Goal: Task Accomplishment & Management: Use online tool/utility

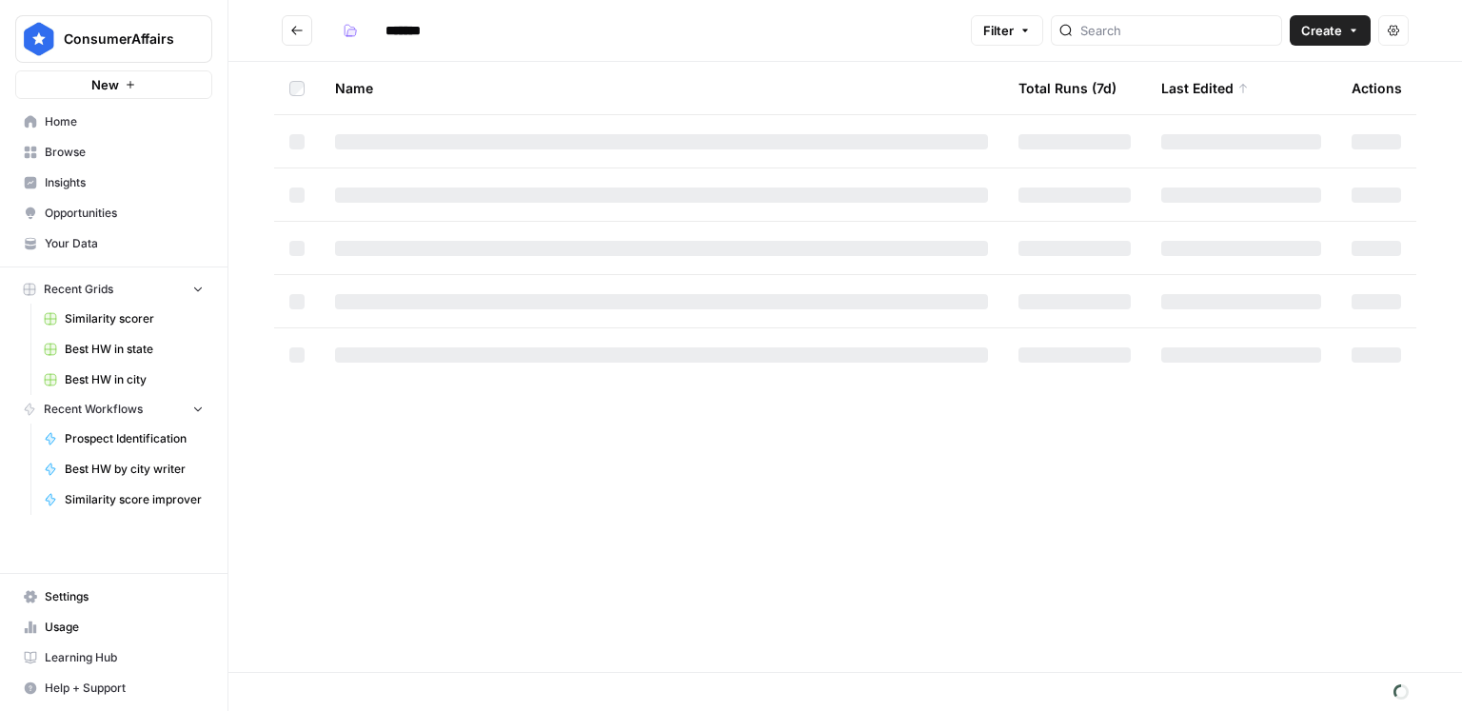
click at [1309, 39] on span "Create" at bounding box center [1321, 30] width 41 height 19
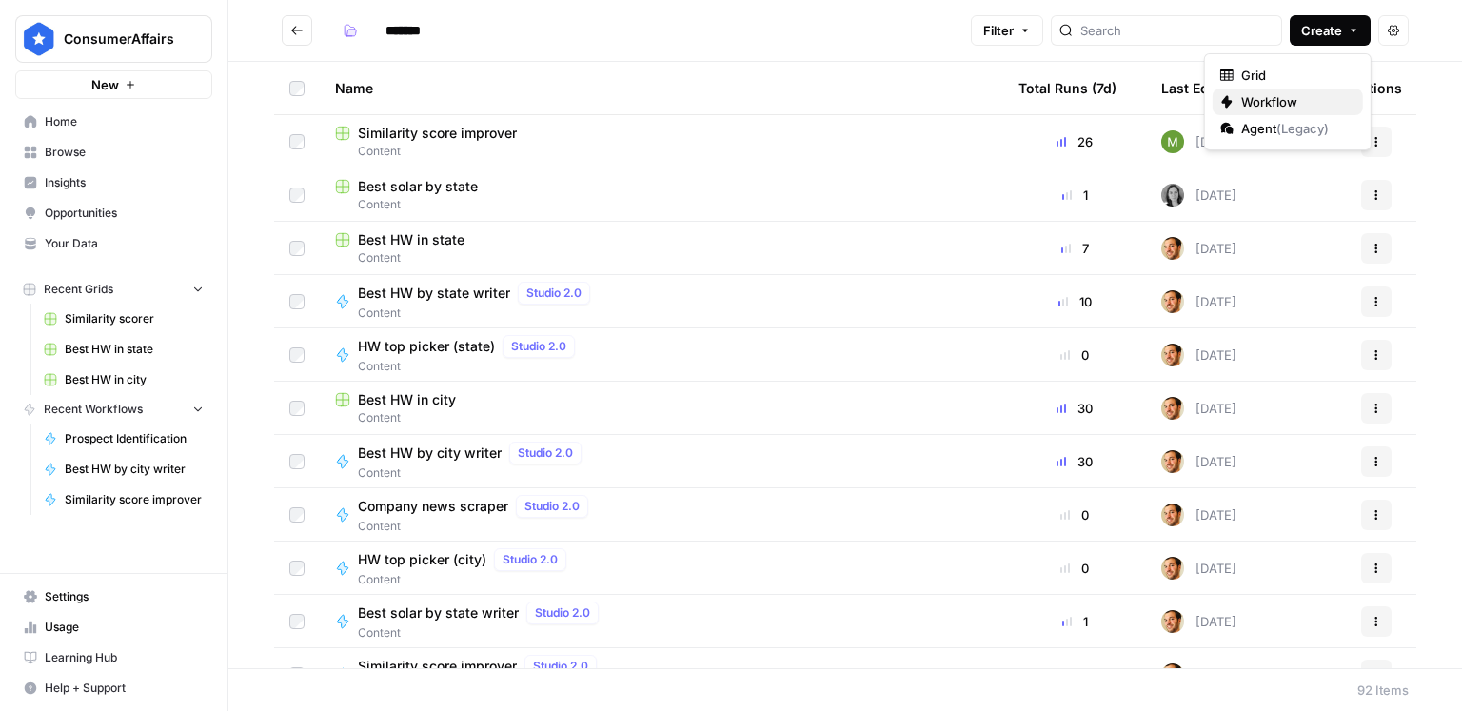
click at [1280, 92] on span "Workflow" at bounding box center [1294, 101] width 107 height 19
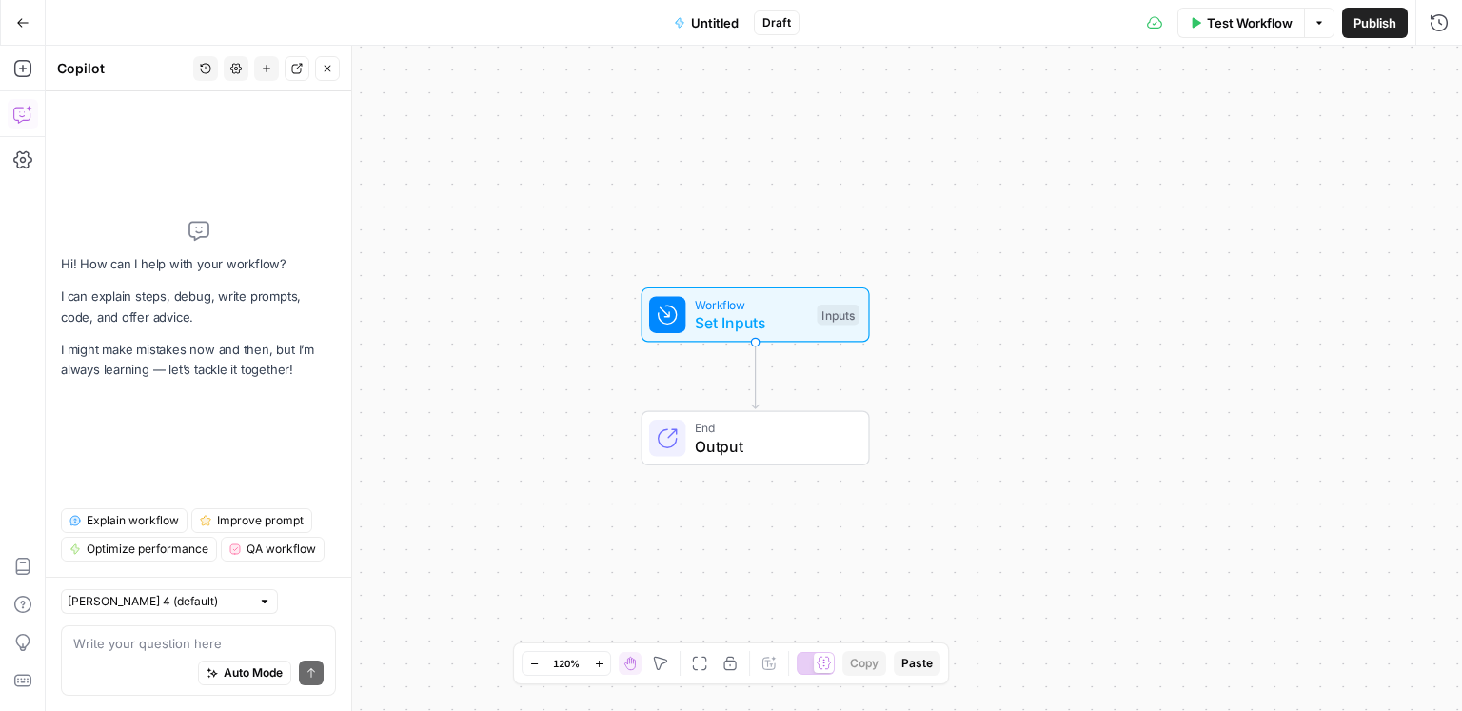
click at [156, 654] on div "Auto Mode Send" at bounding box center [198, 674] width 250 height 42
type textarea "i want to build a workflo"
click at [776, 322] on span "Set Inputs" at bounding box center [751, 322] width 113 height 23
click at [1221, 130] on button "Add Field" at bounding box center [1280, 129] width 268 height 30
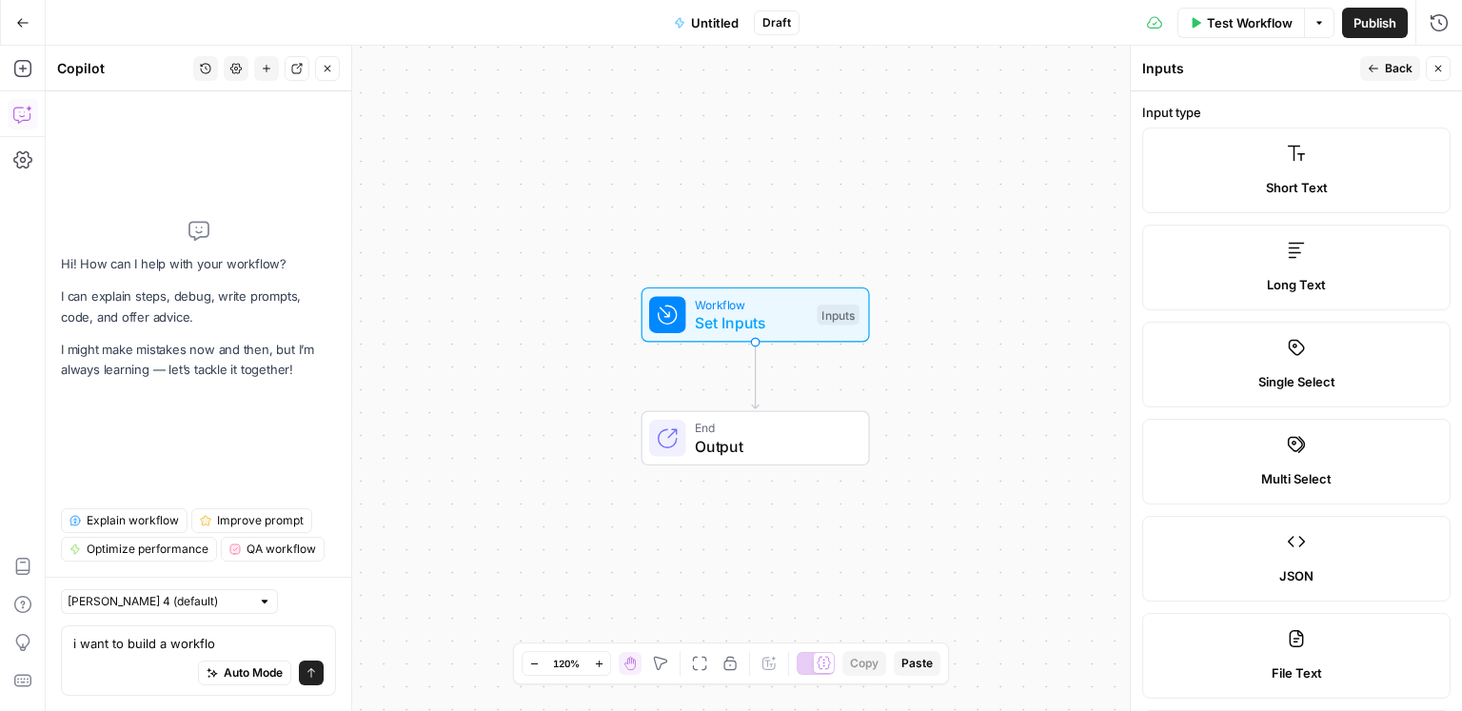
click at [1285, 189] on span "Short Text" at bounding box center [1297, 187] width 62 height 19
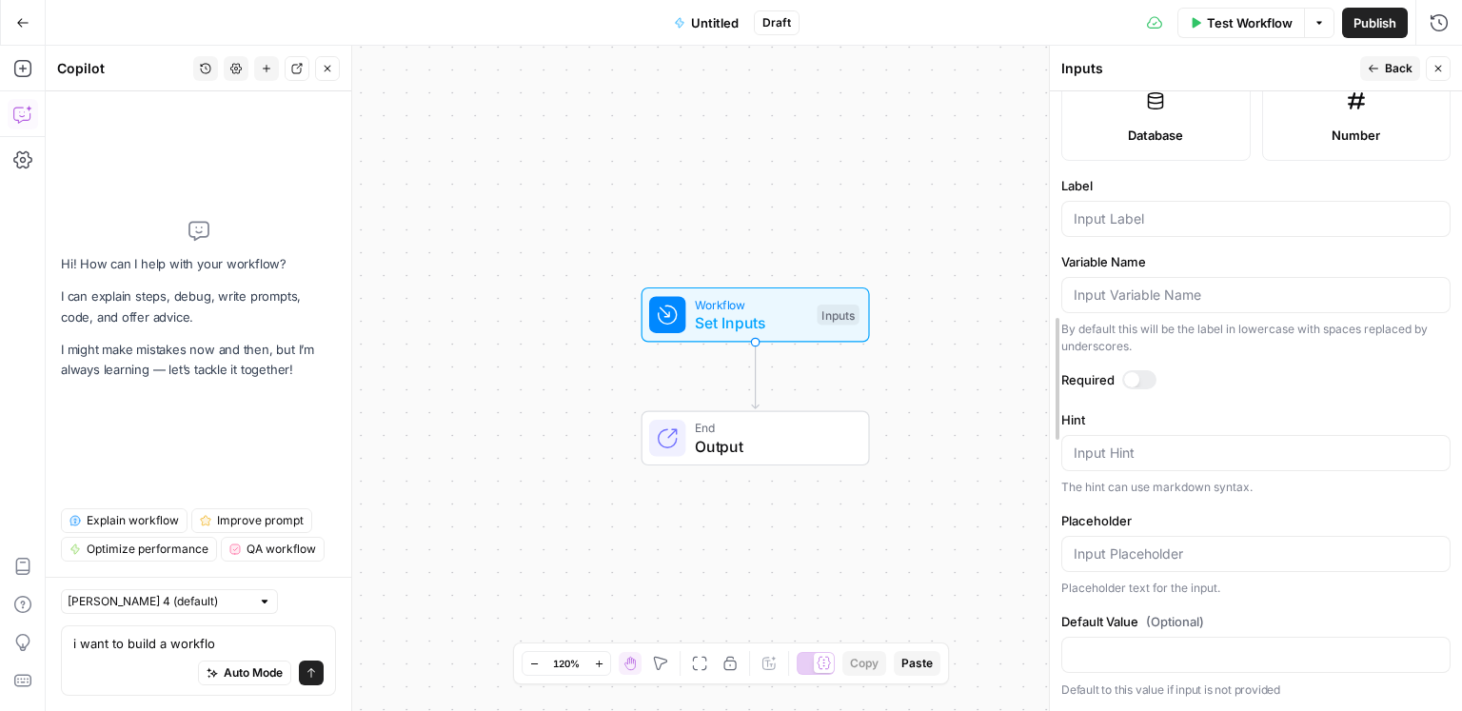
scroll to position [231, 0]
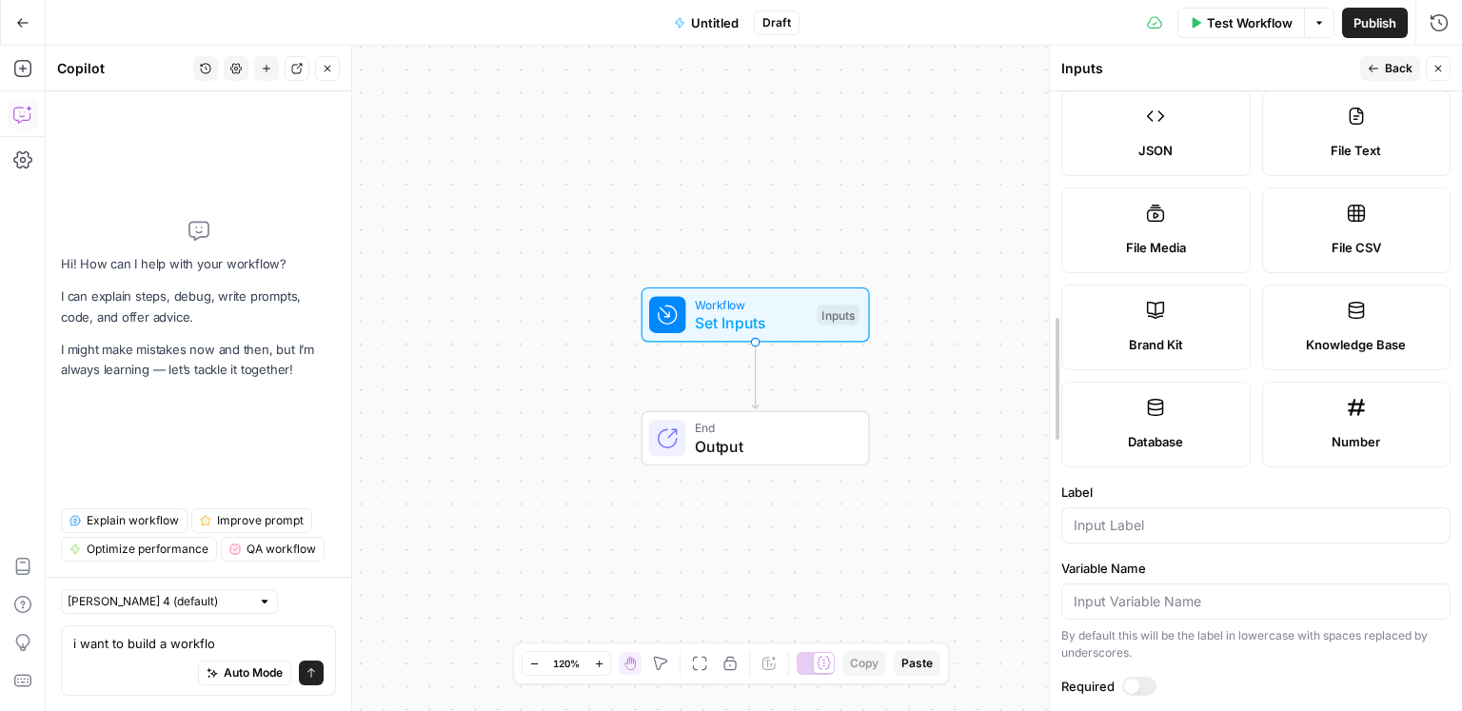
drag, startPoint x: 1127, startPoint y: 208, endPoint x: 884, endPoint y: 188, distance: 243.5
click at [1040, 184] on div at bounding box center [1049, 378] width 19 height 665
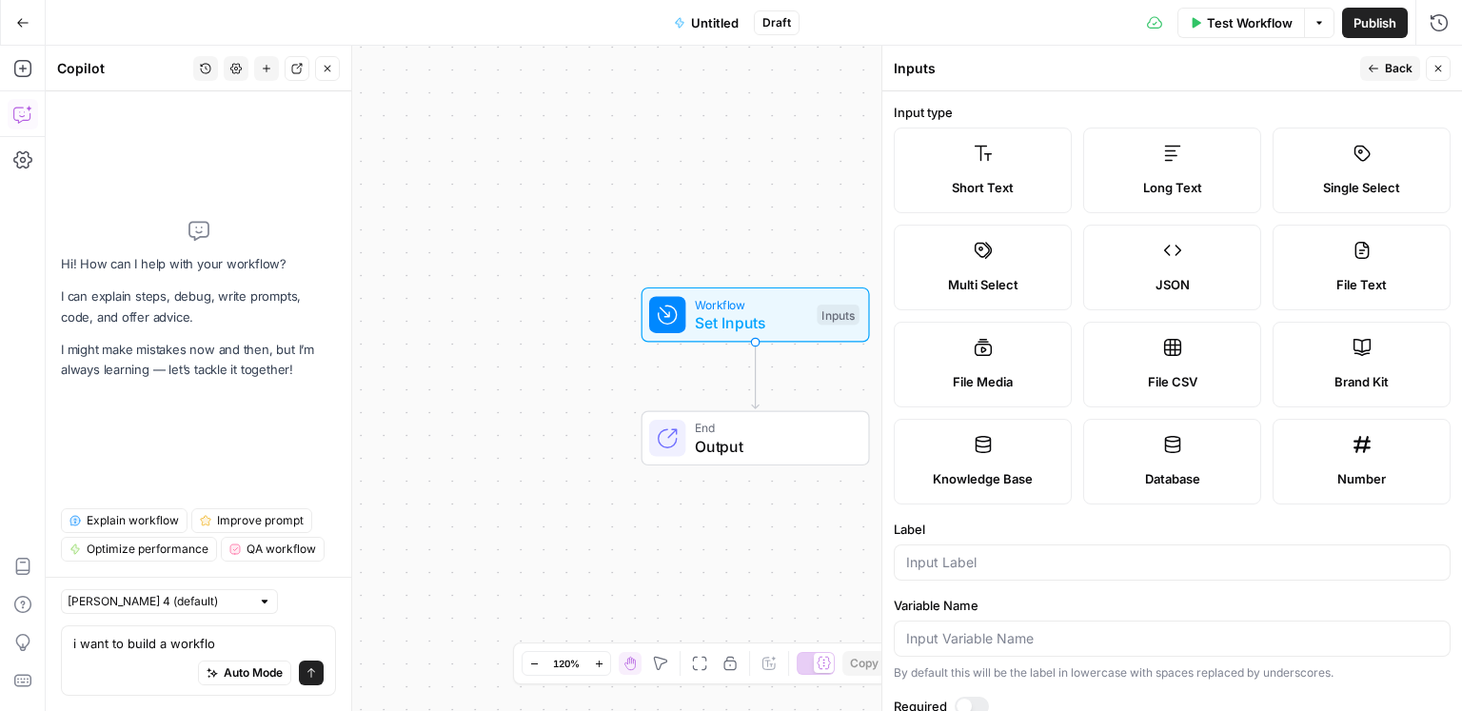
scroll to position [280, 0]
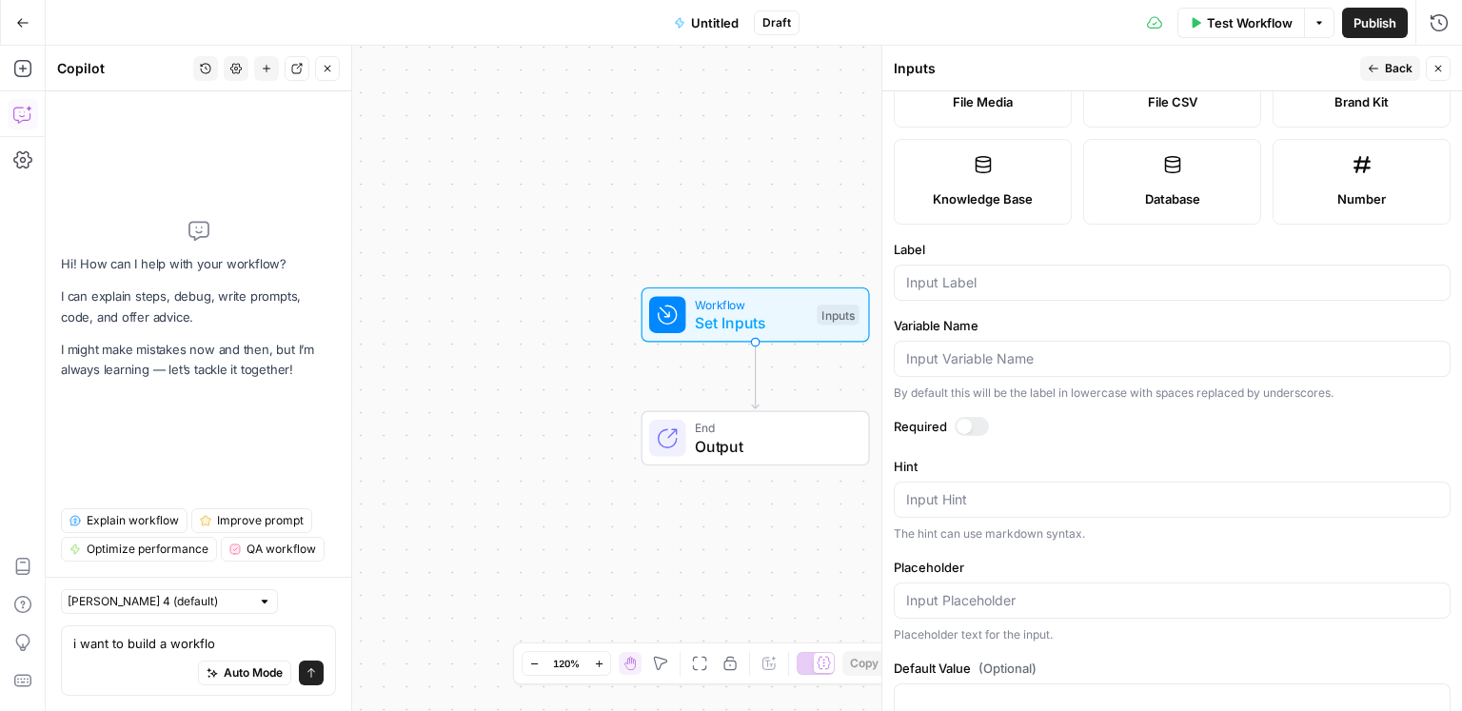
click at [992, 291] on div at bounding box center [1172, 283] width 557 height 36
type input "state"
click at [1389, 69] on span "Back" at bounding box center [1399, 68] width 28 height 17
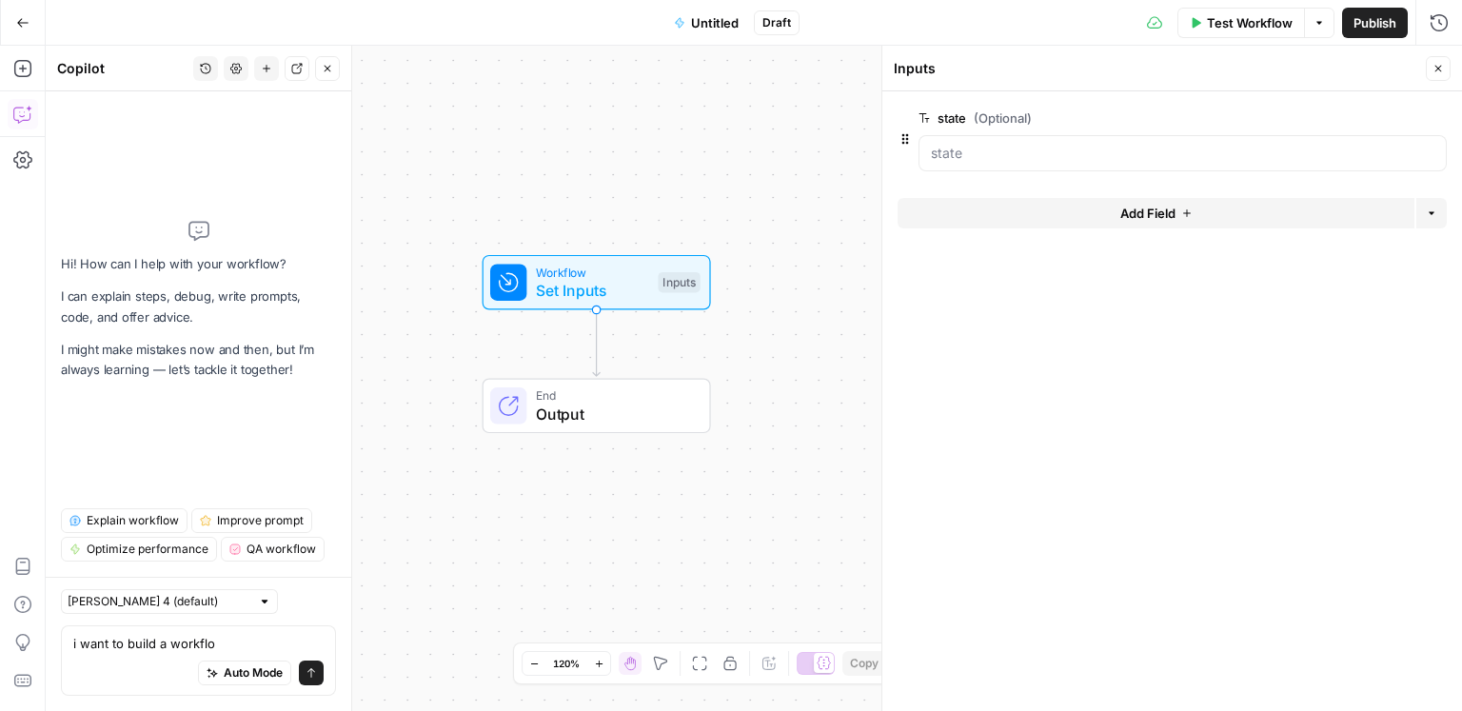
drag, startPoint x: 507, startPoint y: 304, endPoint x: 348, endPoint y: 271, distance: 162.2
click at [348, 271] on body "ConsumerAffairs New Home Browse Insights Opportunities Your Data Recent Grids S…" at bounding box center [731, 355] width 1462 height 711
click at [27, 75] on icon "button" at bounding box center [22, 68] width 19 height 19
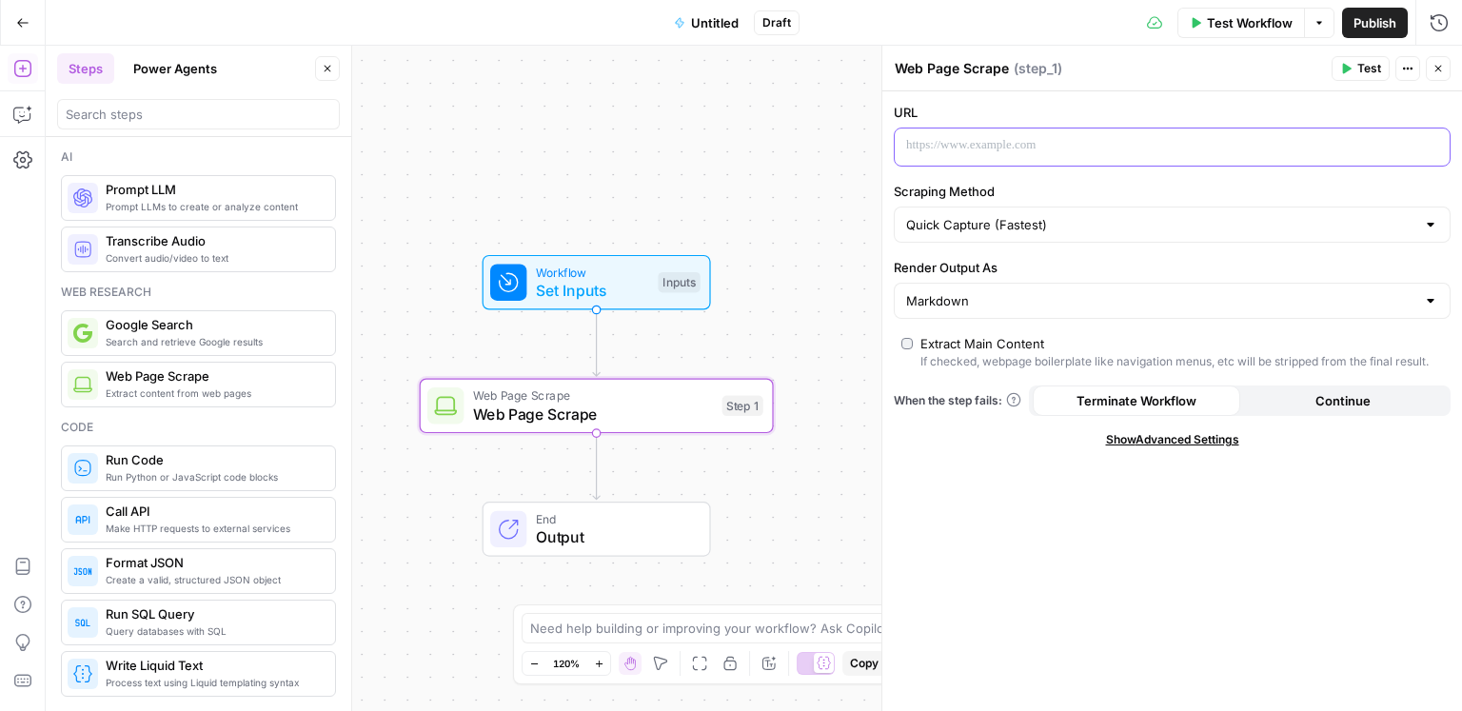
click at [999, 149] on p at bounding box center [1157, 145] width 502 height 19
click at [1429, 148] on icon "button" at bounding box center [1433, 146] width 10 height 9
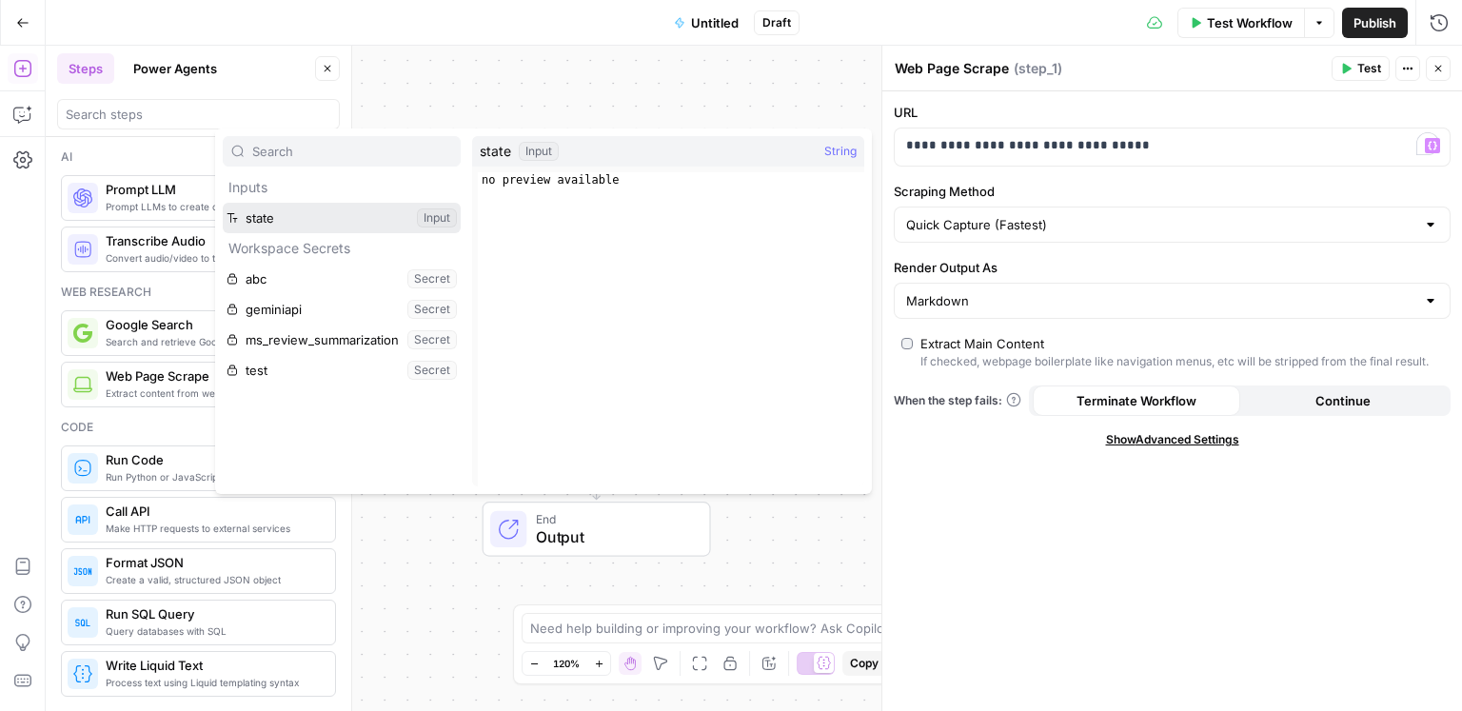
click at [386, 226] on button "Select variable state" at bounding box center [342, 218] width 238 height 30
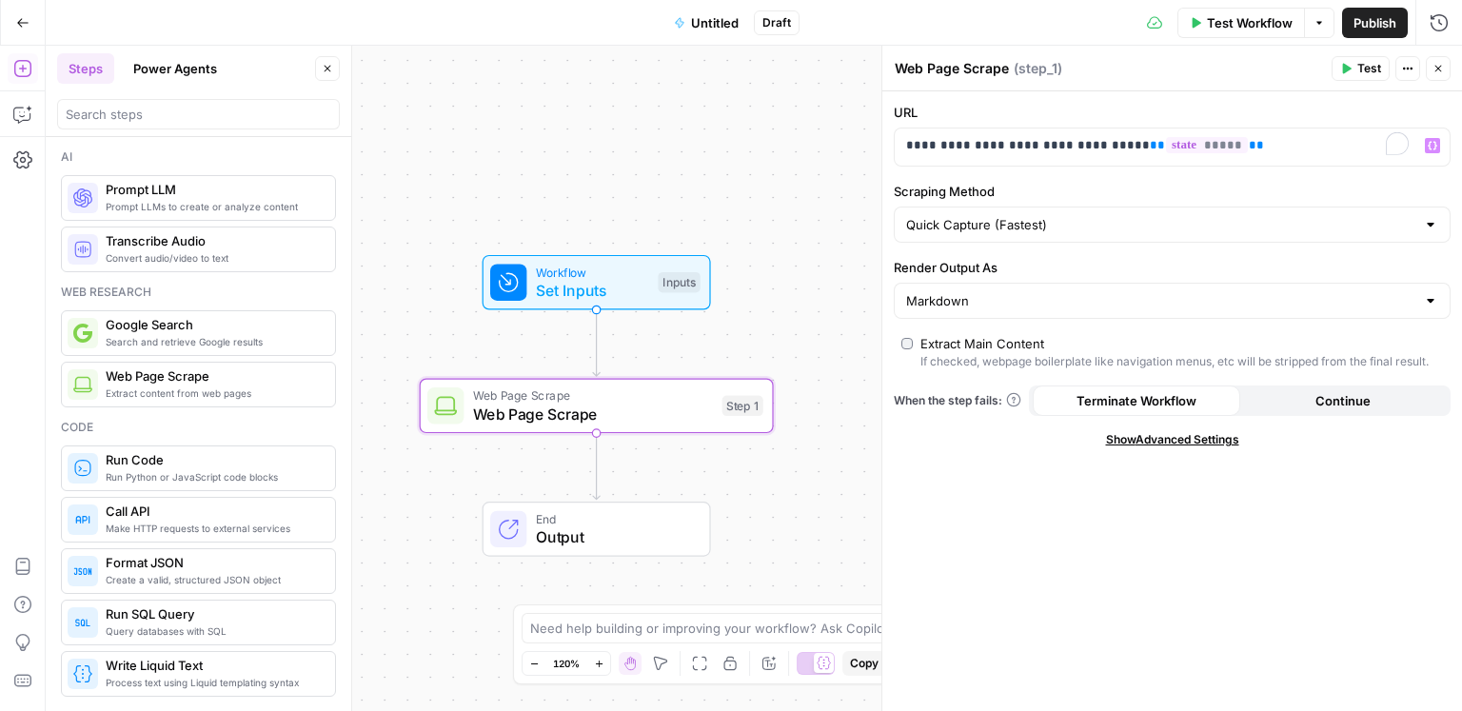
click at [29, 81] on button "Add Steps" at bounding box center [23, 68] width 30 height 30
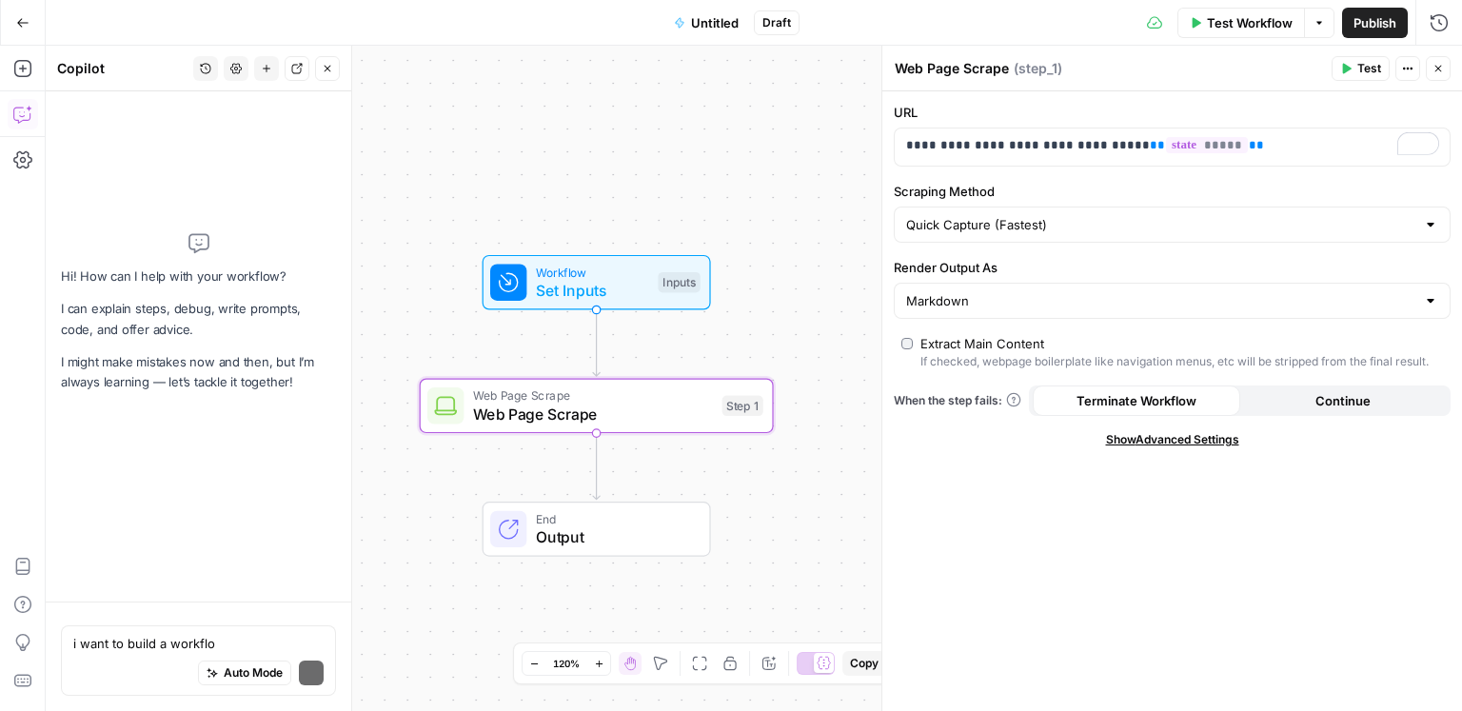
click at [17, 118] on icon "button" at bounding box center [22, 114] width 19 height 19
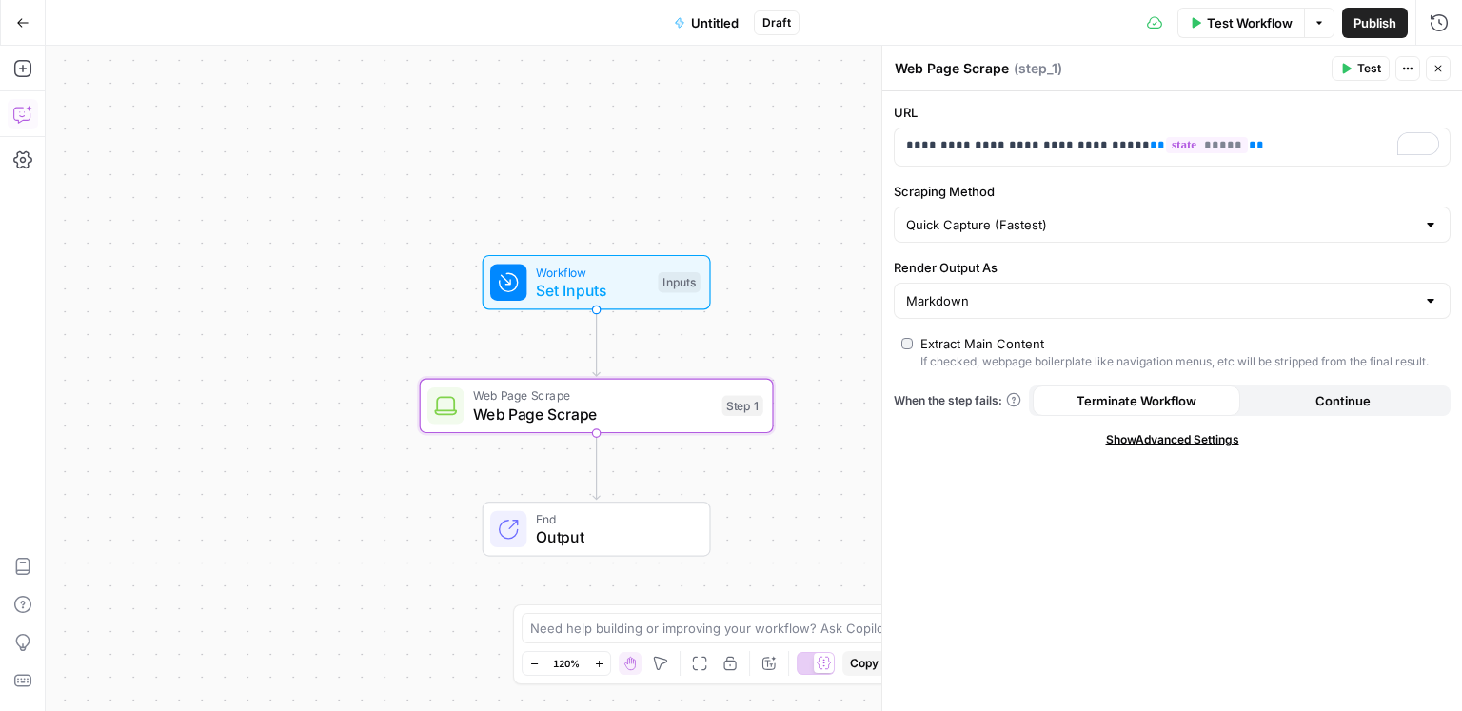
click at [30, 117] on icon "button" at bounding box center [22, 114] width 19 height 19
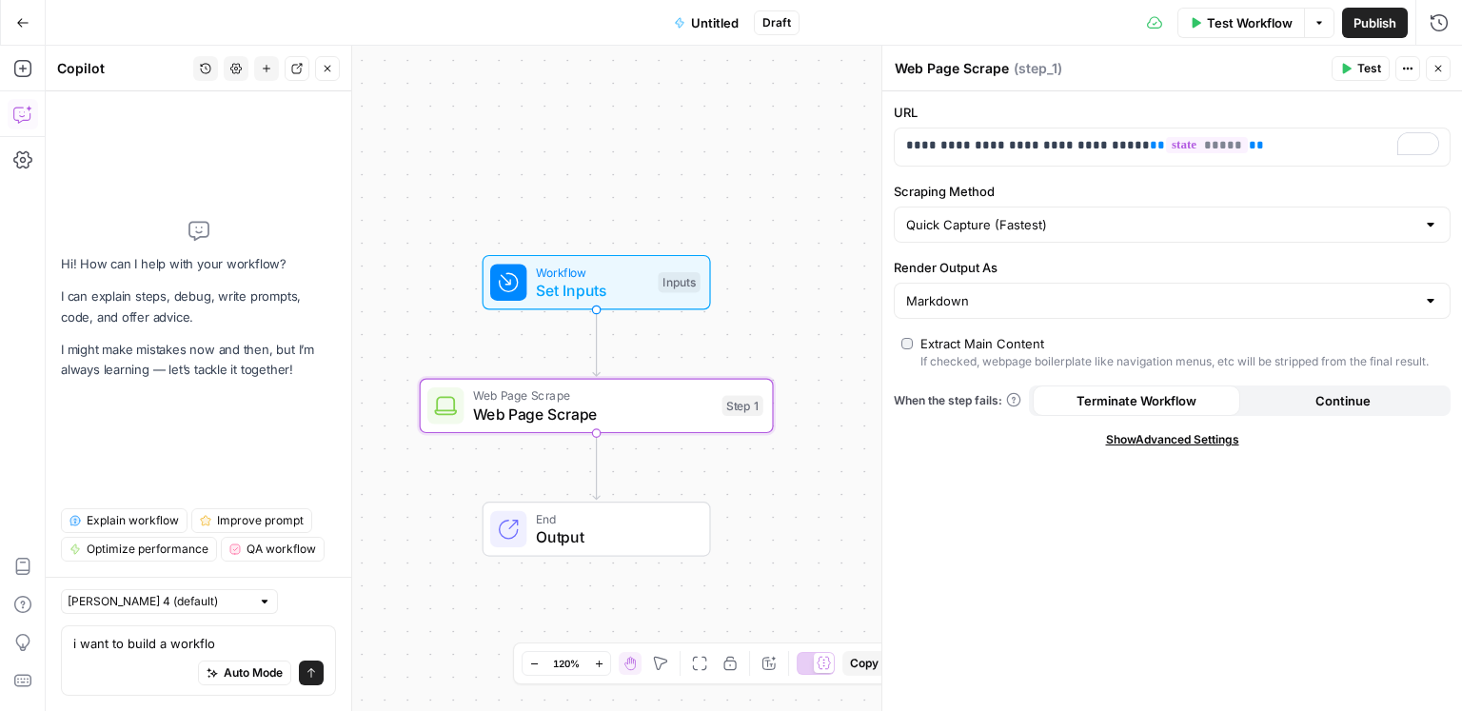
click at [163, 639] on textarea "i want to build a workflo" at bounding box center [198, 643] width 250 height 19
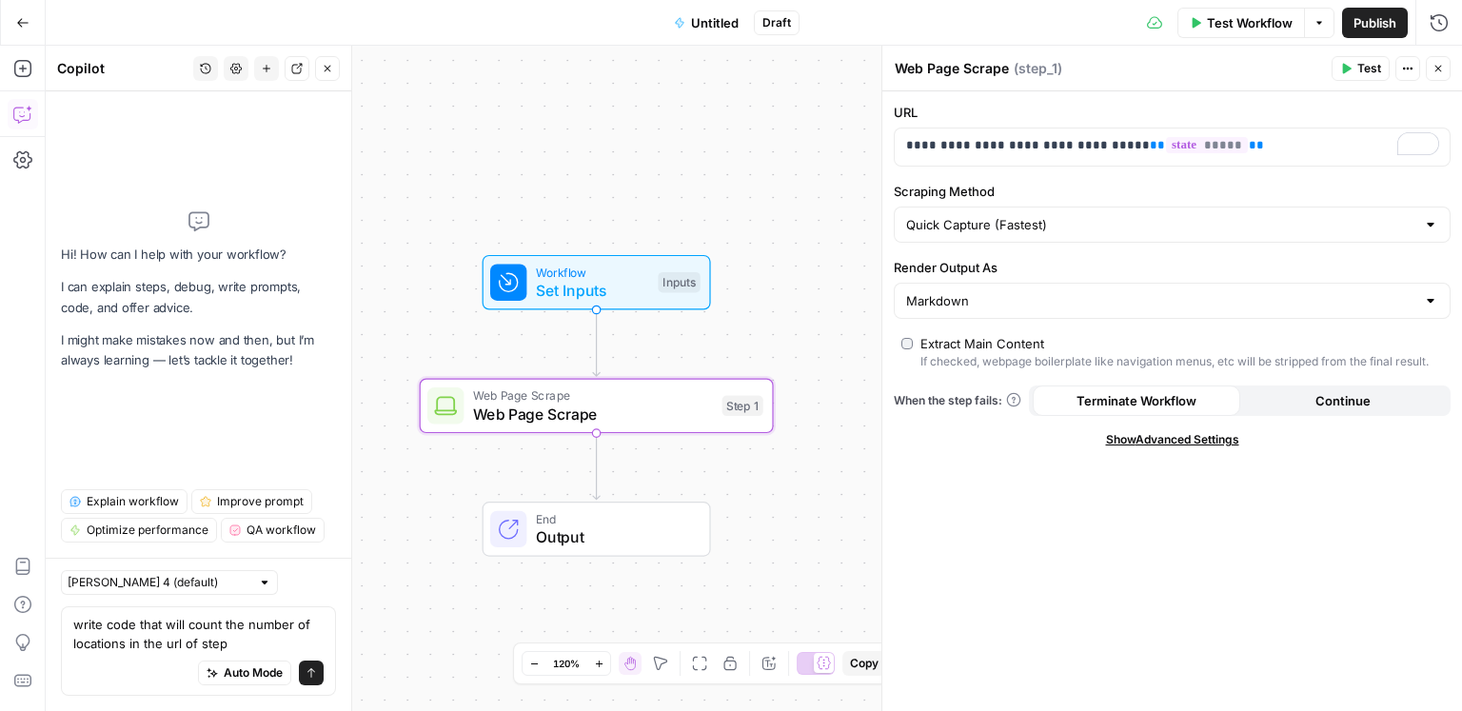
type textarea "write code that will count the number of locations in the url of step 1"
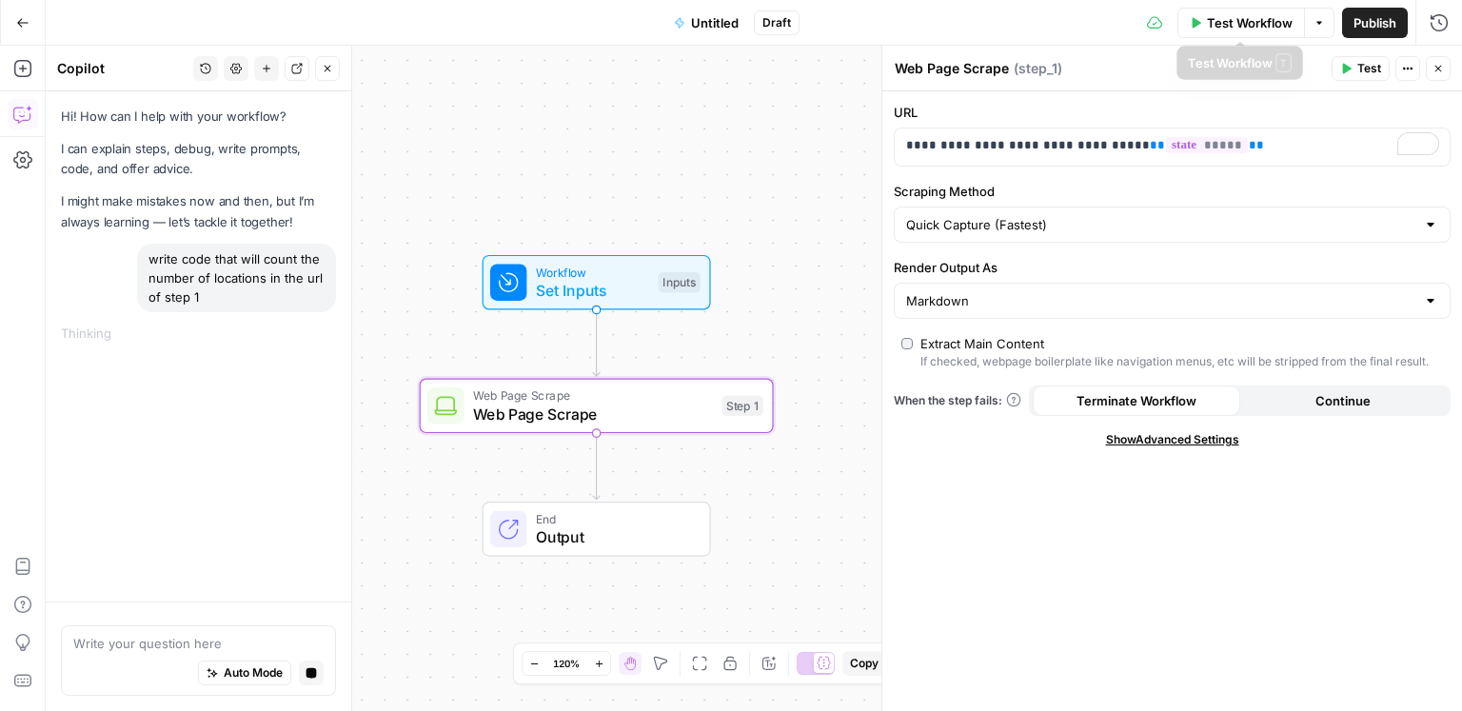
click at [1236, 26] on span "Test Workflow" at bounding box center [1250, 22] width 86 height 19
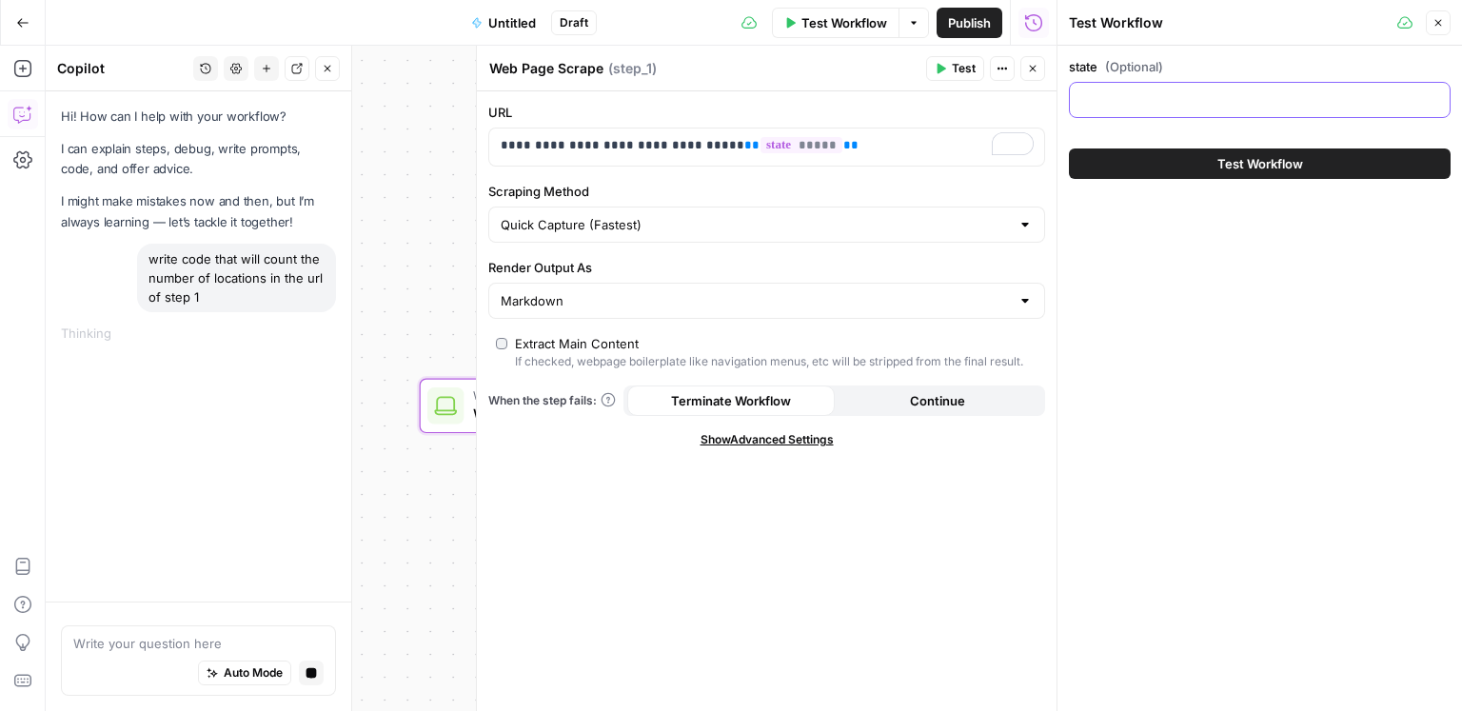
click at [1161, 95] on input "state (Optional)" at bounding box center [1259, 99] width 357 height 19
type input "al"
click at [1333, 168] on button "Test Workflow" at bounding box center [1260, 163] width 382 height 30
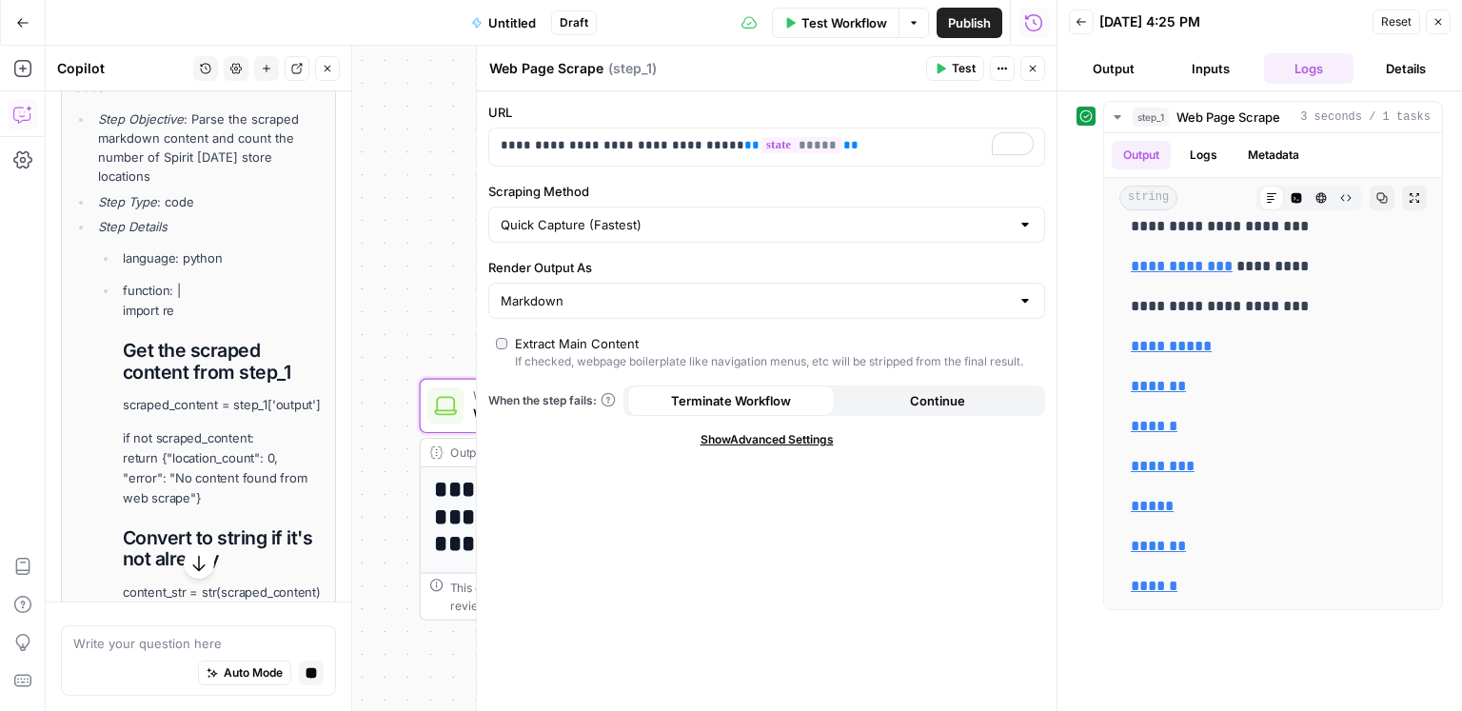
scroll to position [827, 0]
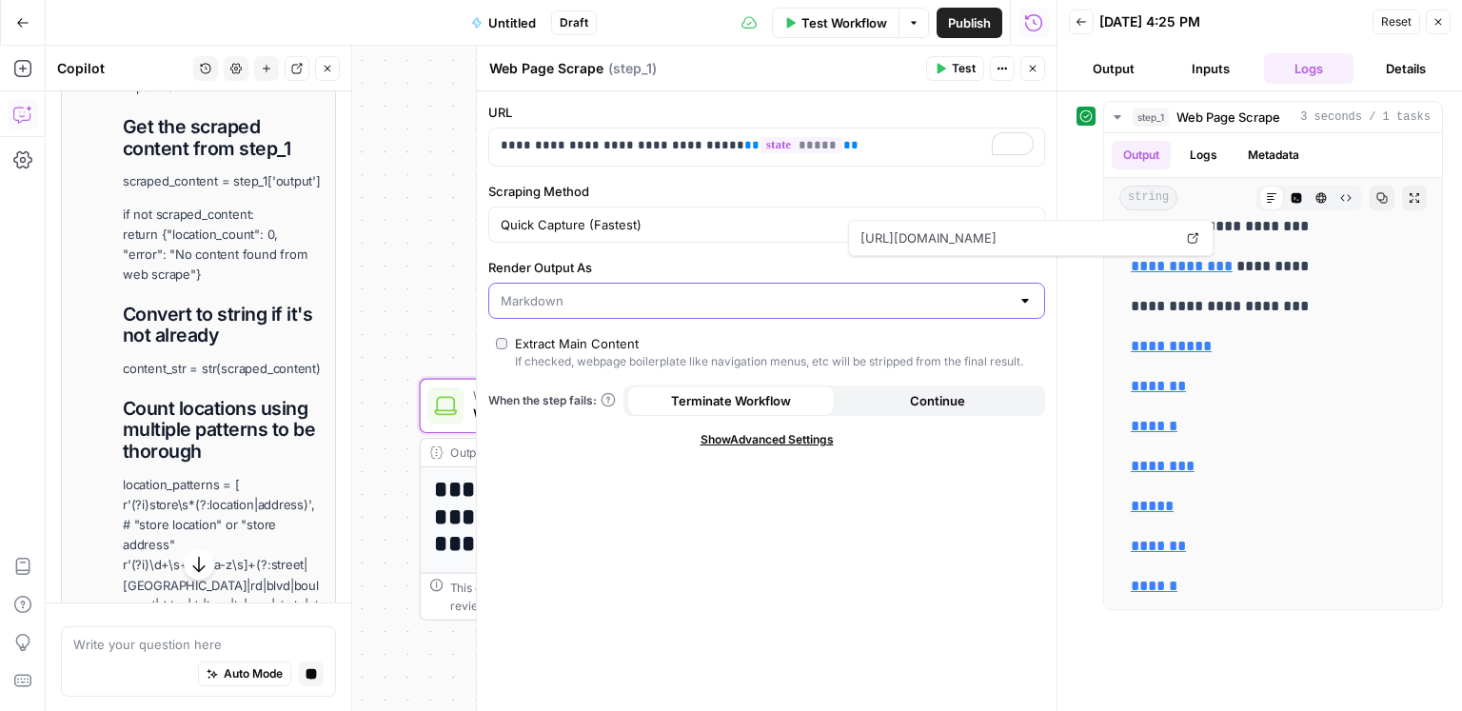
click at [660, 305] on input "Render Output As" at bounding box center [755, 300] width 509 height 19
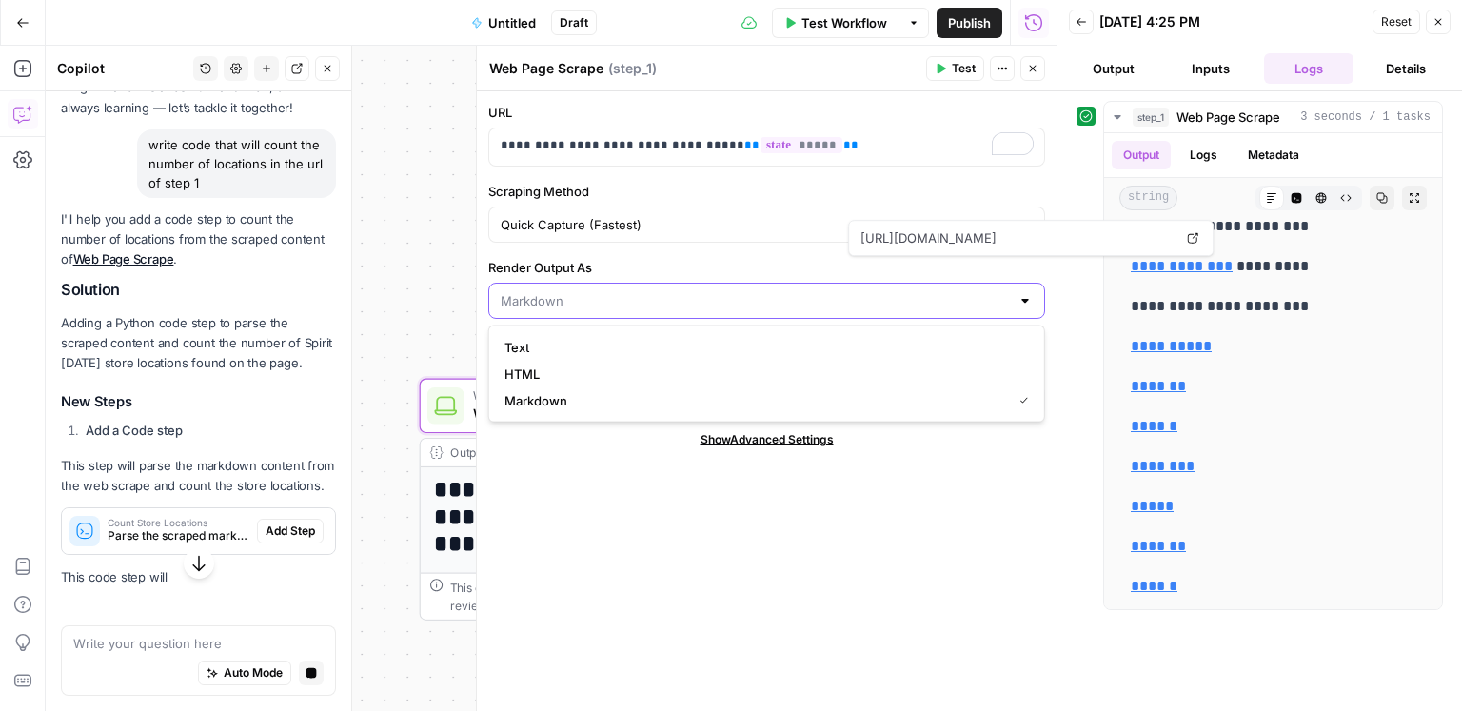
click at [602, 301] on input "Render Output As" at bounding box center [755, 300] width 509 height 19
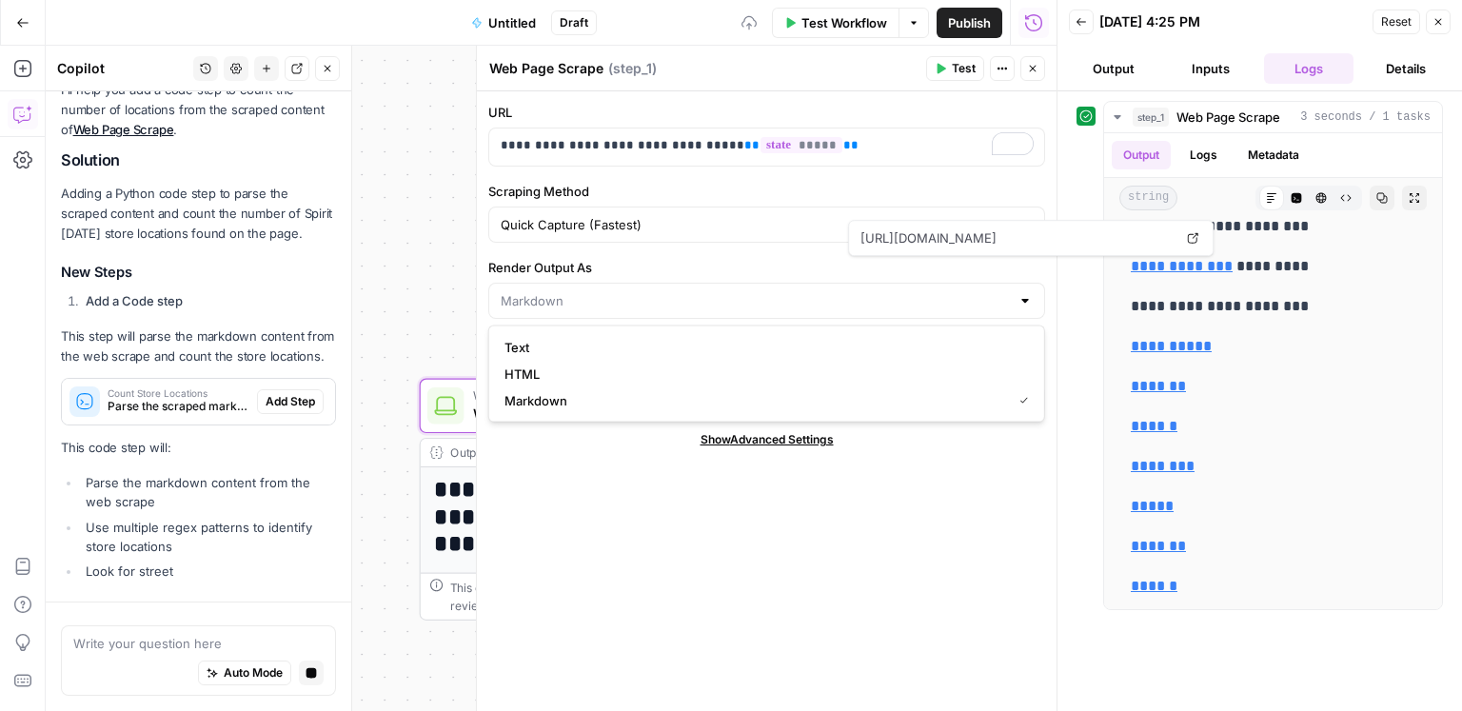
type input "Markdown"
click at [546, 503] on div "**********" at bounding box center [767, 401] width 580 height 620
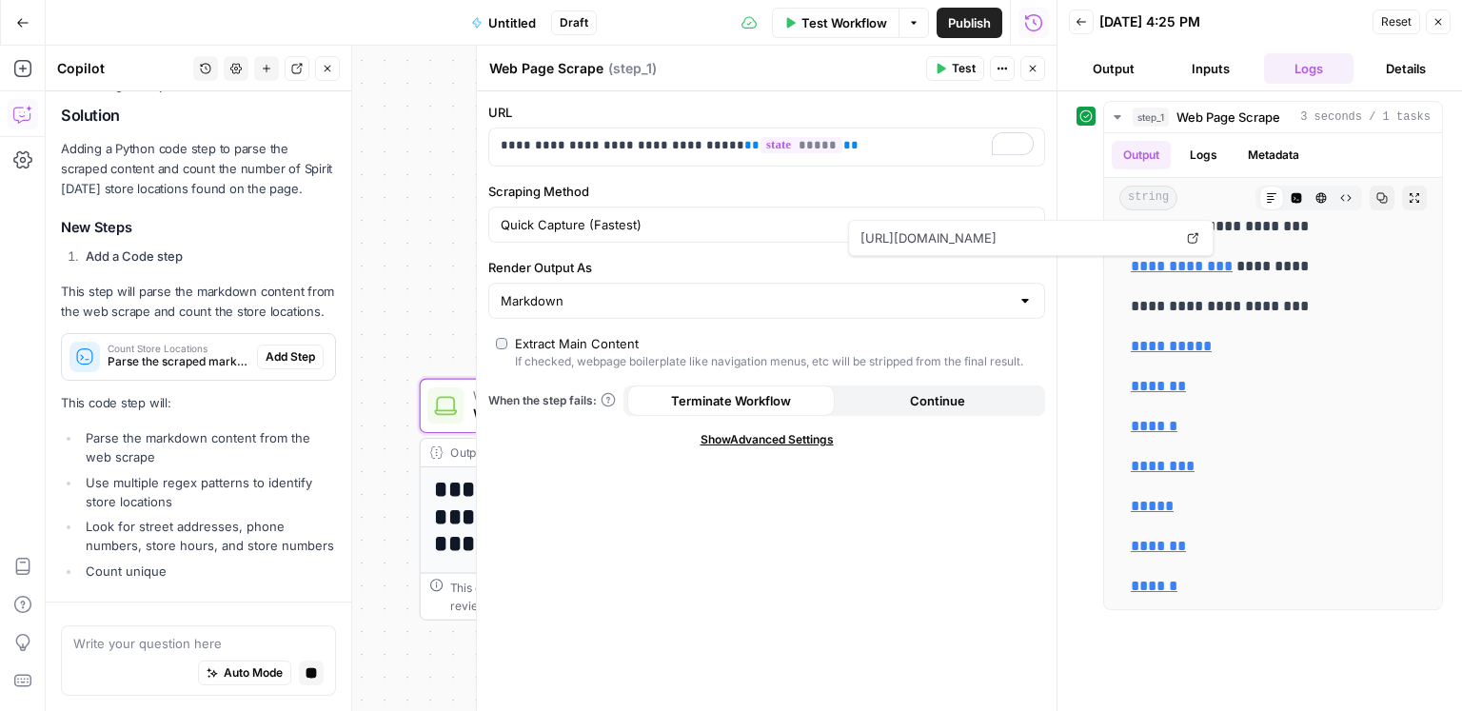
click at [546, 328] on div "**********" at bounding box center [767, 401] width 580 height 620
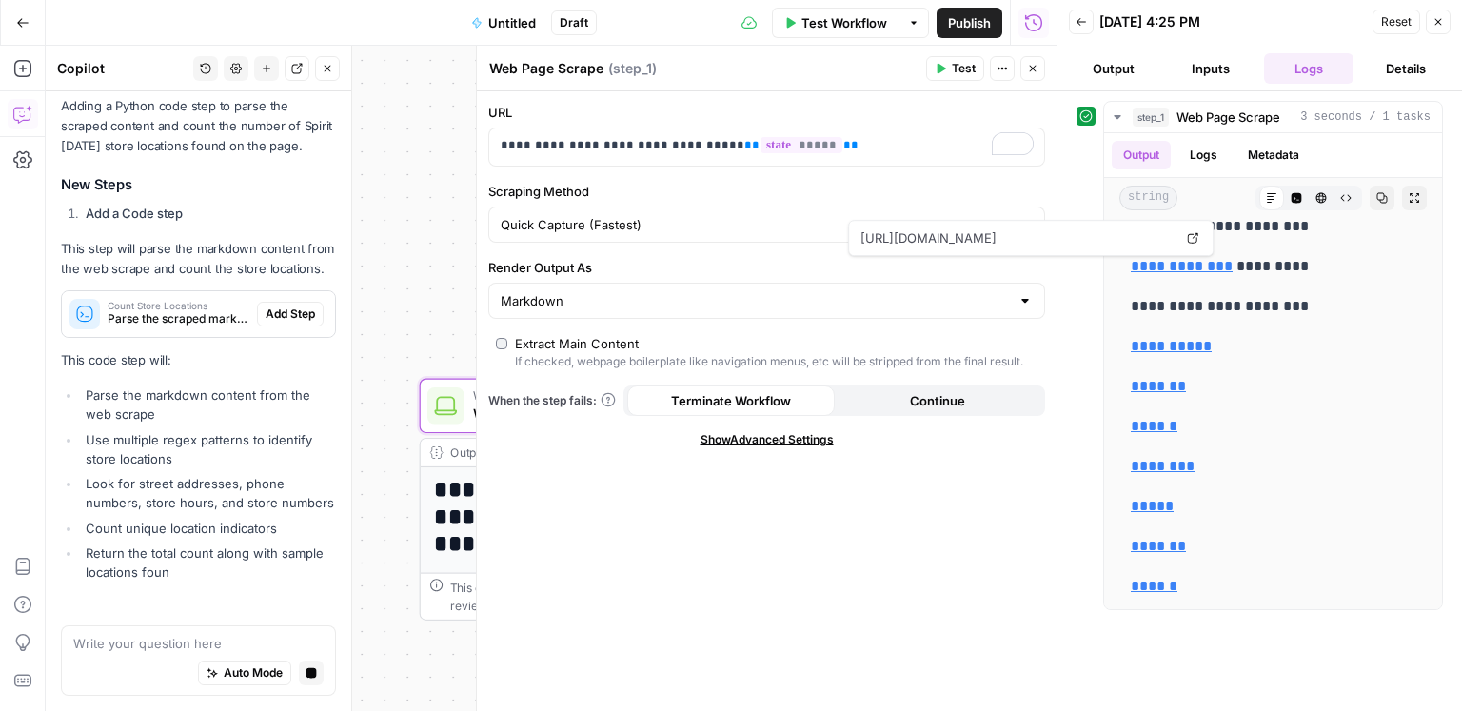
click at [543, 338] on div "Extract Main Content" at bounding box center [577, 343] width 124 height 19
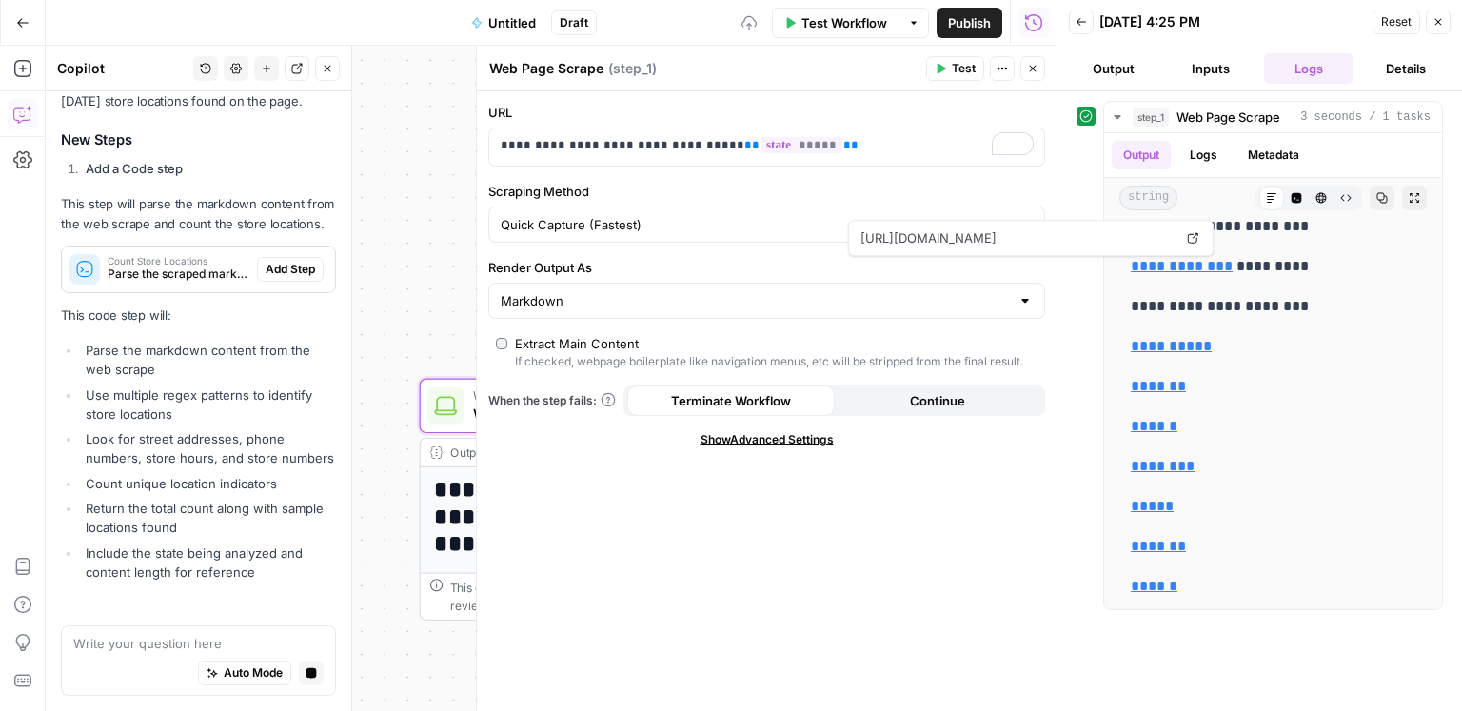
click at [729, 436] on span "Show Advanced Settings" at bounding box center [766, 439] width 133 height 17
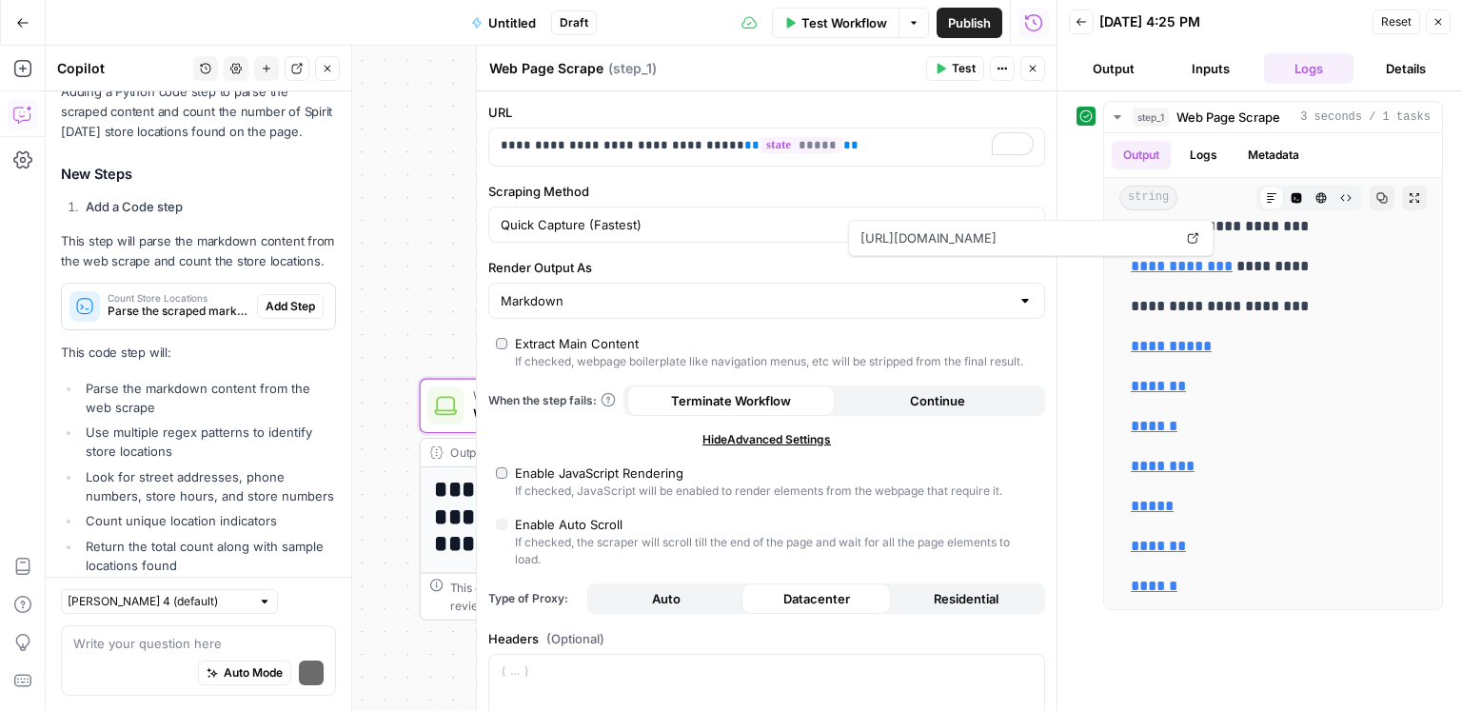
scroll to position [468, 0]
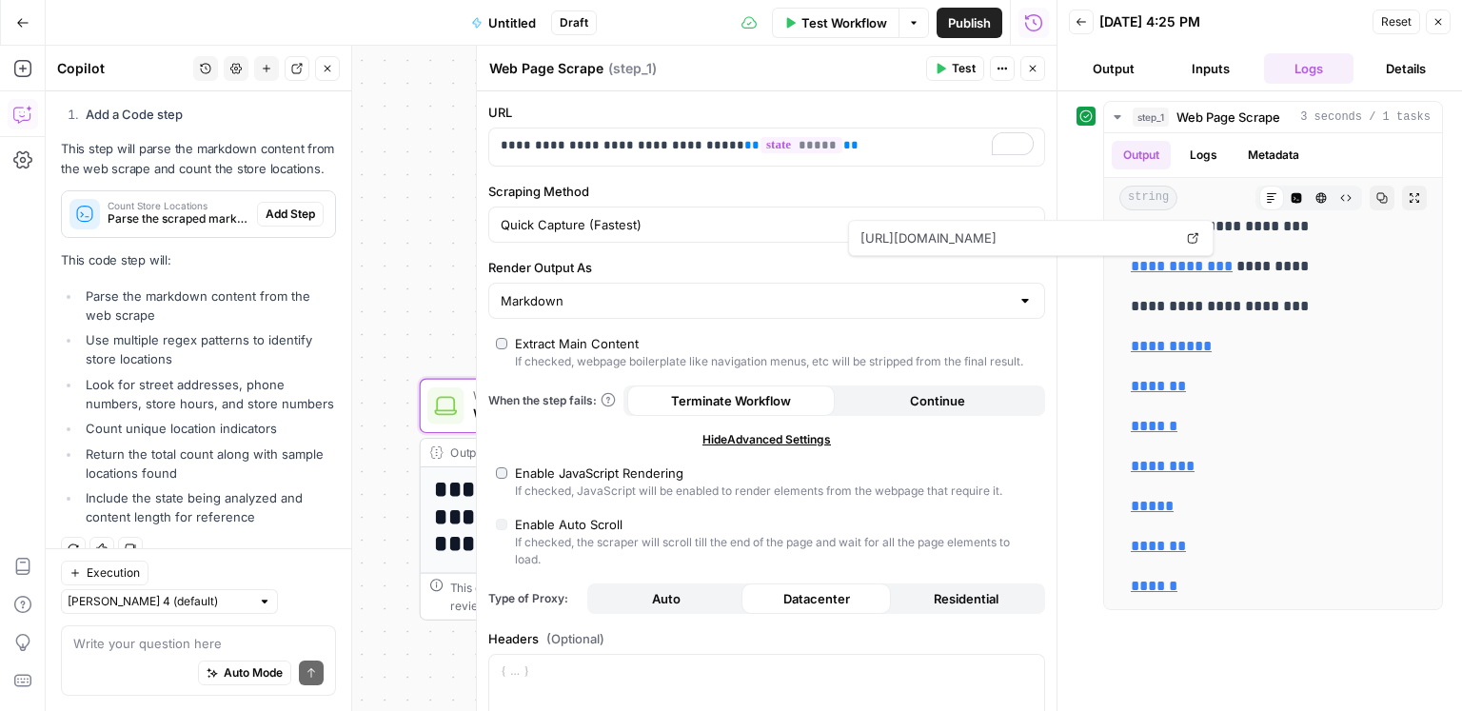
click at [592, 475] on div "Enable JavaScript Rendering" at bounding box center [599, 472] width 168 height 19
type input "Custom"
click at [953, 65] on span "Test" at bounding box center [964, 68] width 24 height 17
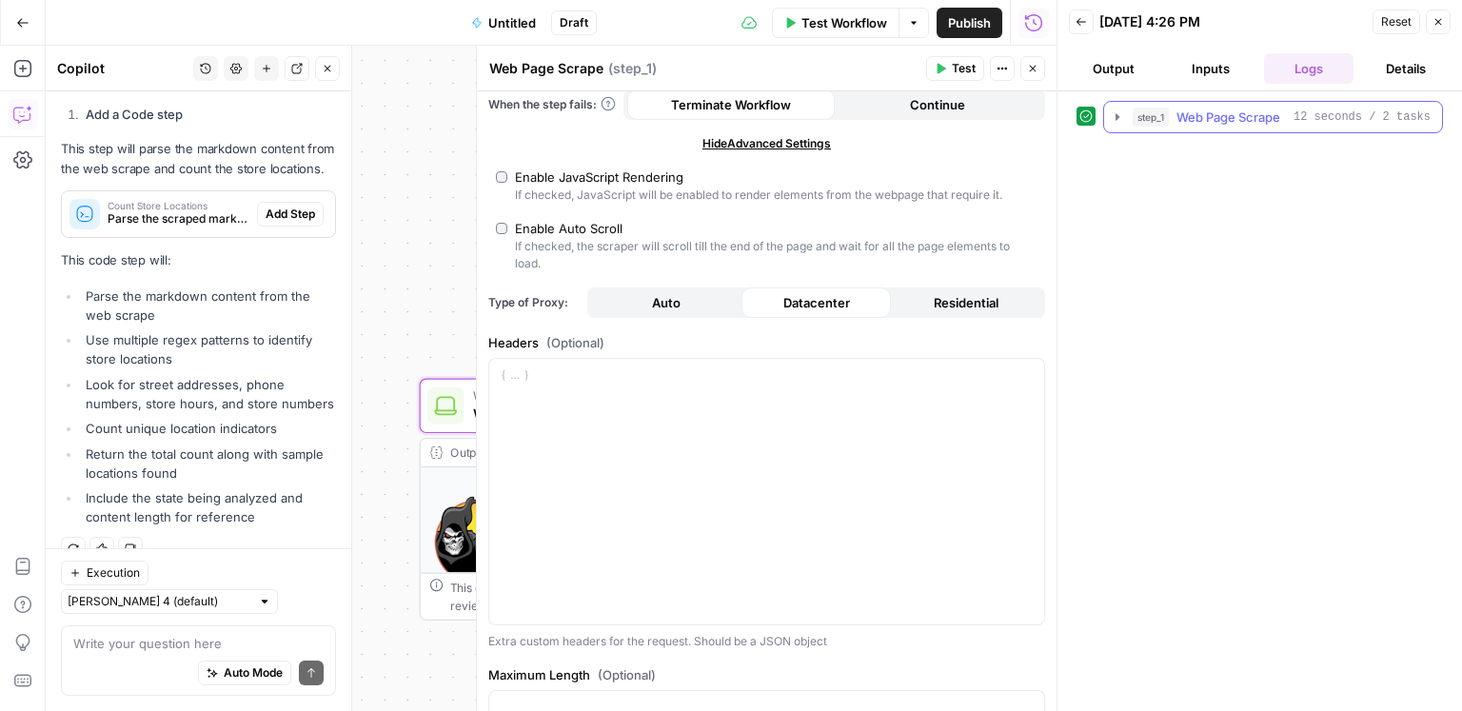
click at [1277, 116] on span "Web Page Scrape" at bounding box center [1228, 117] width 104 height 19
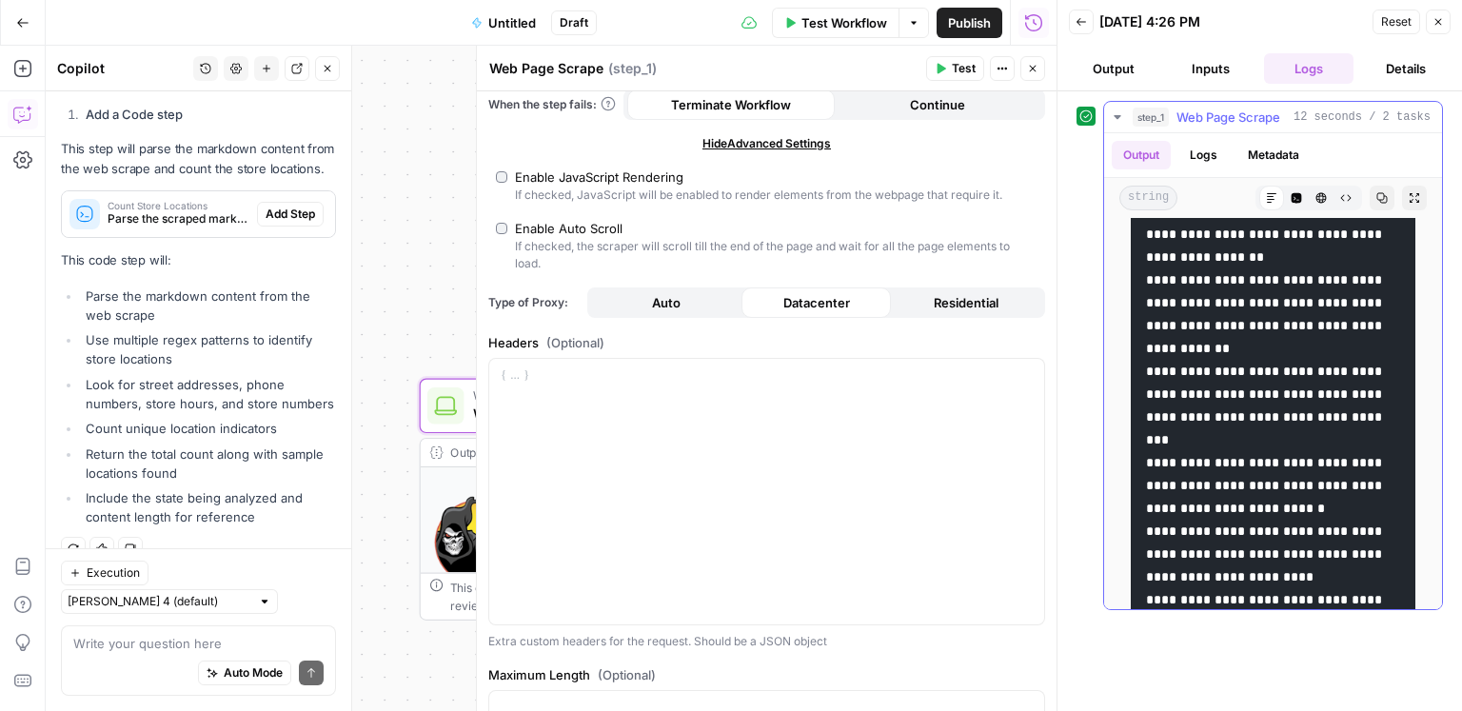
scroll to position [607, 0]
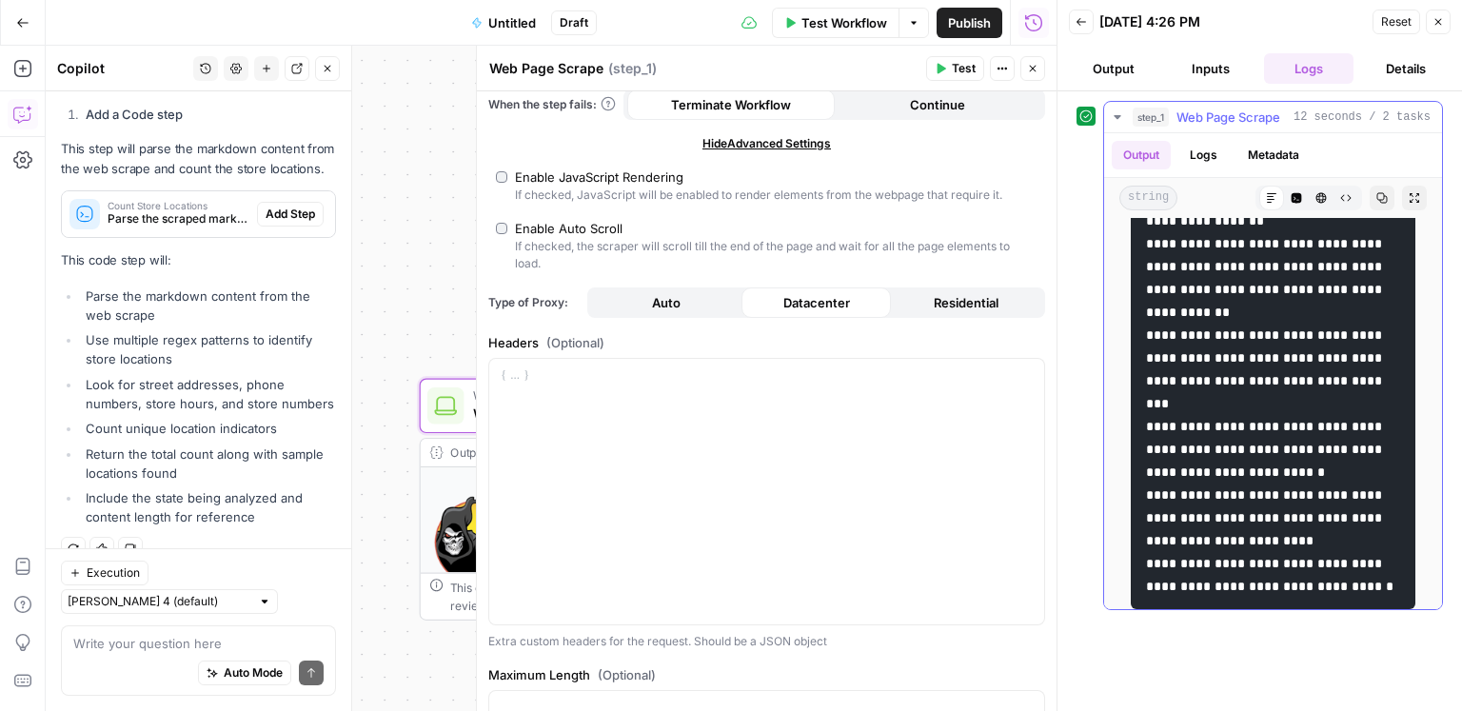
click at [1376, 192] on icon "button" at bounding box center [1381, 197] width 11 height 11
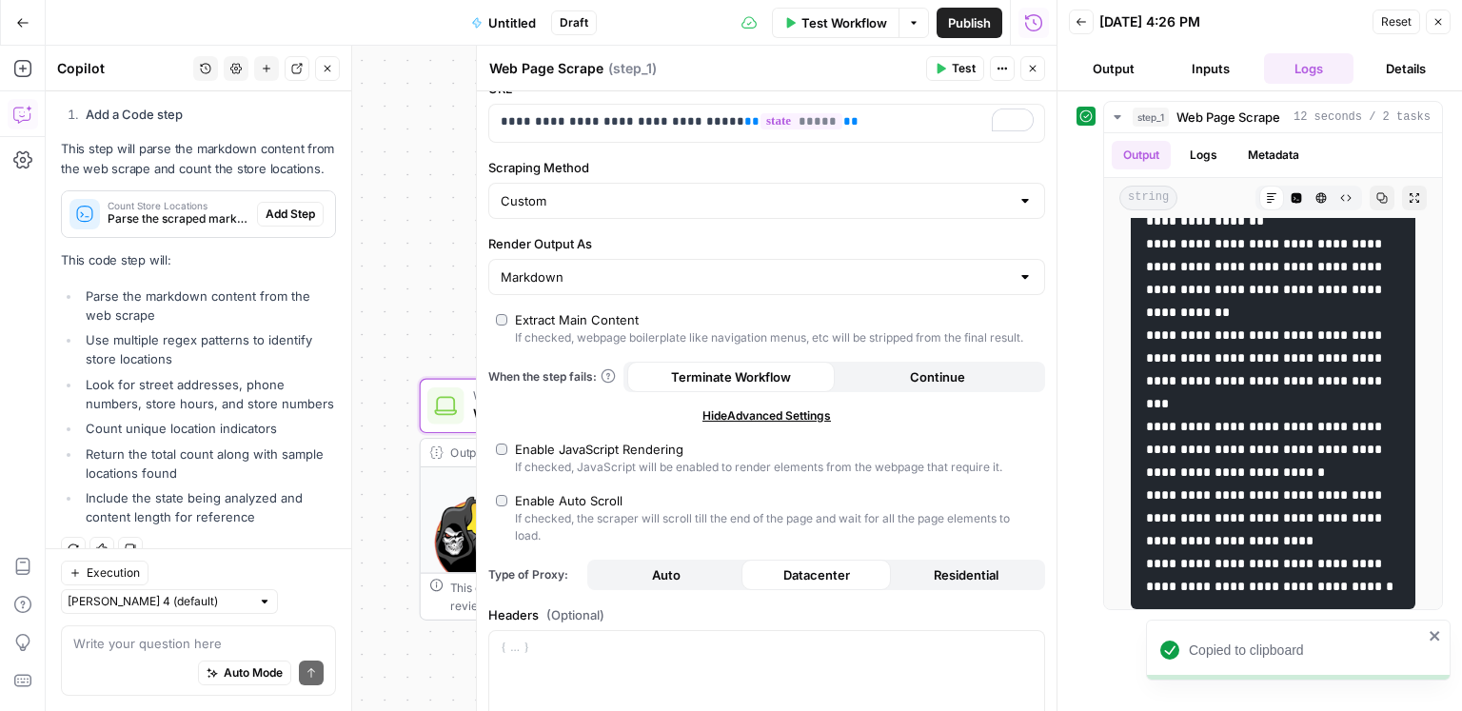
scroll to position [0, 0]
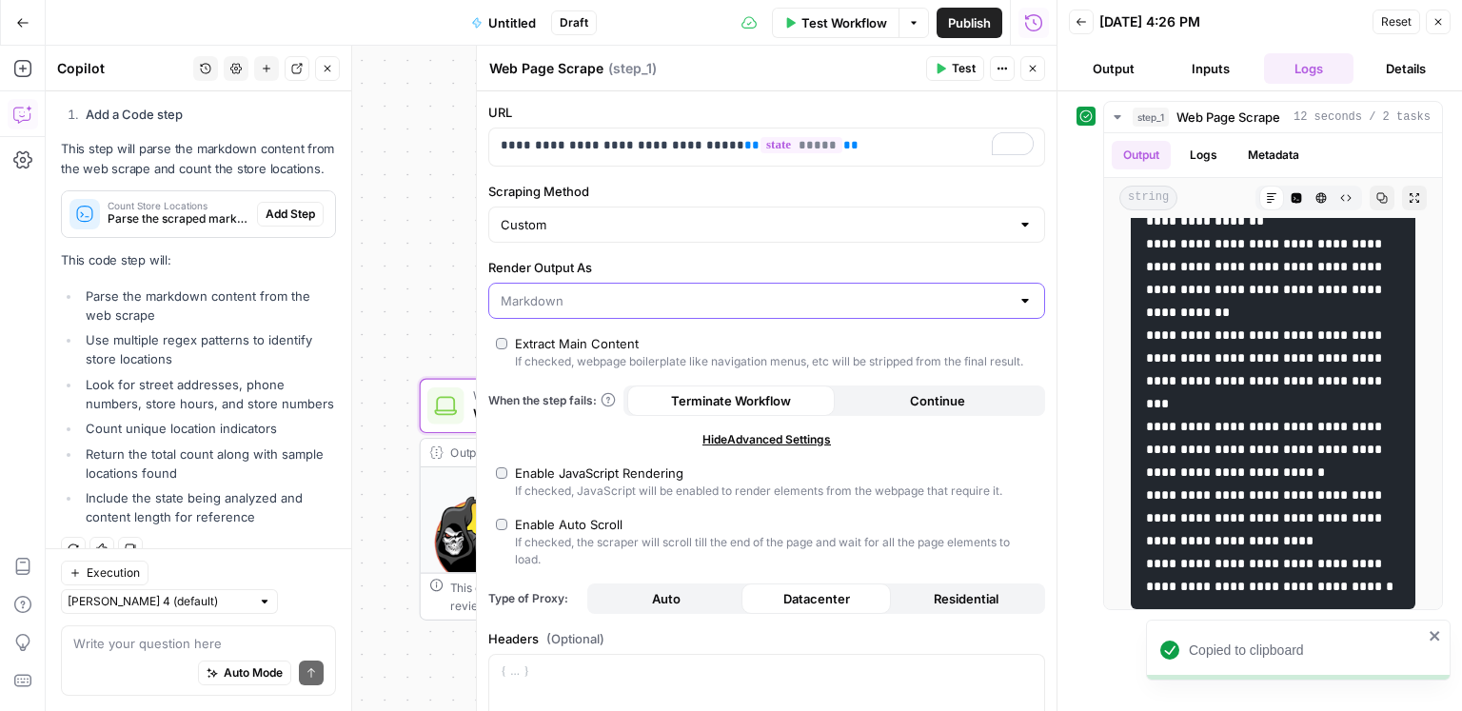
click at [596, 294] on input "Render Output As" at bounding box center [755, 300] width 509 height 19
click at [550, 366] on span "HTML" at bounding box center [762, 373] width 517 height 19
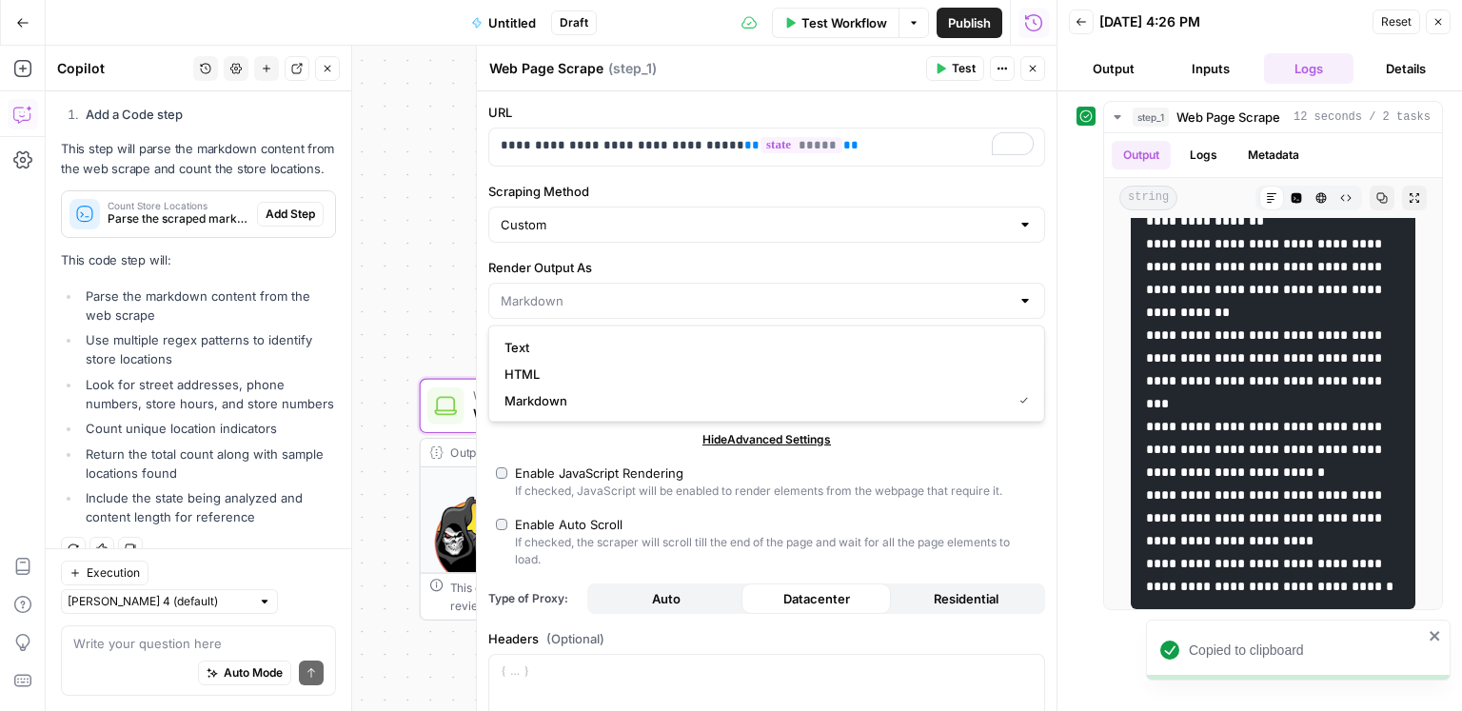
type input "HTML"
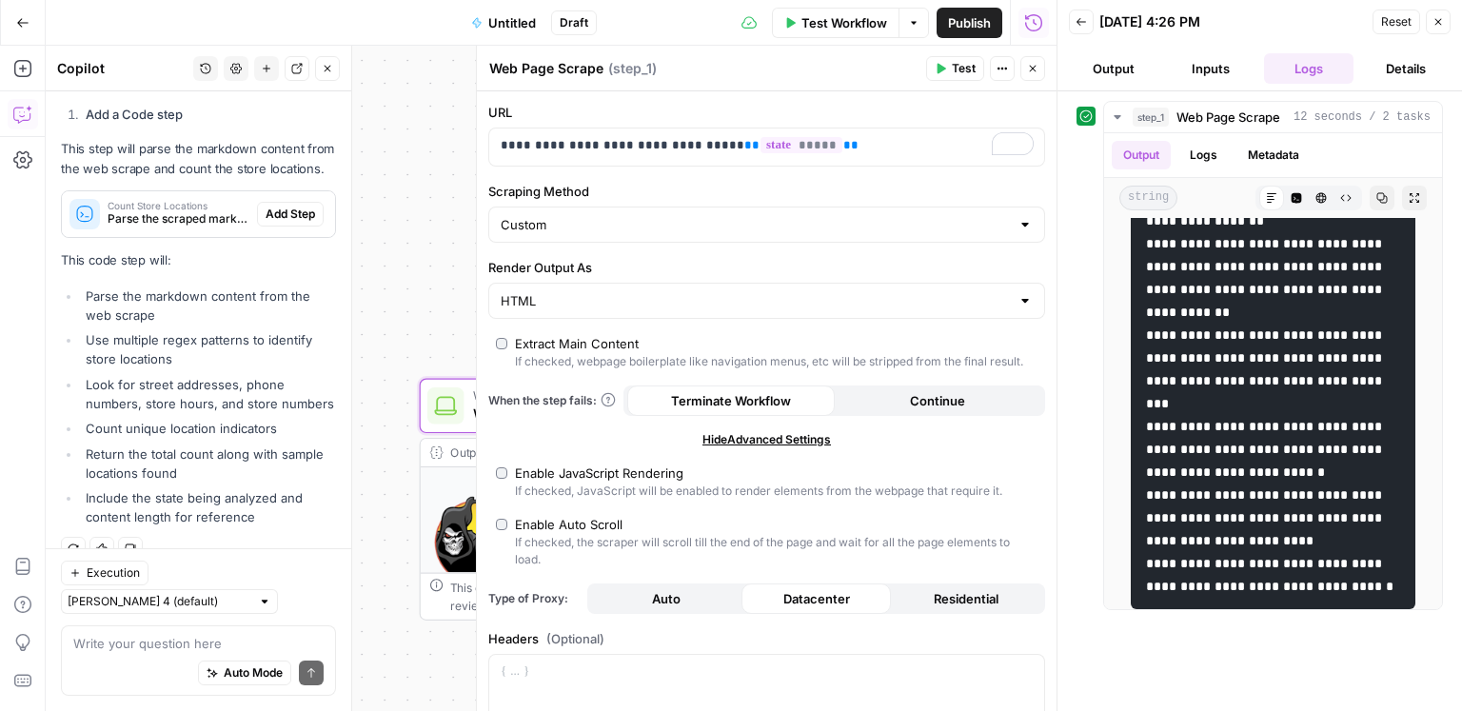
click at [970, 67] on span "Test" at bounding box center [964, 68] width 24 height 17
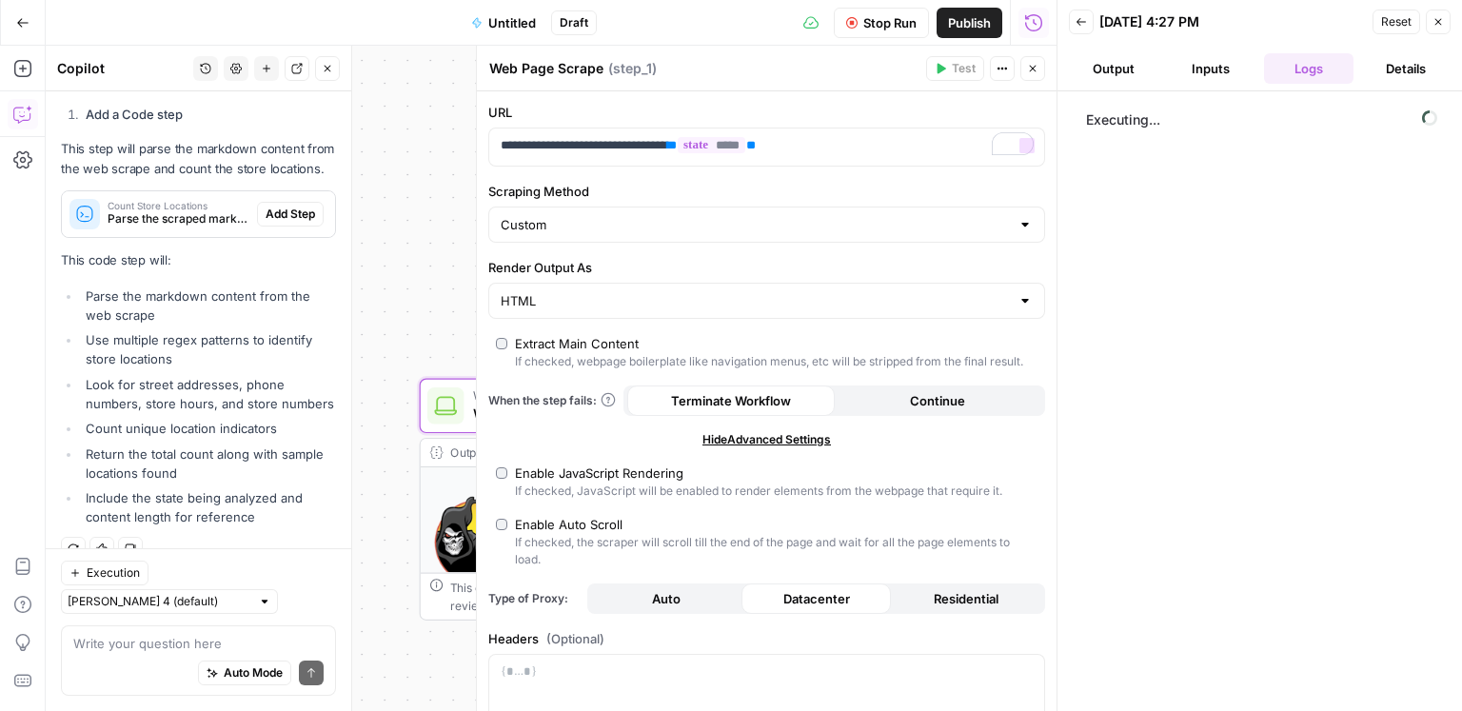
click at [891, 25] on span "Stop Run" at bounding box center [889, 22] width 53 height 19
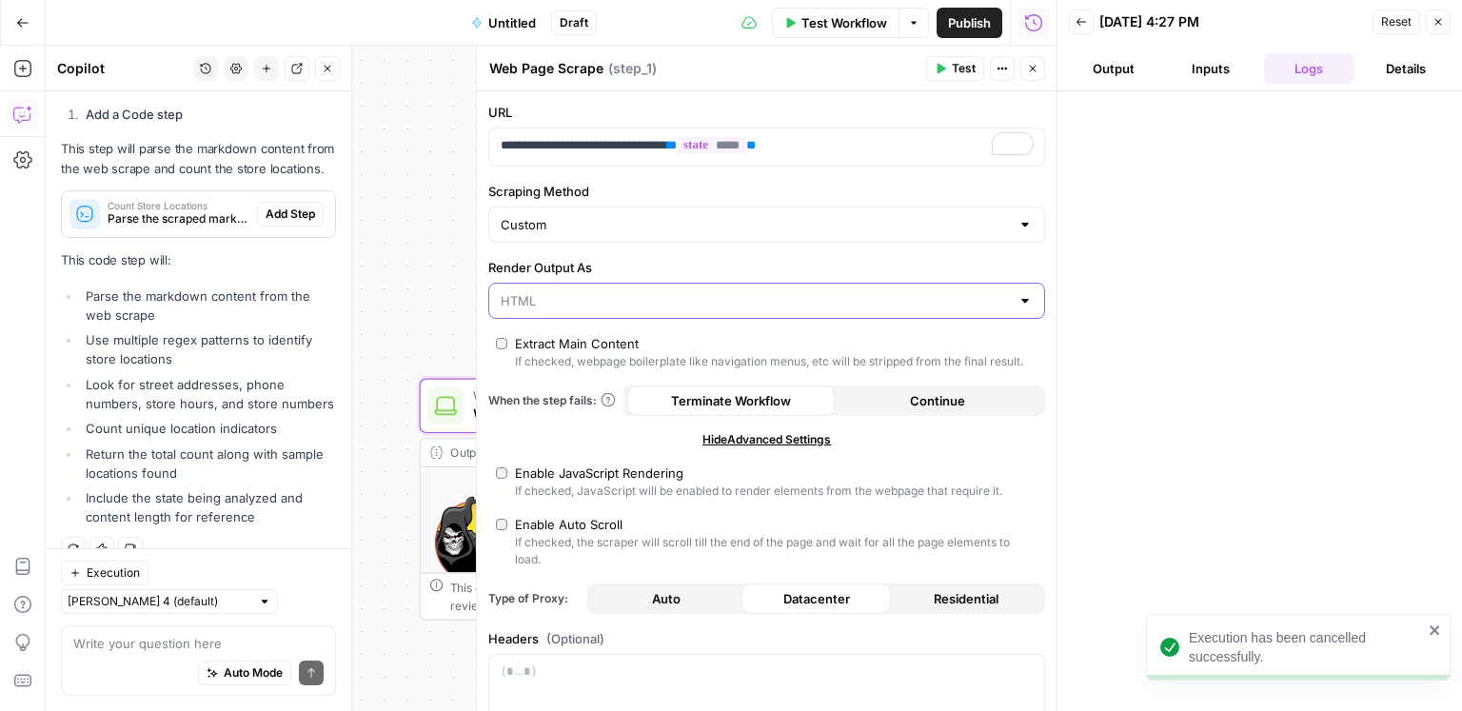
click at [674, 296] on input "Render Output As" at bounding box center [755, 300] width 509 height 19
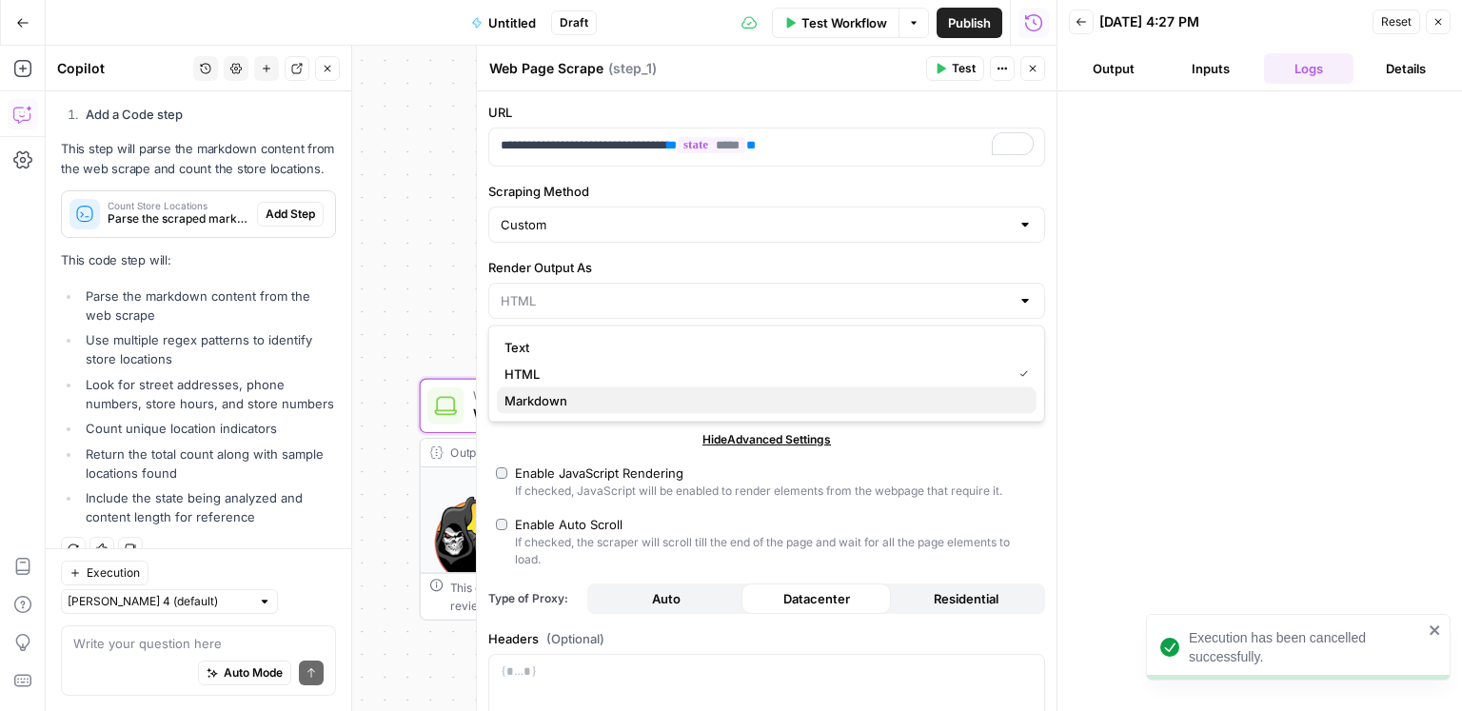
click at [577, 394] on span "Markdown" at bounding box center [762, 400] width 517 height 19
type input "Markdown"
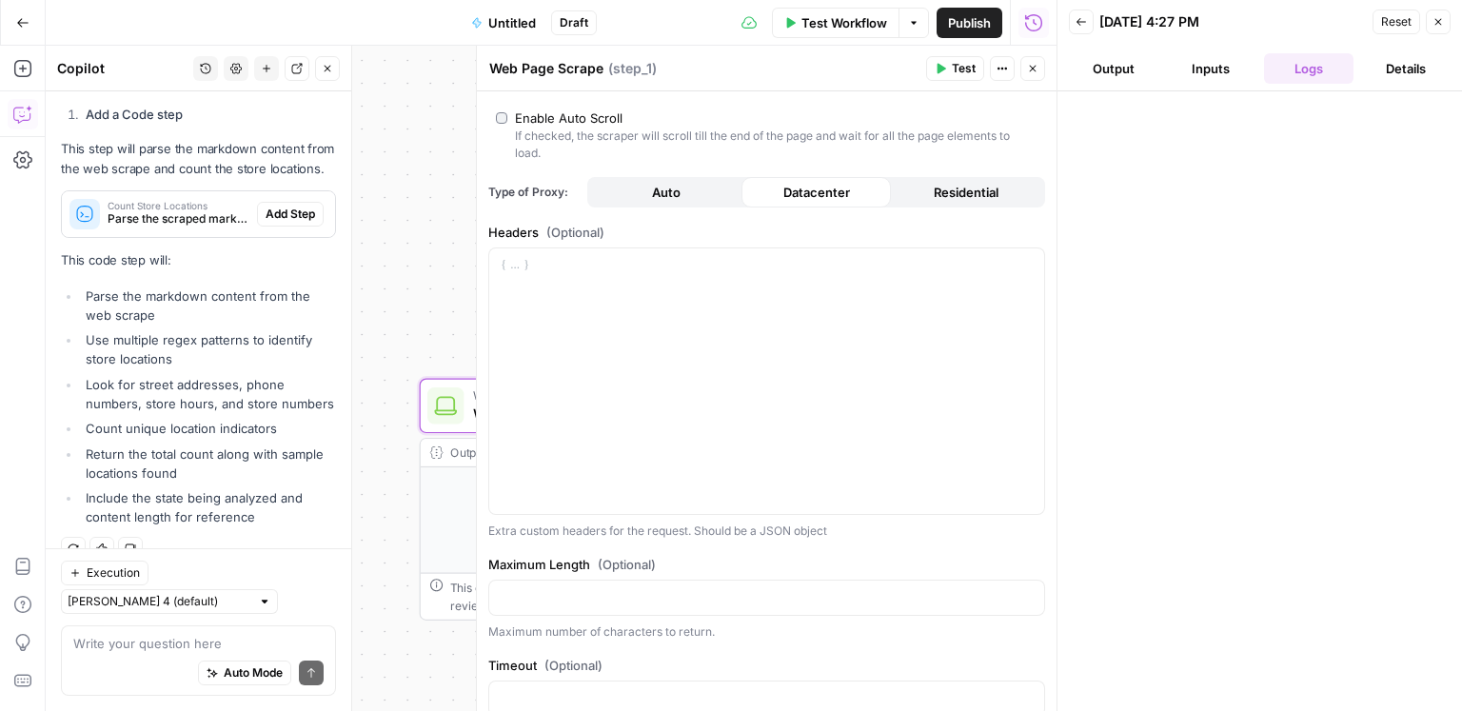
scroll to position [463, 0]
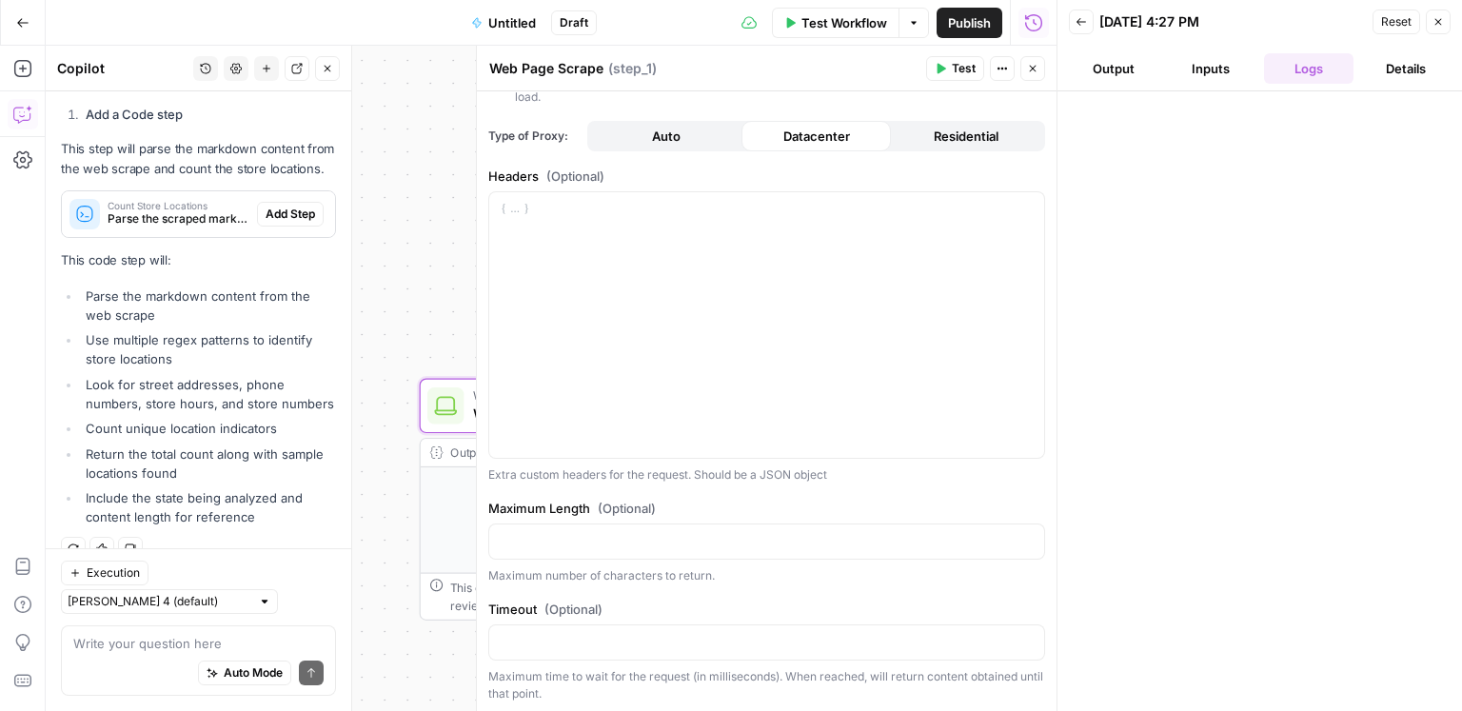
click at [137, 663] on div "Auto Mode Send" at bounding box center [198, 674] width 250 height 42
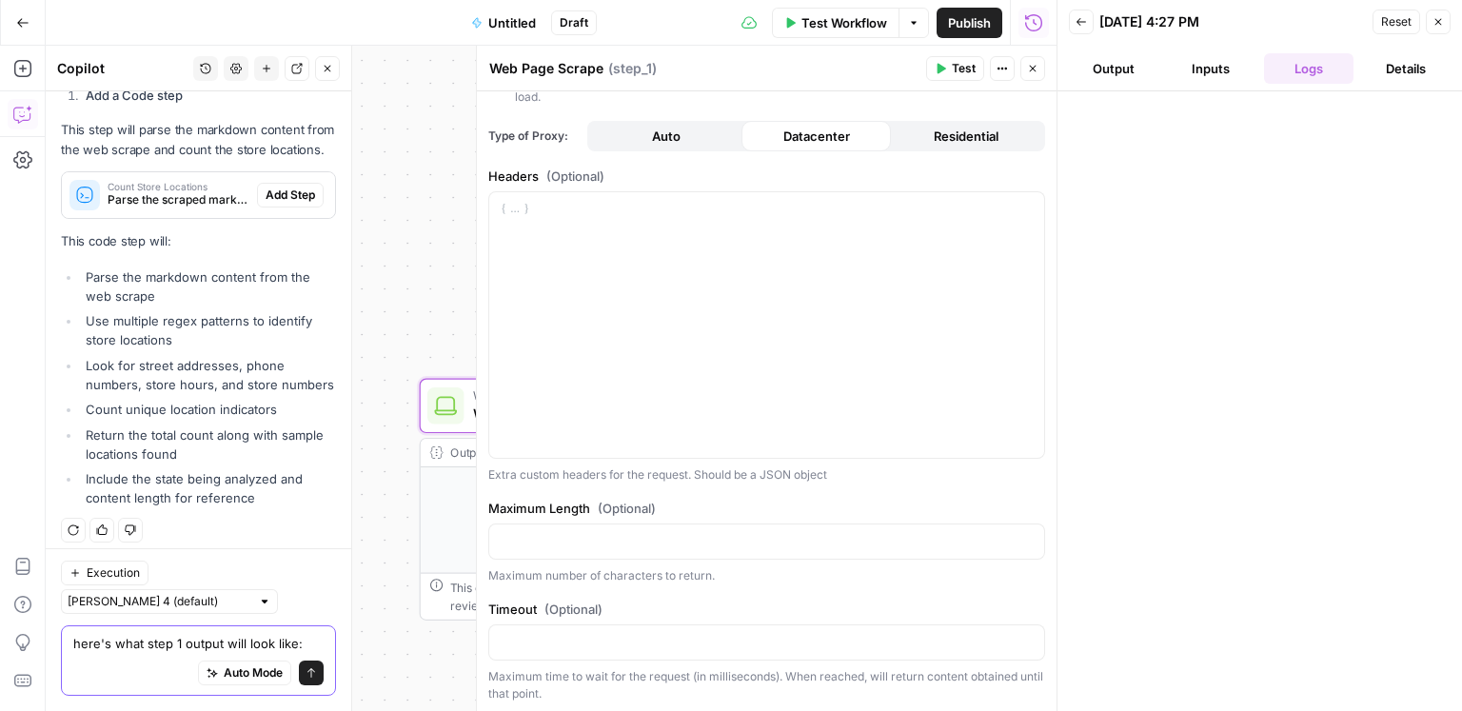
paste textarea "![Loremi Dolo](sitam://consec.adipi3.eli/se/doeiu/Tempor/inc-utla?$ETD$) magna …"
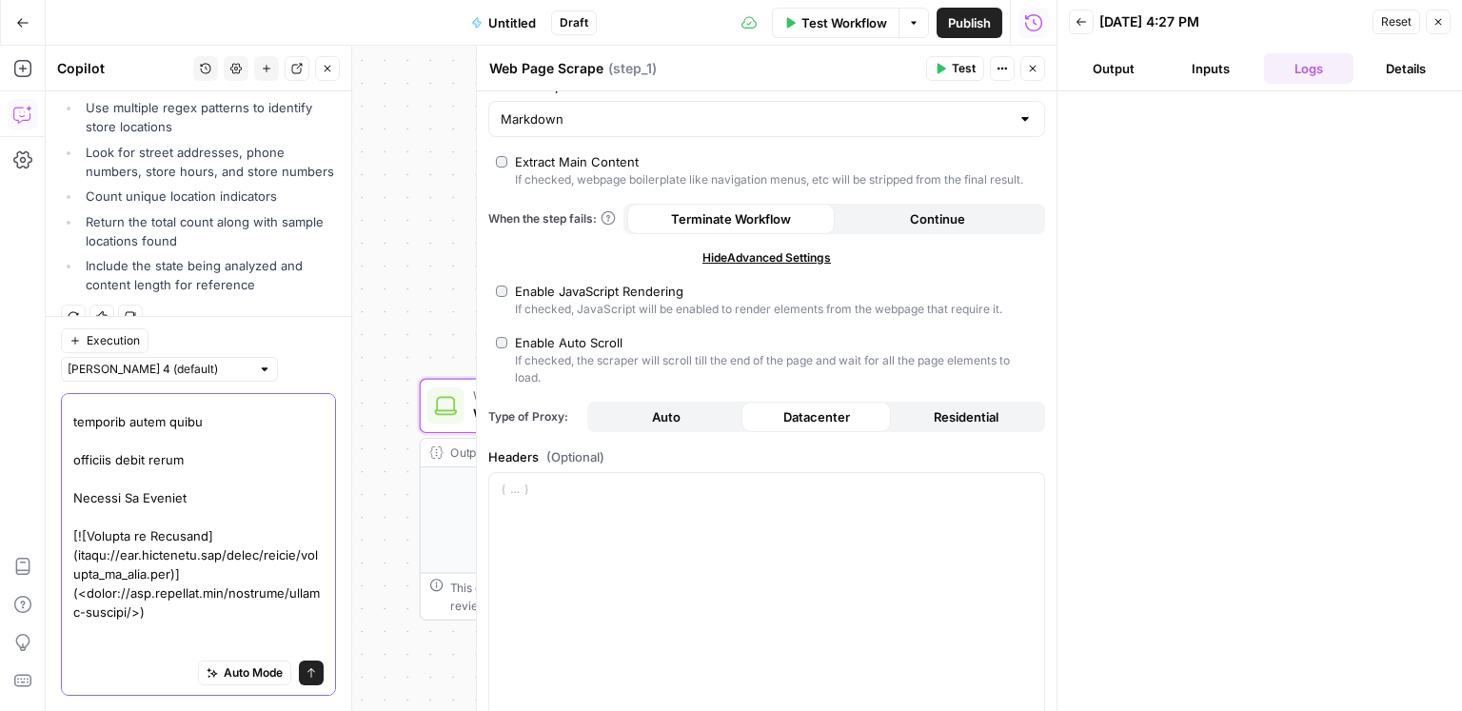
scroll to position [132, 0]
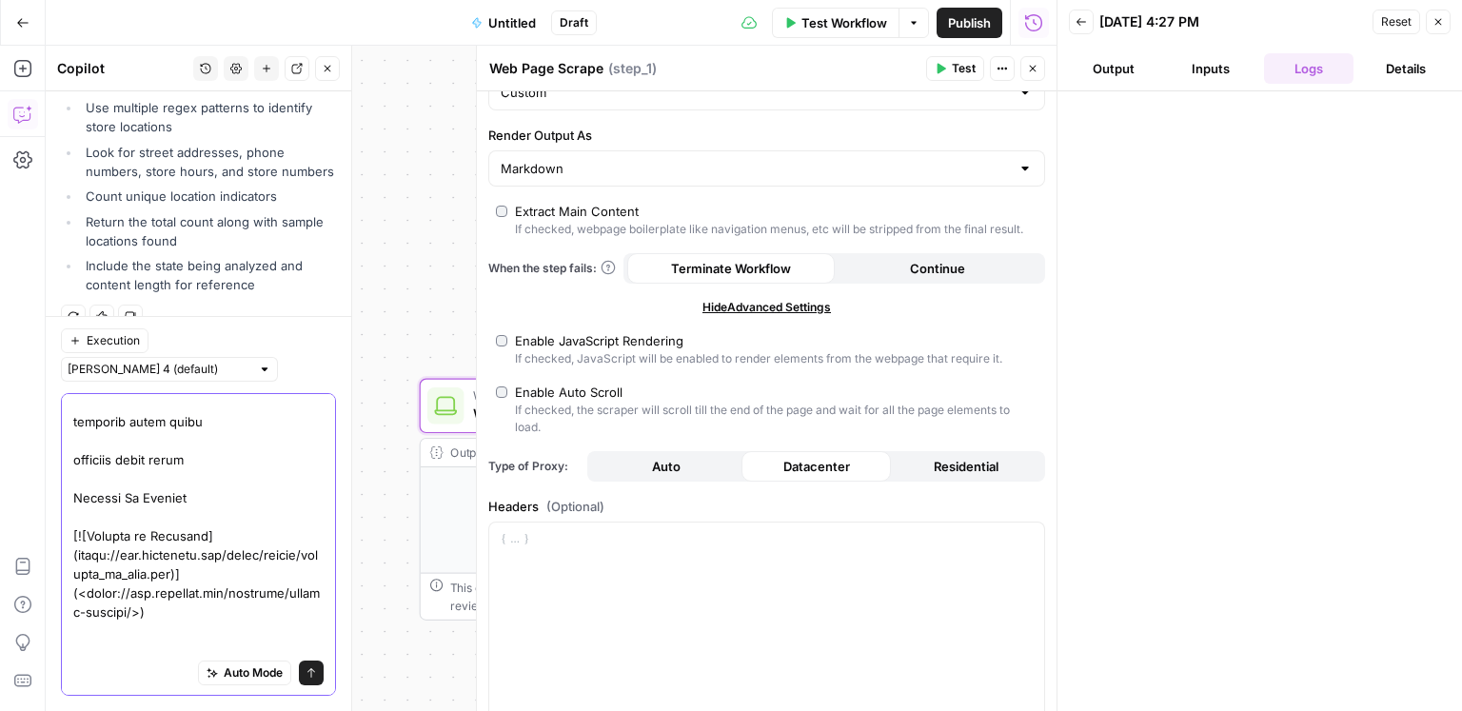
type textarea "lore'i dolo sita 2 consec adip elit sedd: ![Eiusmo Temp](incid://utlabo.etdol5.…"
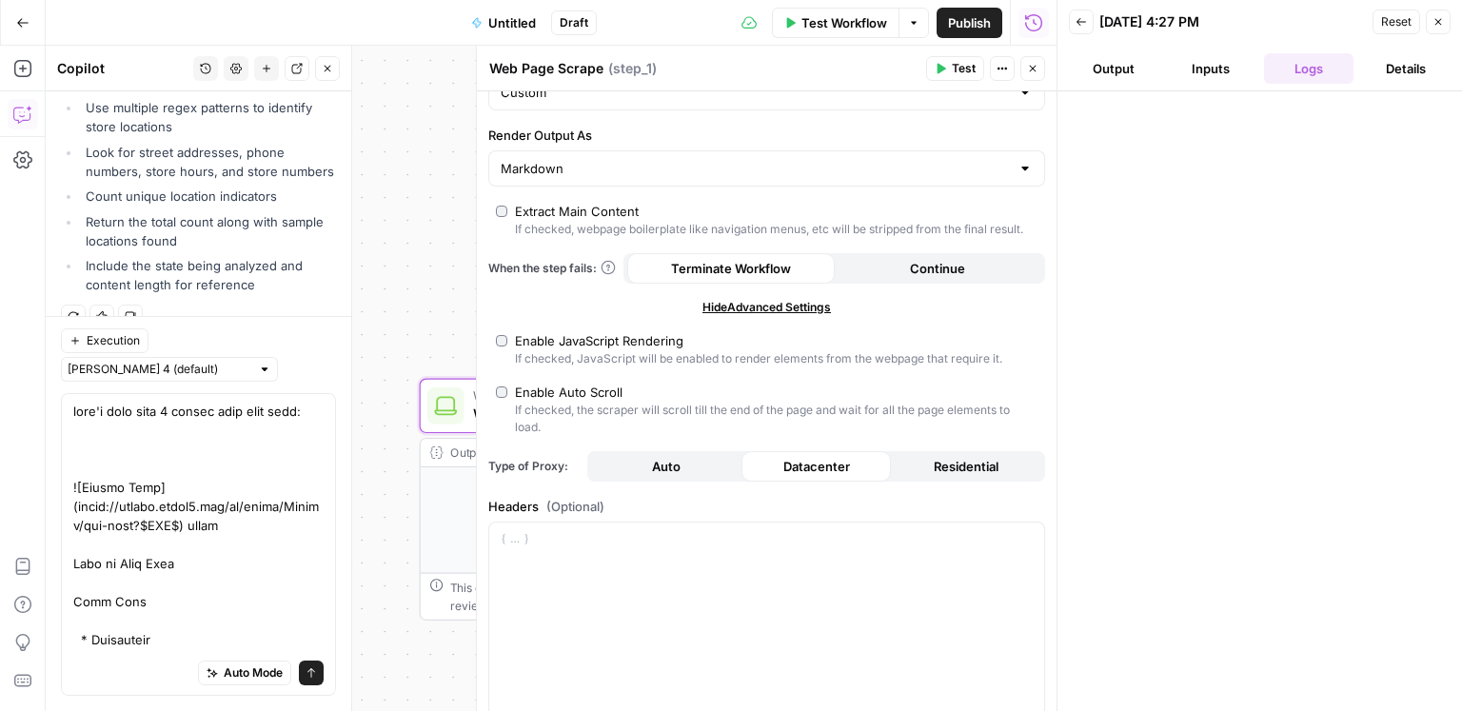
click at [964, 75] on span "Test" at bounding box center [964, 68] width 24 height 17
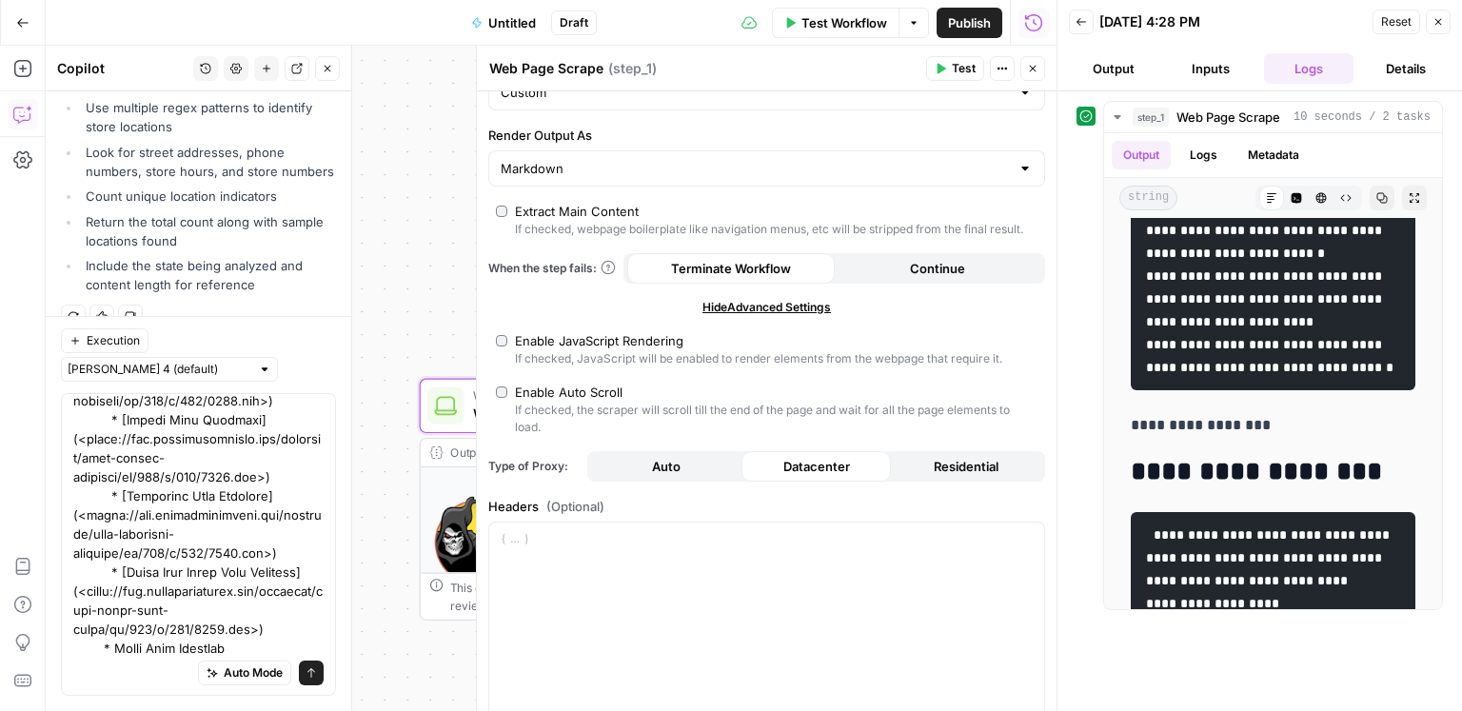
scroll to position [5371, 0]
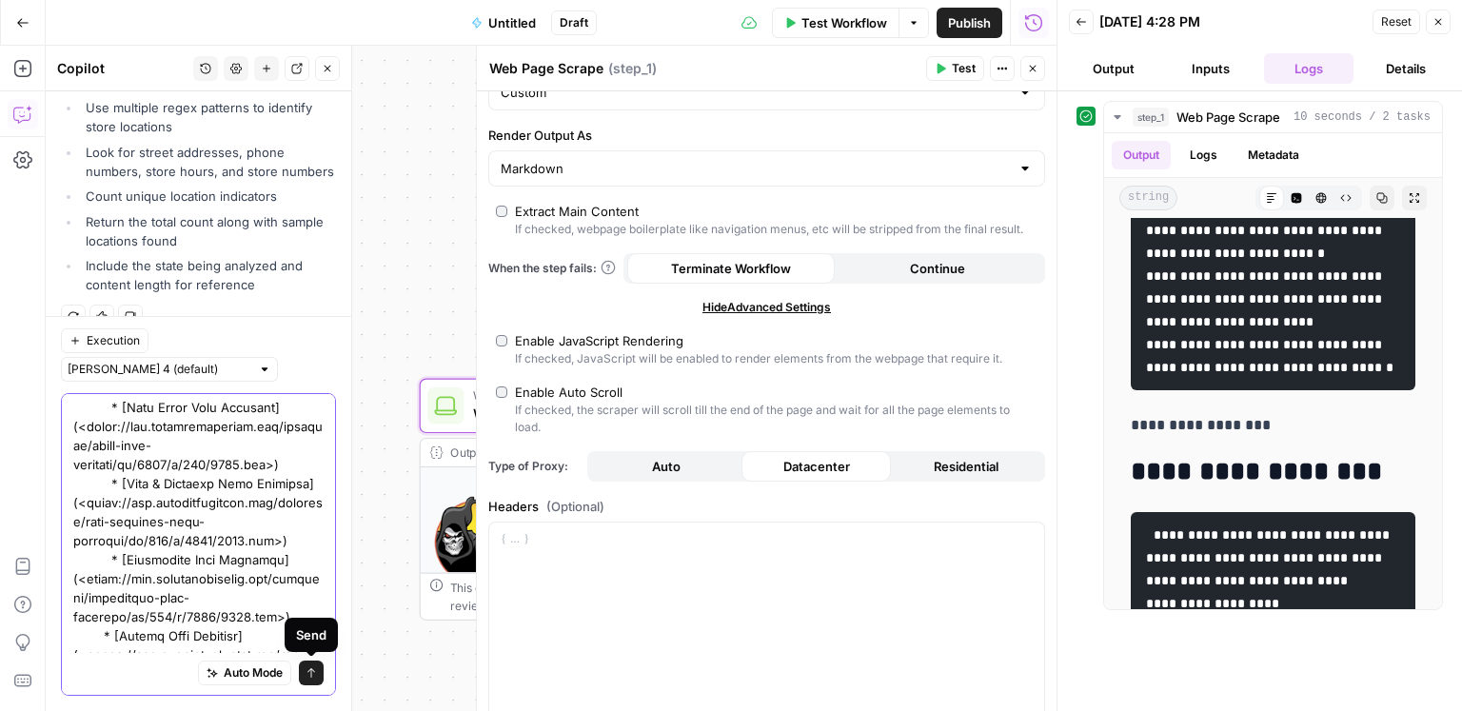
click at [313, 677] on icon "submit" at bounding box center [310, 672] width 11 height 11
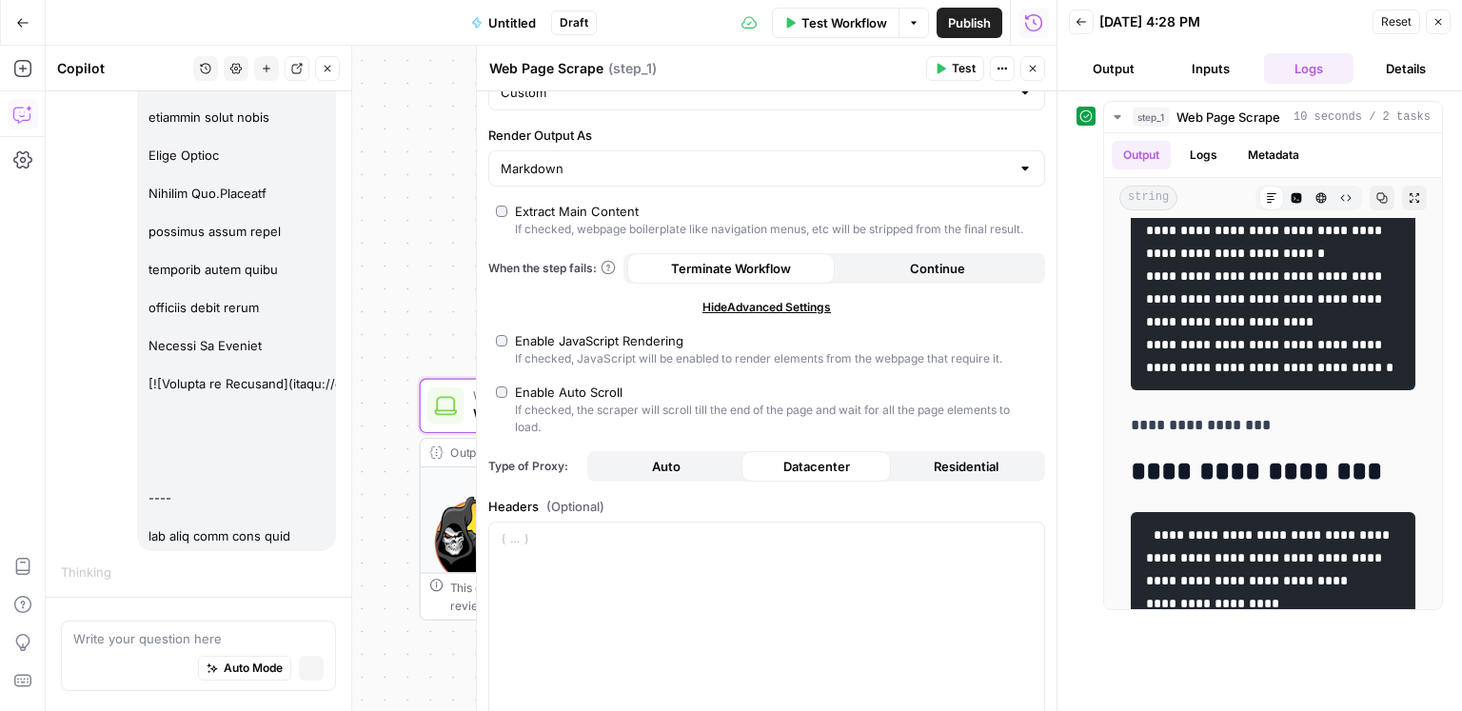
scroll to position [27838, 0]
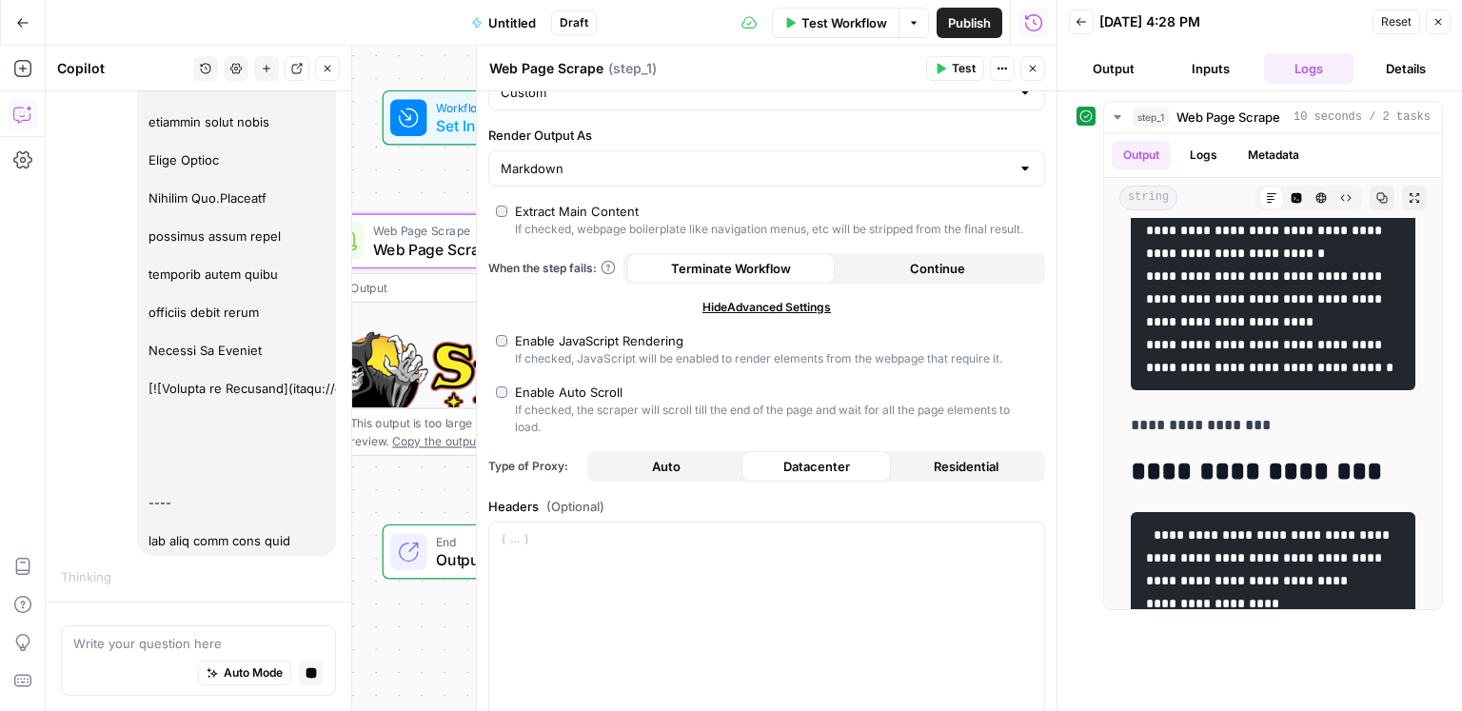
drag, startPoint x: 437, startPoint y: 274, endPoint x: 335, endPoint y: 108, distance: 195.2
click at [335, 108] on body "**********" at bounding box center [731, 355] width 1462 height 711
click at [1430, 28] on button "Close" at bounding box center [1438, 22] width 25 height 25
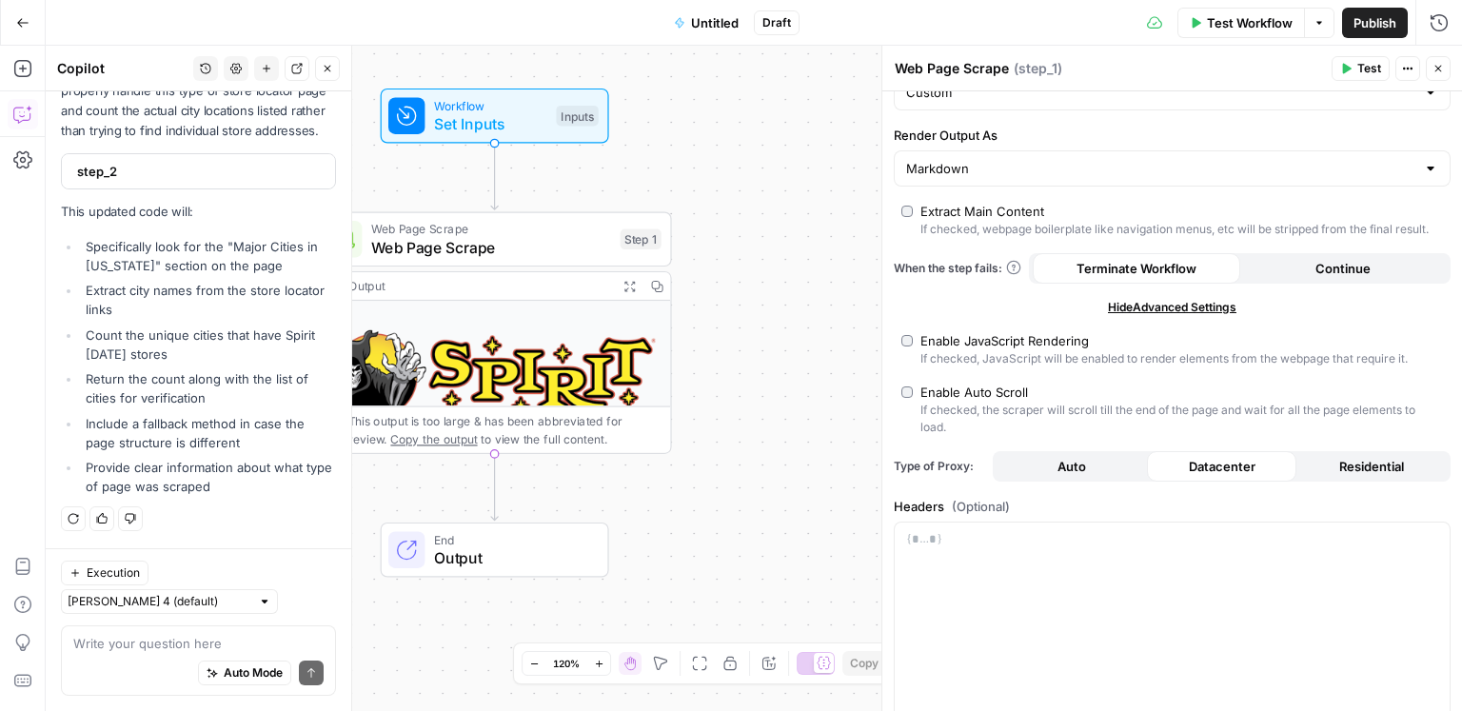
scroll to position [28517, 0]
click at [176, 645] on textarea at bounding box center [198, 643] width 250 height 19
type textarea "try again to give me the code"
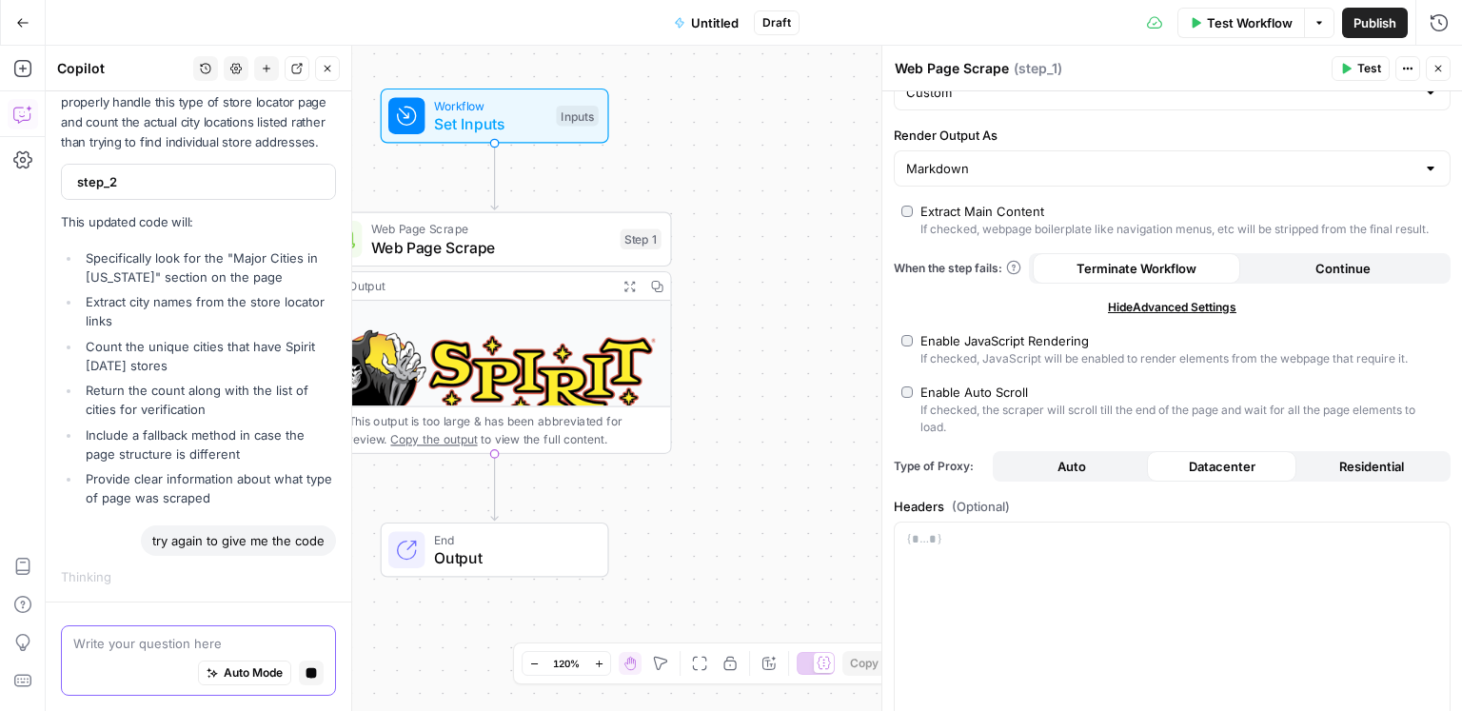
scroll to position [28497, 0]
click at [278, 190] on span "step_2" at bounding box center [196, 181] width 239 height 19
click at [716, 23] on span "Untitled" at bounding box center [715, 22] width 48 height 19
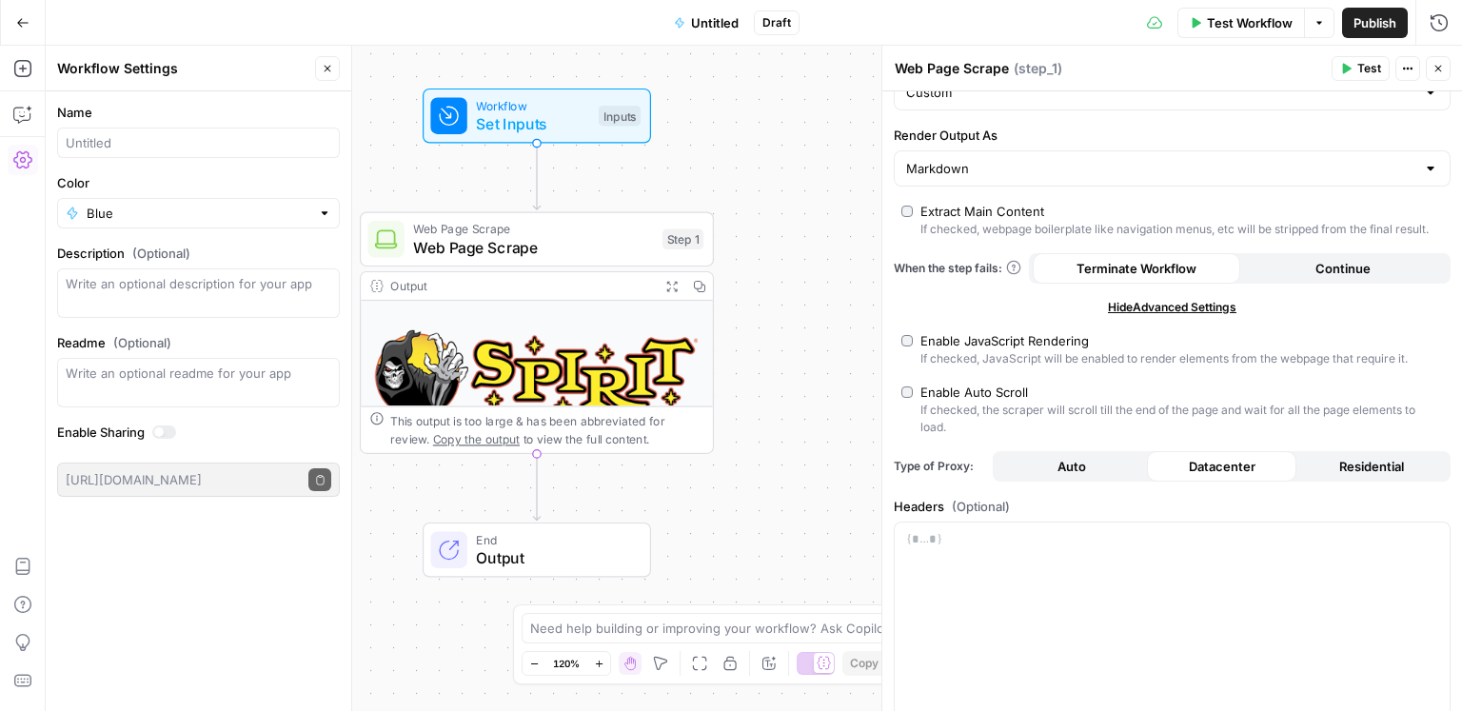
click at [181, 152] on div at bounding box center [198, 143] width 283 height 30
type input "spirit [DATE] counter"
type input "Blue"
click at [24, 106] on icon "button" at bounding box center [22, 114] width 19 height 19
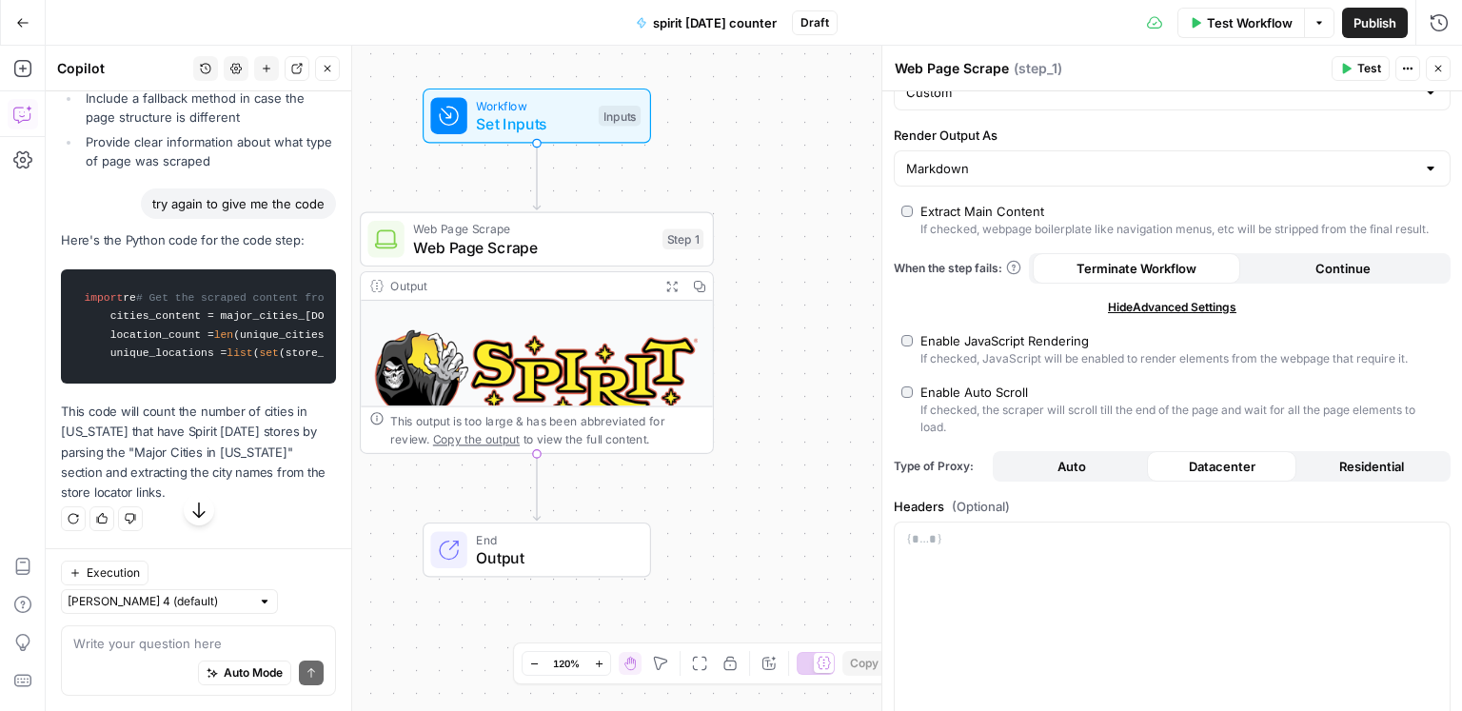
scroll to position [28787, 0]
click at [223, 374] on code "import re # Get the scraped content from step_1 scraped_content = step_1[ 'outp…" at bounding box center [198, 326] width 250 height 96
click at [234, 374] on code "import re # Get the scraped content from step_1 scraped_content = step_1[ 'outp…" at bounding box center [198, 326] width 250 height 96
drag, startPoint x: 234, startPoint y: 434, endPoint x: 172, endPoint y: 417, distance: 64.2
click at [233, 374] on code "import re # Get the scraped content from step_1 scraped_content = step_1[ 'outp…" at bounding box center [198, 326] width 250 height 96
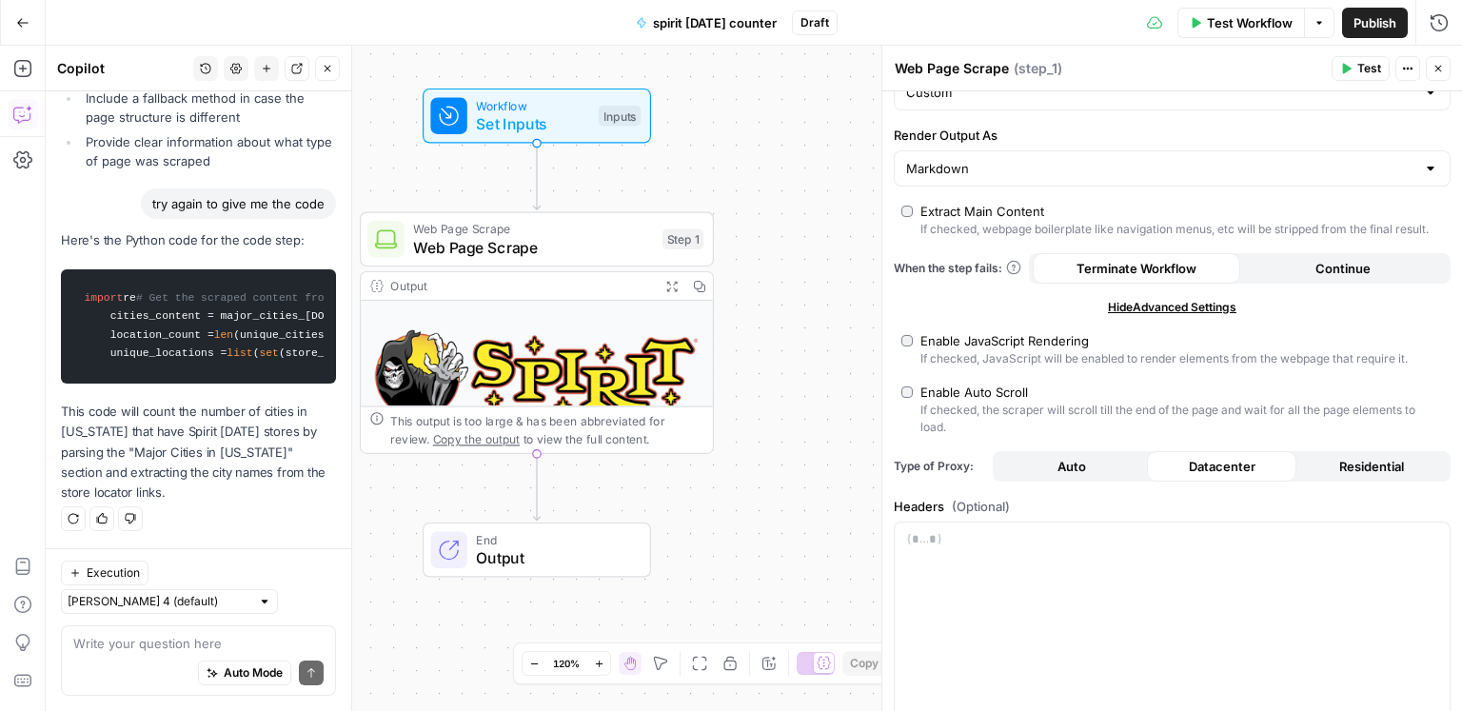
drag, startPoint x: 82, startPoint y: 383, endPoint x: 225, endPoint y: 415, distance: 146.4
click at [225, 384] on pre "import re # Get the scraped content from step_1 scraped_content = step_1[ 'outp…" at bounding box center [198, 326] width 275 height 114
copy code "import re # Get the scraped content from step_1 scraped_content = step_1[ 'outp…"
click at [30, 83] on button "Add Steps" at bounding box center [23, 68] width 30 height 30
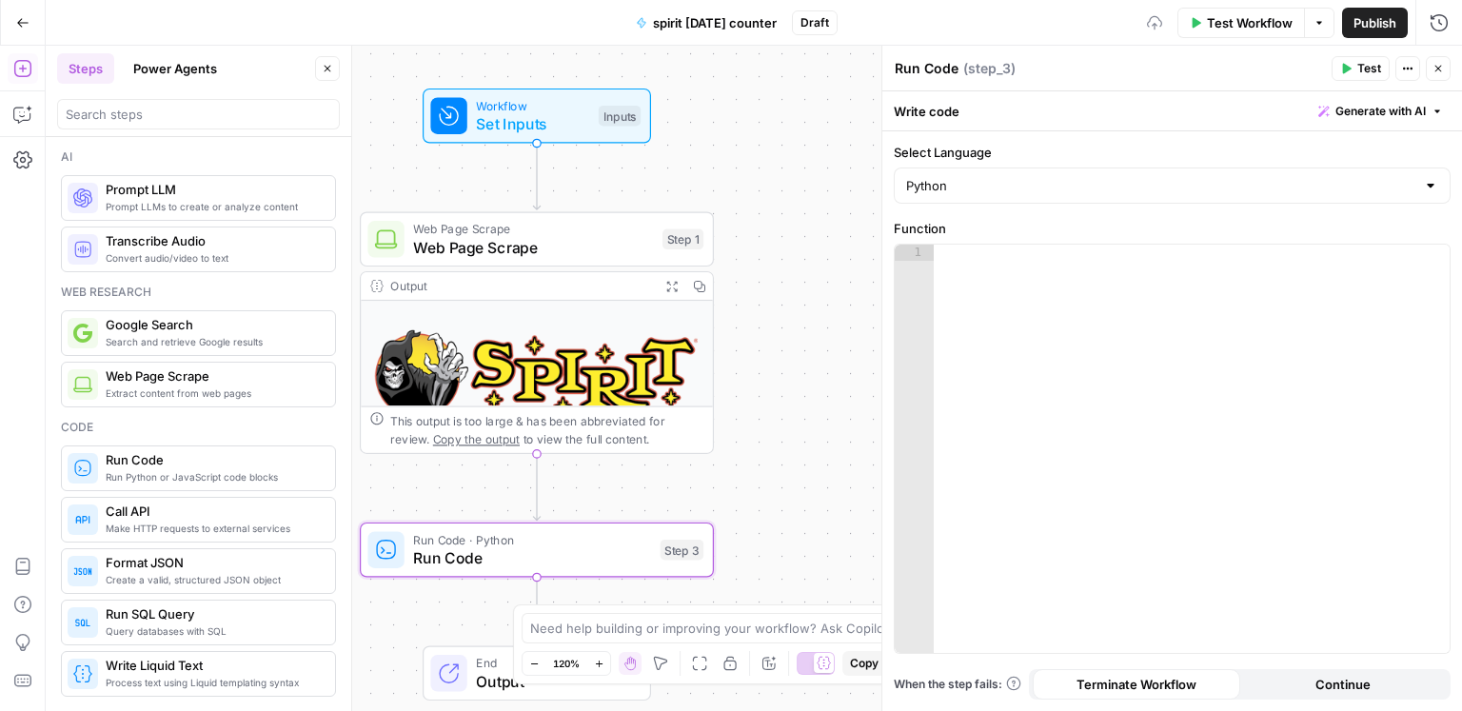
click at [1061, 282] on div at bounding box center [1192, 466] width 517 height 442
paste textarea "*"
type textarea "*"
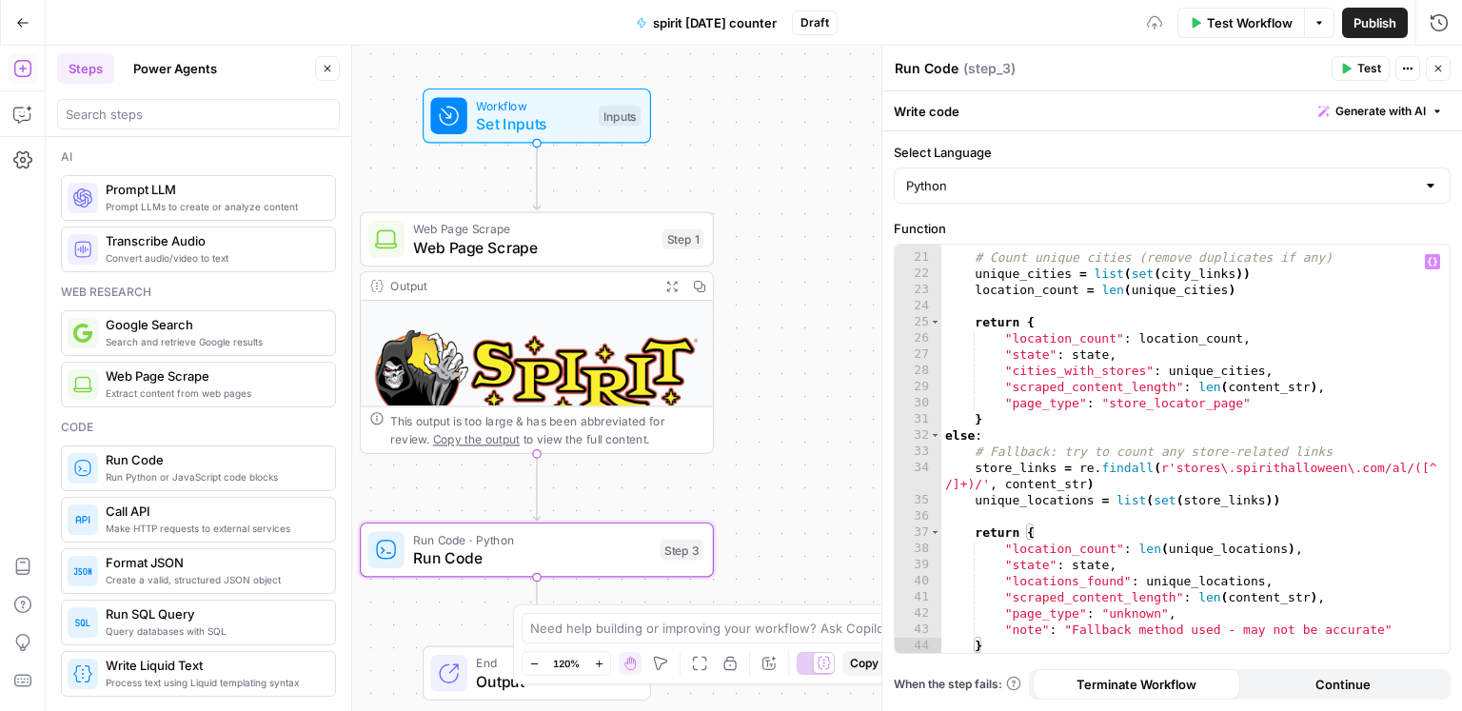
click at [1341, 64] on icon "button" at bounding box center [1345, 68] width 11 height 11
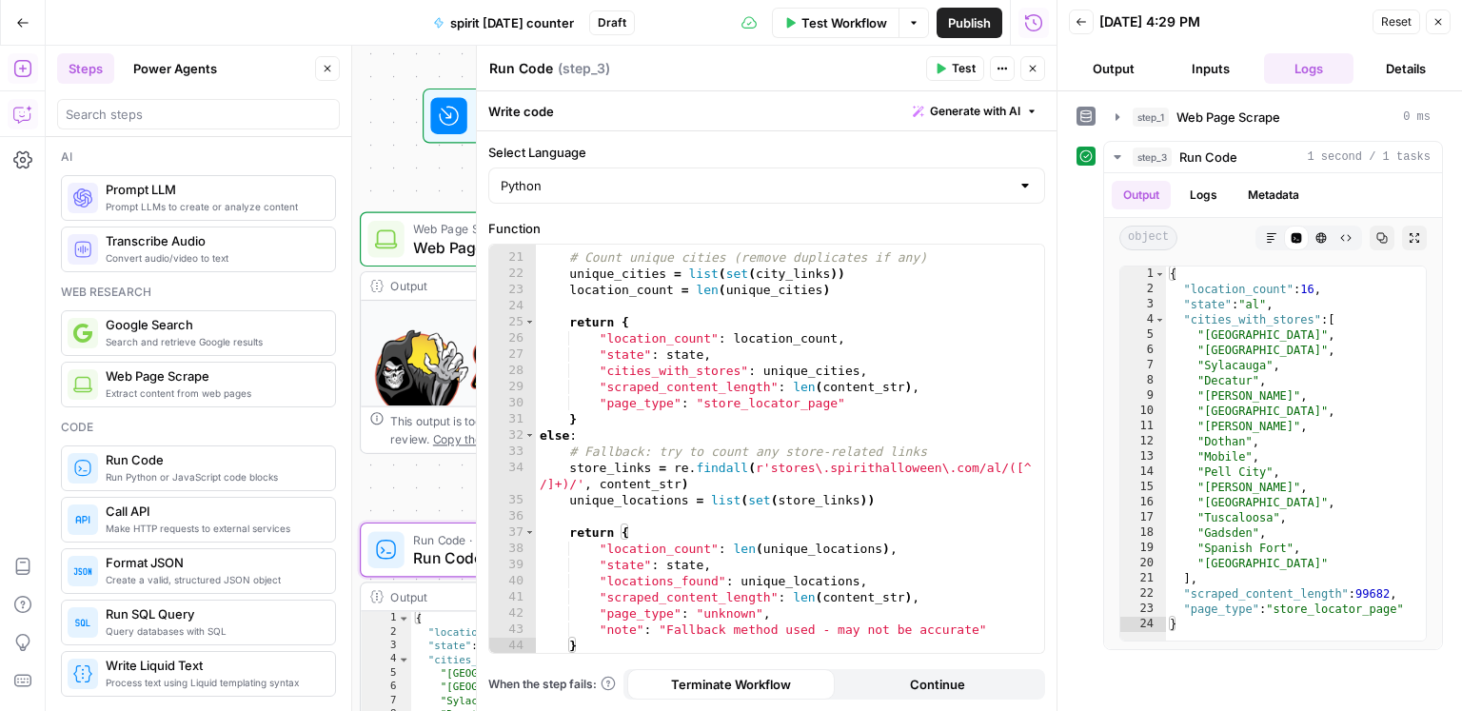
click at [17, 114] on icon "button" at bounding box center [22, 114] width 19 height 19
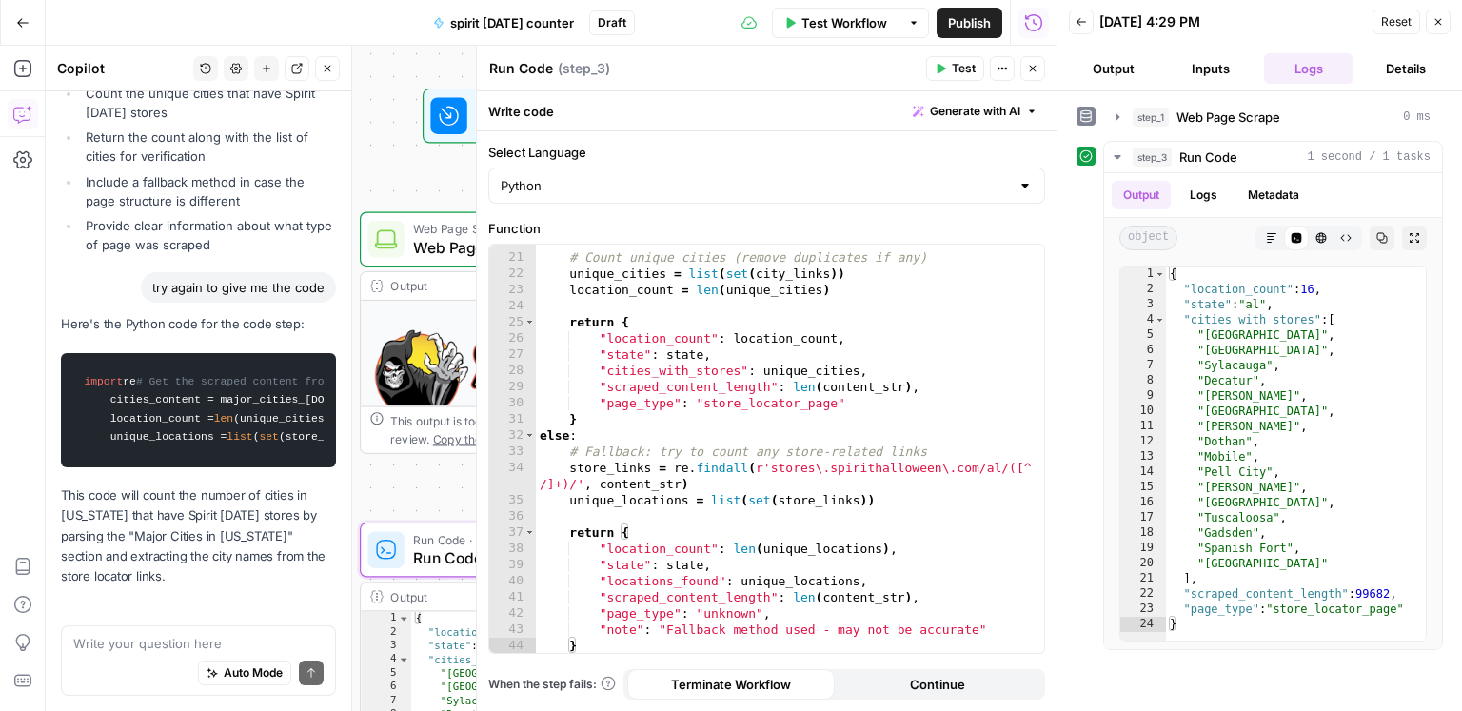
scroll to position [29644, 0]
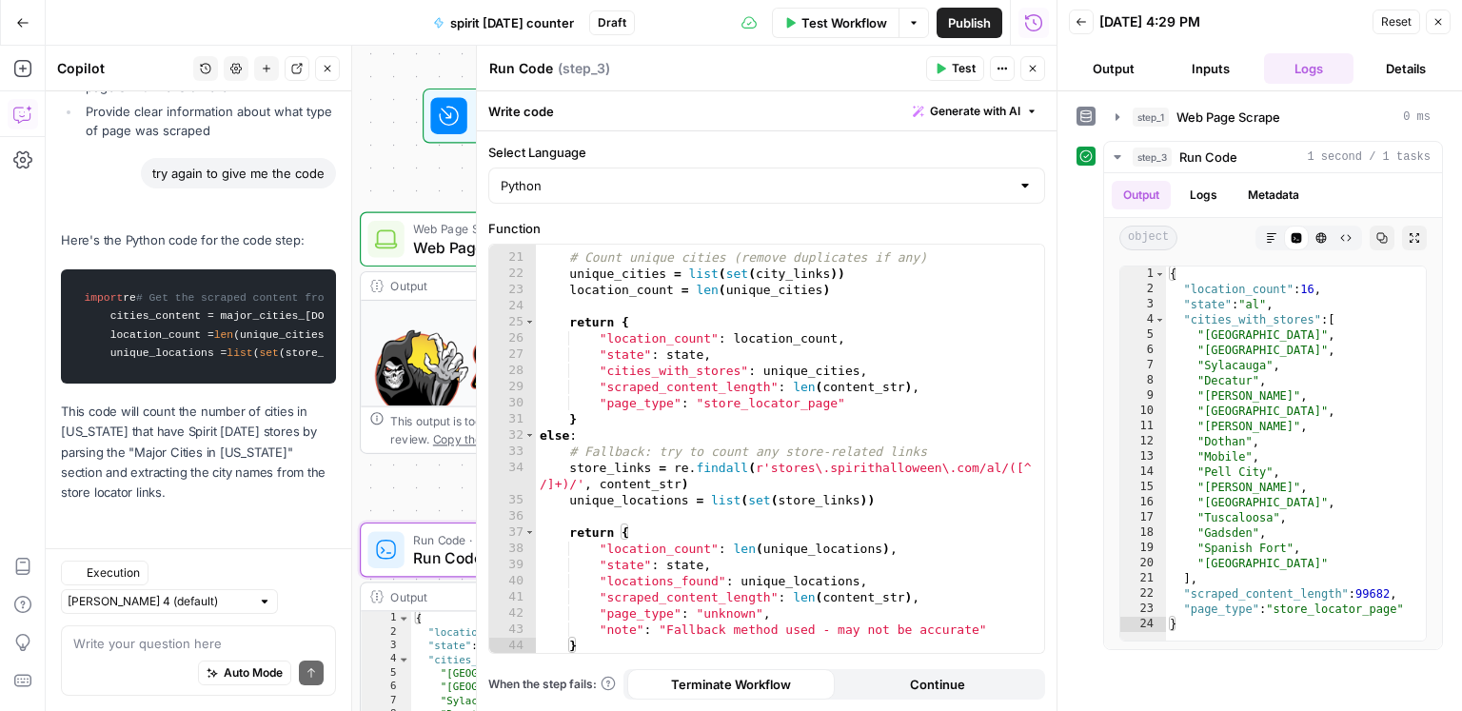
click at [217, 638] on textarea at bounding box center [198, 643] width 250 height 19
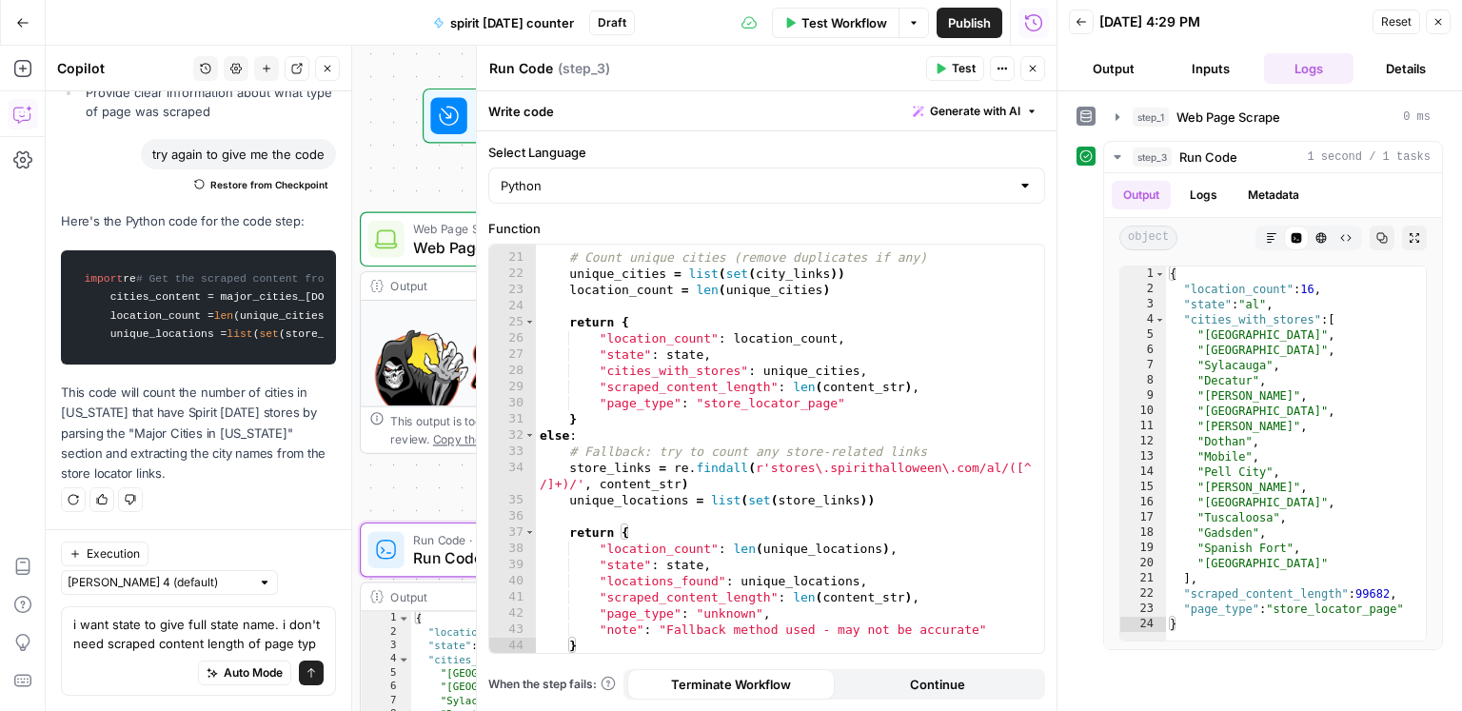
type textarea "i want state to give full state name. i don't need scraped content length of pa…"
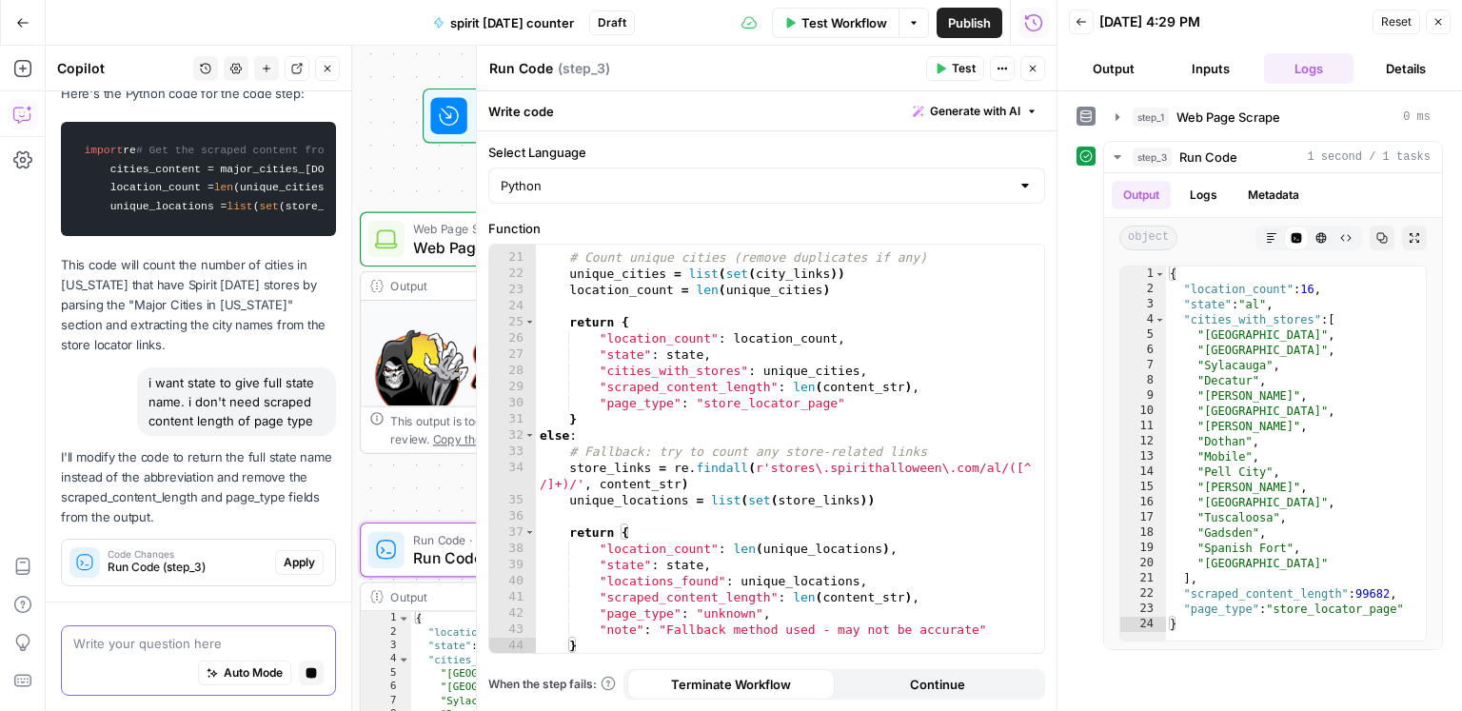
scroll to position [29722, 0]
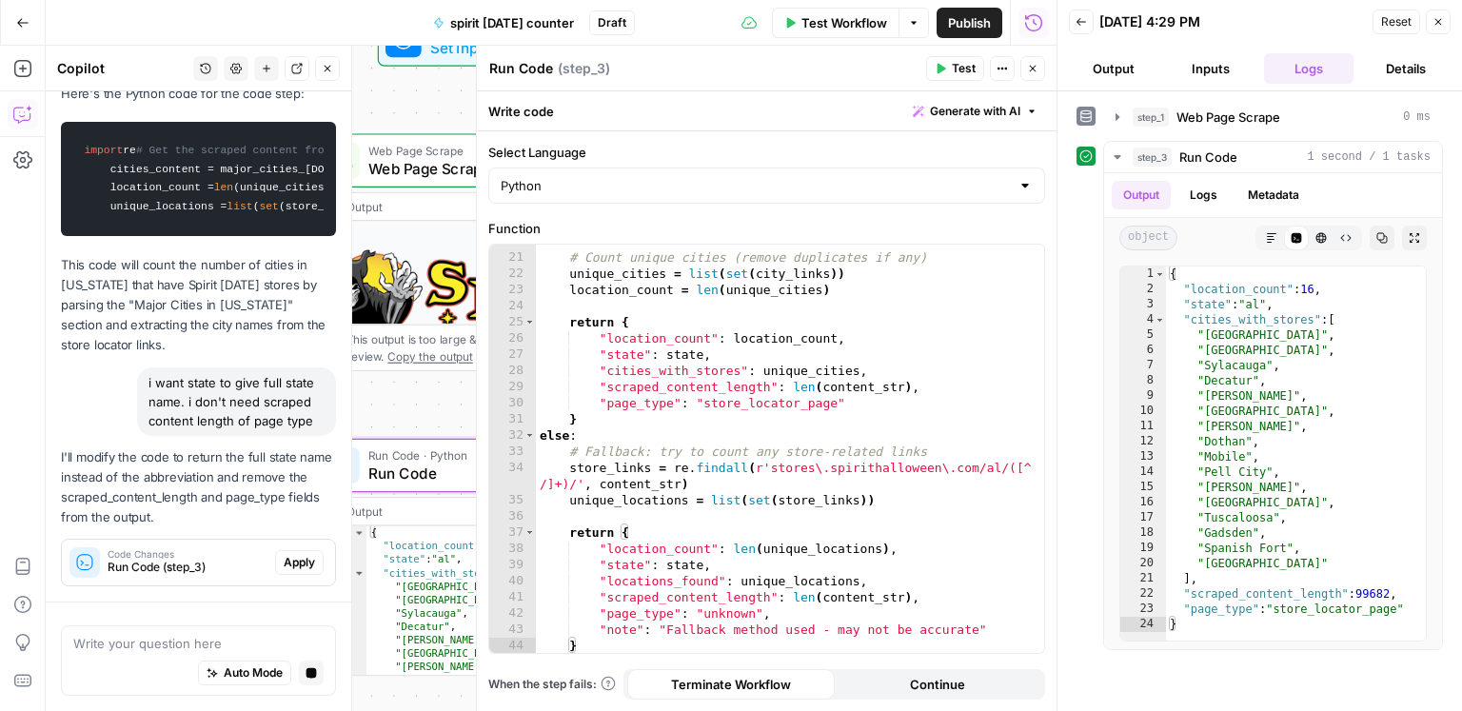
click at [288, 568] on span "Apply" at bounding box center [299, 562] width 31 height 17
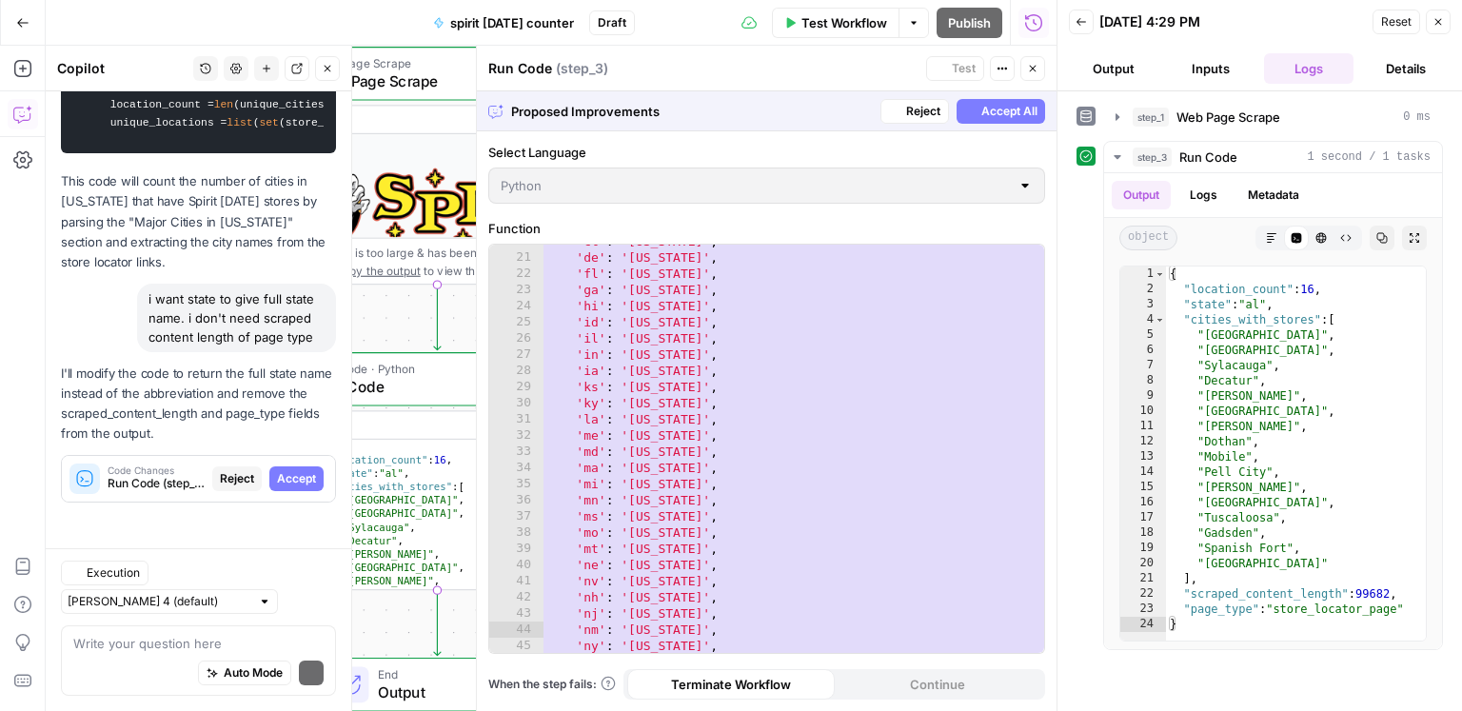
scroll to position [29784, 0]
click at [312, 487] on span "Accept" at bounding box center [296, 478] width 39 height 17
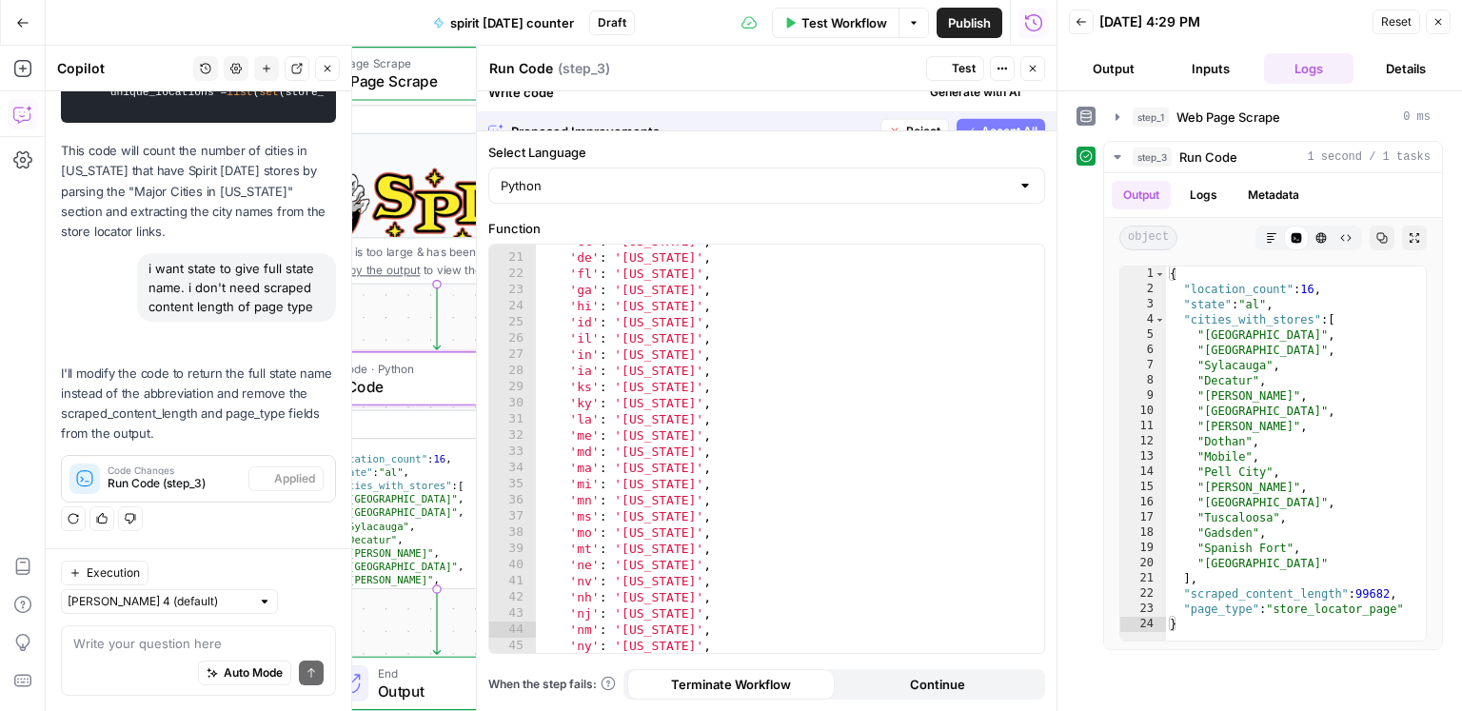
scroll to position [29906, 0]
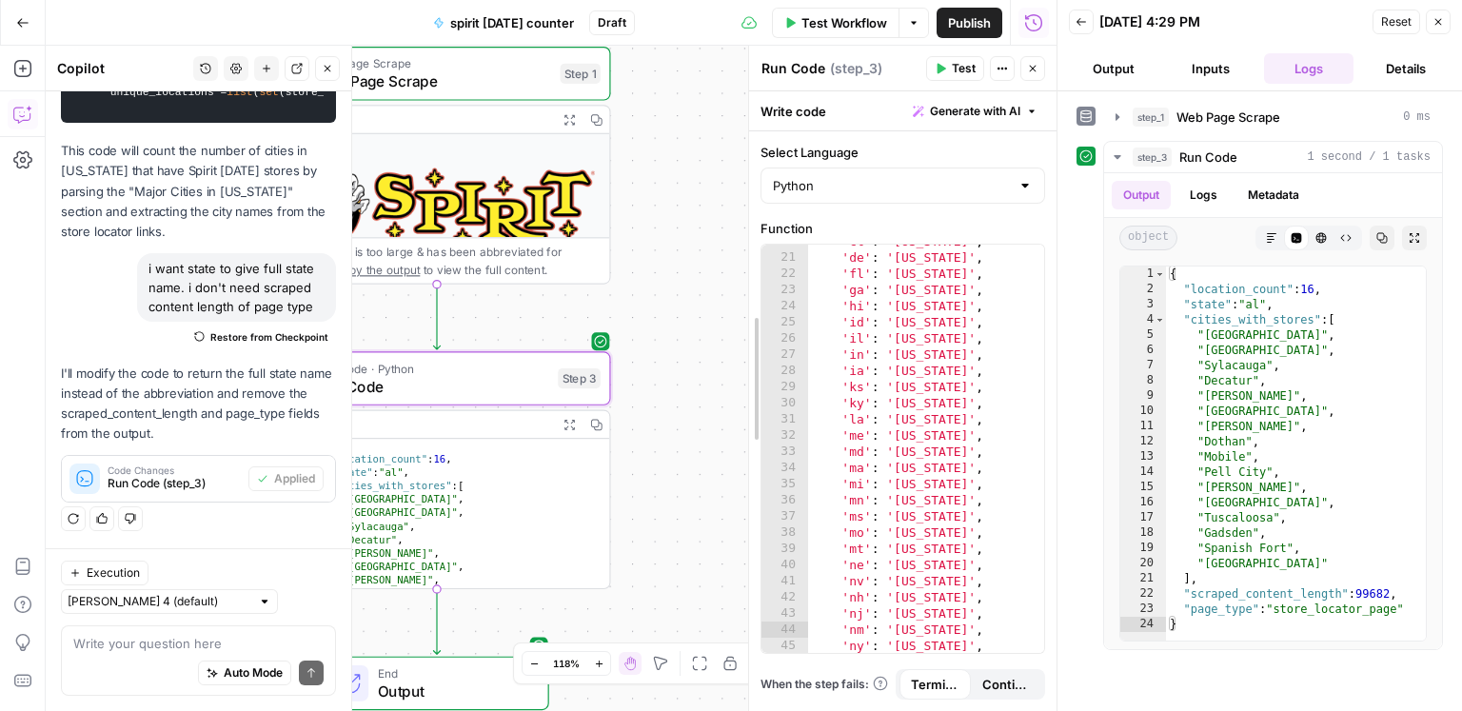
drag, startPoint x: 481, startPoint y: 305, endPoint x: 747, endPoint y: 286, distance: 267.2
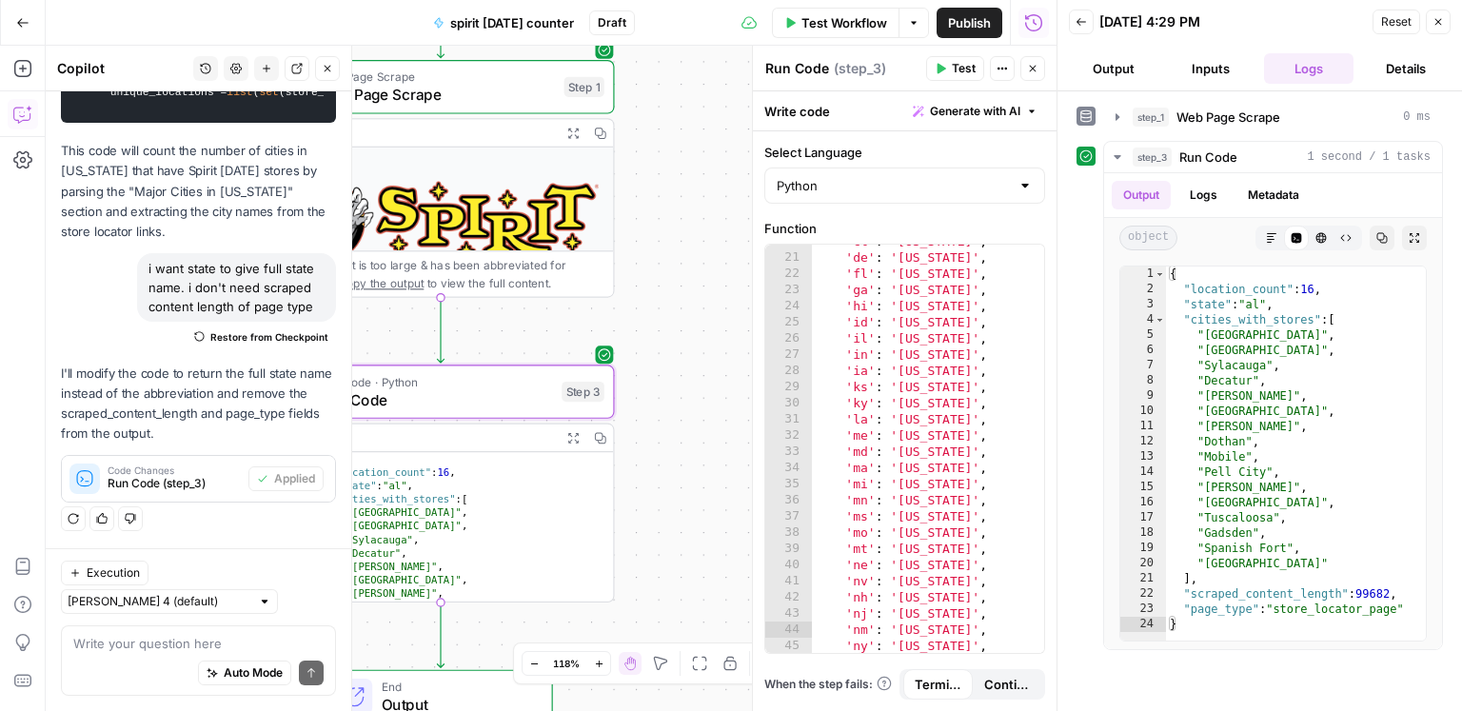
drag, startPoint x: 658, startPoint y: 193, endPoint x: 627, endPoint y: 269, distance: 82.0
click at [699, 330] on div "**********" at bounding box center [551, 378] width 1011 height 665
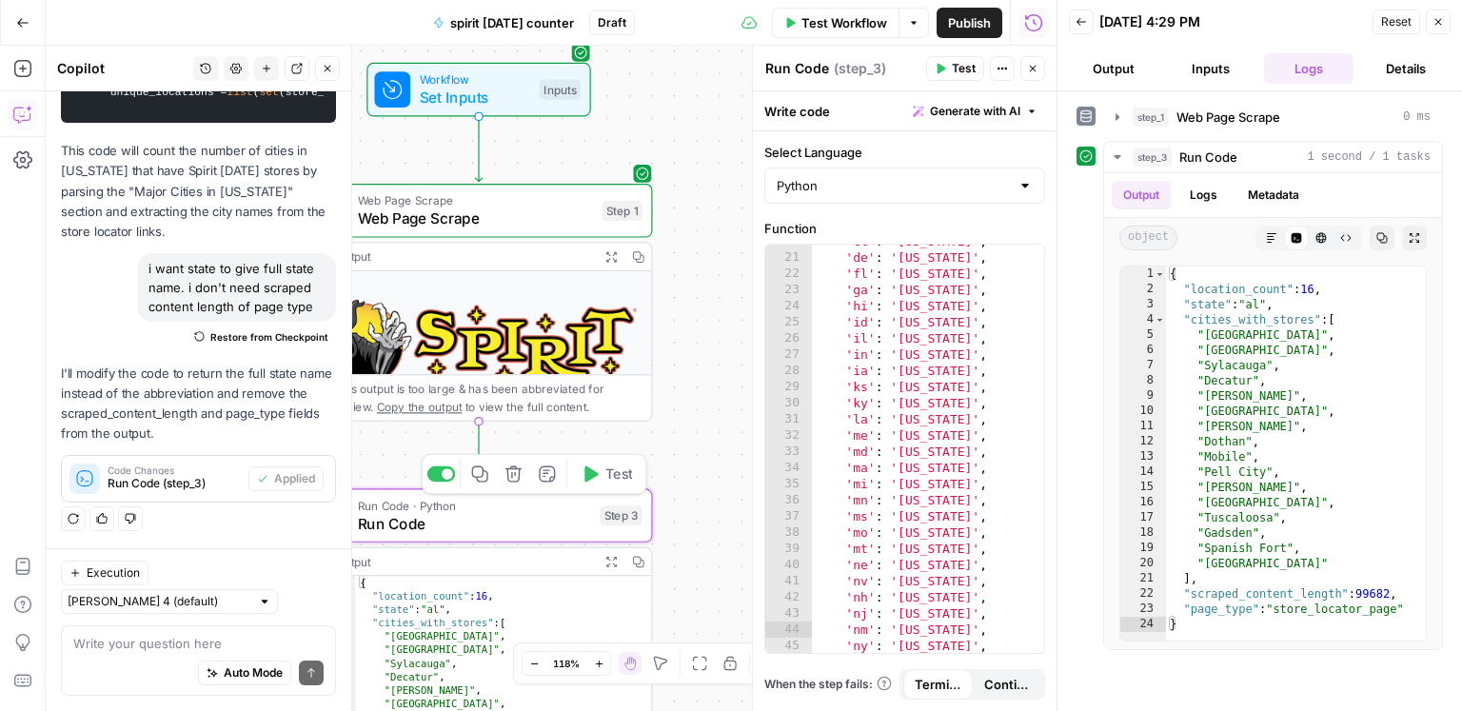
click at [621, 483] on span "Test" at bounding box center [618, 473] width 27 height 20
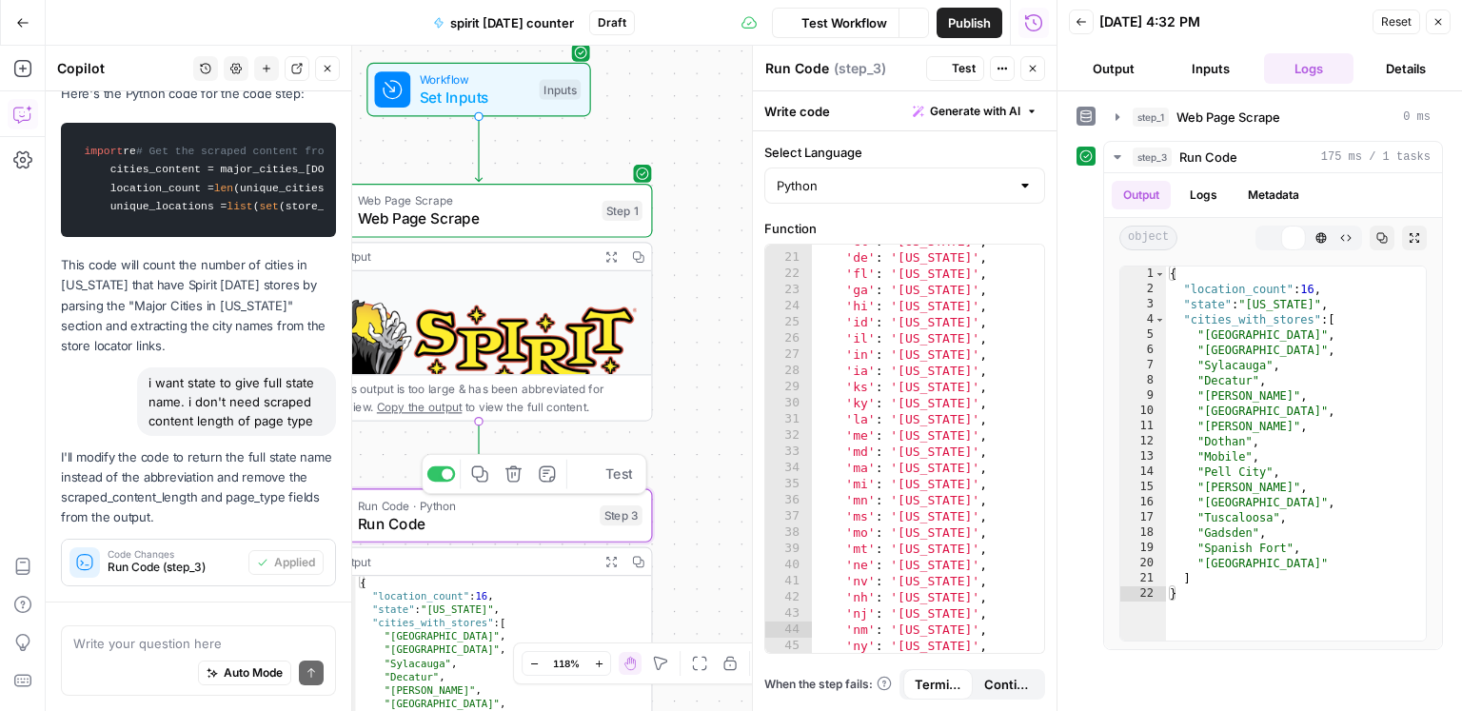
scroll to position [29906, 0]
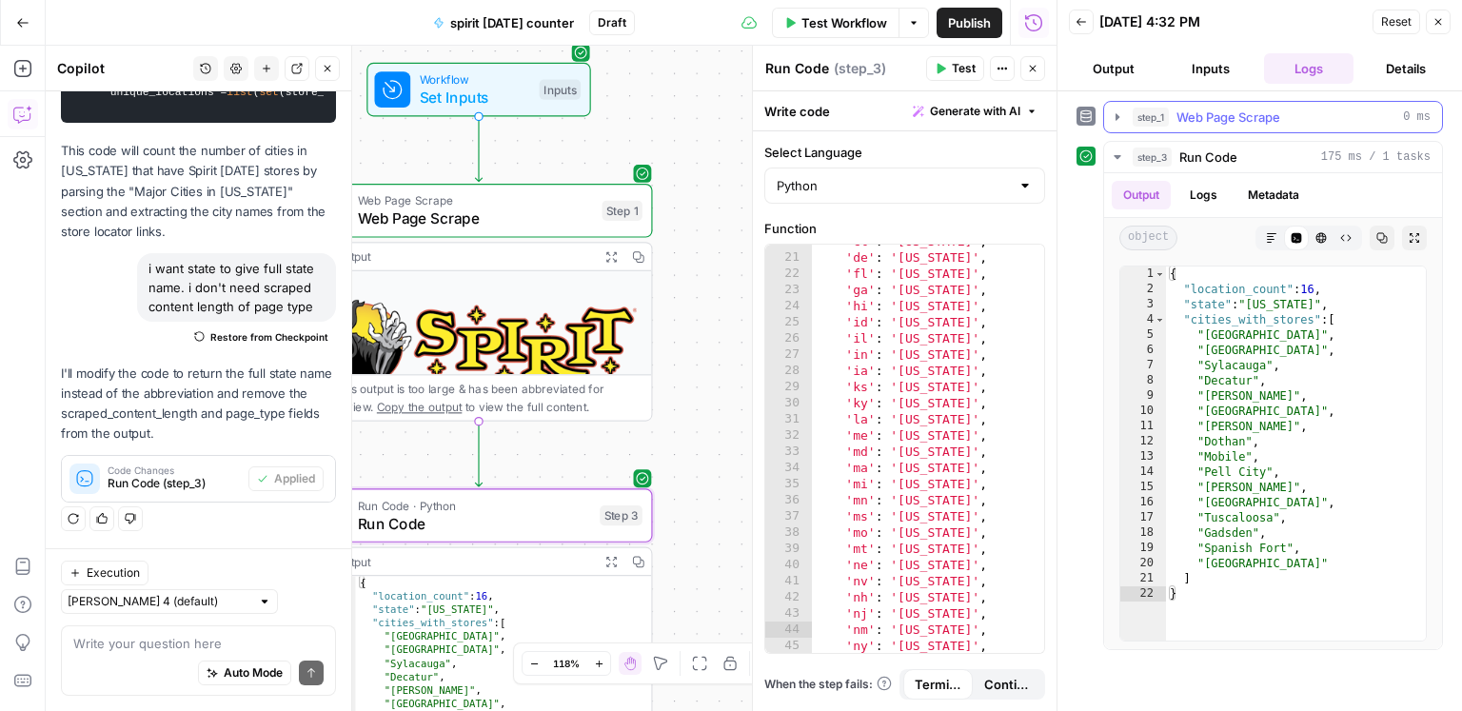
click at [1212, 119] on span "Web Page Scrape" at bounding box center [1228, 117] width 104 height 19
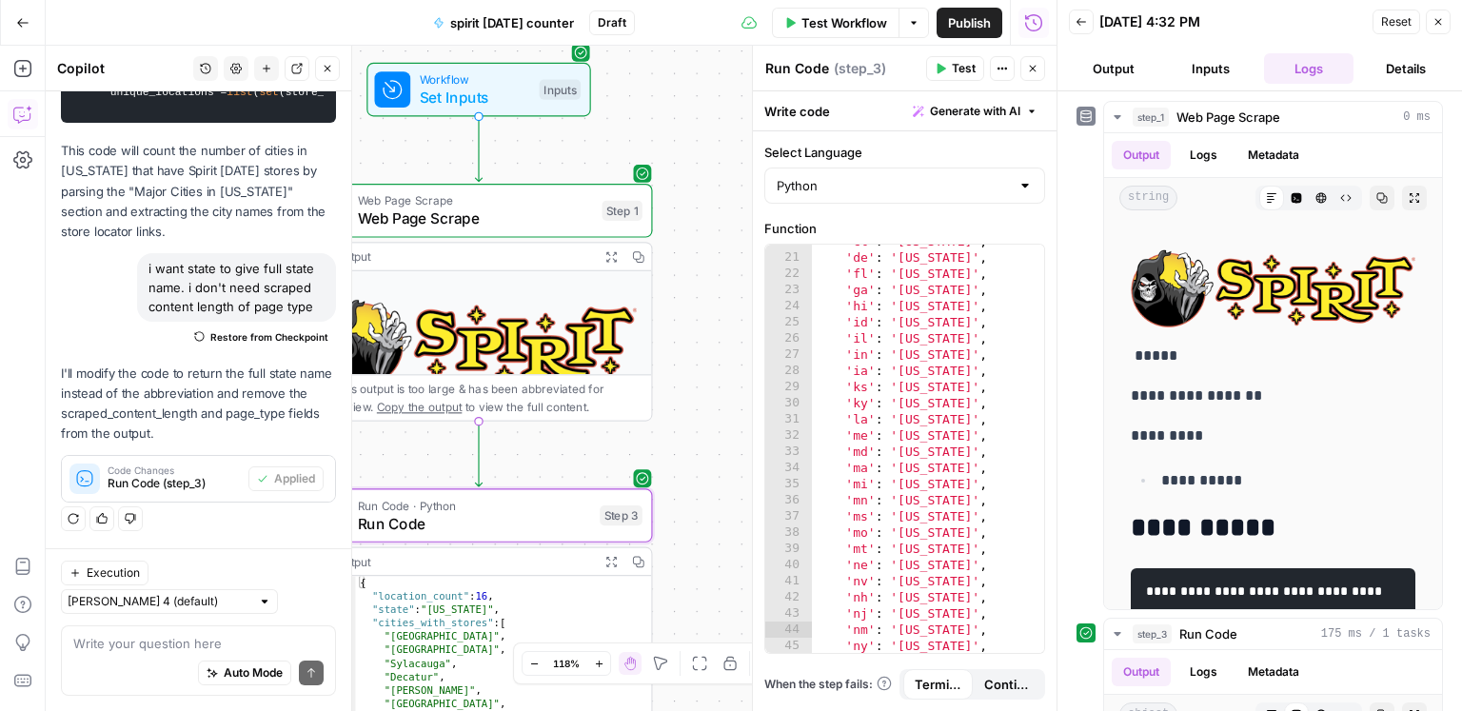
click at [1400, 66] on button "Details" at bounding box center [1405, 68] width 89 height 30
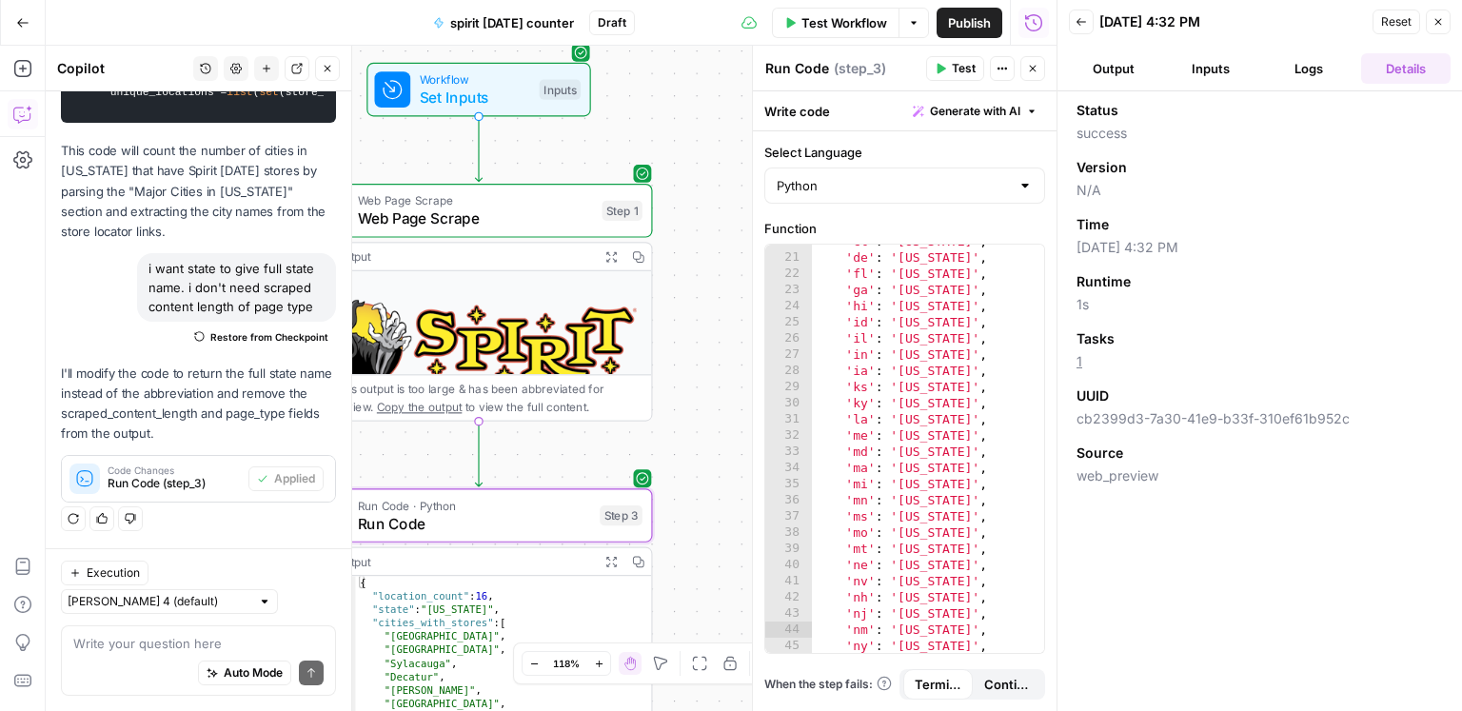
click at [593, 224] on div "Web Page Scrape Web Page Scrape Step 1 Copy step Delete step Add Note Test" at bounding box center [477, 210] width 329 height 38
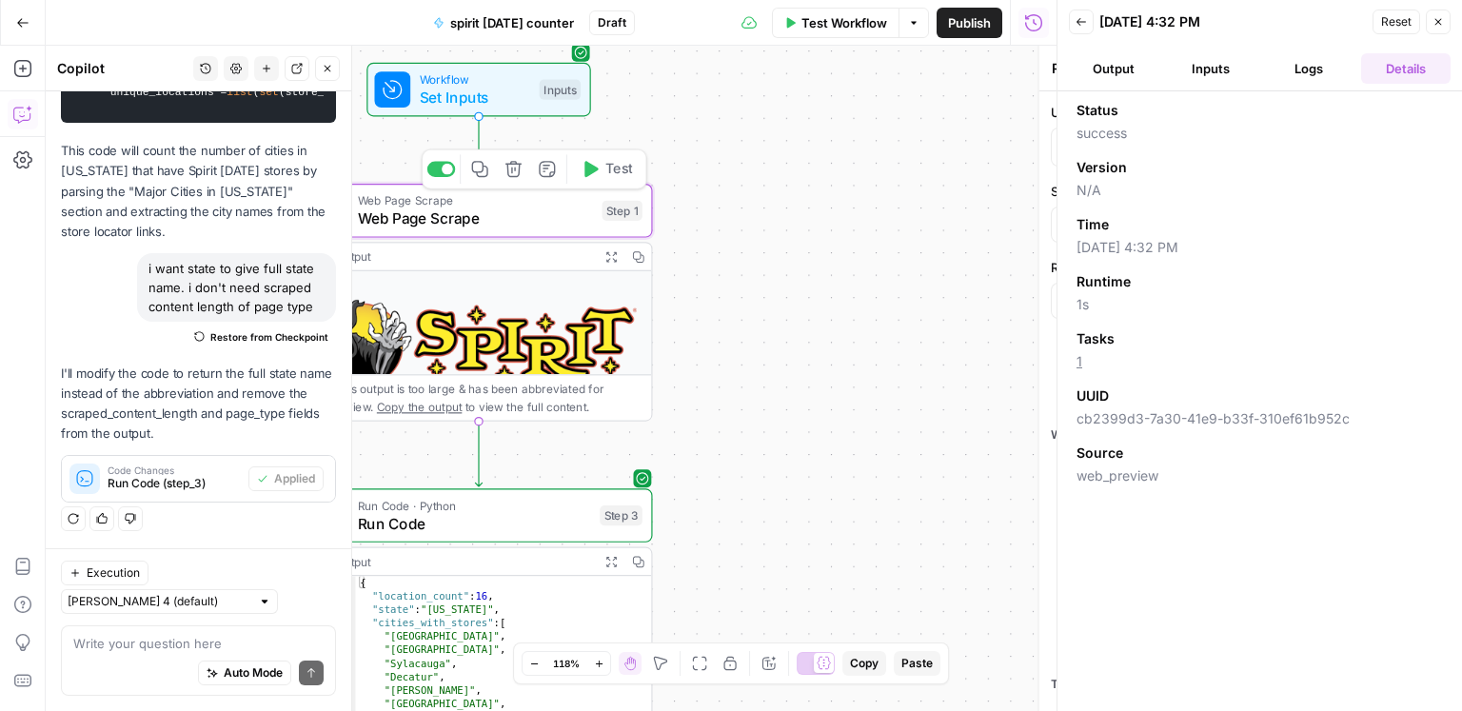
type textarea "Web Page Scrape"
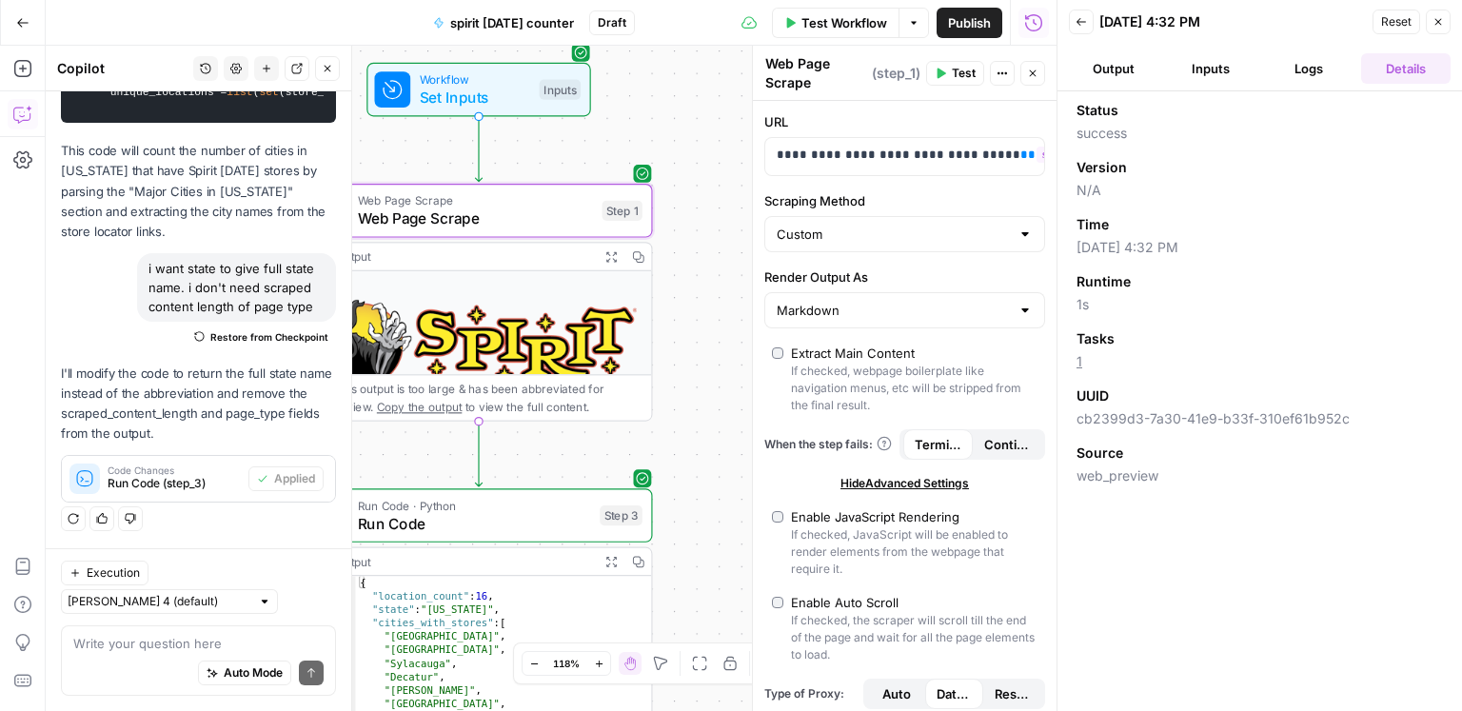
drag, startPoint x: 857, startPoint y: 254, endPoint x: 865, endPoint y: 243, distance: 14.3
click at [857, 254] on div "**********" at bounding box center [905, 703] width 304 height 1205
click at [865, 239] on input "Scraping Method" at bounding box center [893, 234] width 233 height 19
click at [846, 273] on span "Quick Capture (Fastest)" at bounding box center [899, 279] width 241 height 19
type input "Quick Capture (Fastest)"
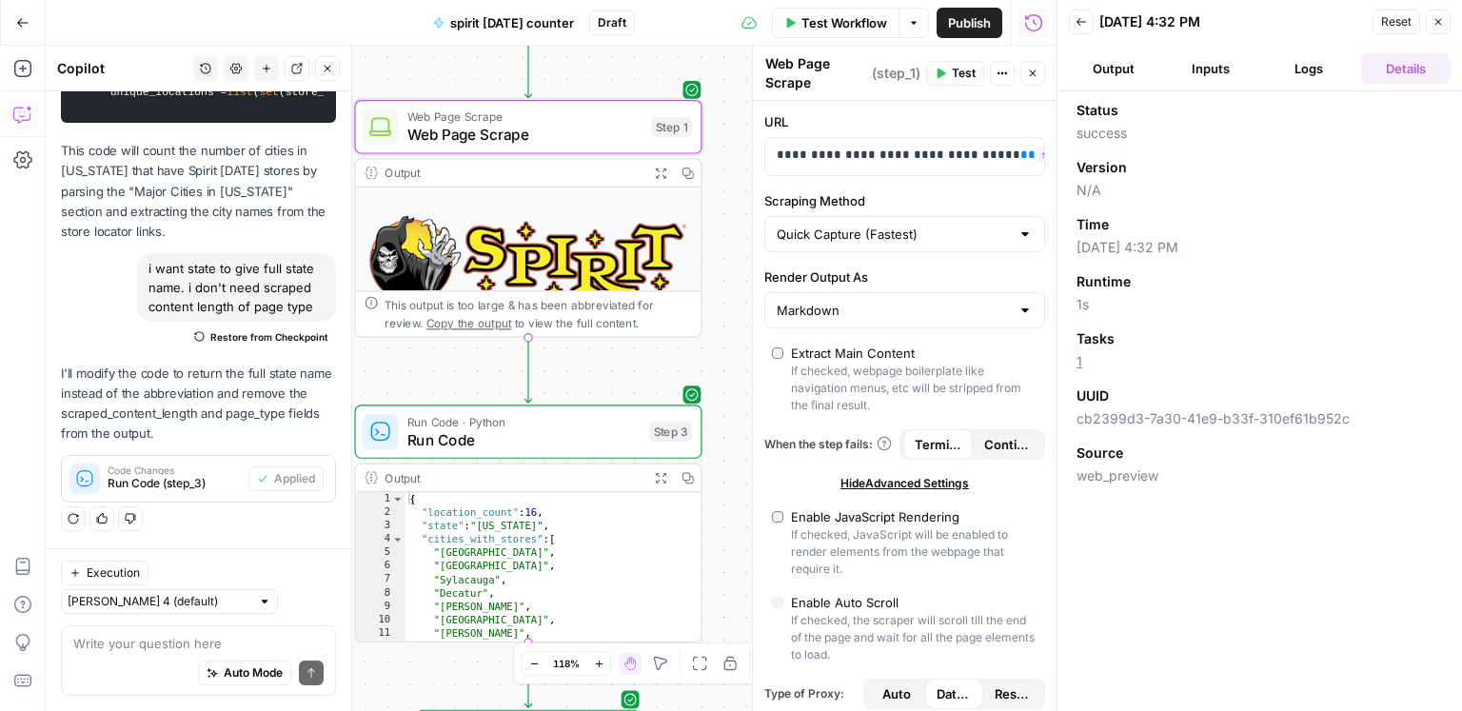
drag, startPoint x: 709, startPoint y: 397, endPoint x: 774, endPoint y: 334, distance: 90.2
click at [759, 315] on body "**********" at bounding box center [731, 355] width 1462 height 711
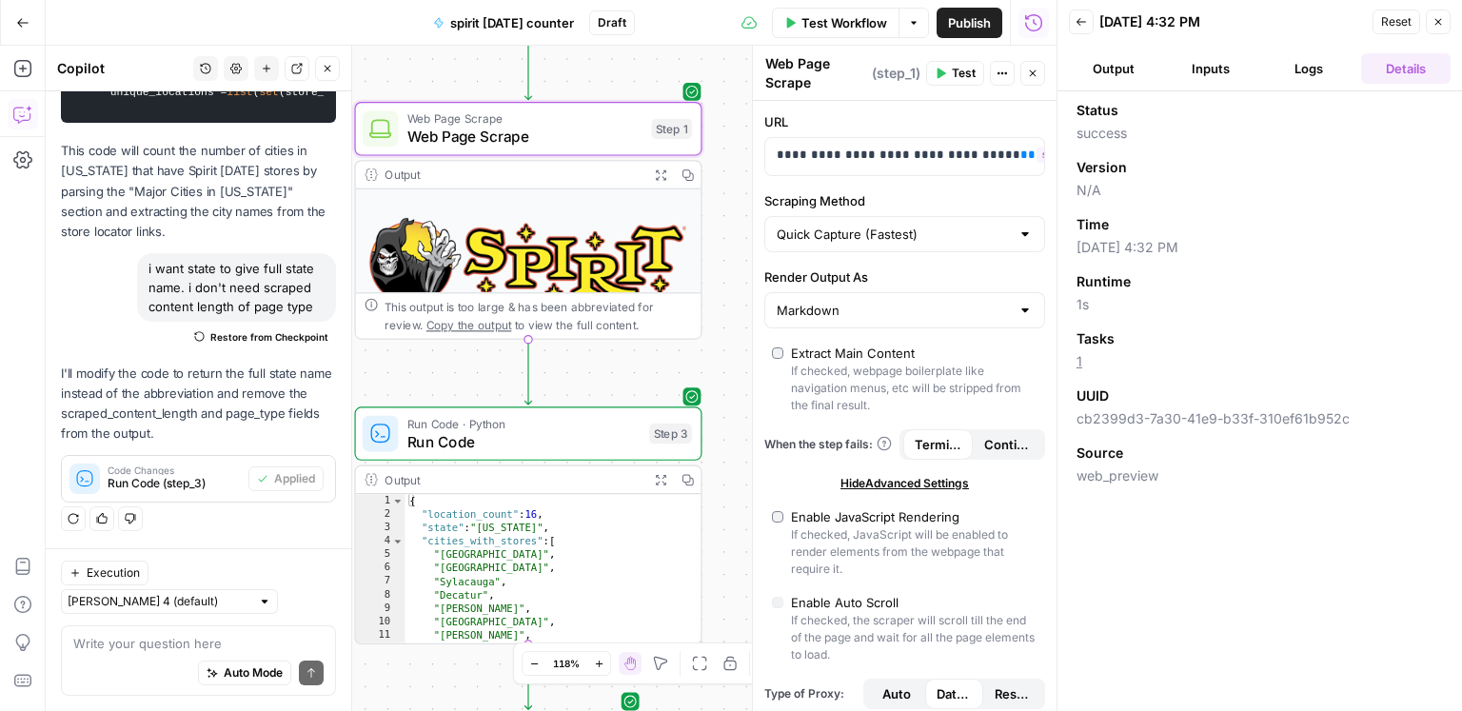
click at [797, 350] on div "Extract Main Content" at bounding box center [853, 353] width 124 height 19
click at [327, 71] on icon "button" at bounding box center [327, 68] width 11 height 11
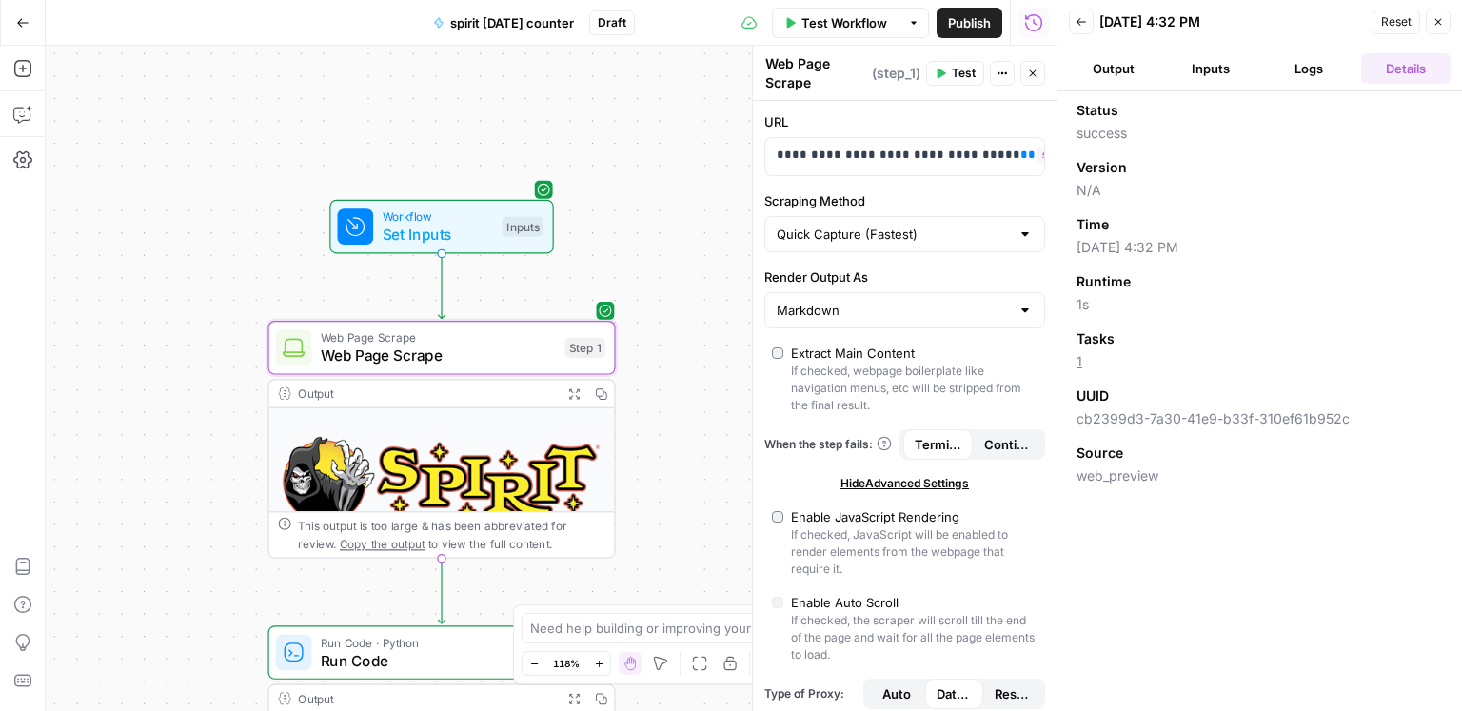
drag, startPoint x: 304, startPoint y: 135, endPoint x: 235, endPoint y: 355, distance: 230.3
click at [223, 357] on div "**********" at bounding box center [551, 378] width 1011 height 665
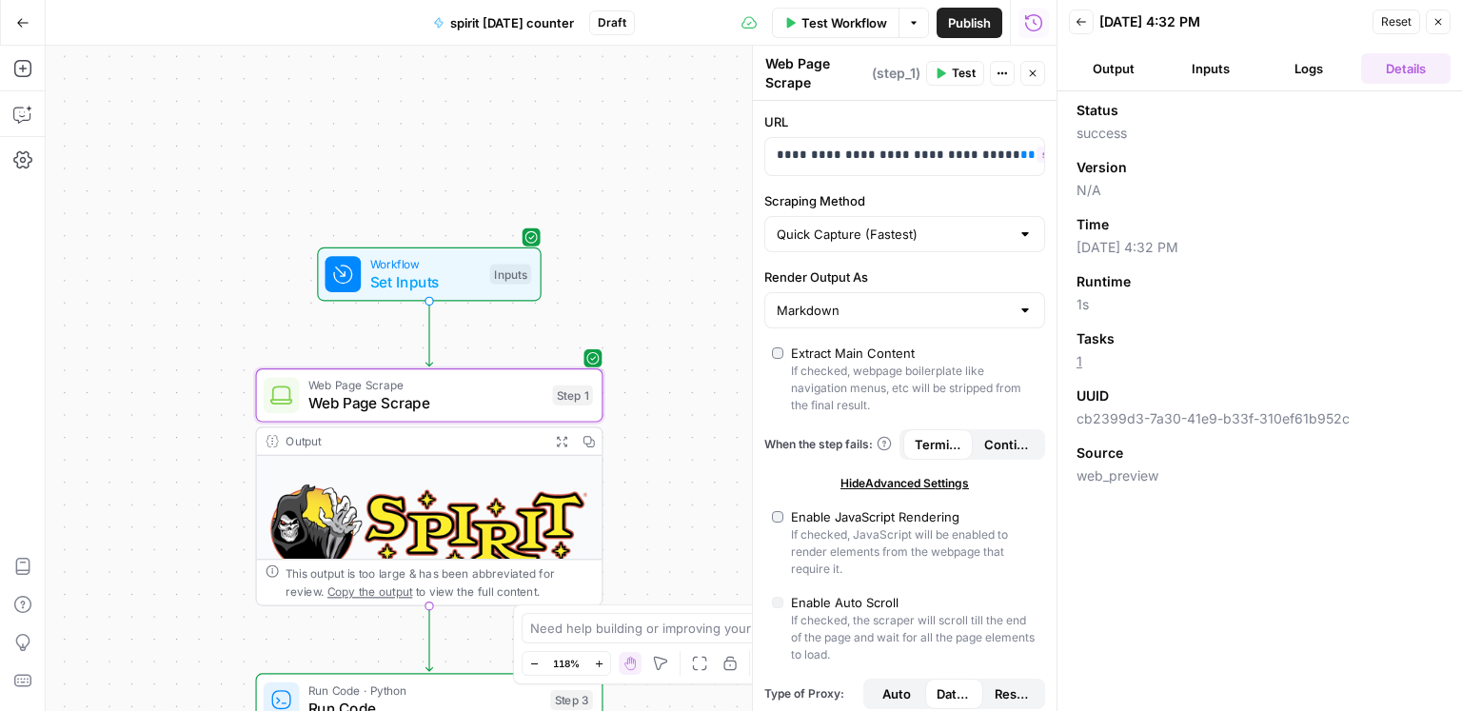
click at [949, 72] on button "Test" at bounding box center [955, 73] width 58 height 25
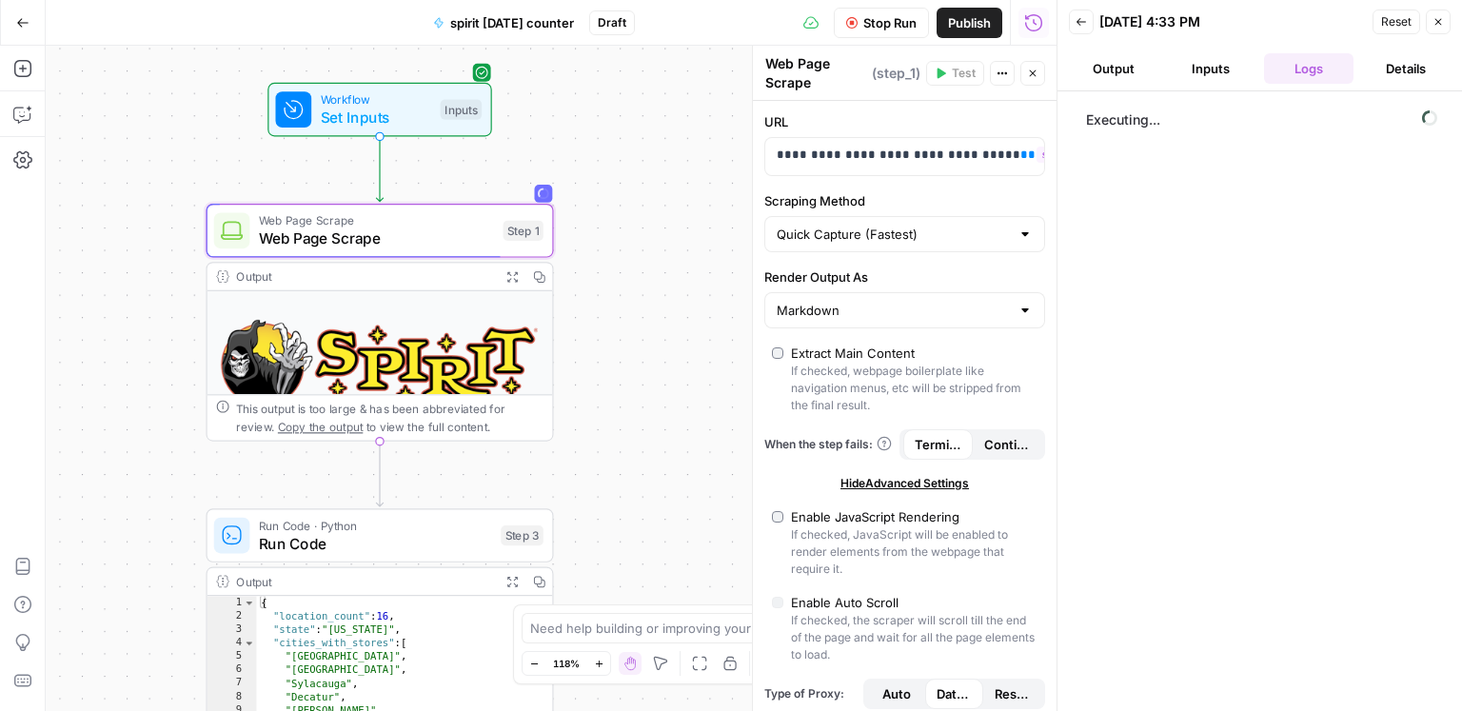
drag, startPoint x: 623, startPoint y: 313, endPoint x: 574, endPoint y: 148, distance: 171.9
click at [574, 148] on div "**********" at bounding box center [551, 378] width 1011 height 665
drag, startPoint x: 601, startPoint y: 408, endPoint x: 602, endPoint y: 241, distance: 167.5
click at [602, 241] on div "**********" at bounding box center [551, 378] width 1011 height 665
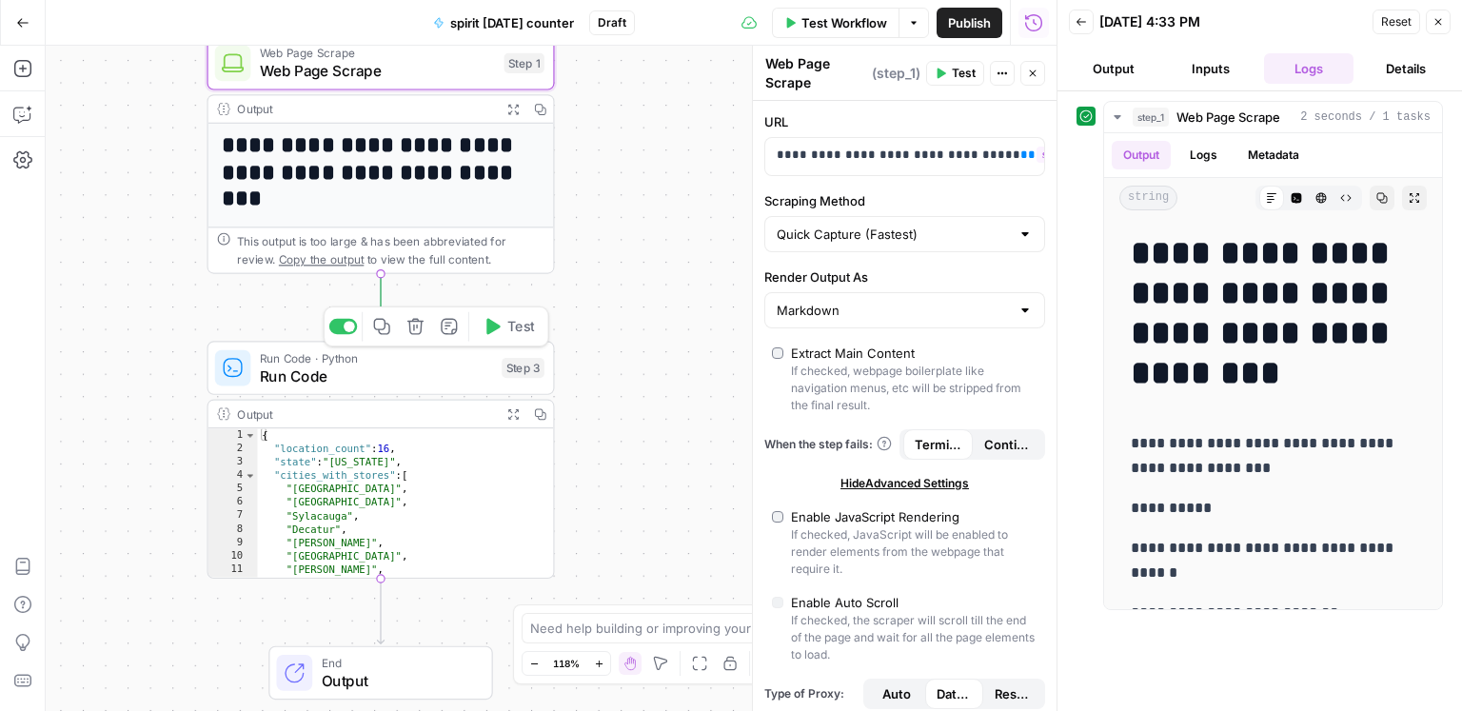
click at [516, 327] on span "Test" at bounding box center [520, 326] width 27 height 20
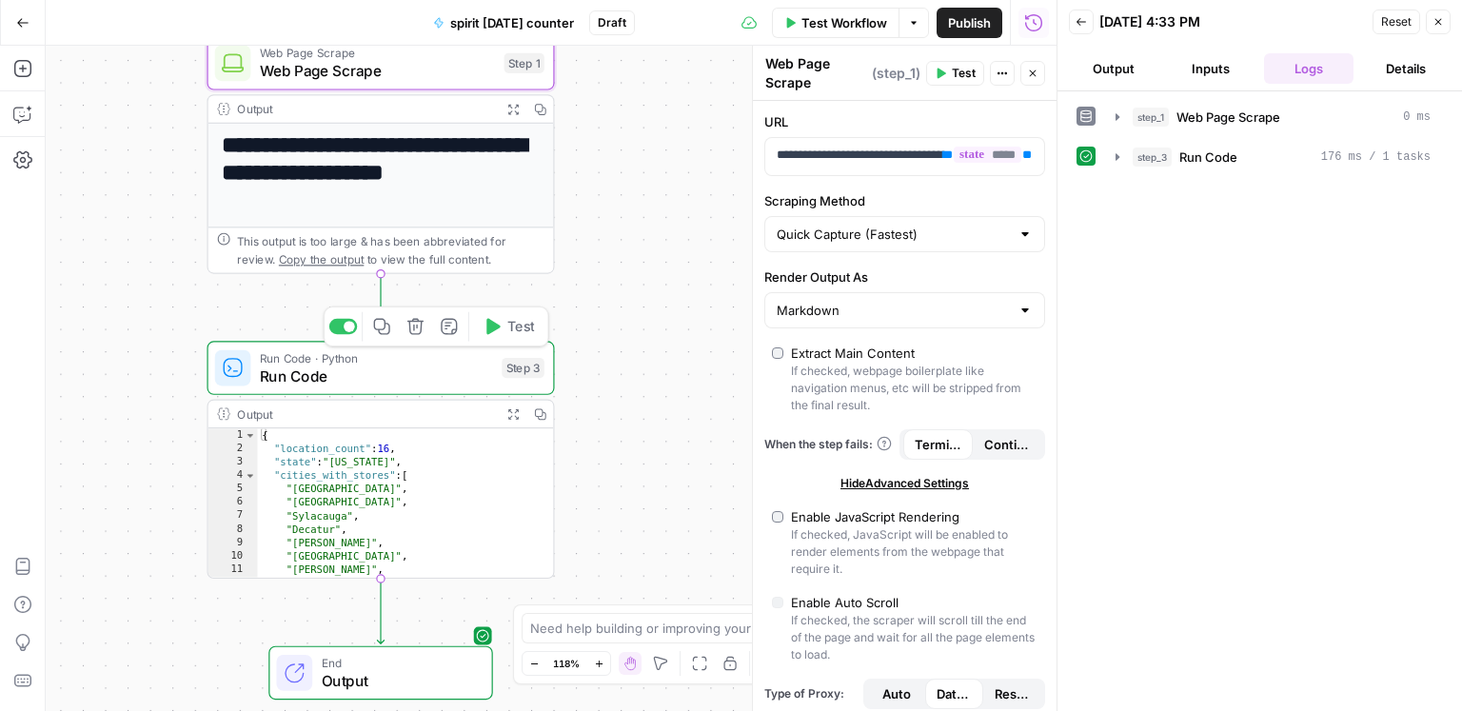
click at [1295, 165] on button "step_3 Run Code 176 ms / 1 tasks" at bounding box center [1273, 157] width 338 height 30
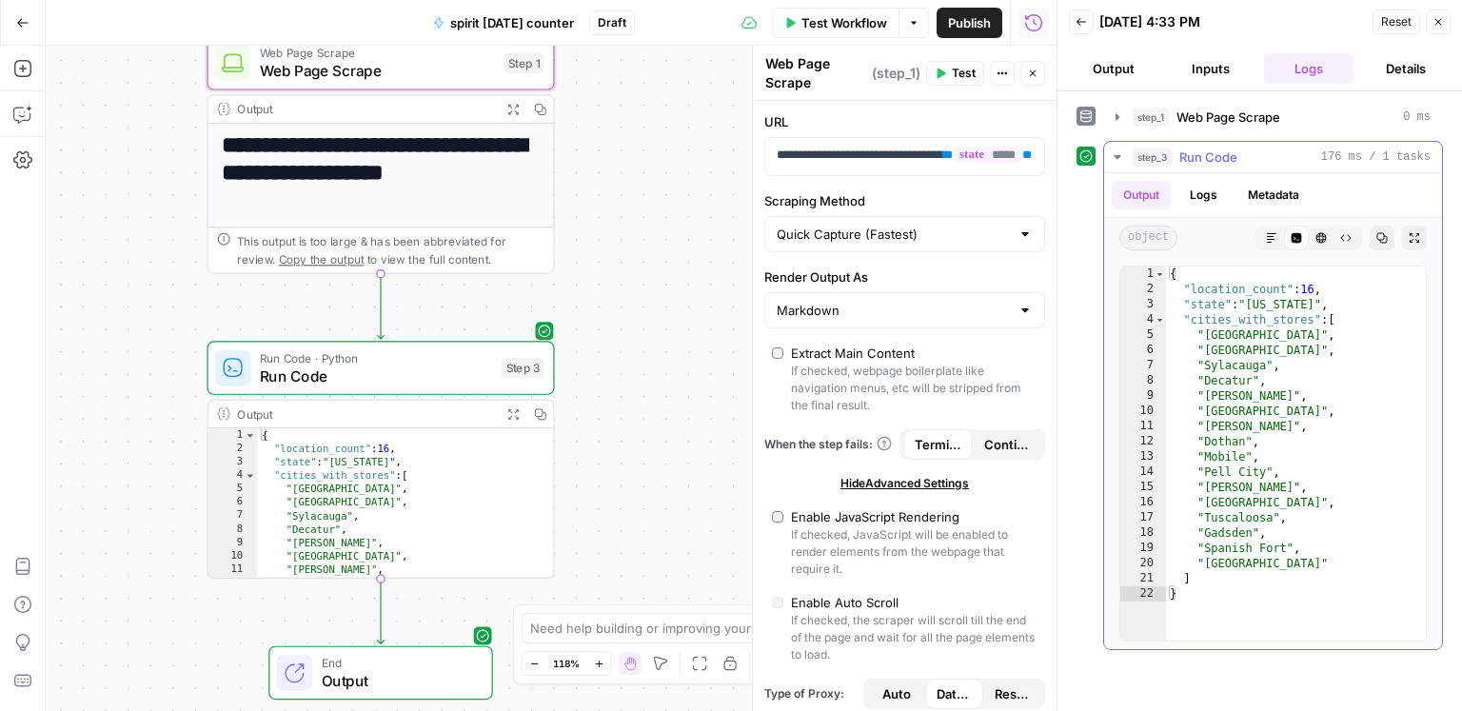
click at [1295, 165] on button "step_3 Run Code 176 ms / 1 tasks" at bounding box center [1273, 157] width 338 height 30
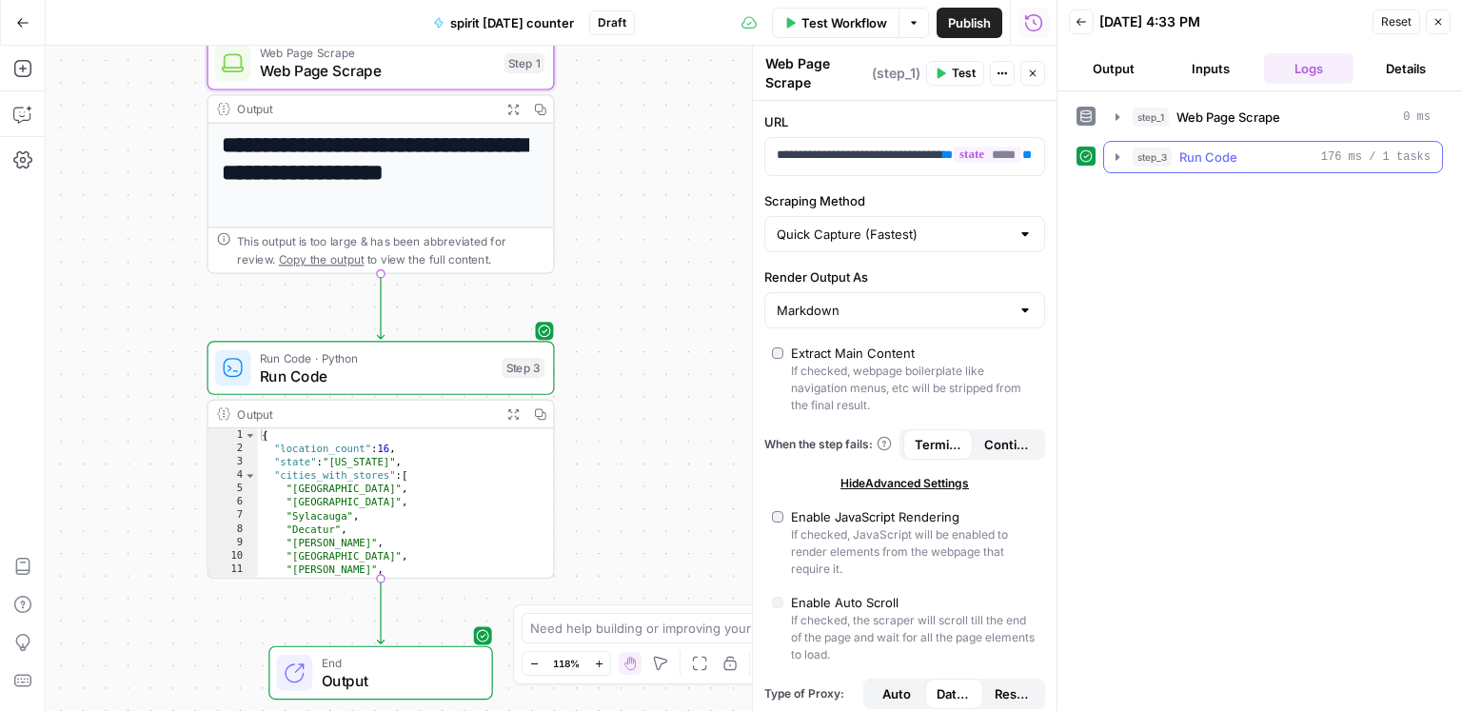
click at [1294, 108] on div "step_1 Web Page Scrape 0 ms" at bounding box center [1282, 117] width 298 height 19
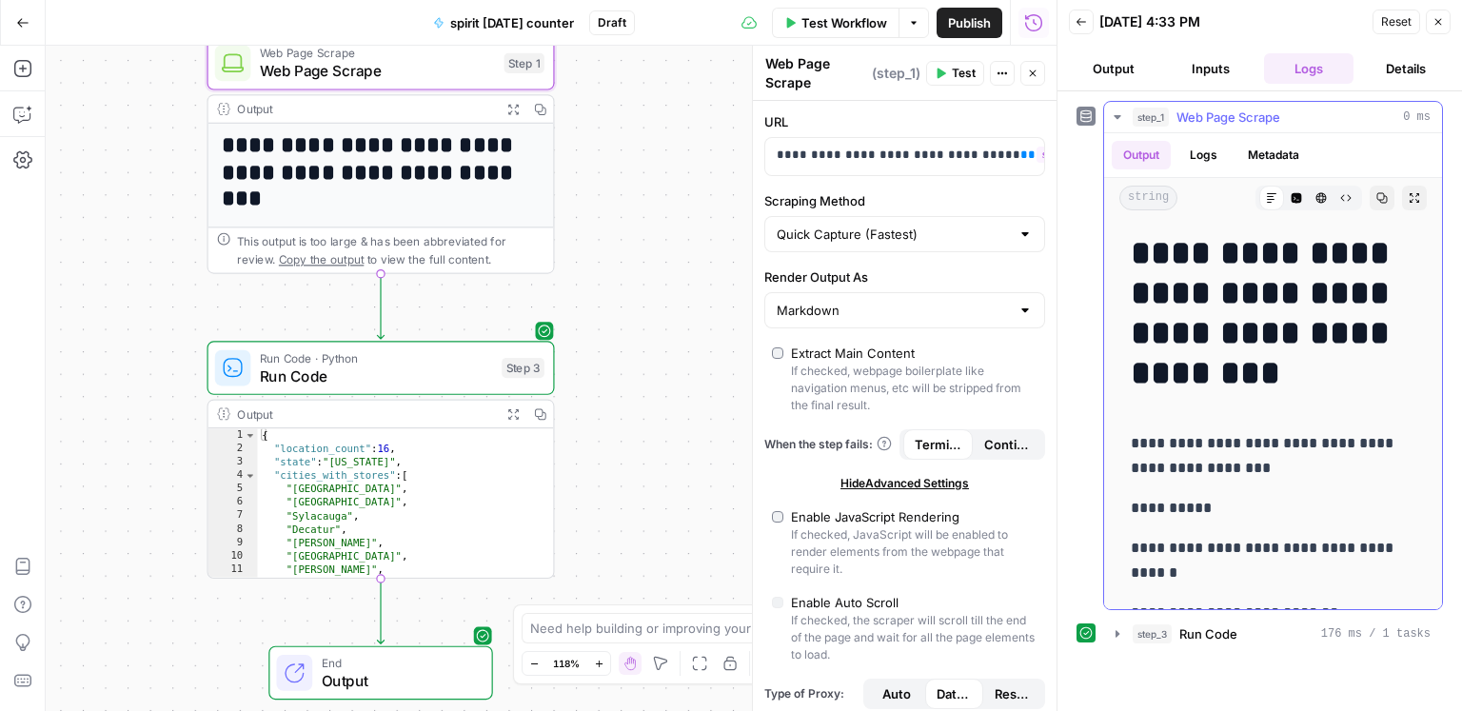
click at [1274, 154] on button "Metadata" at bounding box center [1273, 155] width 74 height 29
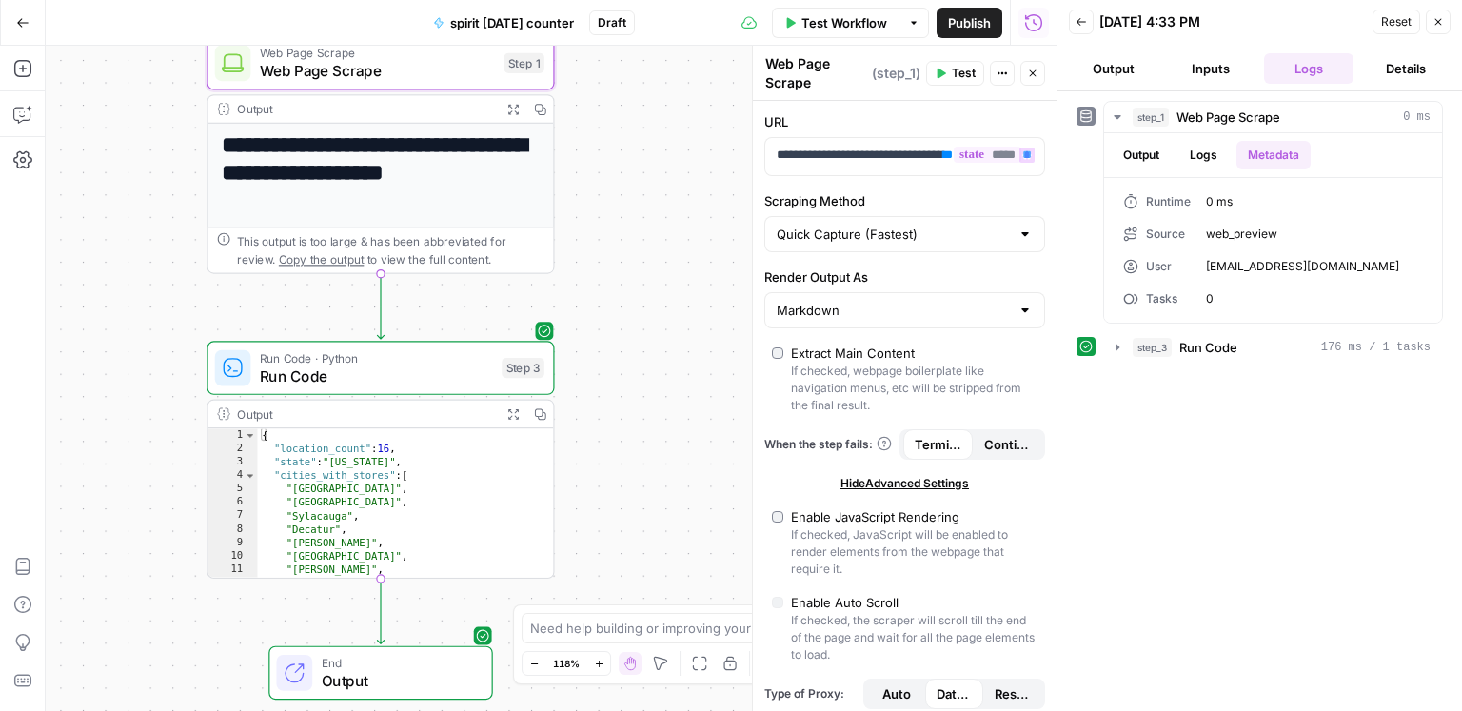
drag, startPoint x: 634, startPoint y: 171, endPoint x: 585, endPoint y: 335, distance: 170.7
click at [577, 340] on div "**********" at bounding box center [551, 378] width 1011 height 665
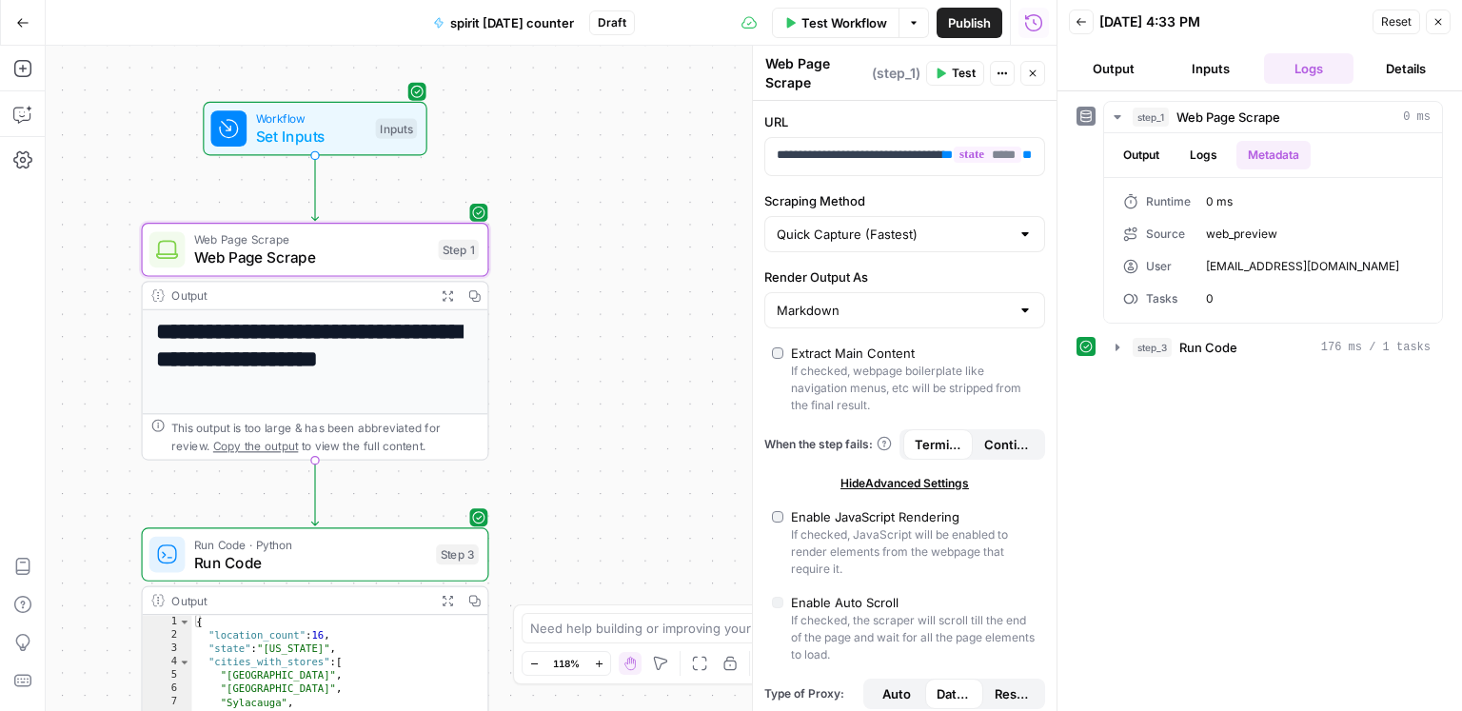
click at [854, 35] on button "Test Workflow" at bounding box center [836, 23] width 128 height 30
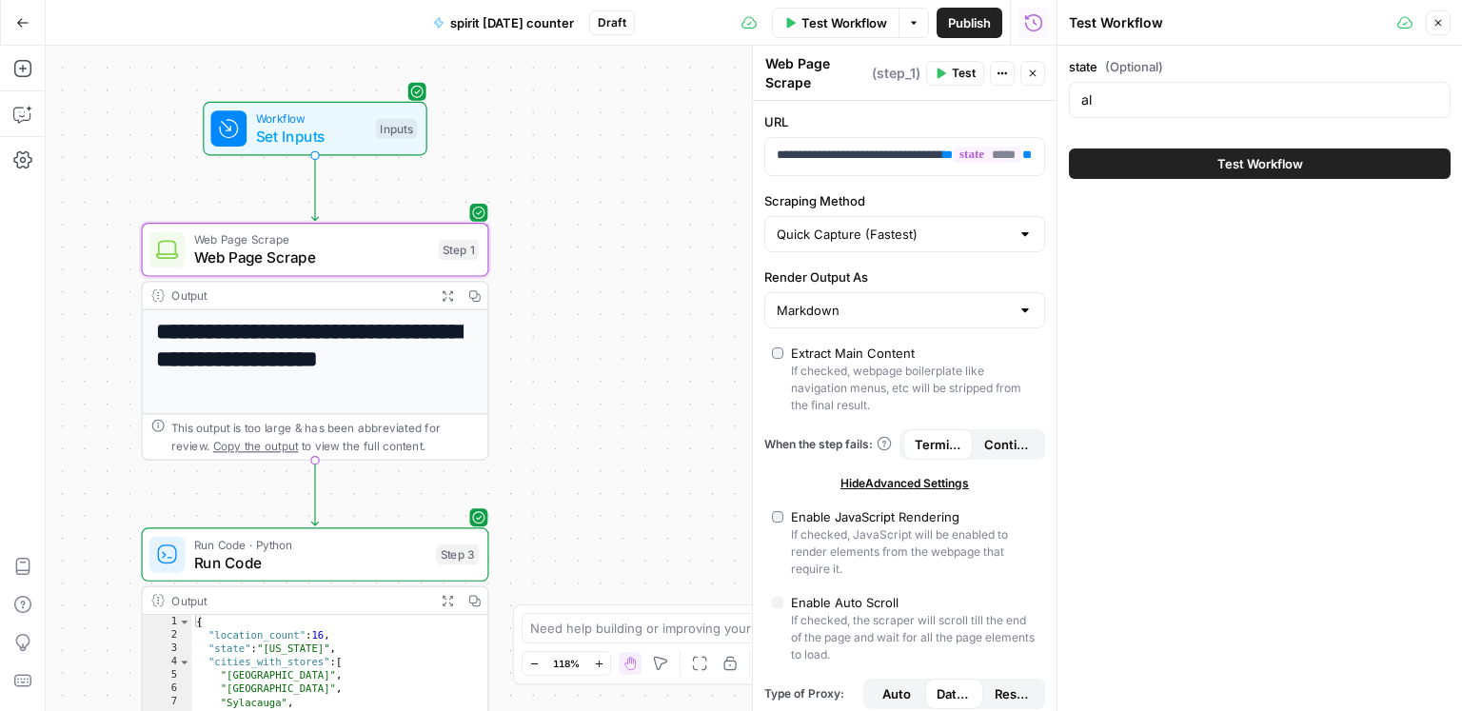
click at [1225, 159] on span "Test Workflow" at bounding box center [1260, 163] width 86 height 19
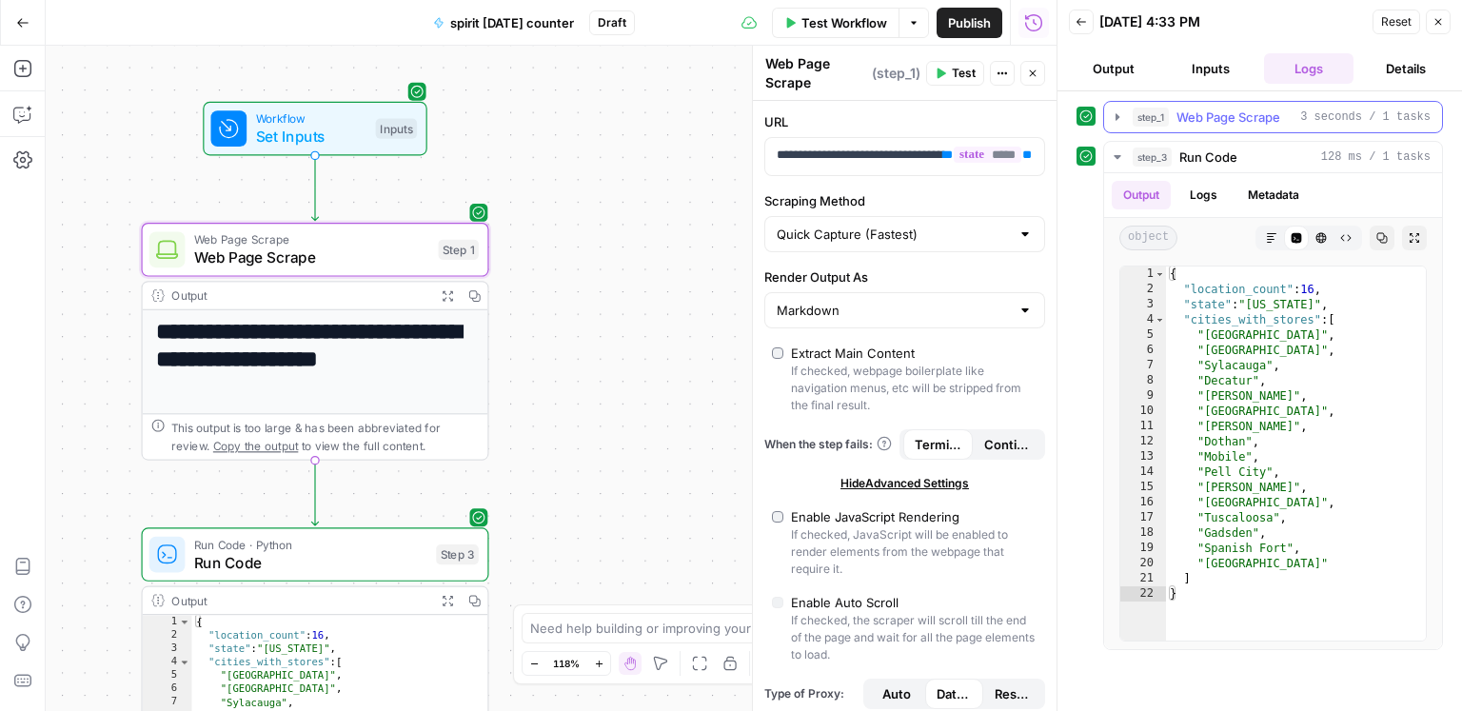
click at [1318, 128] on button "step_1 Web Page Scrape 3 seconds / 1 tasks" at bounding box center [1273, 117] width 338 height 30
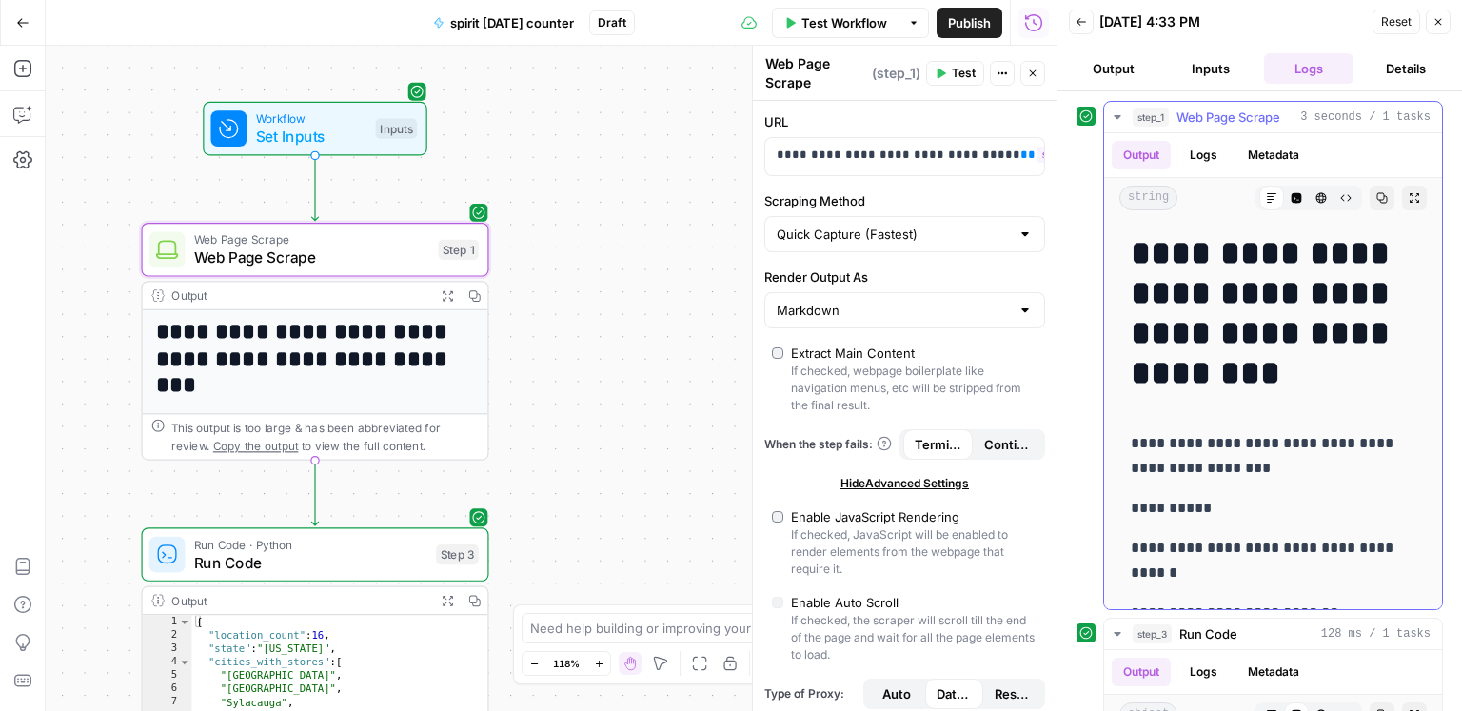
click at [1318, 128] on button "step_1 Web Page Scrape 3 seconds / 1 tasks" at bounding box center [1273, 117] width 338 height 30
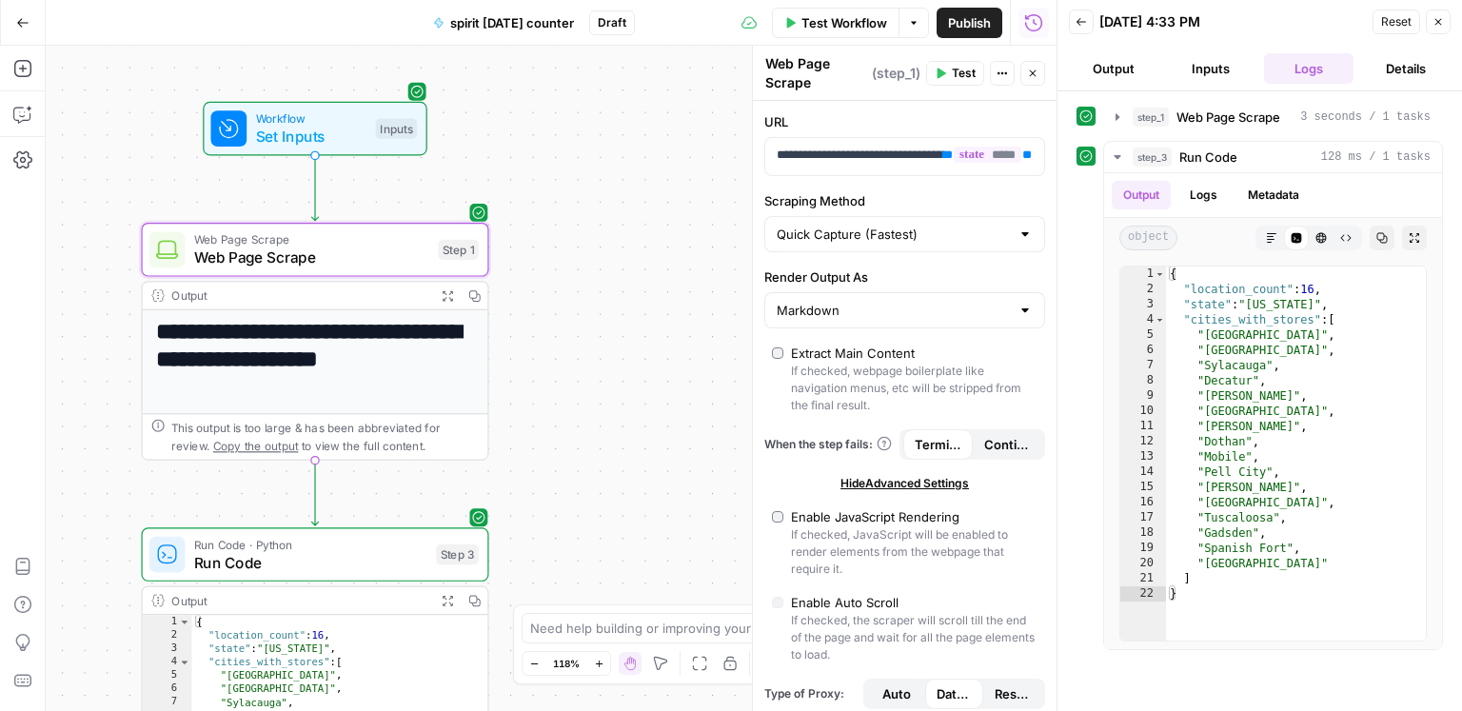
click at [979, 33] on button "Publish" at bounding box center [969, 23] width 66 height 30
click at [22, 110] on icon "button" at bounding box center [22, 114] width 19 height 19
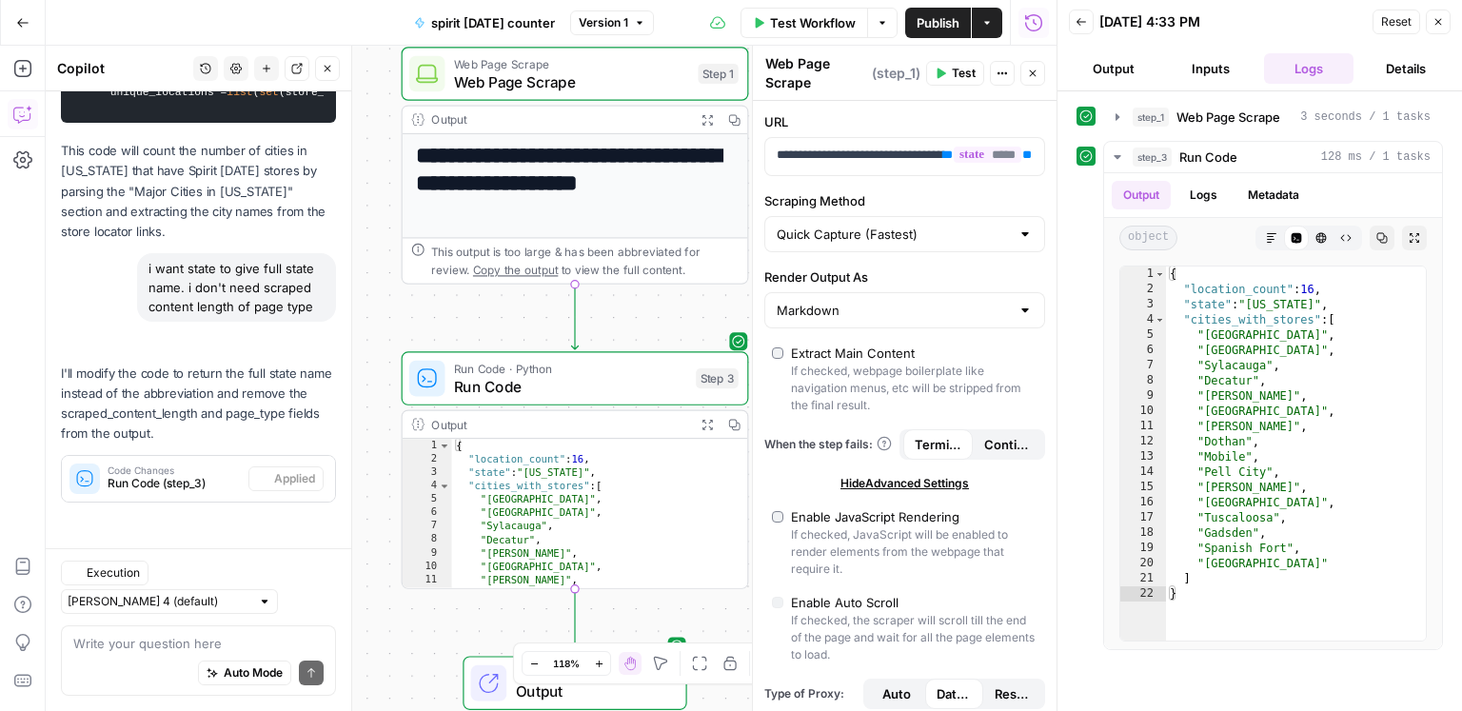
click at [175, 637] on textarea at bounding box center [198, 643] width 250 height 19
type textarea "describe the fallback method"
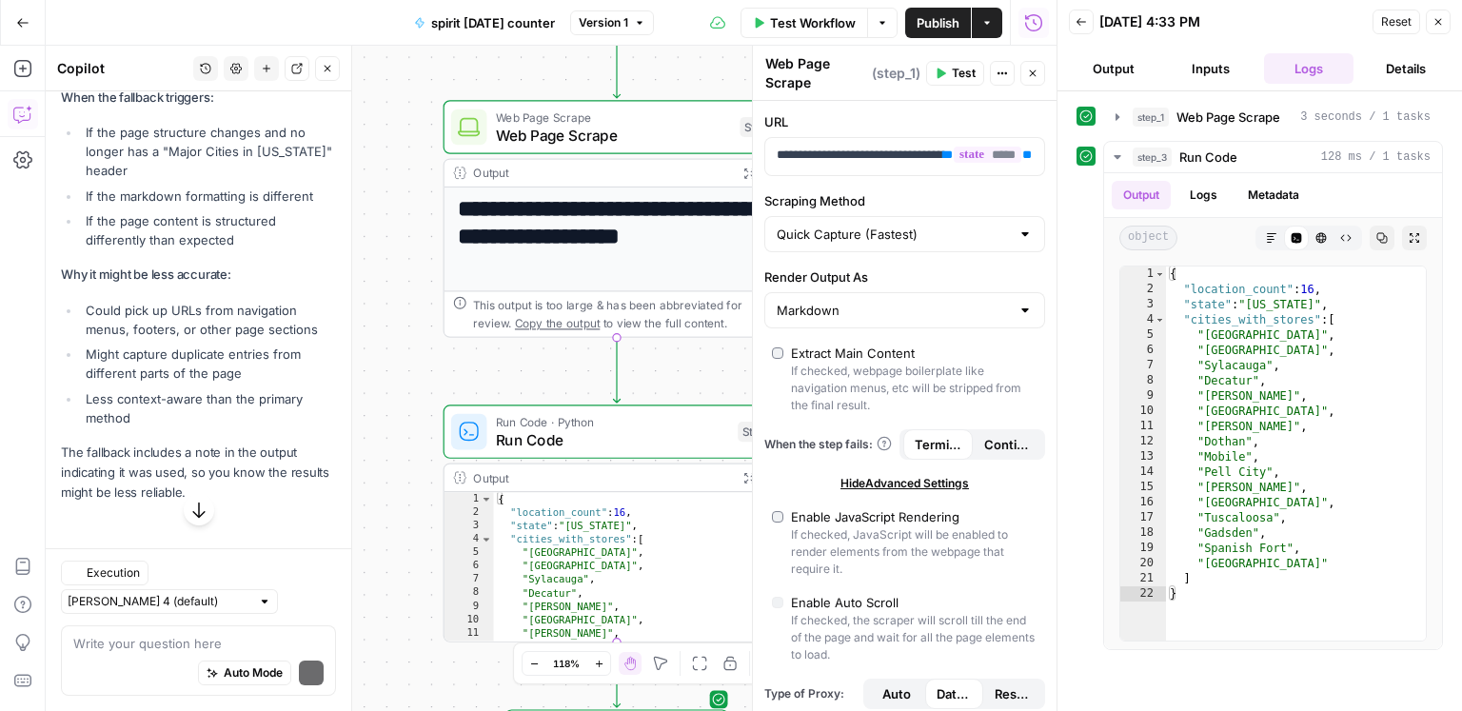
scroll to position [30639, 0]
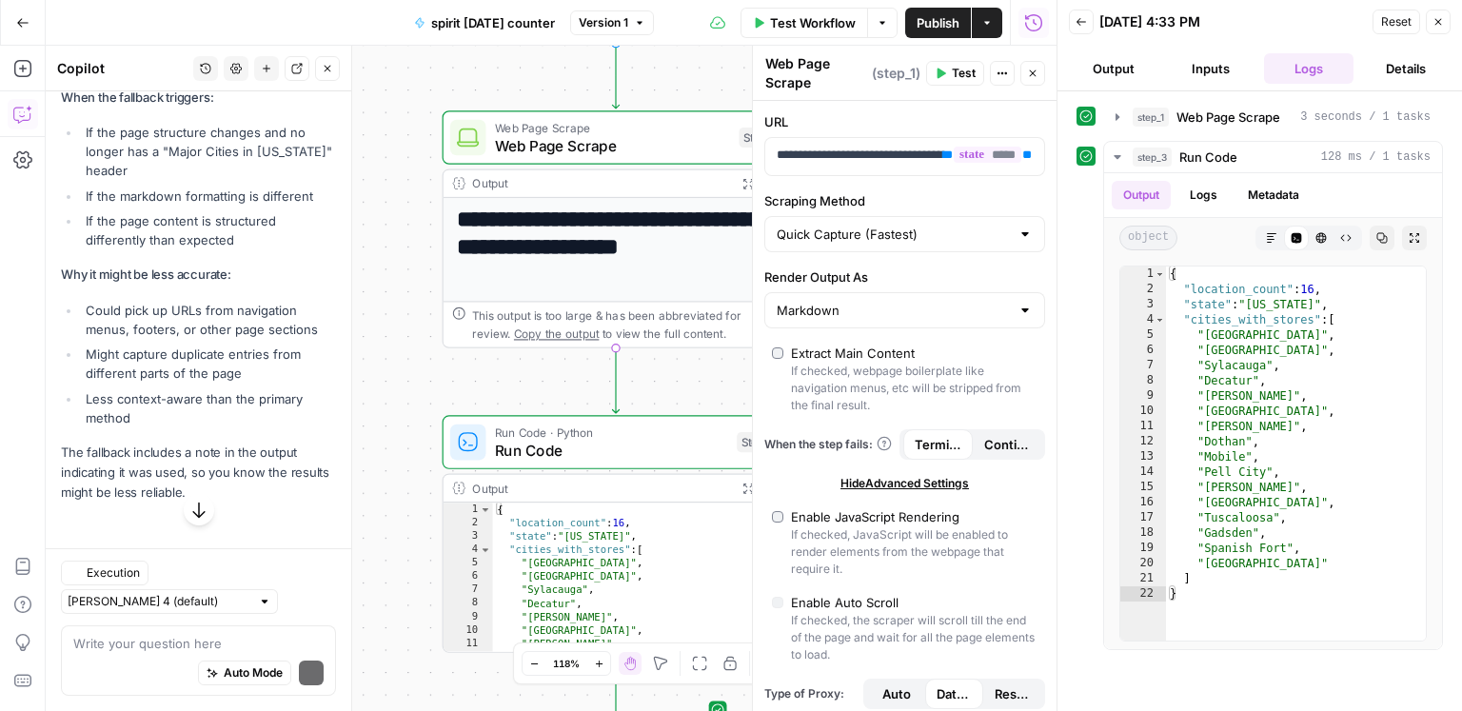
drag, startPoint x: 361, startPoint y: 305, endPoint x: 402, endPoint y: 370, distance: 76.6
click at [402, 370] on div "**********" at bounding box center [551, 378] width 1011 height 665
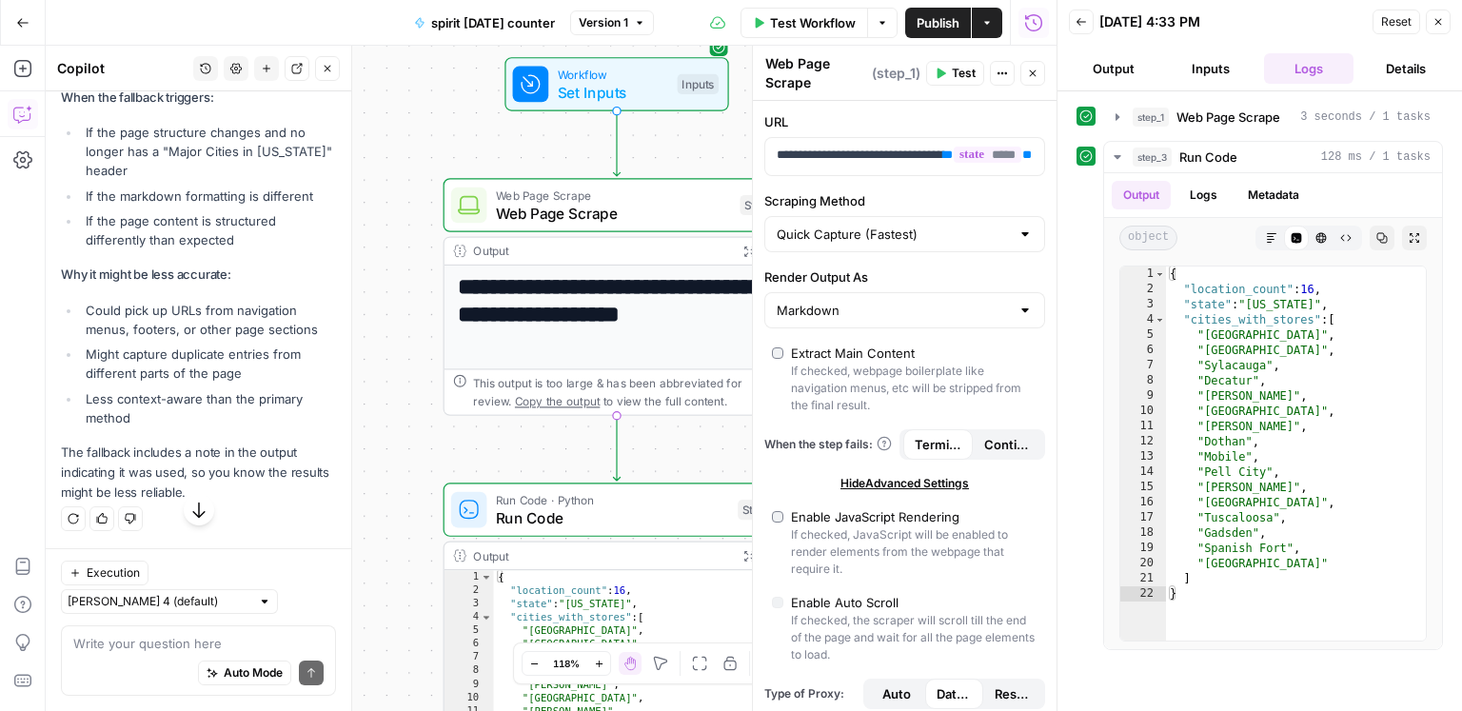
drag, startPoint x: 377, startPoint y: 301, endPoint x: 378, endPoint y: 366, distance: 65.7
click at [378, 366] on div "**********" at bounding box center [551, 378] width 1011 height 665
click at [159, 659] on div "Auto Mode Send" at bounding box center [198, 674] width 250 height 42
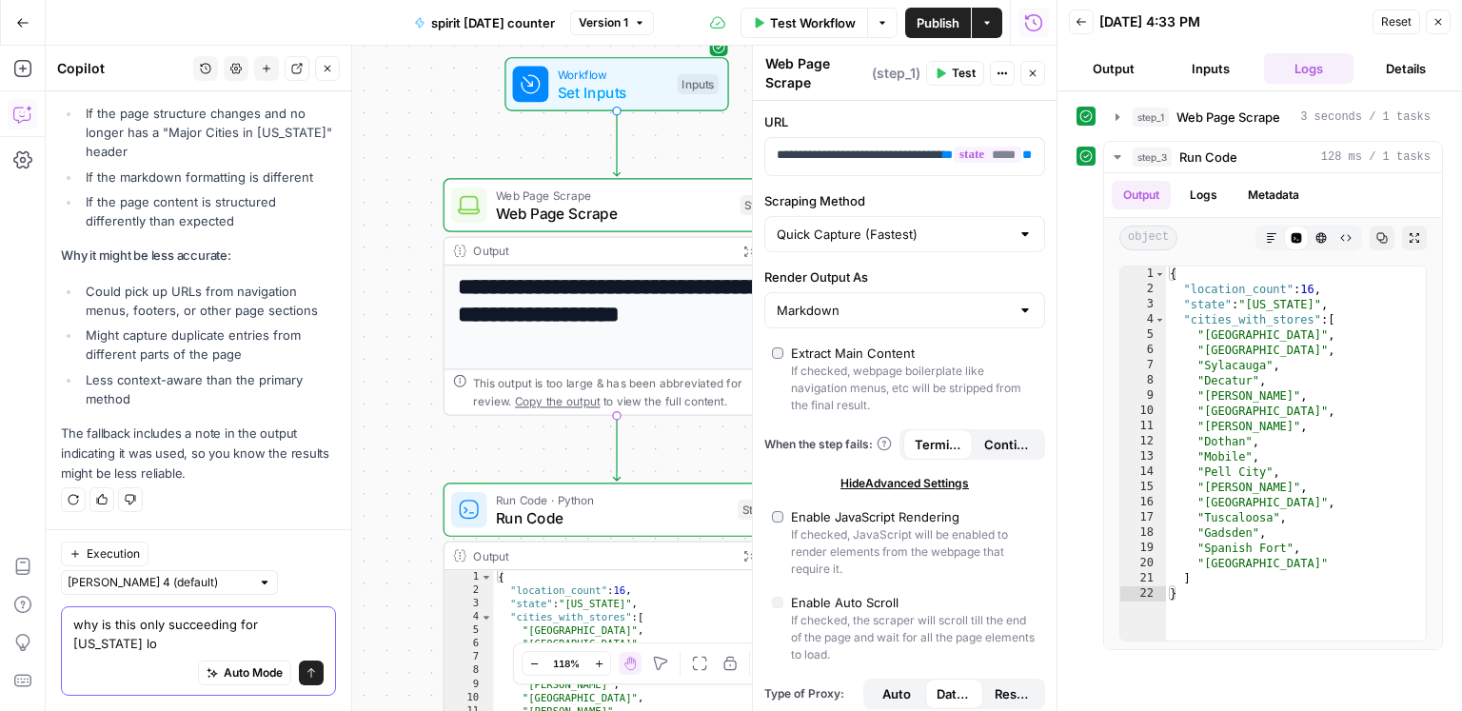
type textarea "why is this only succeeding for alabama lol"
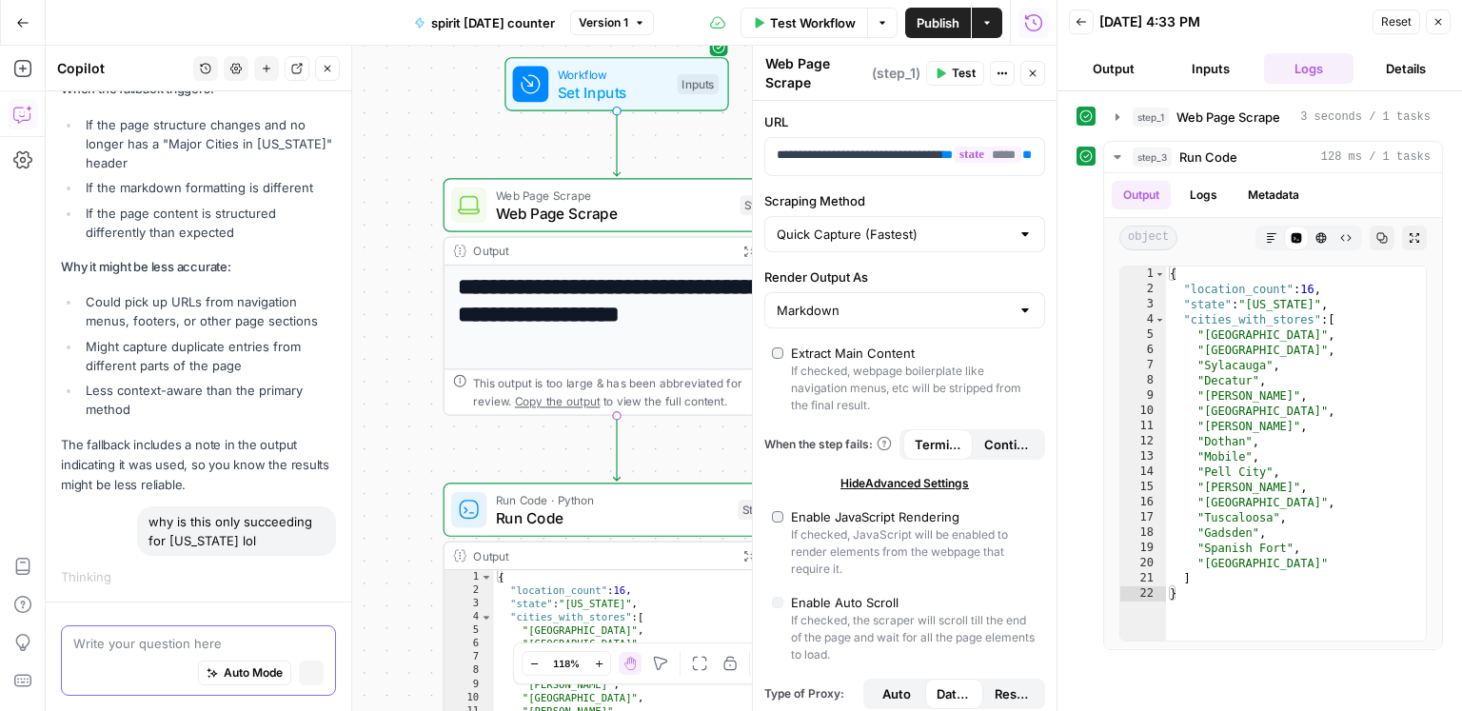
scroll to position [30896, 0]
click at [847, 349] on div "Extract Main Content" at bounding box center [853, 353] width 124 height 19
click at [843, 512] on div "Enable JavaScript Rendering" at bounding box center [875, 516] width 168 height 19
type input "Custom"
click at [922, 22] on span "Publish" at bounding box center [937, 22] width 43 height 19
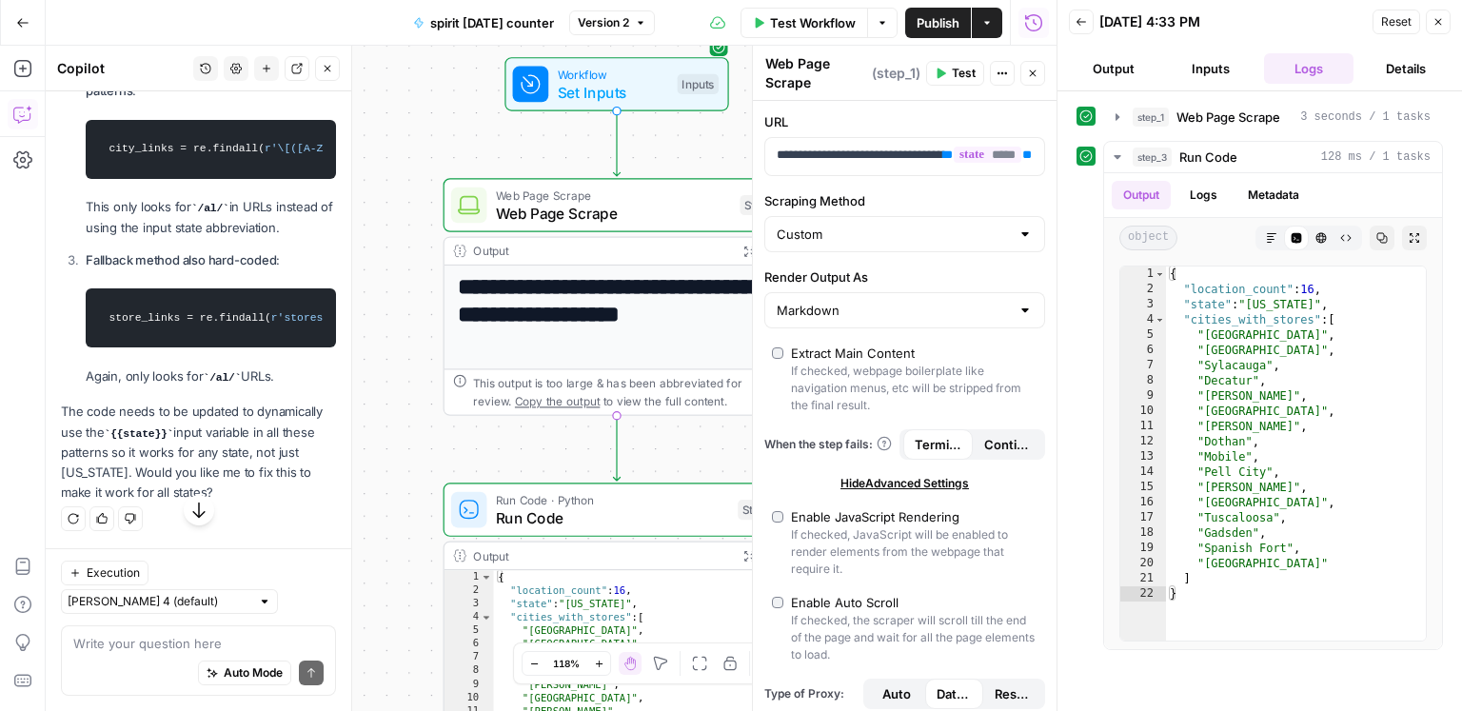
scroll to position [31806, 0]
click at [118, 649] on textarea at bounding box center [198, 643] width 250 height 19
type textarea "oh yea"
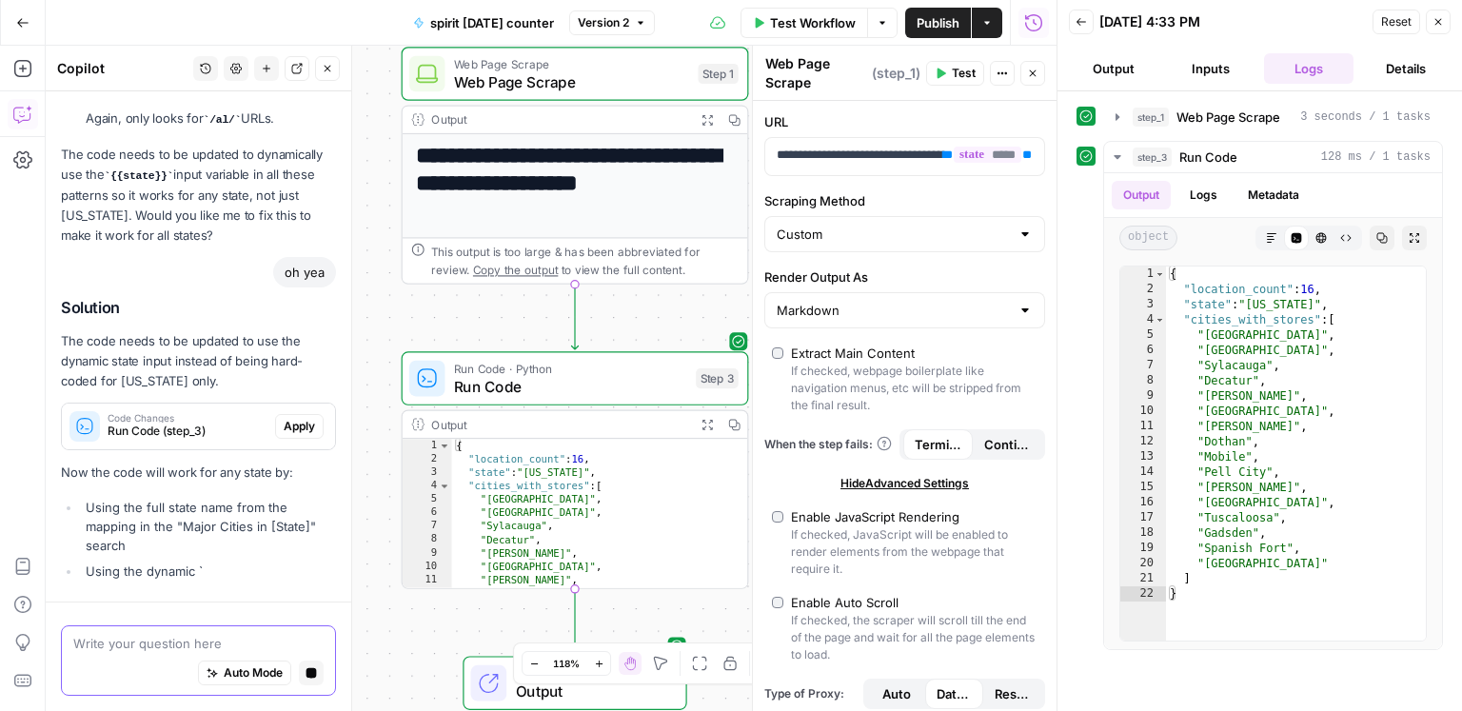
scroll to position [31881, 0]
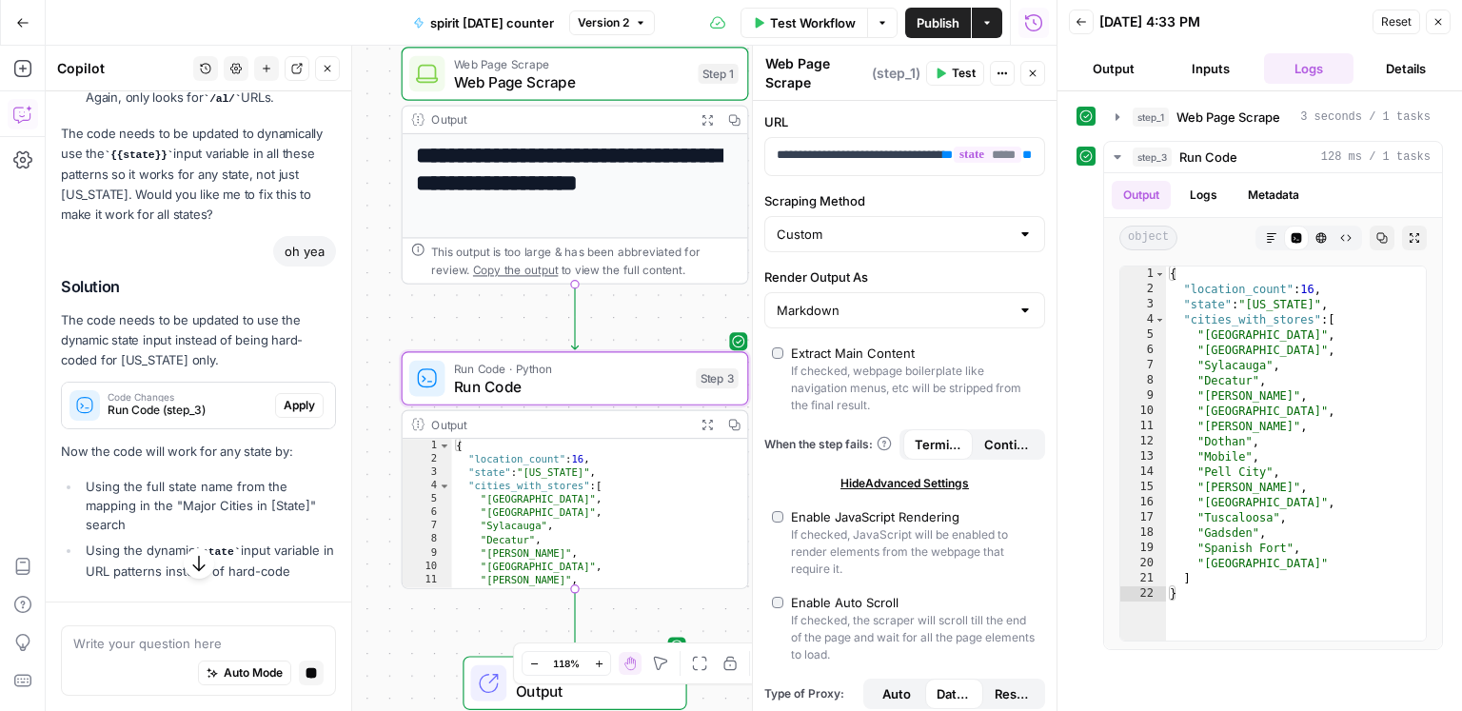
click at [305, 414] on span "Apply" at bounding box center [299, 405] width 31 height 17
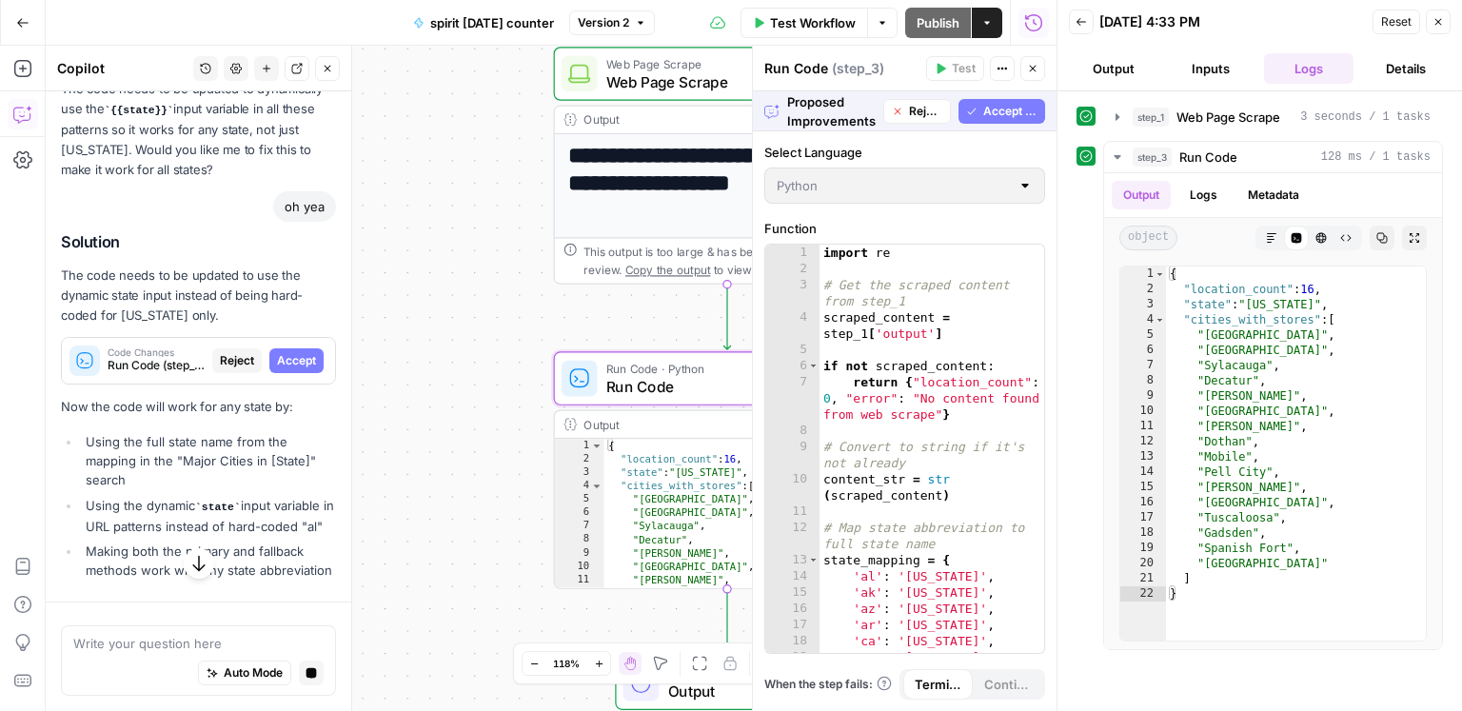
drag, startPoint x: 303, startPoint y: 448, endPoint x: 442, endPoint y: 399, distance: 147.5
click at [303, 369] on span "Accept" at bounding box center [296, 360] width 39 height 17
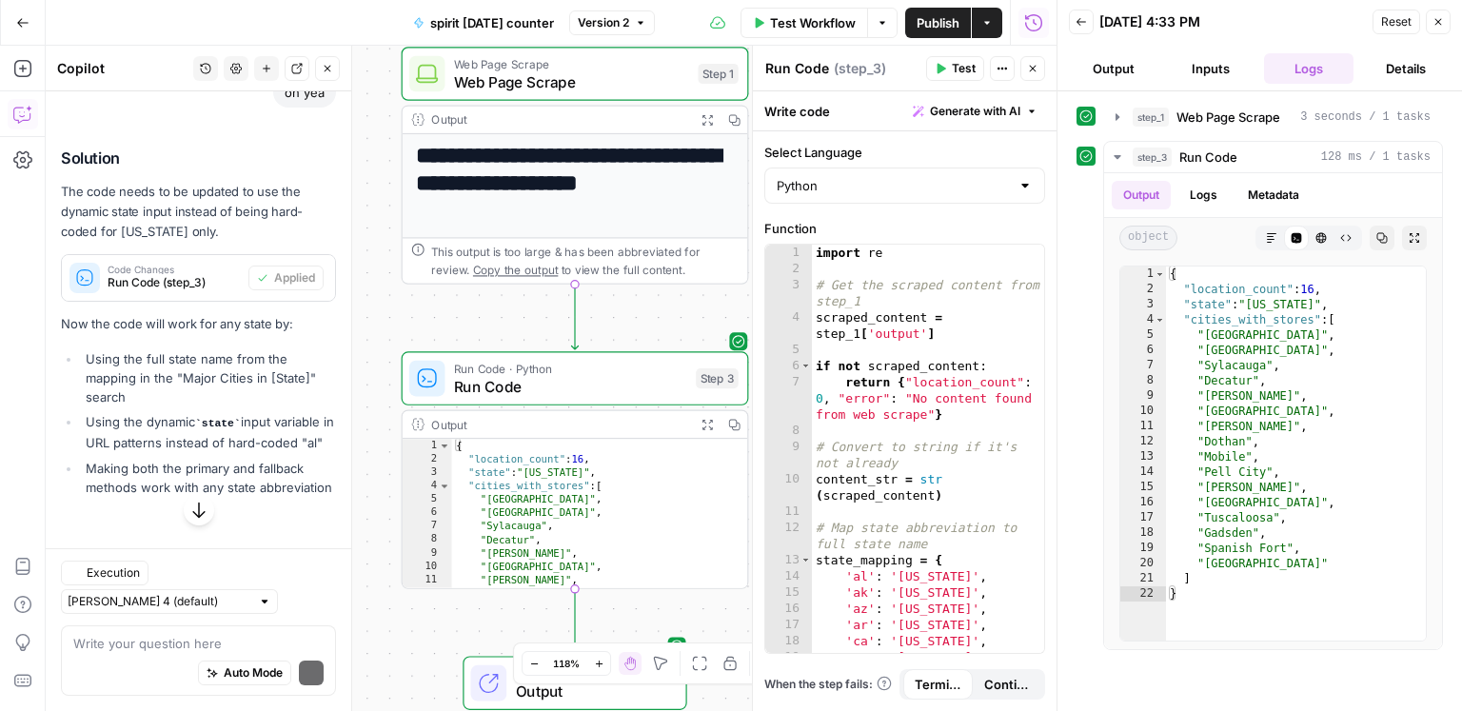
scroll to position [32070, 0]
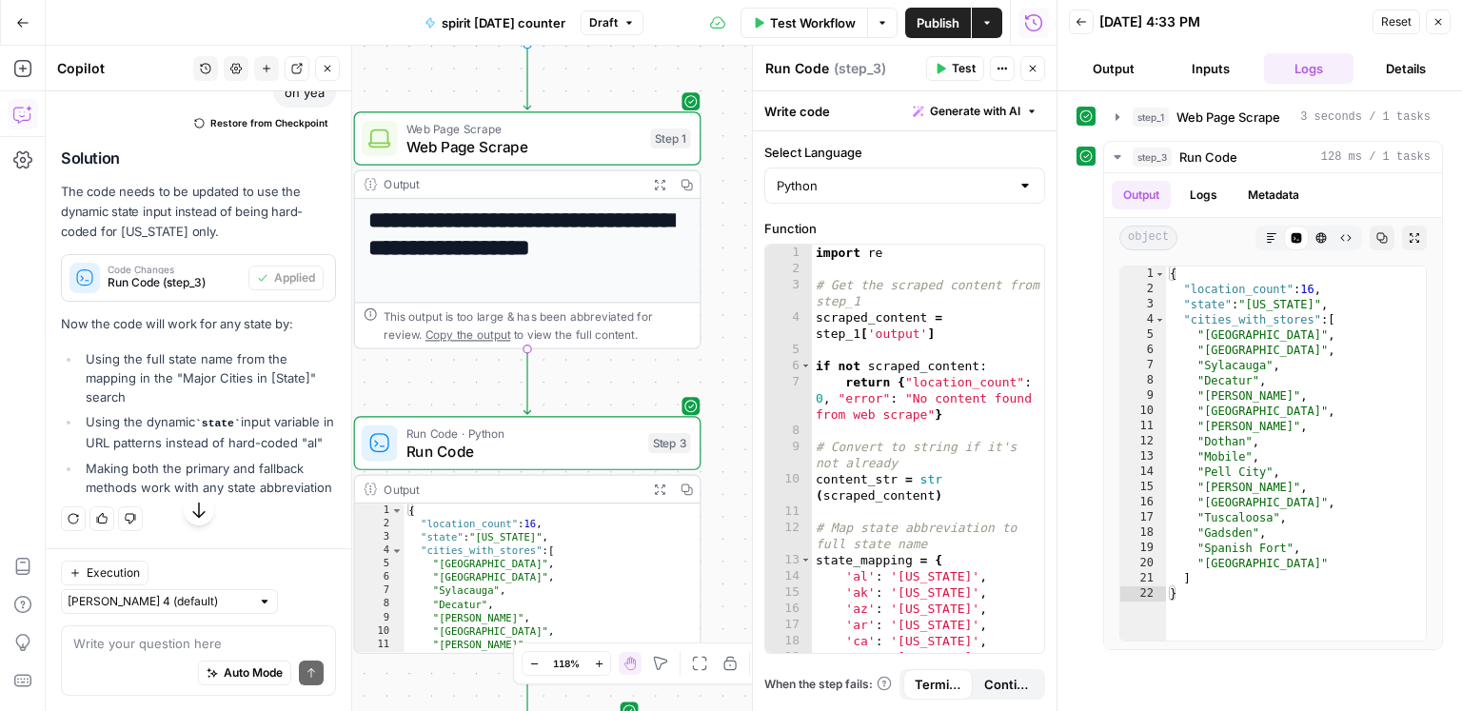
drag, startPoint x: 523, startPoint y: 301, endPoint x: 477, endPoint y: 364, distance: 79.0
click at [477, 364] on div "**********" at bounding box center [551, 378] width 1011 height 665
drag, startPoint x: 621, startPoint y: 143, endPoint x: 634, endPoint y: 147, distance: 13.9
click at [621, 143] on span "Web Page Scrape" at bounding box center [523, 146] width 235 height 23
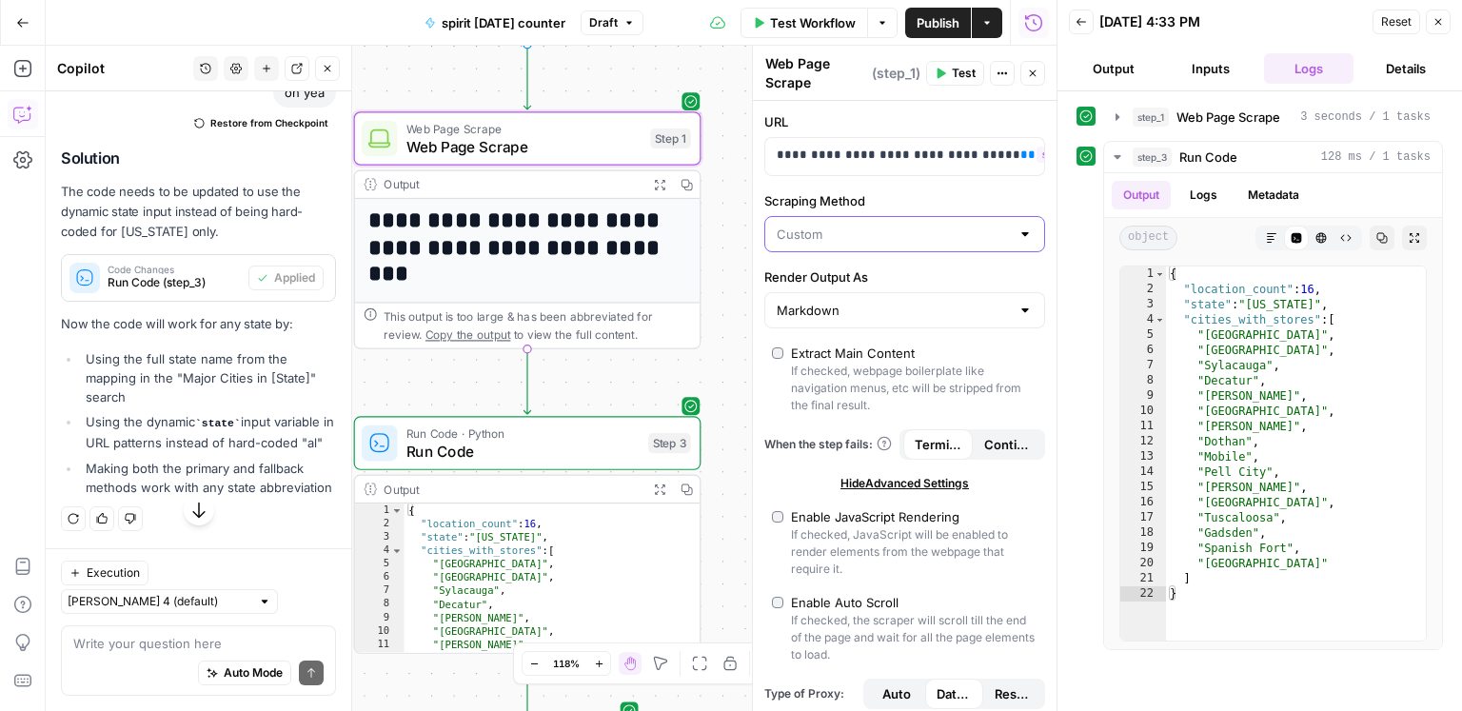
click at [858, 233] on input "Scraping Method" at bounding box center [893, 234] width 233 height 19
click at [848, 273] on span "Quick Capture (Fastest)" at bounding box center [899, 279] width 241 height 19
type input "Quick Capture (Fastest)"
click at [813, 346] on div "Extract Main Content" at bounding box center [853, 353] width 124 height 19
click at [942, 16] on span "Publish" at bounding box center [937, 22] width 43 height 19
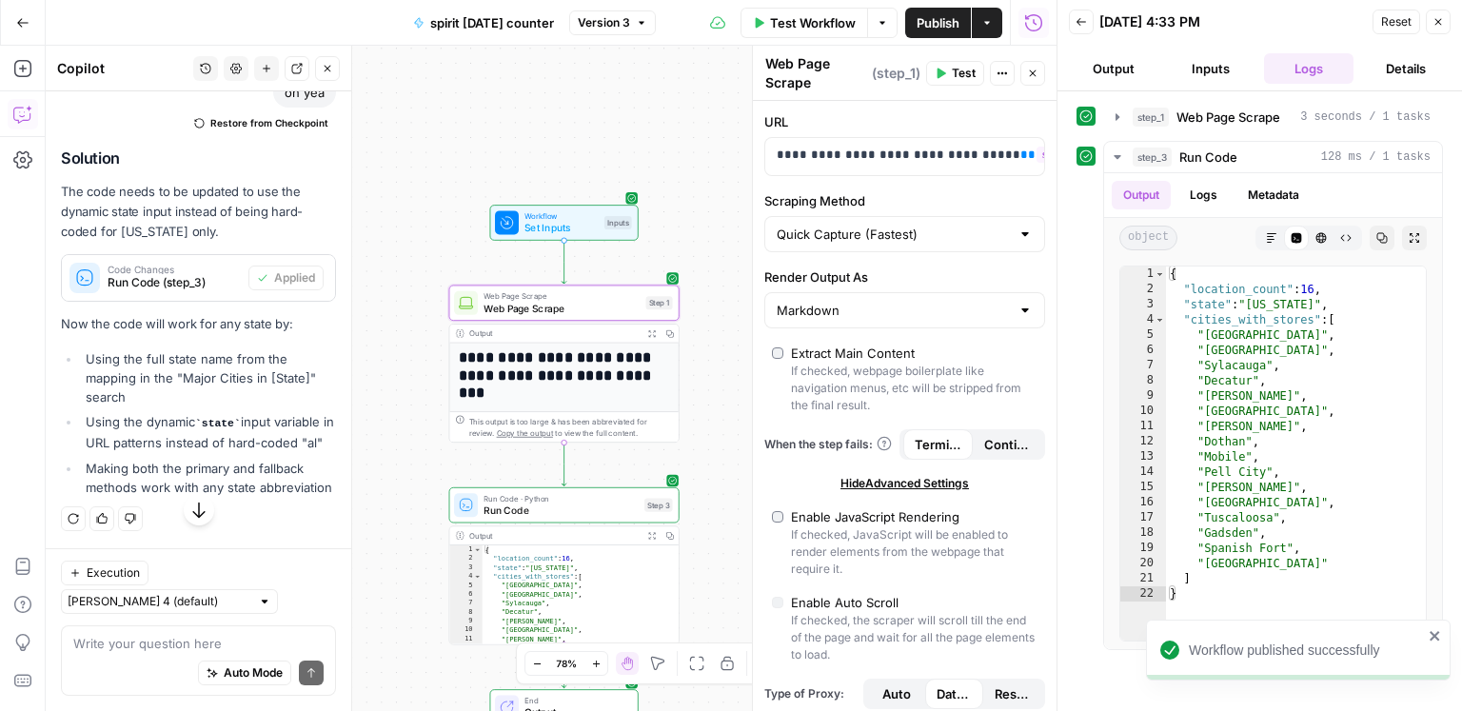
drag, startPoint x: 430, startPoint y: 230, endPoint x: 432, endPoint y: 285, distance: 54.3
click at [418, 293] on div "**********" at bounding box center [551, 378] width 1011 height 665
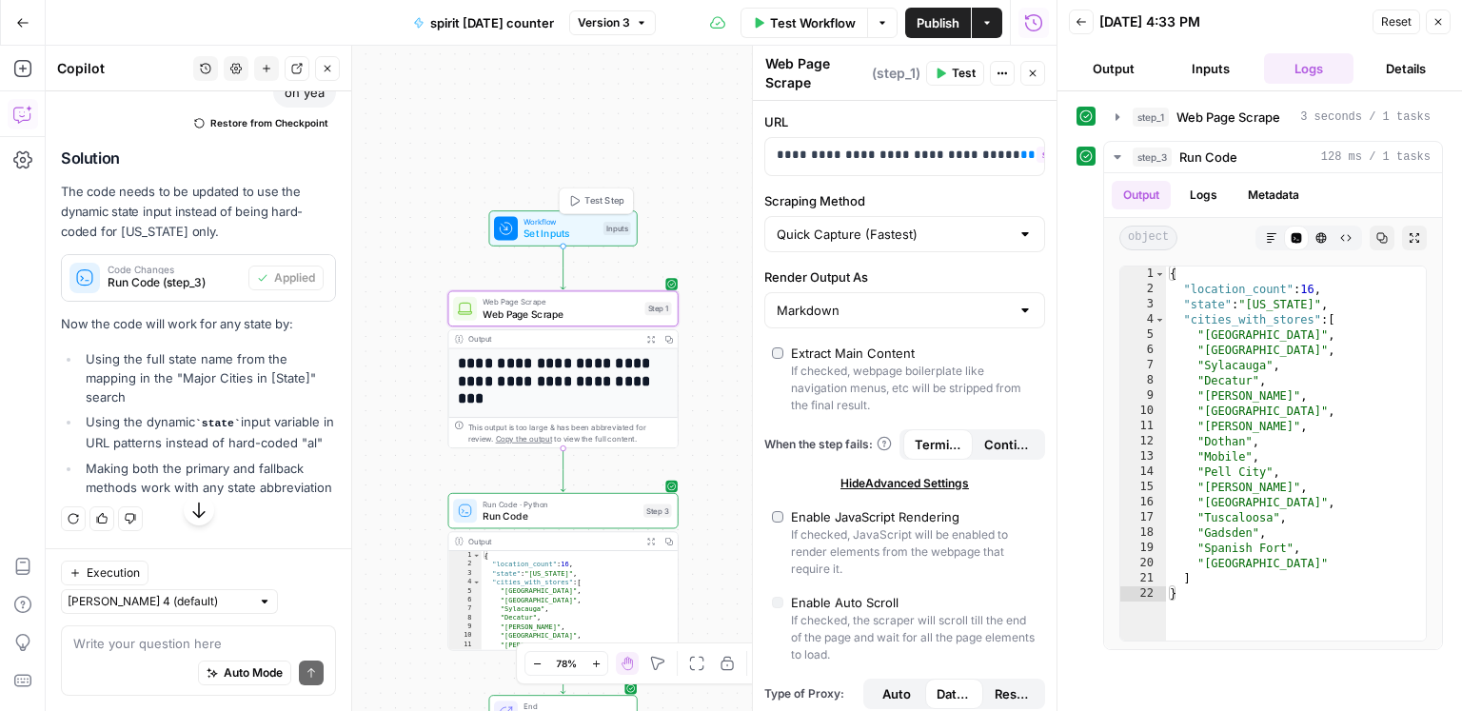
click at [534, 234] on span "Set Inputs" at bounding box center [559, 234] width 73 height 15
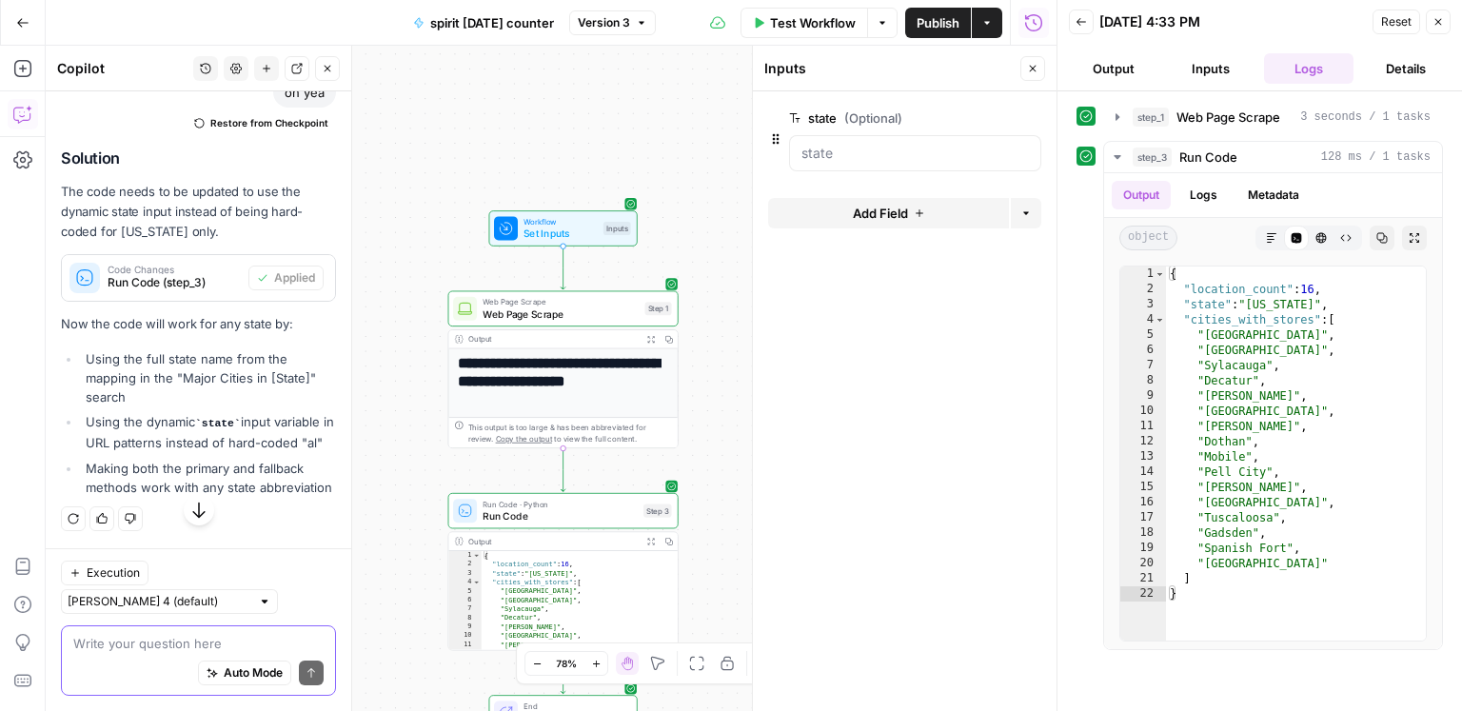
click at [182, 640] on textarea at bounding box center [198, 643] width 250 height 19
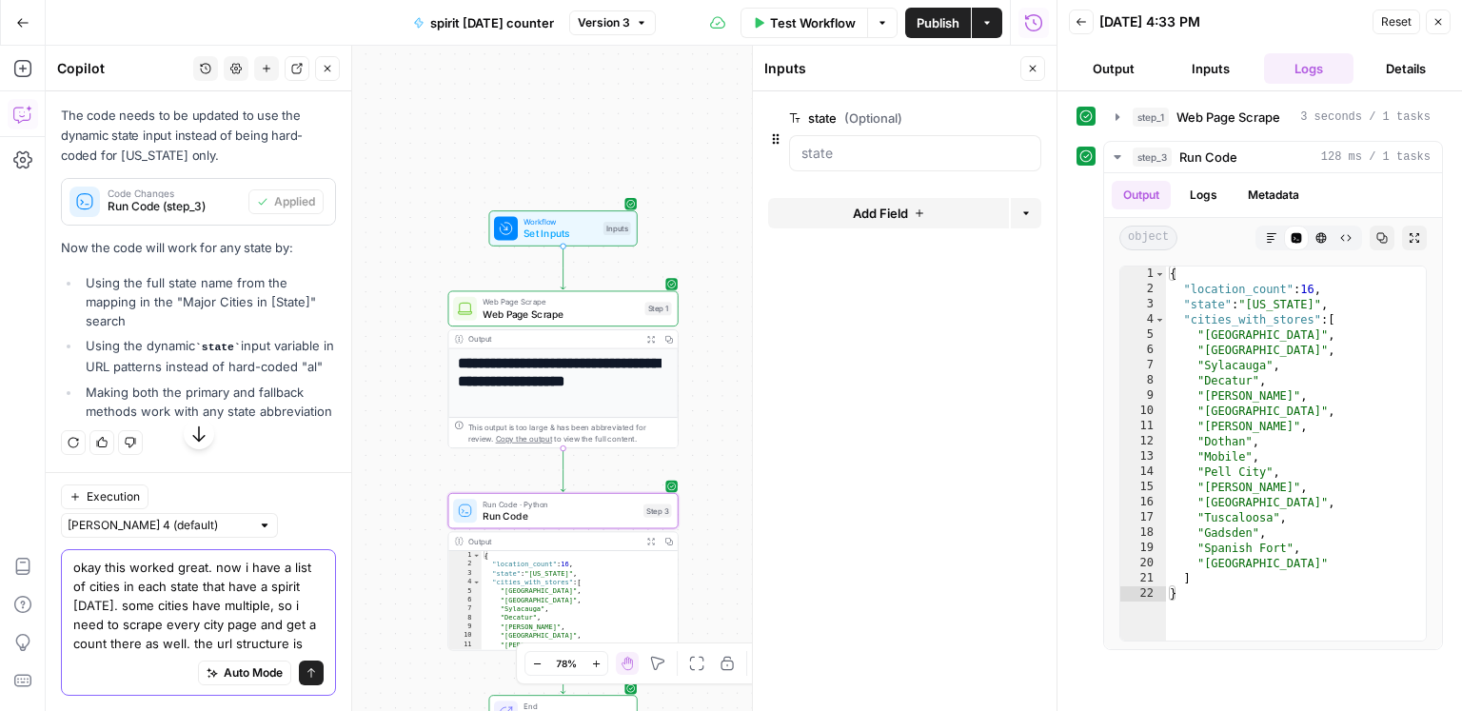
click at [301, 644] on textarea "okay this worked great. now i have a list of cities in each state that have a s…" at bounding box center [198, 605] width 250 height 95
click at [299, 646] on textarea "okay this worked great. now i have a list of cities in each state that have a s…" at bounding box center [198, 605] width 250 height 95
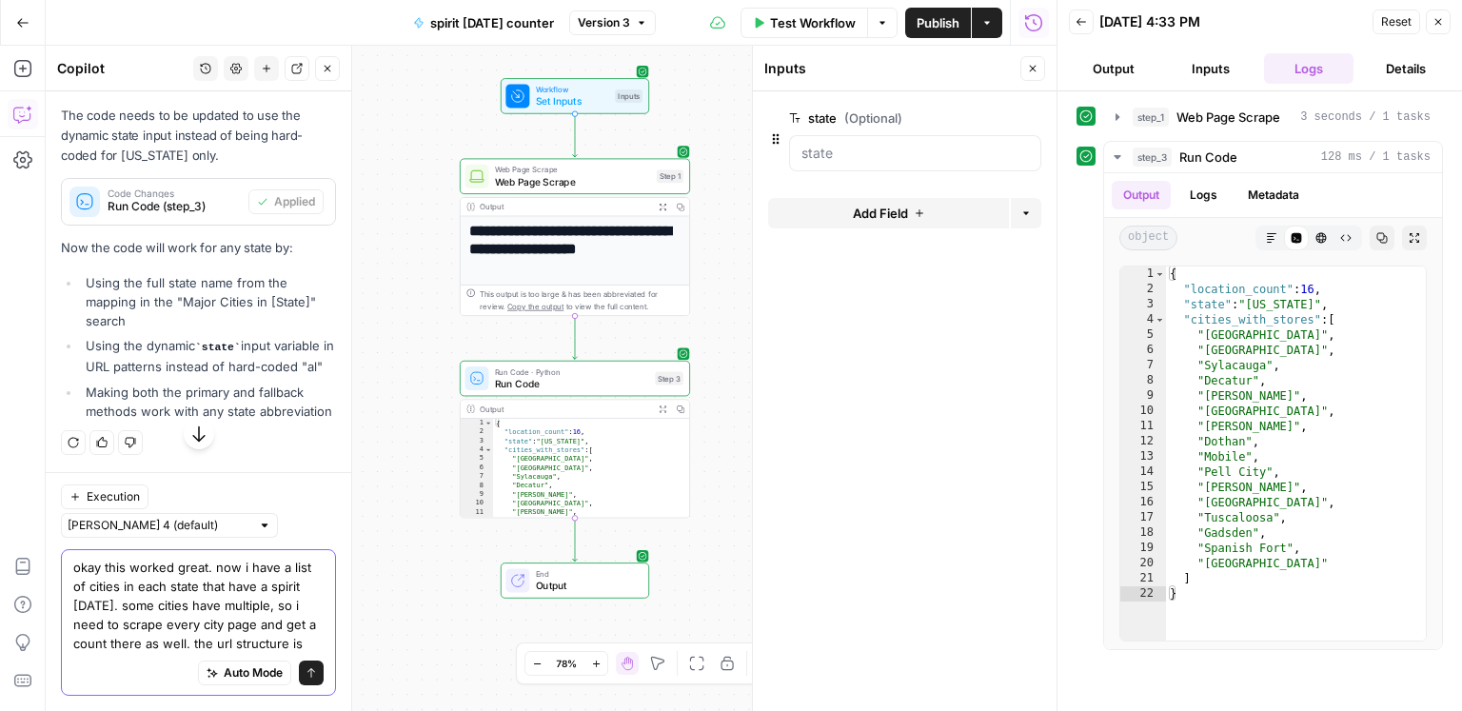
paste textarea "https://stores.spirithalloween.com/al/birmingham/"
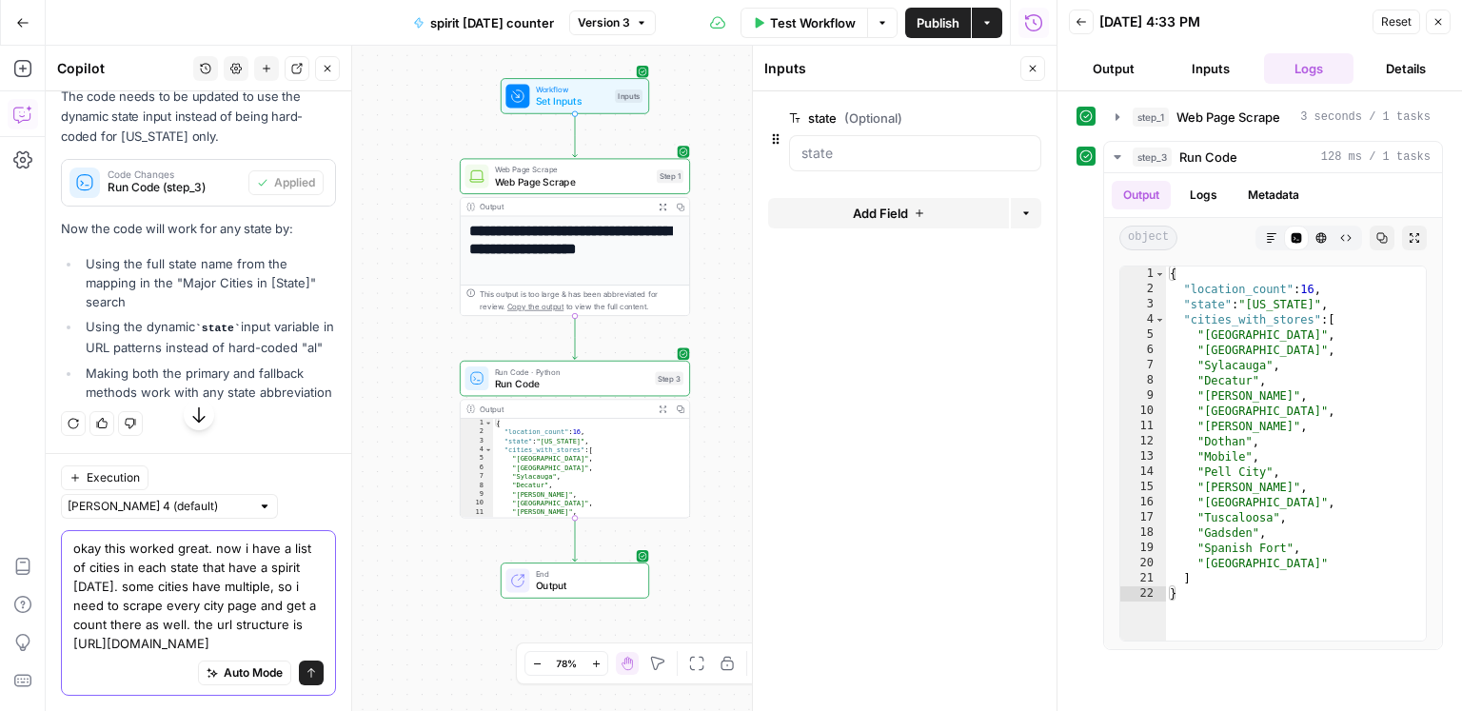
click at [245, 642] on textarea "okay this worked great. now i have a list of cities in each state that have a s…" at bounding box center [198, 596] width 250 height 114
click at [104, 659] on div "Auto Mode Send" at bounding box center [198, 674] width 250 height 42
click at [105, 653] on div "Auto Mode Send" at bounding box center [198, 674] width 250 height 42
click at [105, 644] on textarea "okay this worked great. now i have a list of cities in each state that have a s…" at bounding box center [198, 596] width 250 height 114
click at [137, 624] on textarea "okay this worked great. now i have a list of cities in each state that have a s…" at bounding box center [198, 596] width 250 height 114
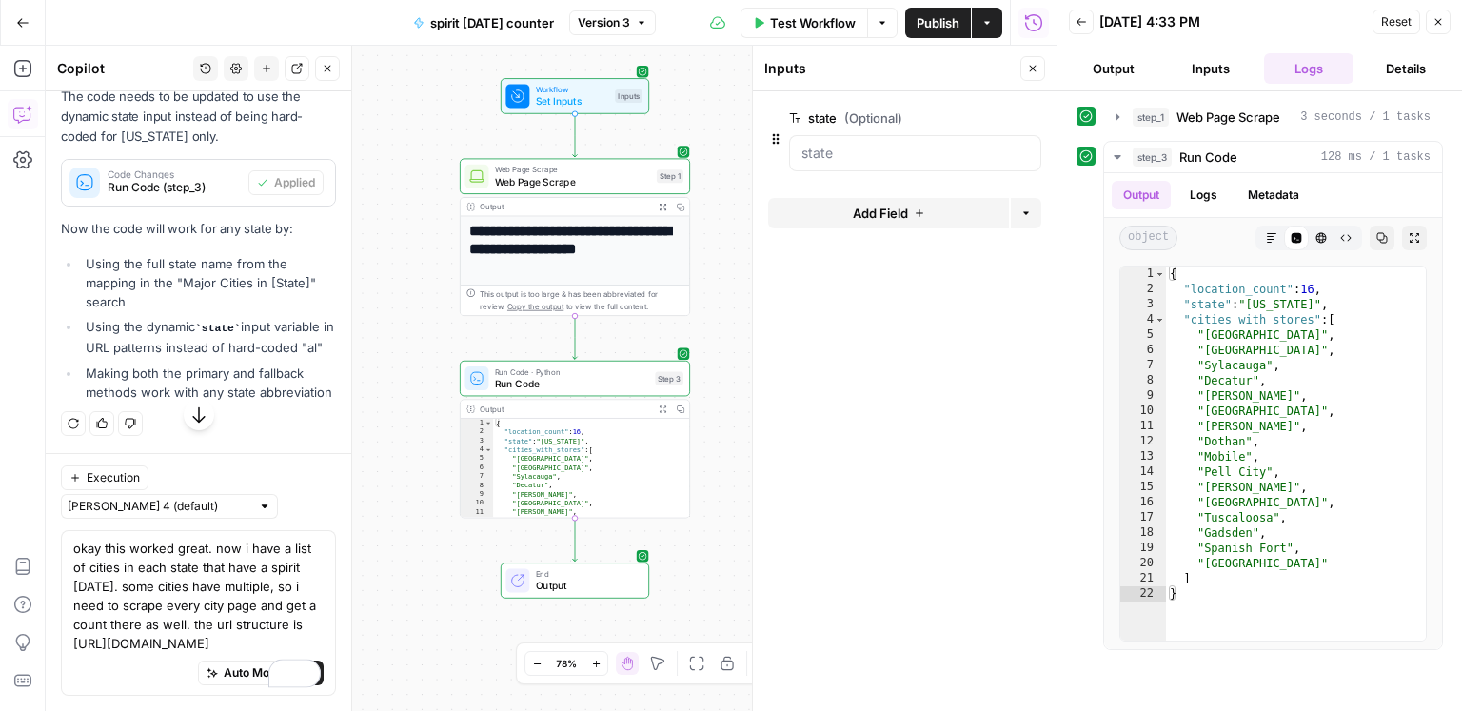
click at [108, 654] on div "Auto Mode Send" at bounding box center [198, 674] width 250 height 42
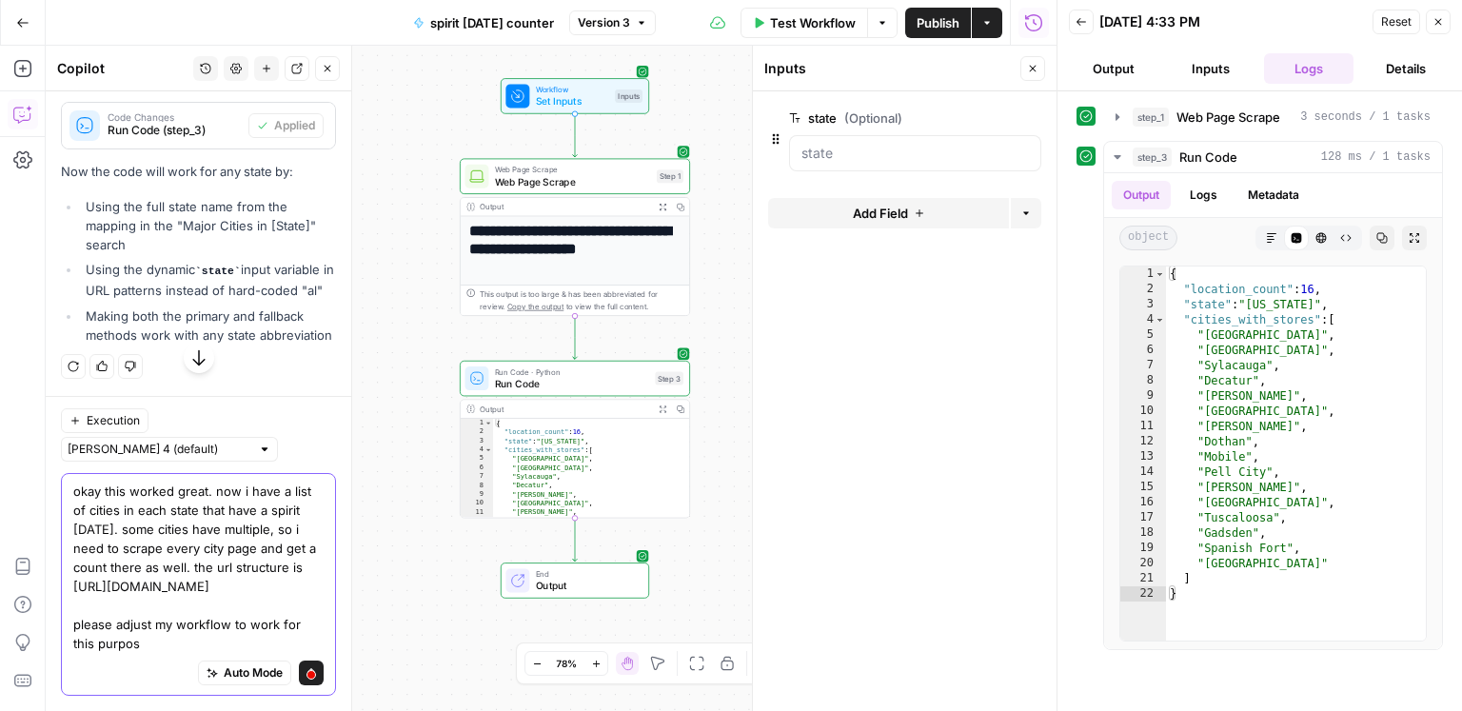
type textarea "okay this worked great. now i have a list of cities in each state that have a s…"
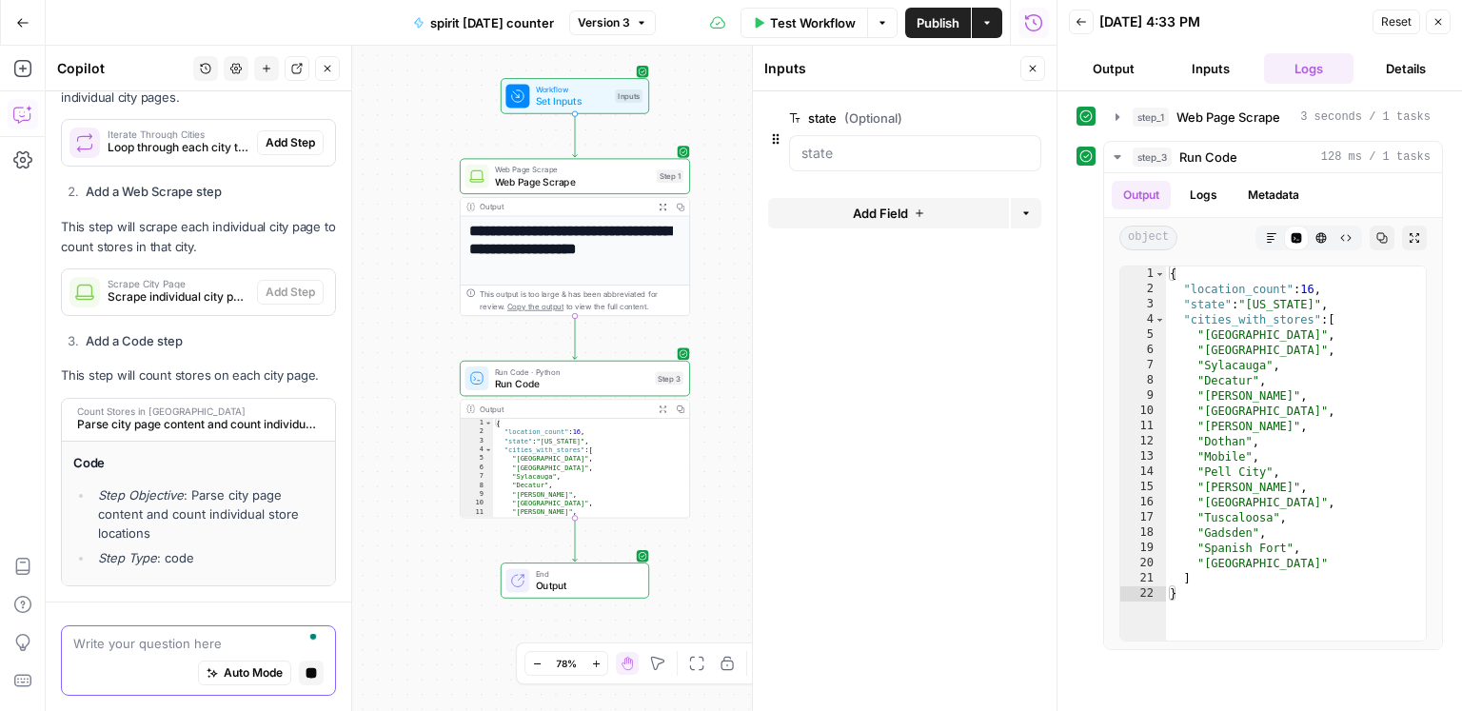
scroll to position [32869, 0]
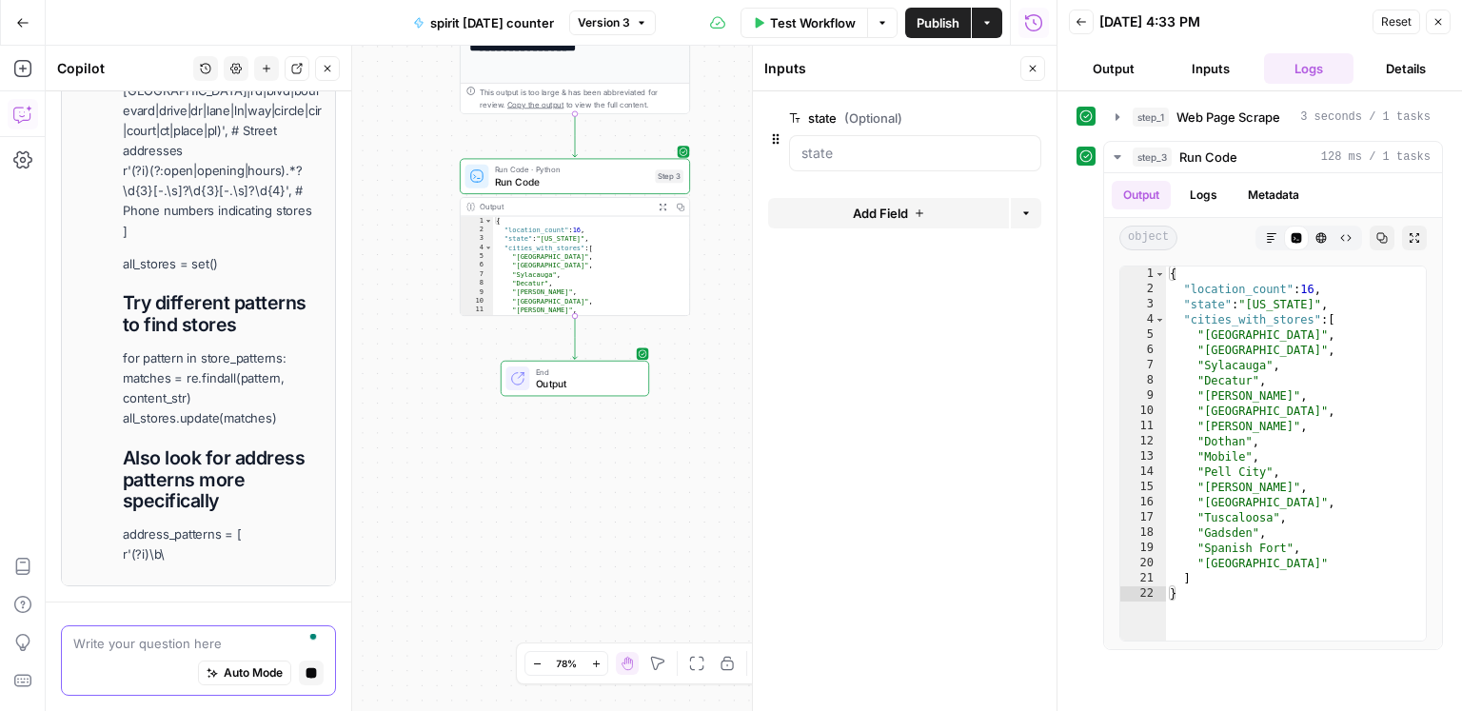
click at [155, 639] on textarea "To enrich screen reader interactions, please activate Accessibility in Grammarl…" at bounding box center [198, 643] width 250 height 19
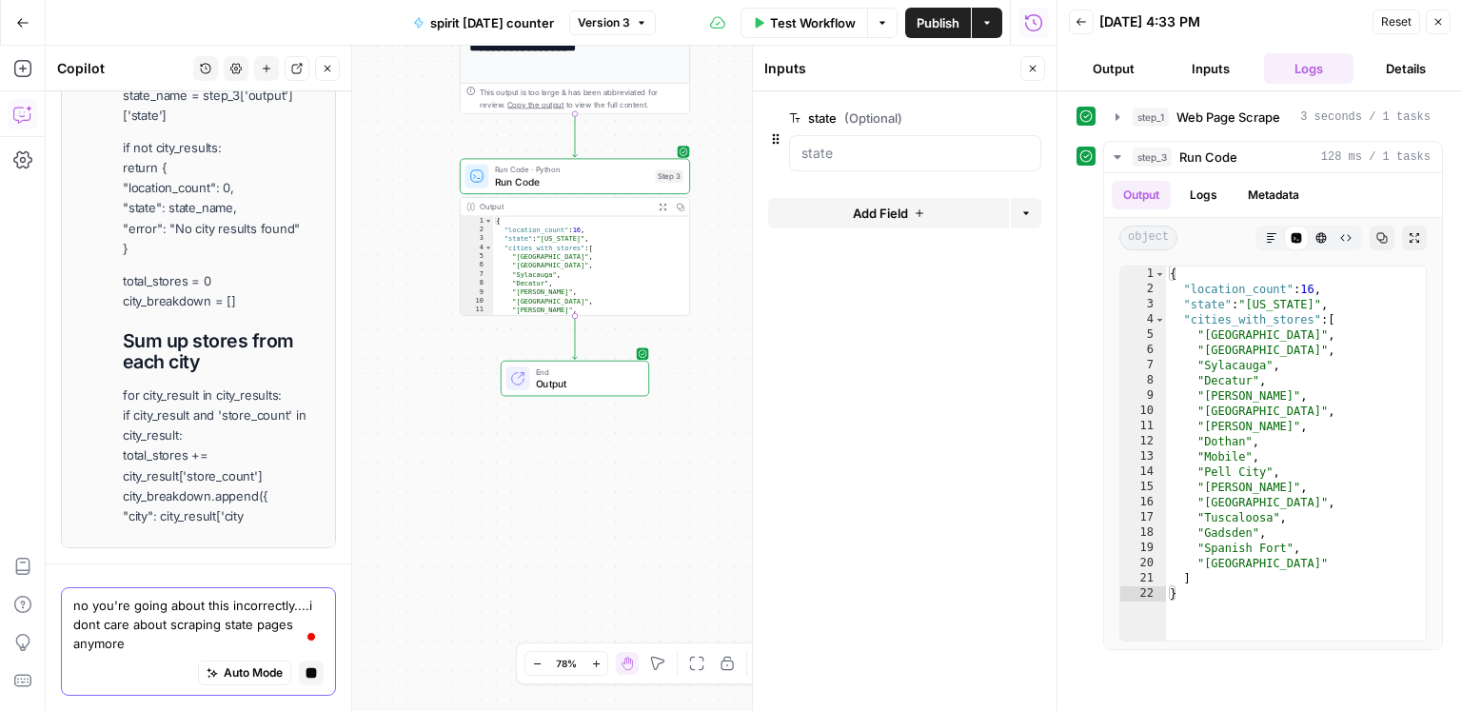
scroll to position [33855, 0]
type textarea "no you're going about this incorrectly....i dont care about scraping state page…"
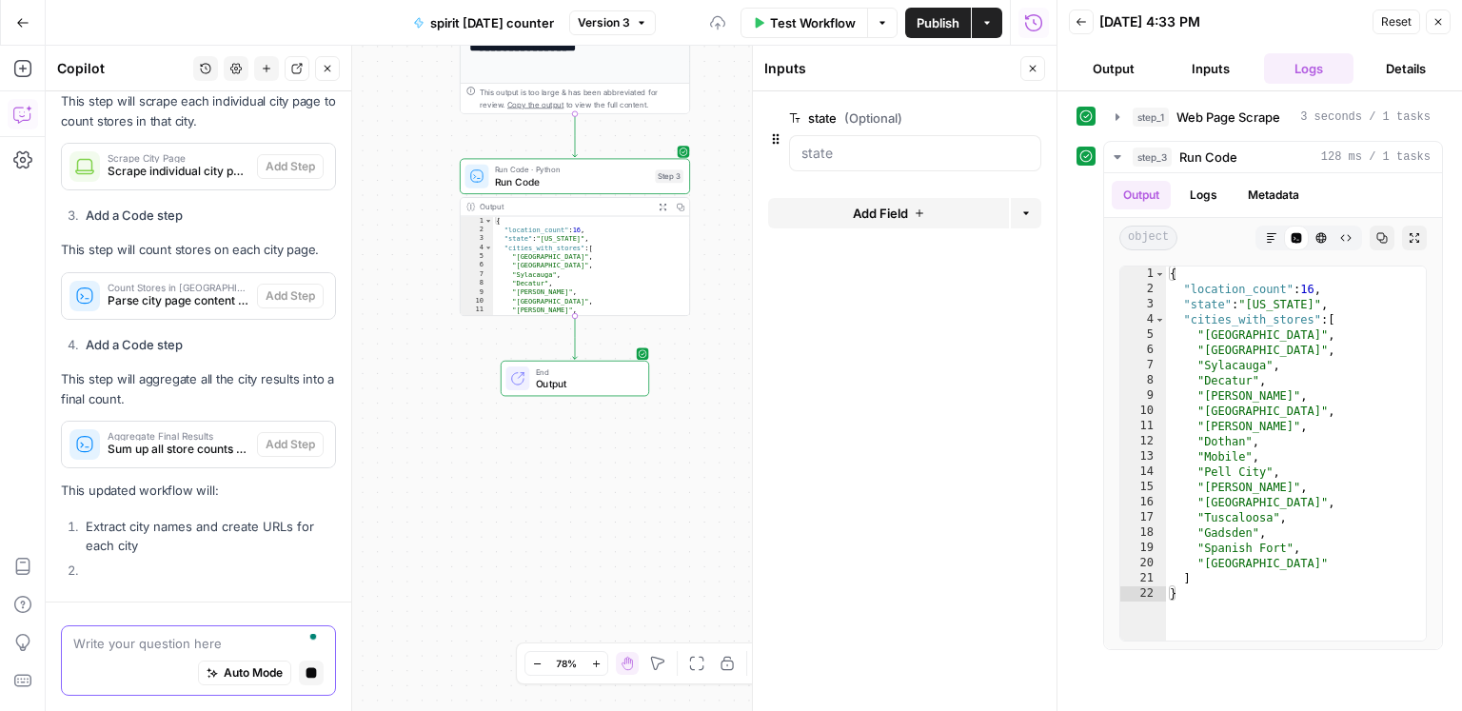
scroll to position [33112, 0]
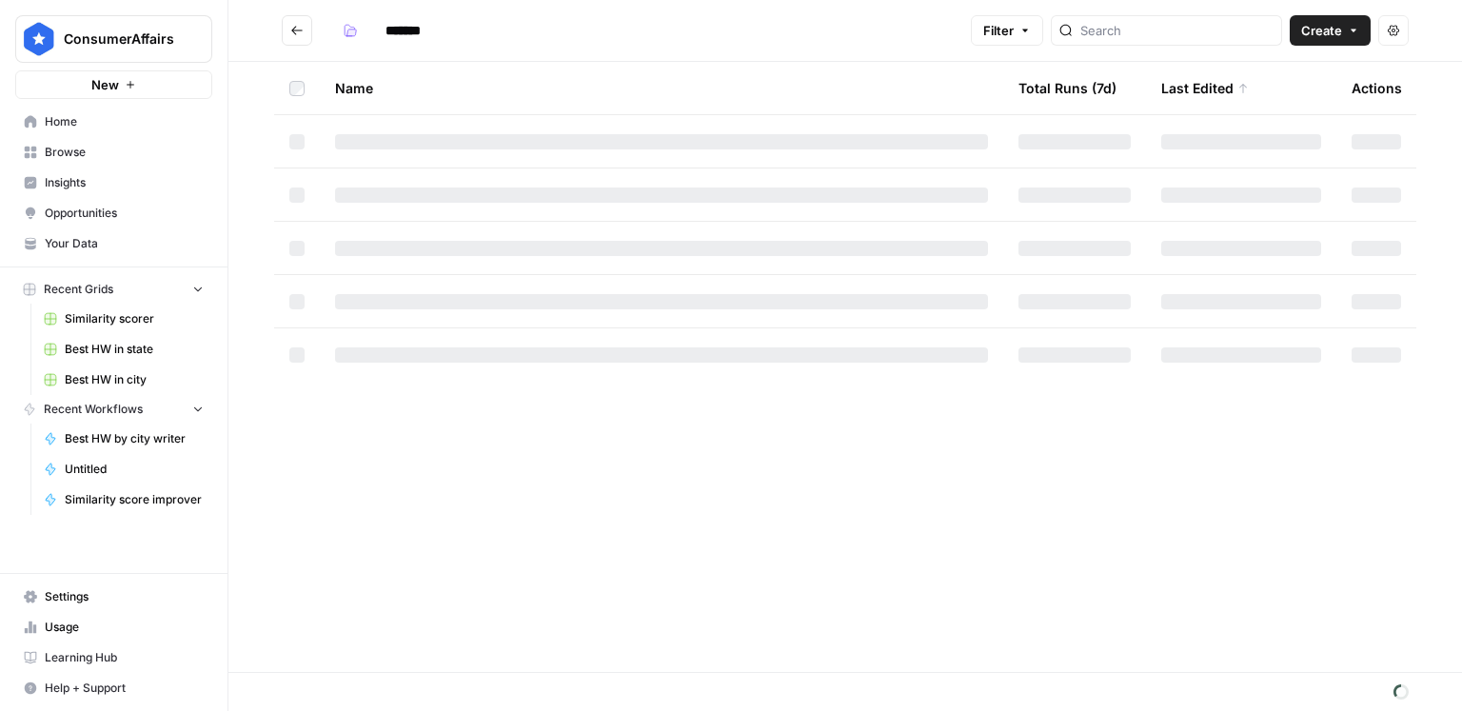
click at [1348, 38] on button "Create" at bounding box center [1330, 30] width 81 height 30
click at [1302, 80] on span "Grid" at bounding box center [1294, 75] width 107 height 19
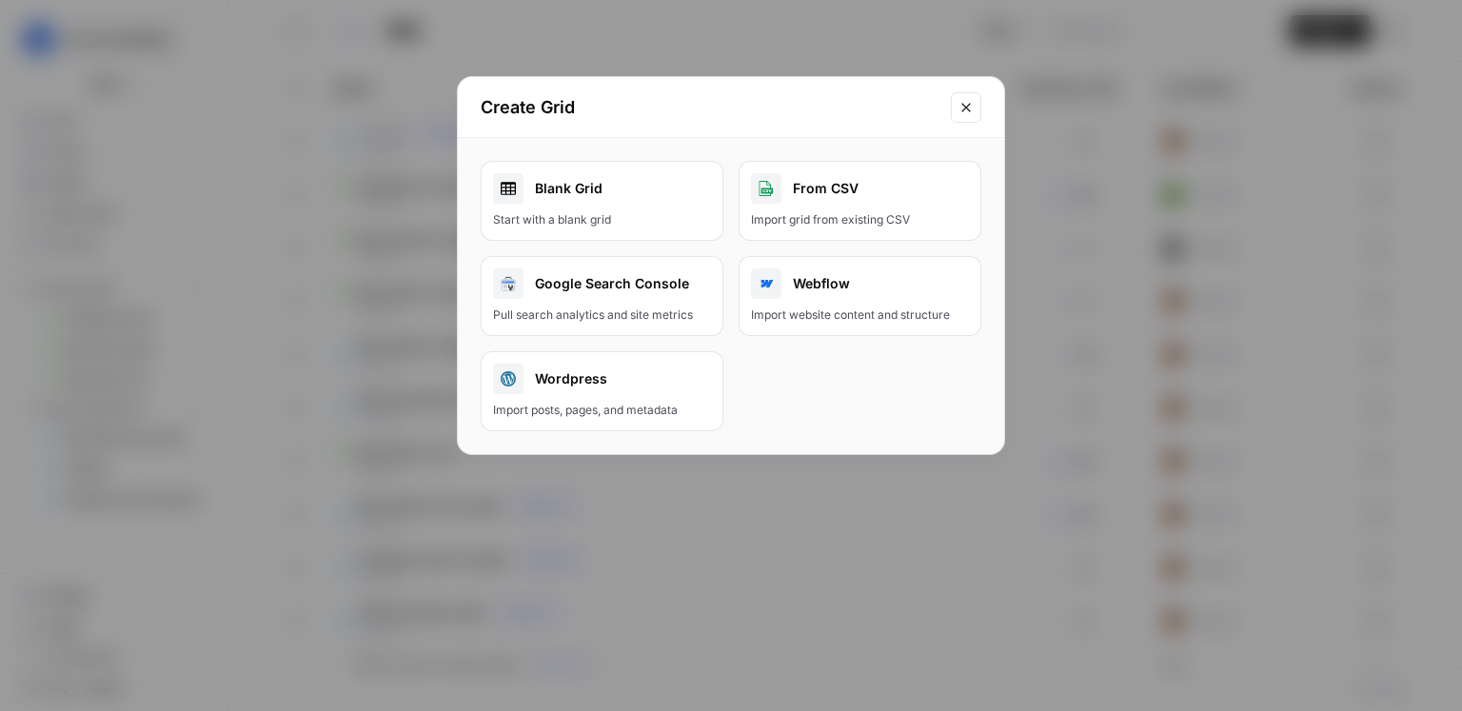
click at [662, 207] on link "Blank Grid Start with a blank grid" at bounding box center [602, 201] width 243 height 80
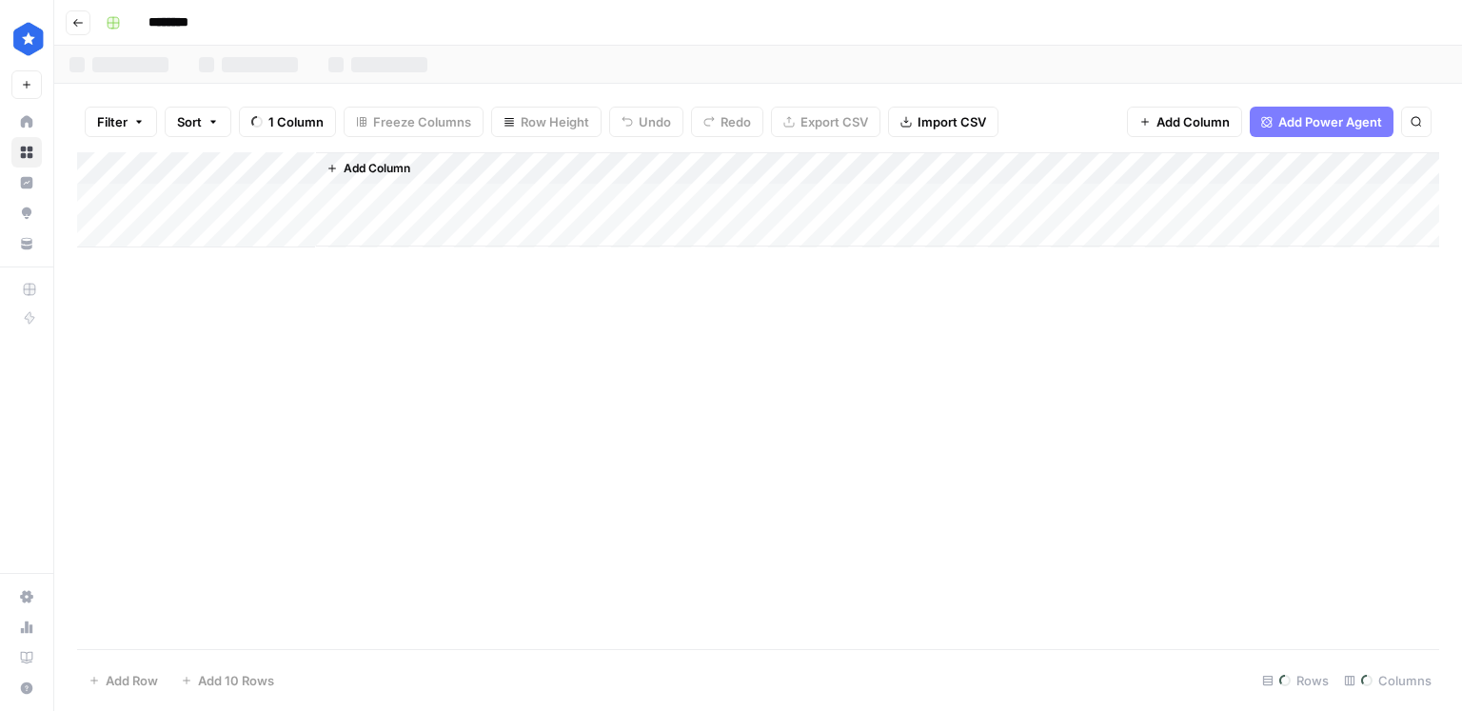
click at [196, 23] on input "********" at bounding box center [193, 23] width 107 height 30
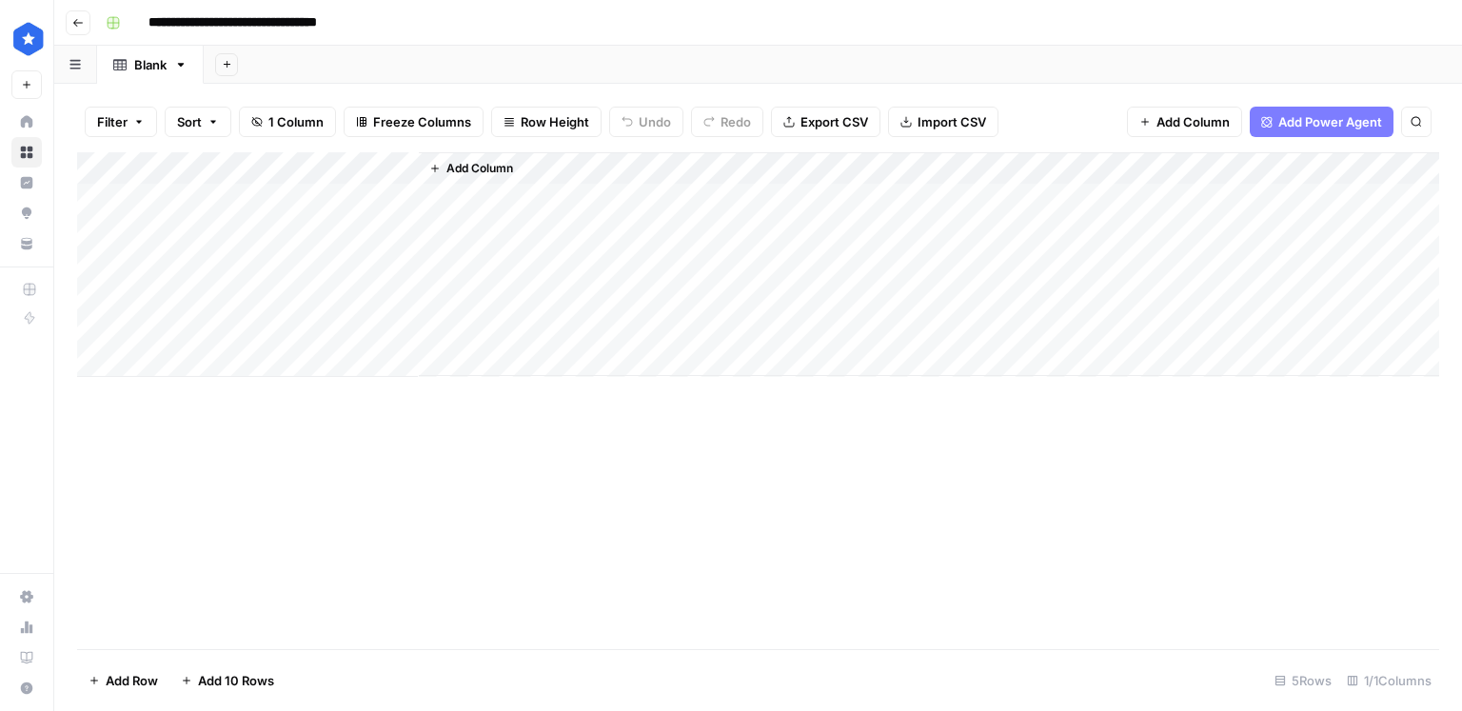
type input "**********"
click at [181, 170] on div "Add Column" at bounding box center [758, 264] width 1362 height 225
click at [181, 170] on div at bounding box center [281, 171] width 275 height 38
click at [196, 210] on input "Title" at bounding box center [257, 214] width 193 height 19
type input "state"
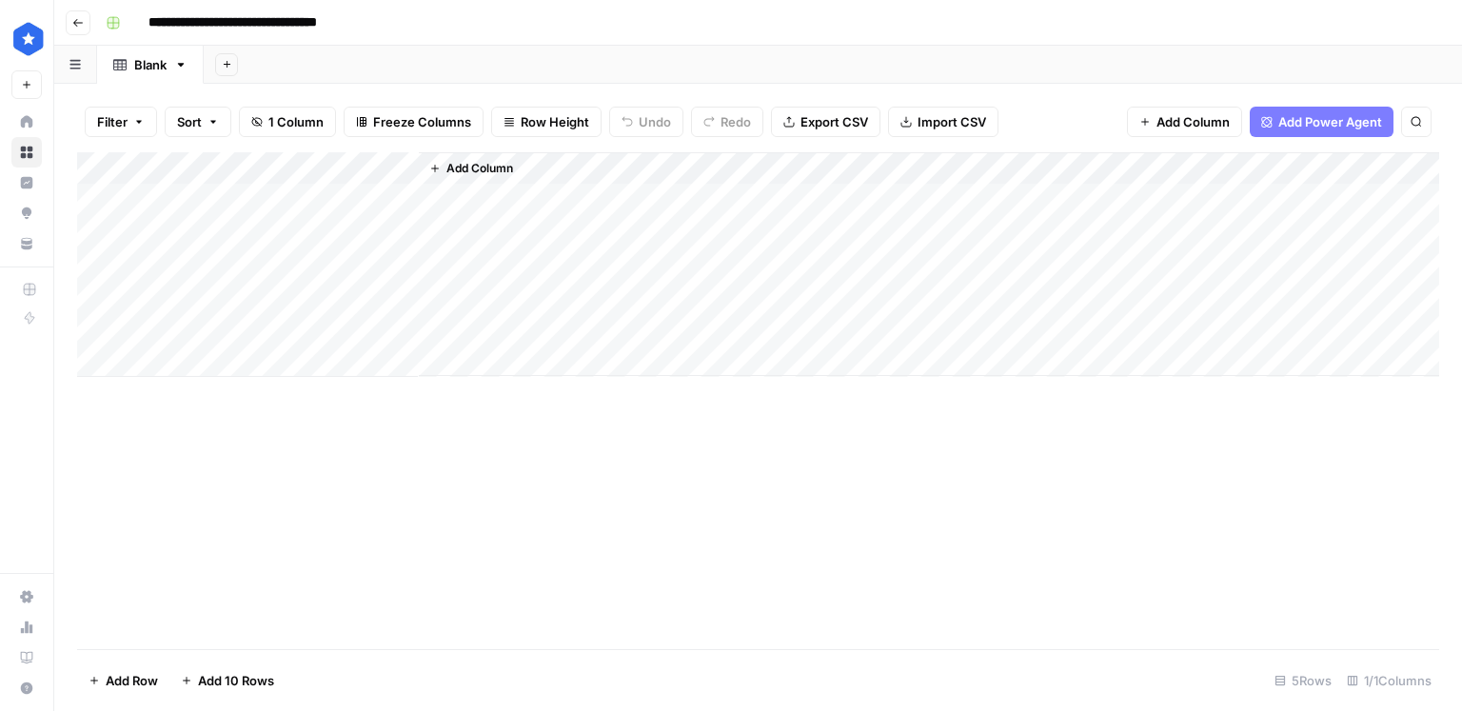
click at [215, 206] on div "Add Column" at bounding box center [758, 264] width 1362 height 225
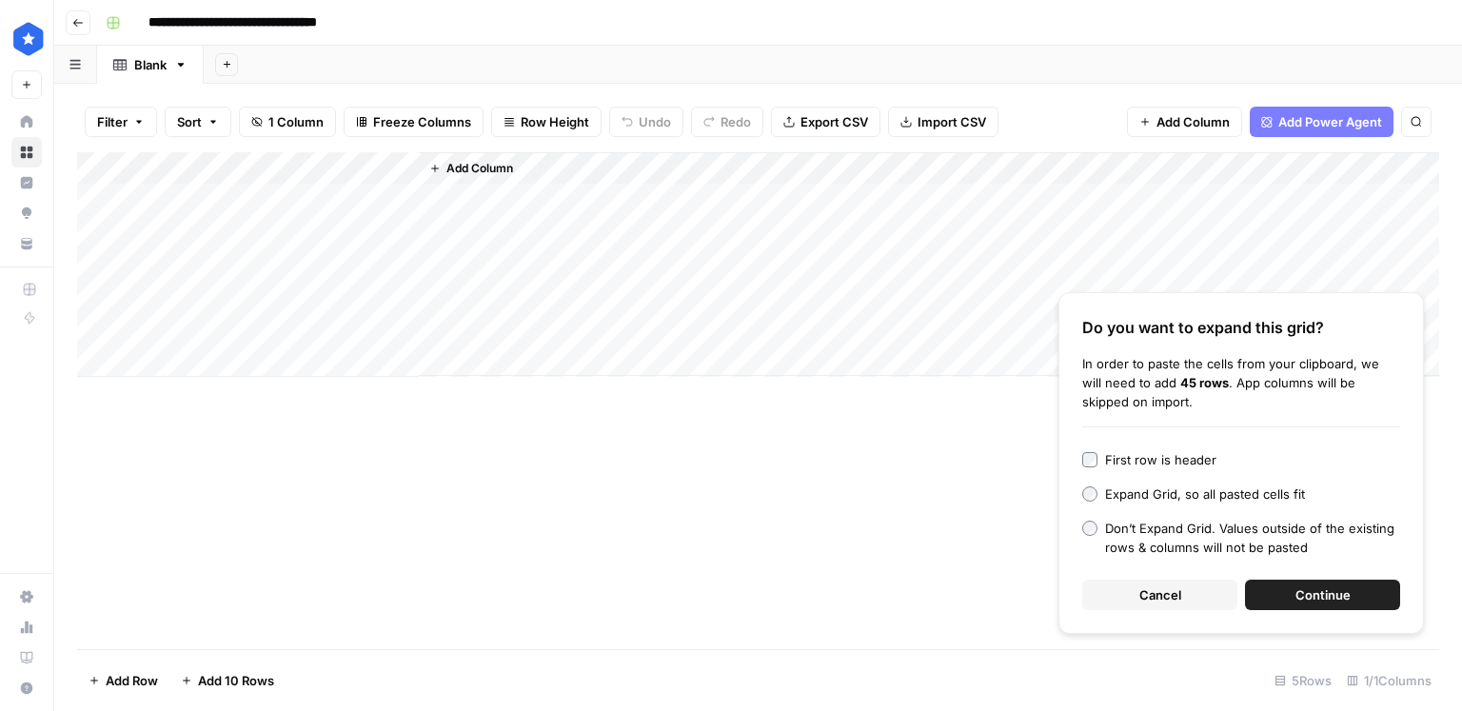
click at [1329, 590] on span "Continue" at bounding box center [1322, 594] width 55 height 19
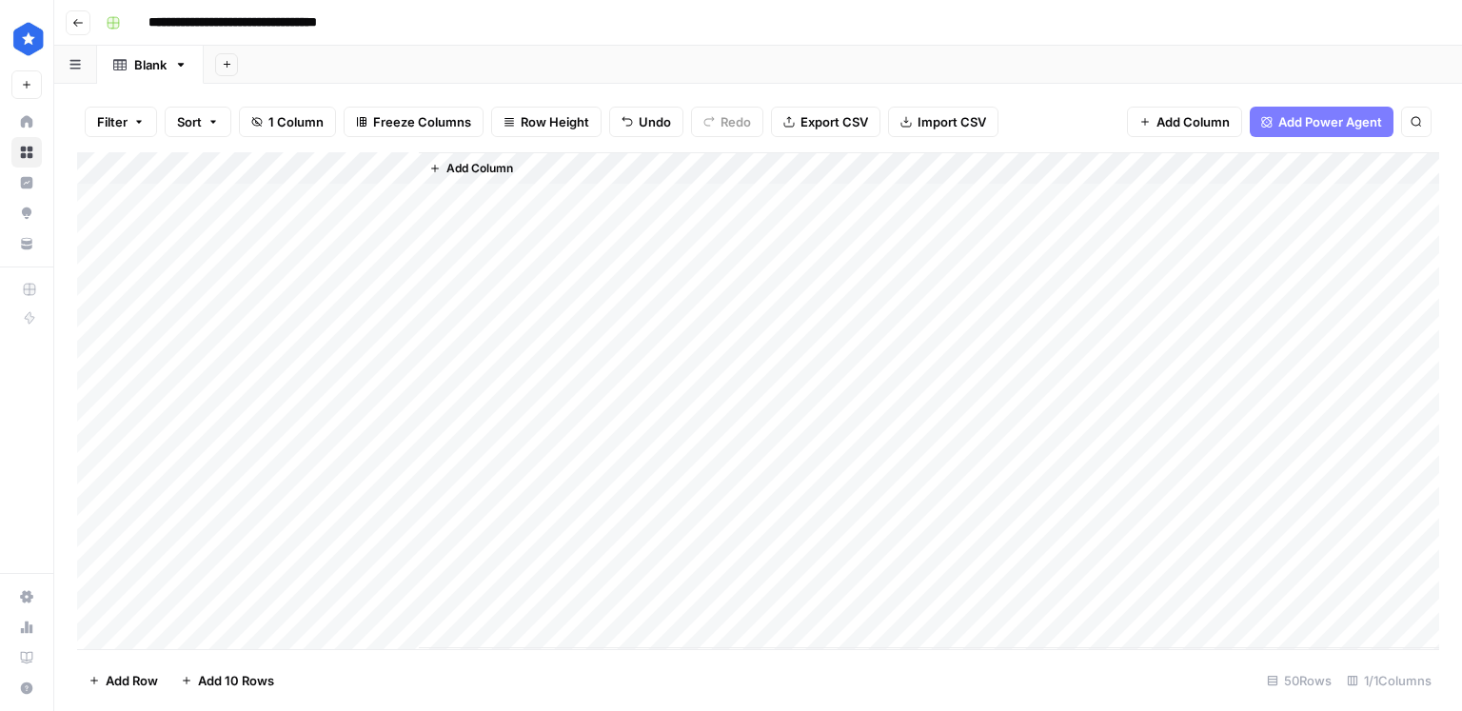
click at [492, 168] on span "Add Column" at bounding box center [479, 168] width 67 height 17
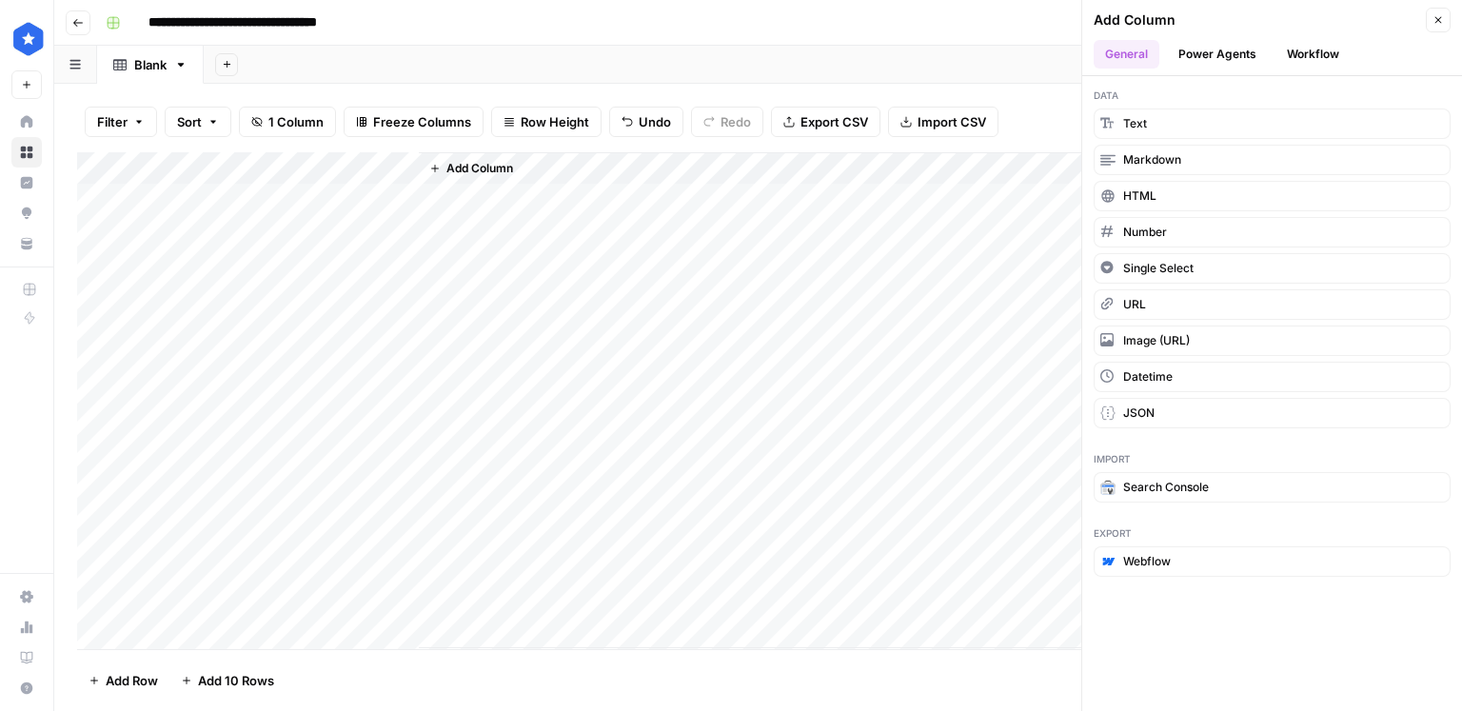
click at [1303, 59] on button "Workflow" at bounding box center [1312, 54] width 75 height 29
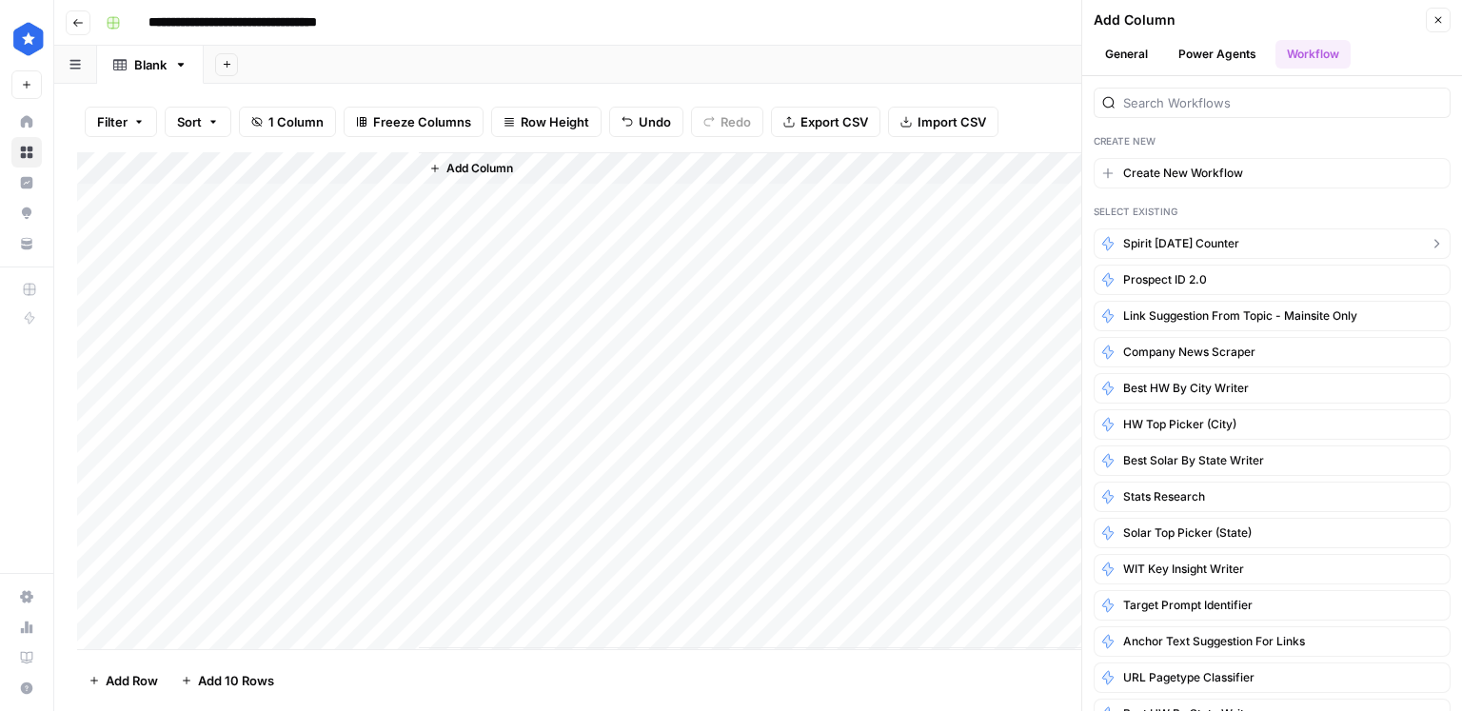
click at [1188, 236] on span "spirit [DATE] counter" at bounding box center [1181, 243] width 116 height 17
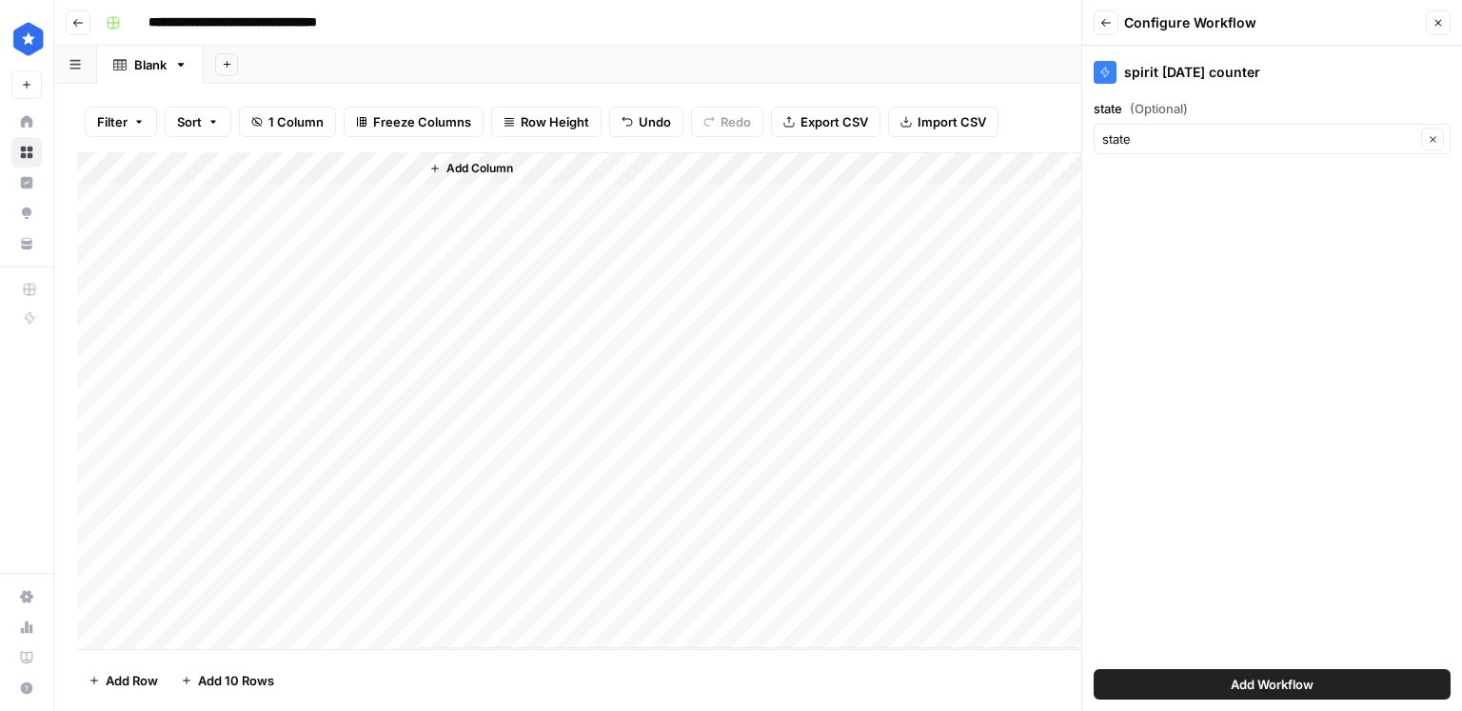
click at [1243, 688] on span "Add Workflow" at bounding box center [1272, 684] width 83 height 19
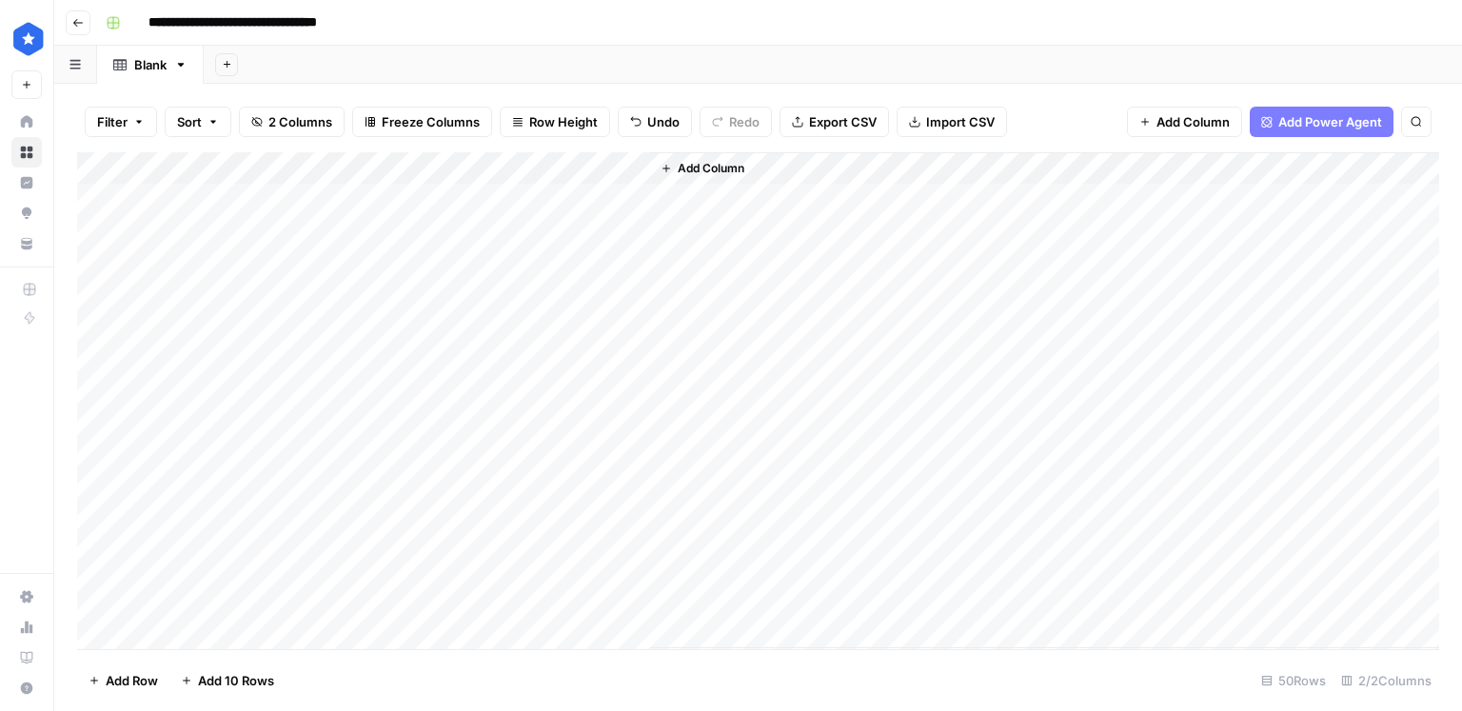
click at [528, 197] on div "Add Column" at bounding box center [758, 400] width 1362 height 497
click at [1271, 201] on div "Add Column" at bounding box center [758, 400] width 1362 height 497
click at [764, 209] on div "Add Column" at bounding box center [758, 400] width 1362 height 497
click at [553, 230] on div "Add Column" at bounding box center [758, 400] width 1362 height 497
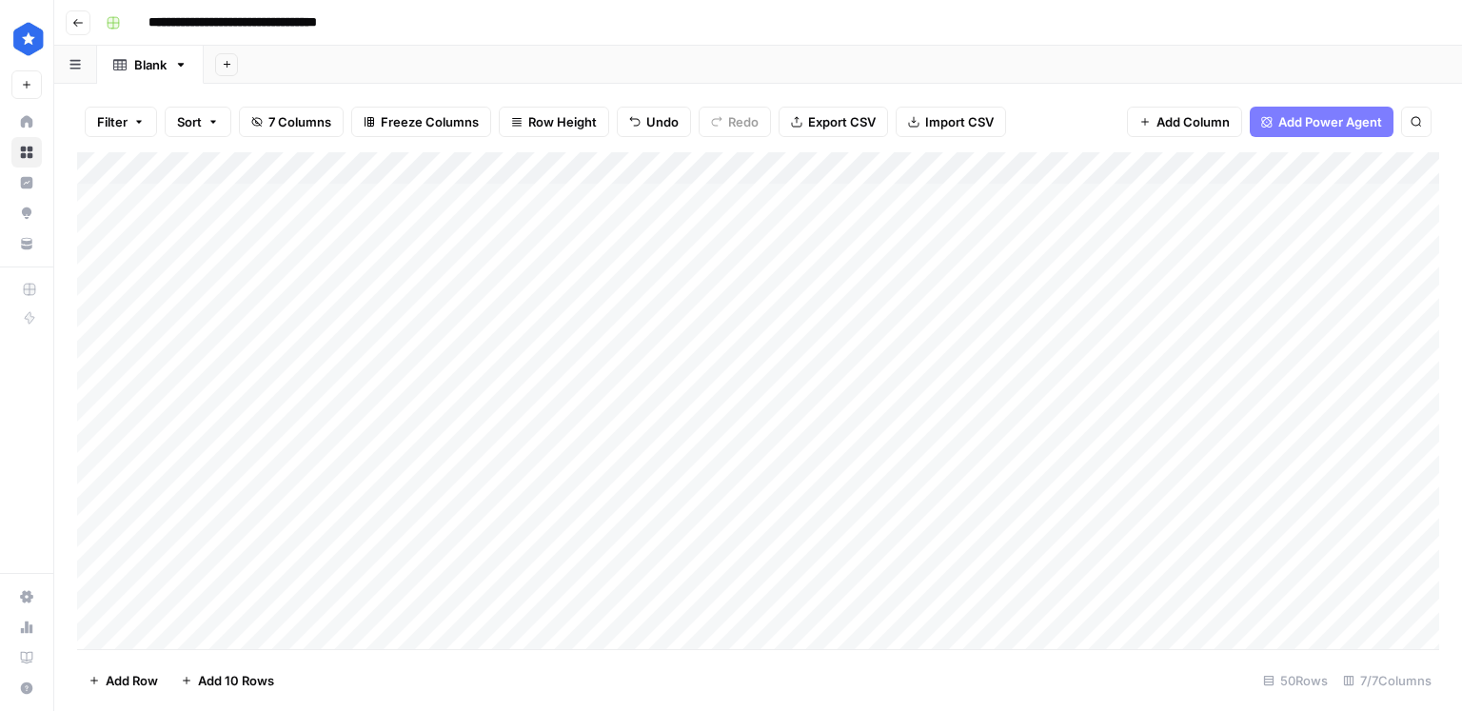
click at [538, 266] on div "Add Column" at bounding box center [758, 400] width 1362 height 497
click at [525, 300] on div "Add Column" at bounding box center [758, 400] width 1362 height 497
click at [1284, 233] on div "Add Column" at bounding box center [758, 400] width 1362 height 497
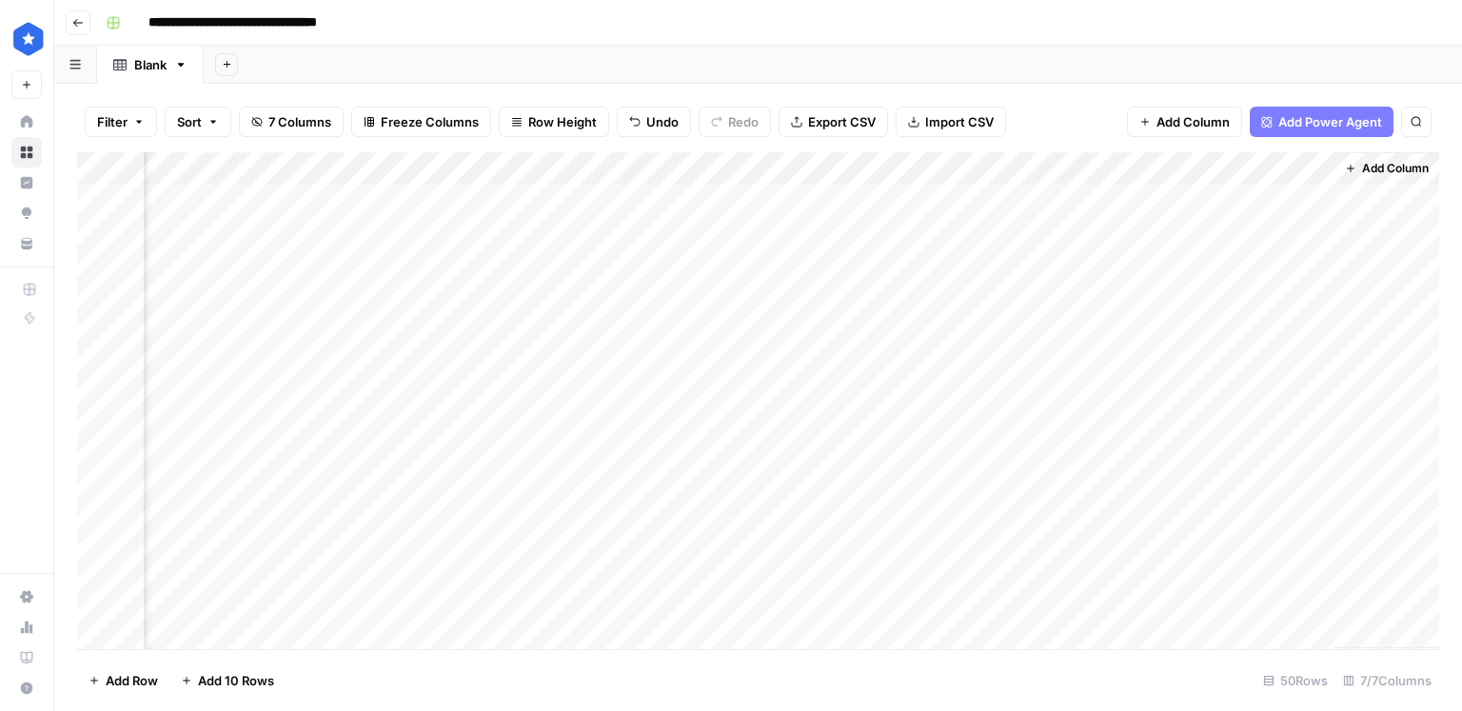
scroll to position [0, 167]
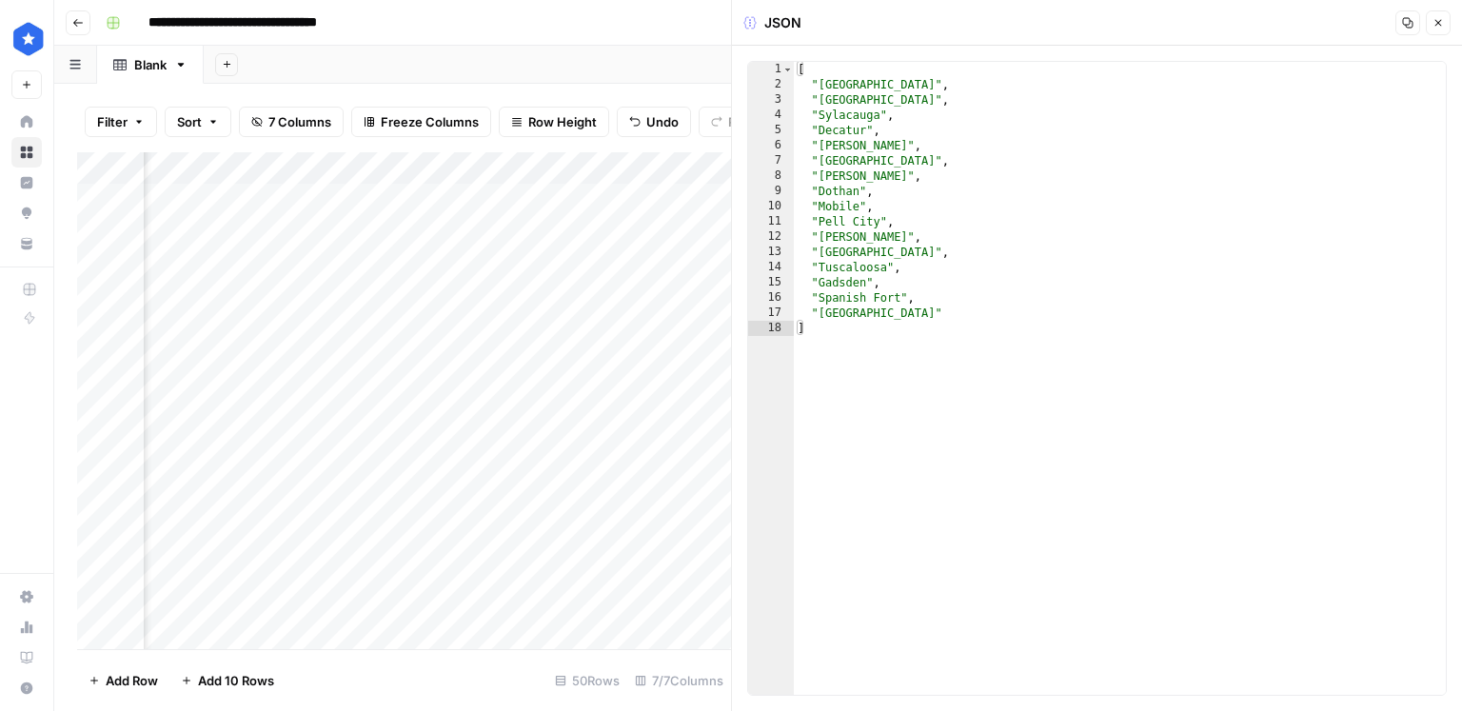
click at [1445, 21] on button "Close" at bounding box center [1438, 22] width 25 height 25
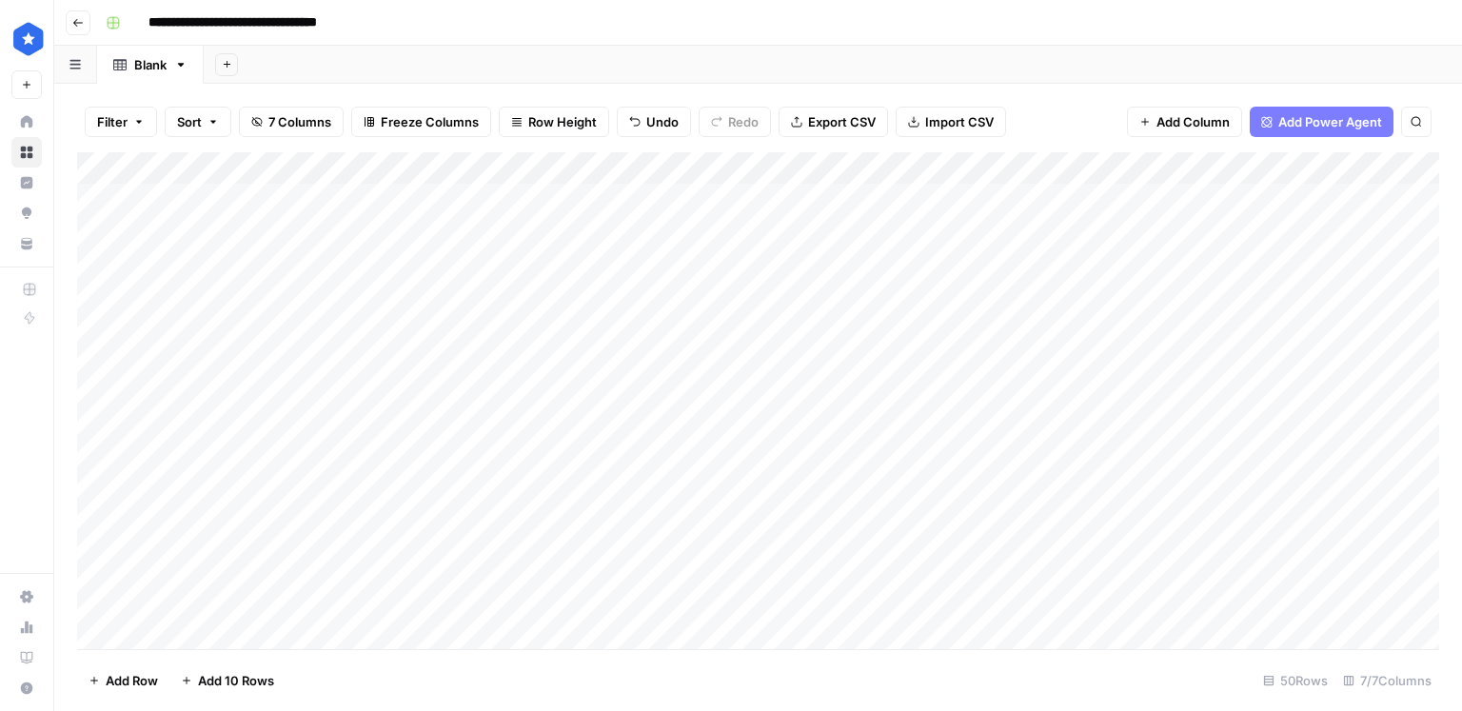
click at [627, 193] on div "Add Column" at bounding box center [758, 400] width 1362 height 497
click at [600, 192] on div "Add Column" at bounding box center [758, 400] width 1362 height 497
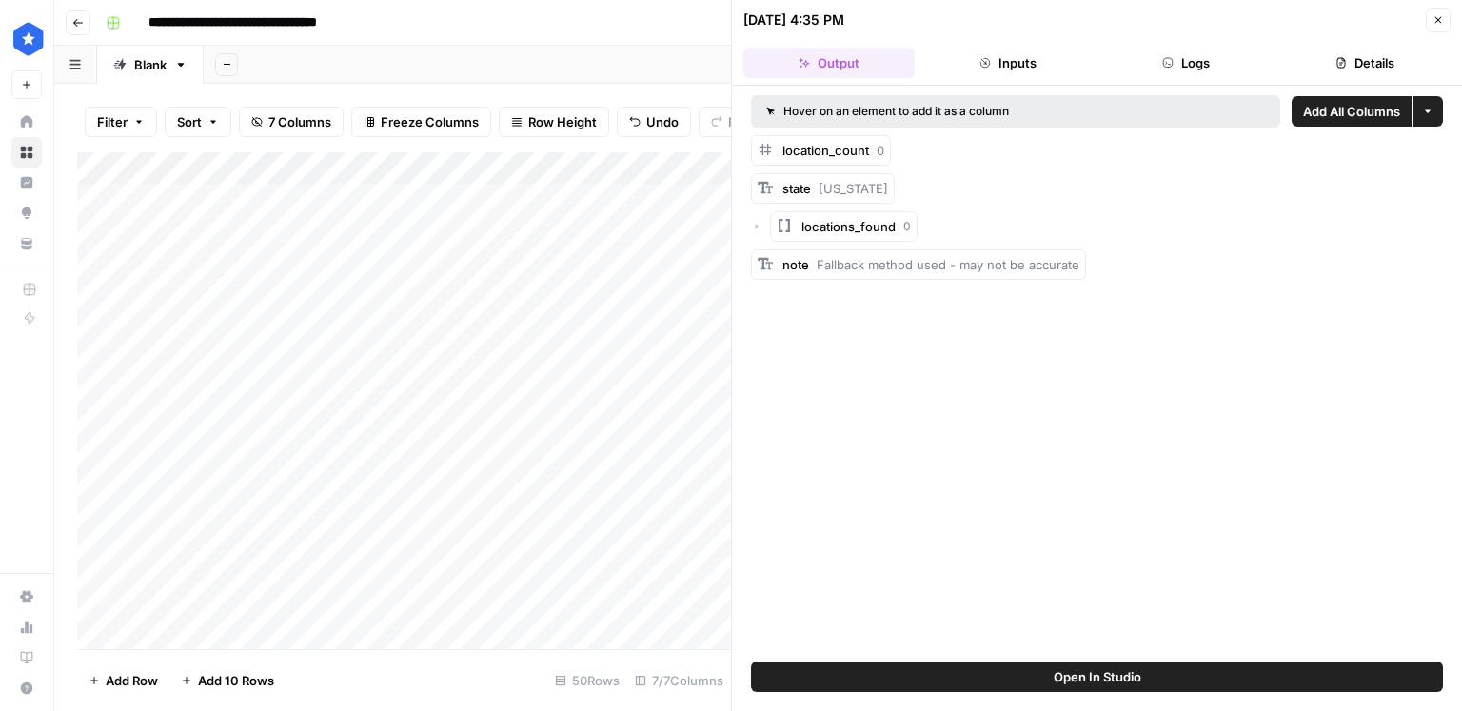
click at [1146, 69] on button "Logs" at bounding box center [1186, 63] width 171 height 30
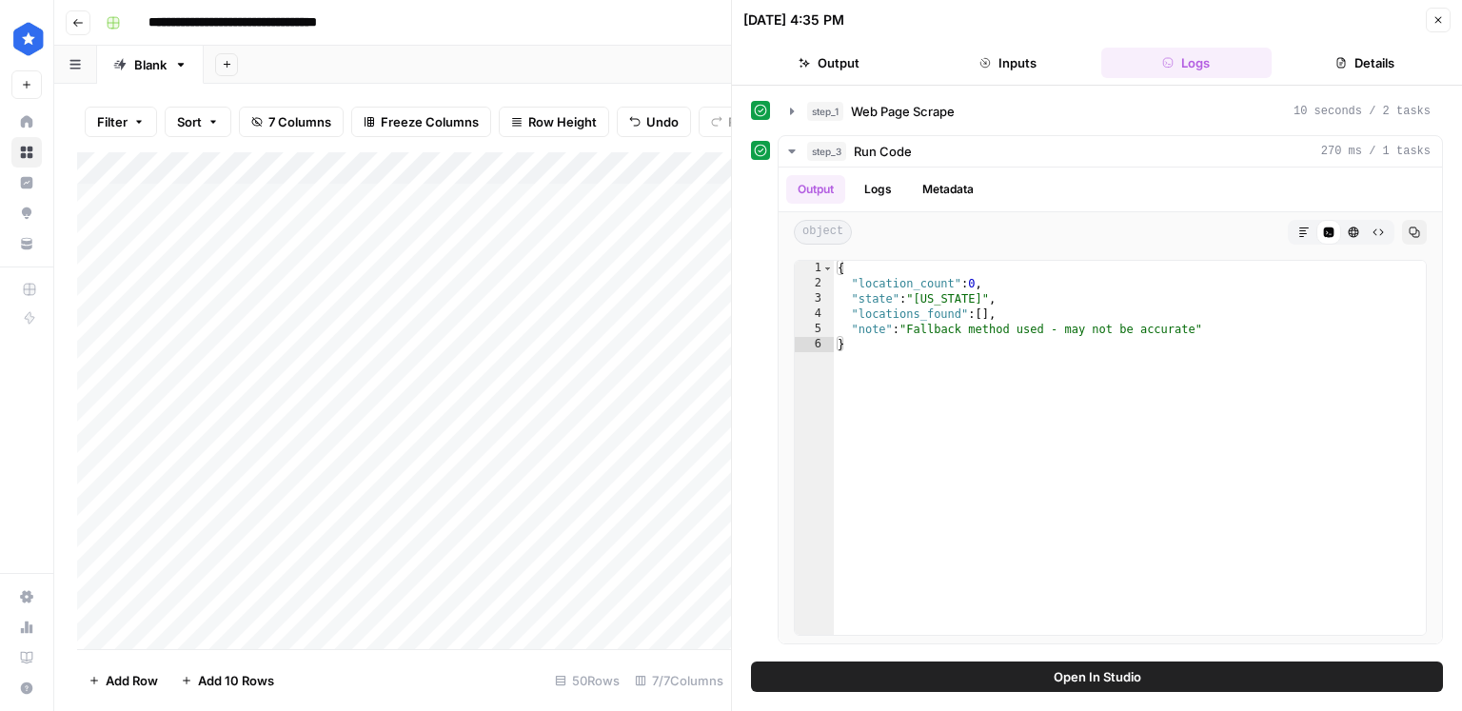
click at [1437, 23] on icon "button" at bounding box center [1437, 19] width 11 height 11
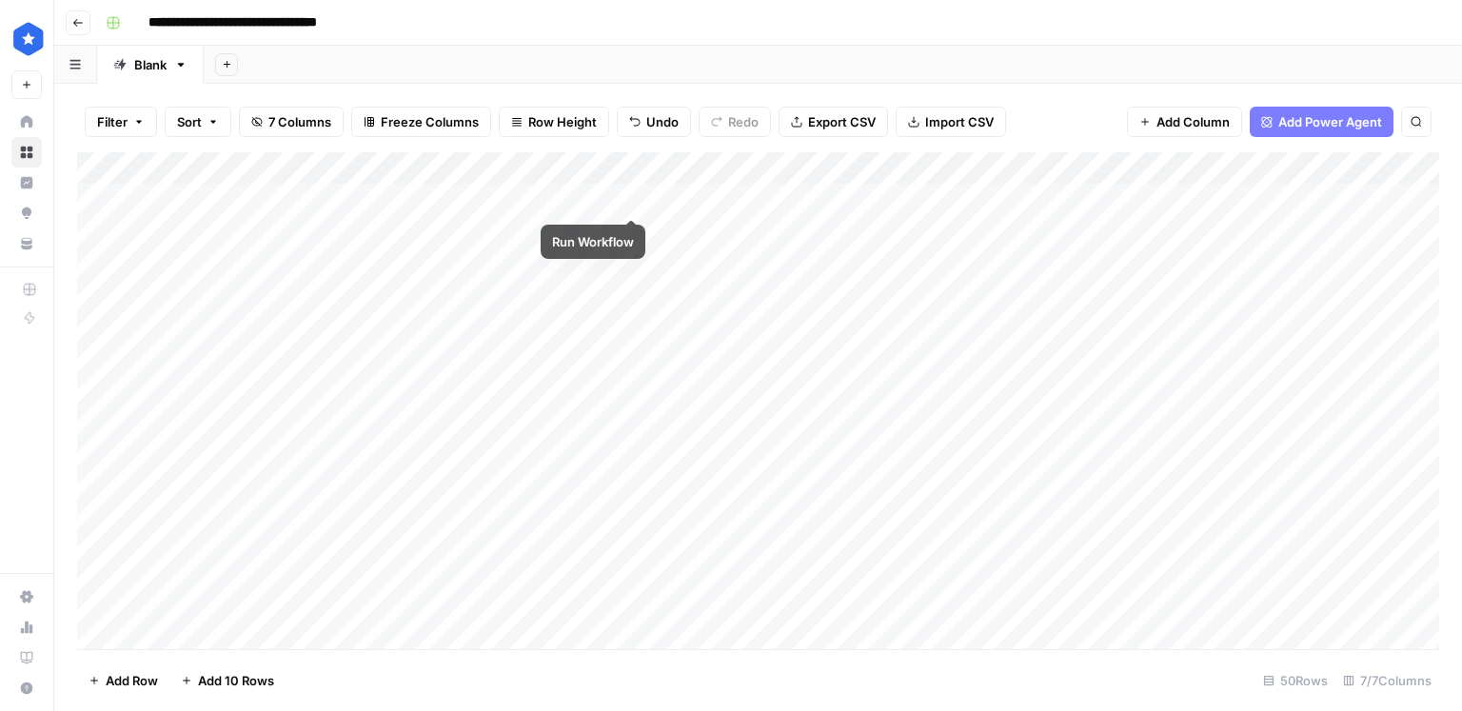
click at [627, 200] on div "Add Column" at bounding box center [758, 400] width 1362 height 497
click at [427, 198] on div "Add Column" at bounding box center [758, 400] width 1362 height 497
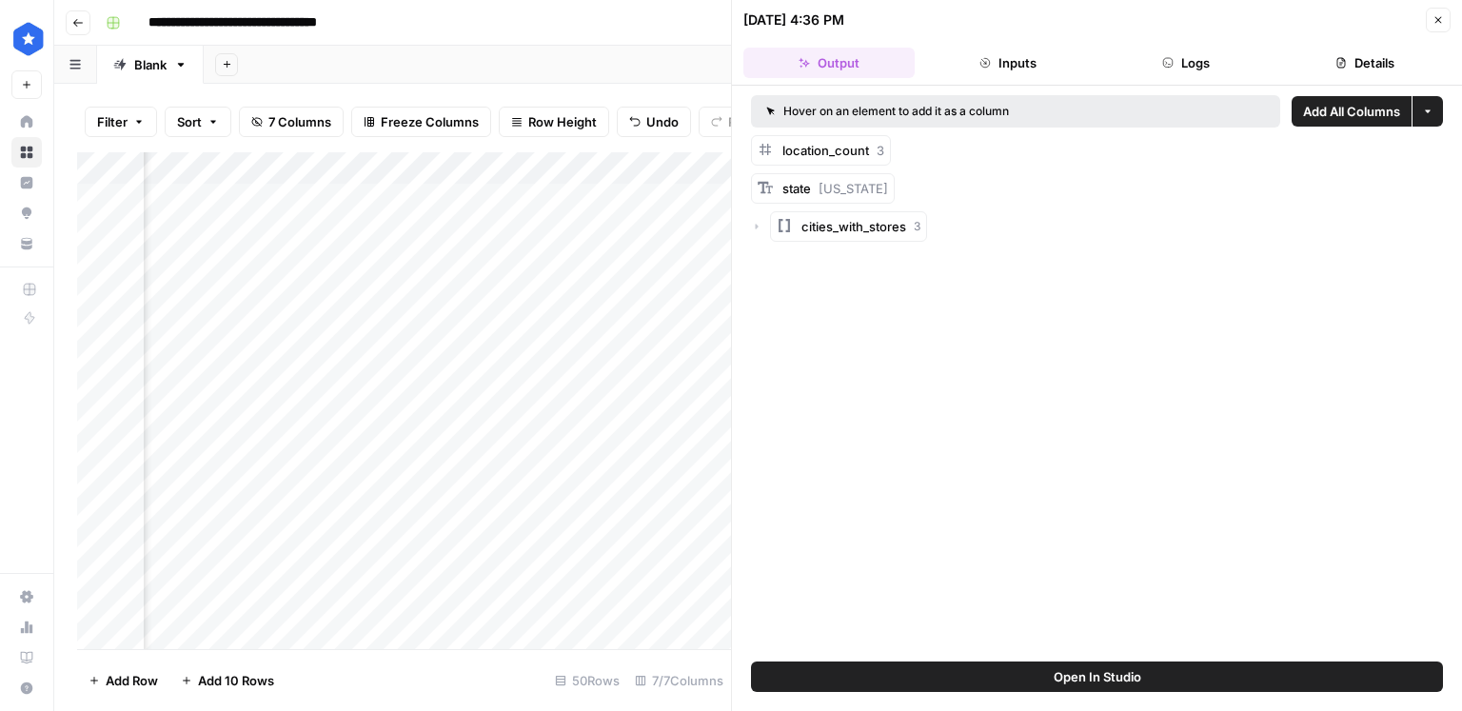
click at [1226, 65] on button "Logs" at bounding box center [1186, 63] width 171 height 30
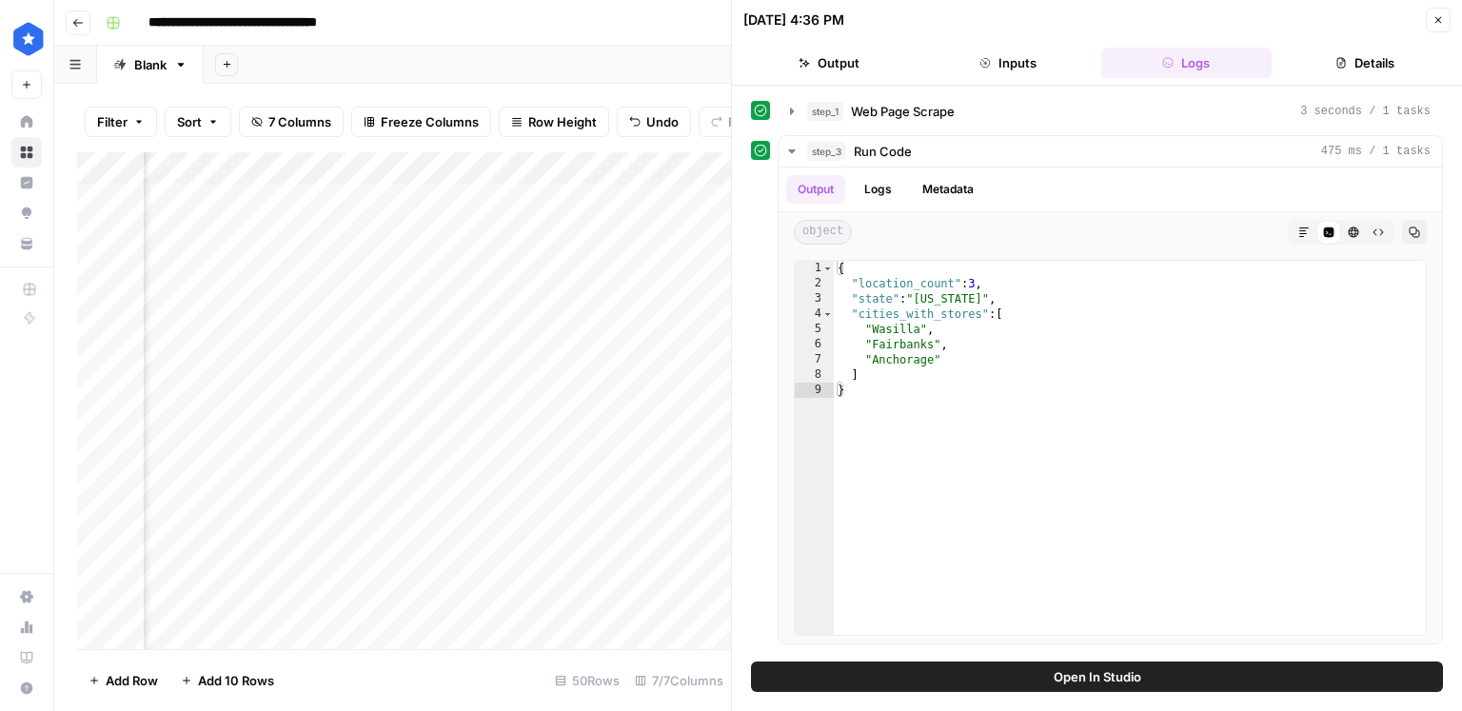
click at [1445, 20] on button "Close" at bounding box center [1438, 20] width 25 height 25
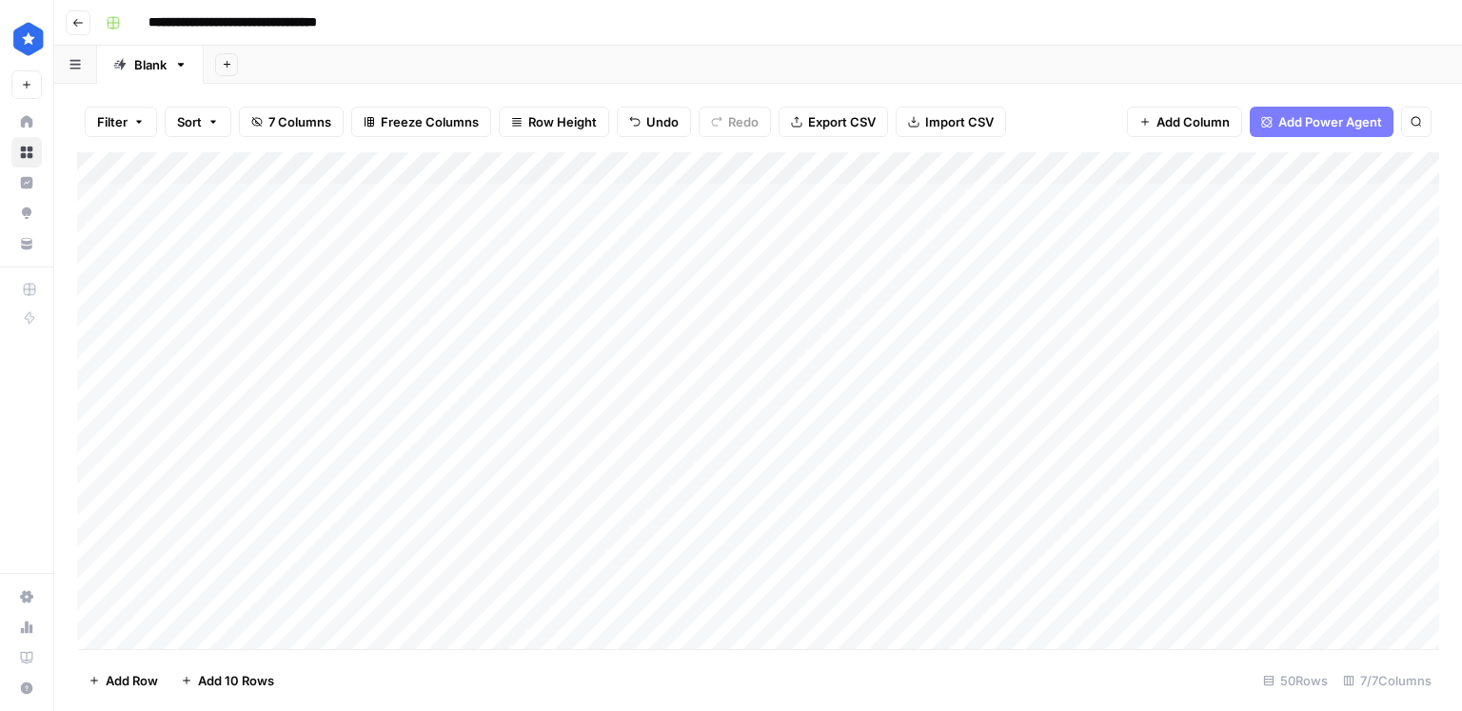
click at [609, 169] on div "Add Column" at bounding box center [758, 400] width 1362 height 497
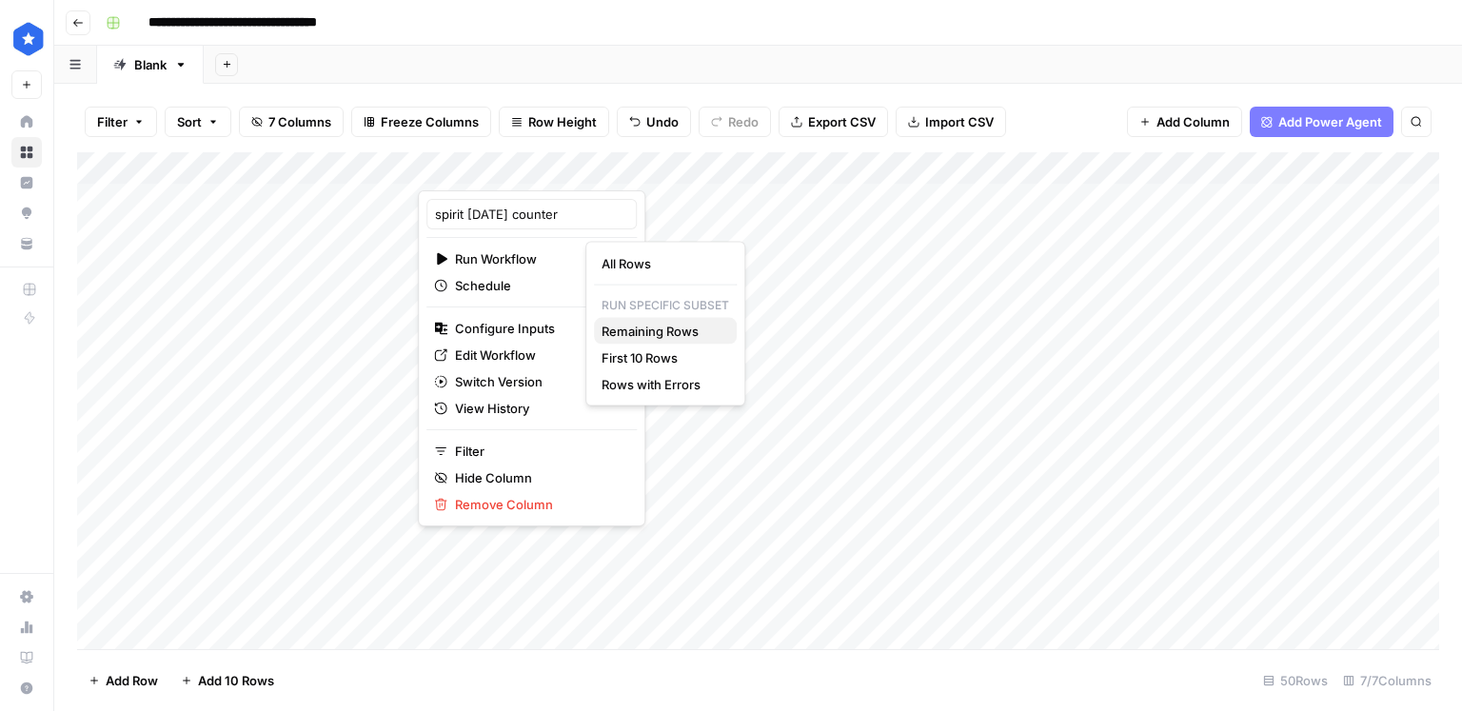
click at [647, 342] on button "Remaining Rows" at bounding box center [665, 331] width 143 height 27
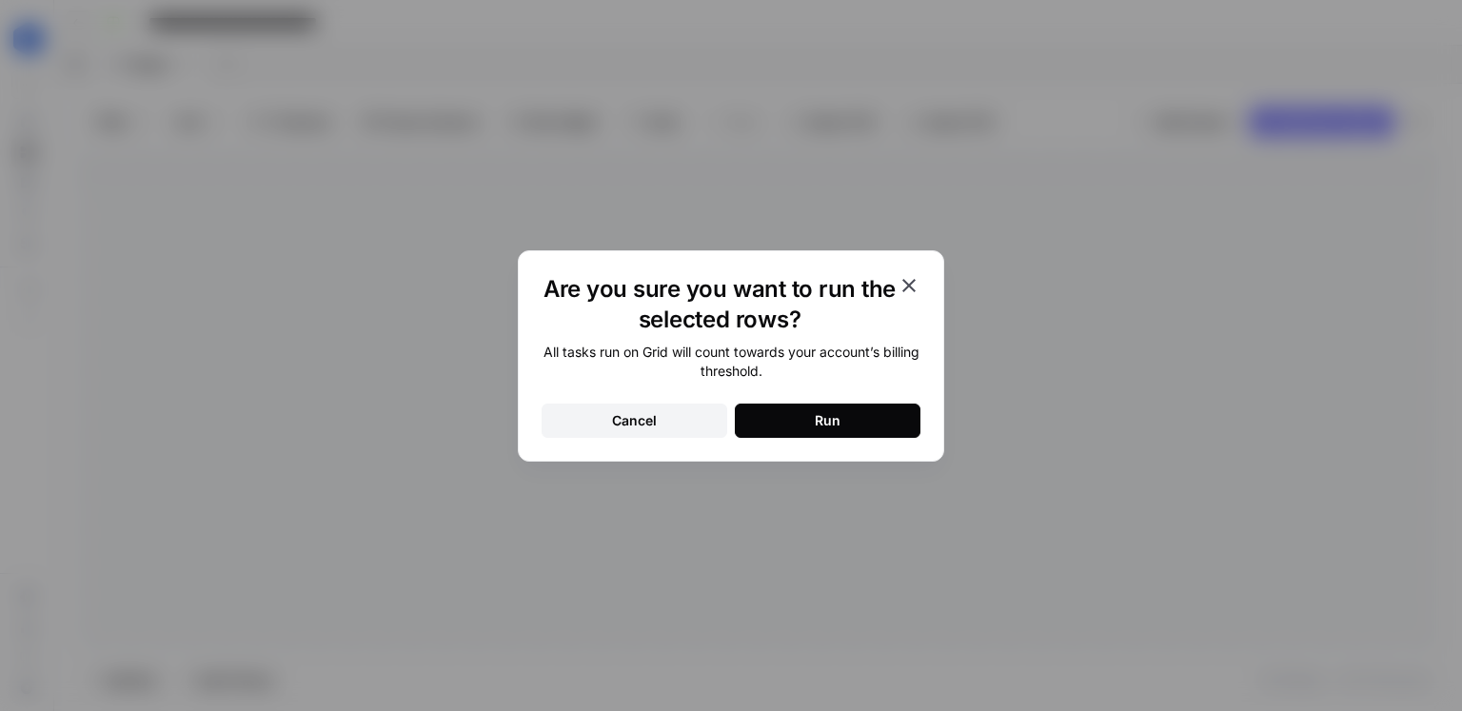
click at [773, 423] on button "Run" at bounding box center [828, 421] width 186 height 34
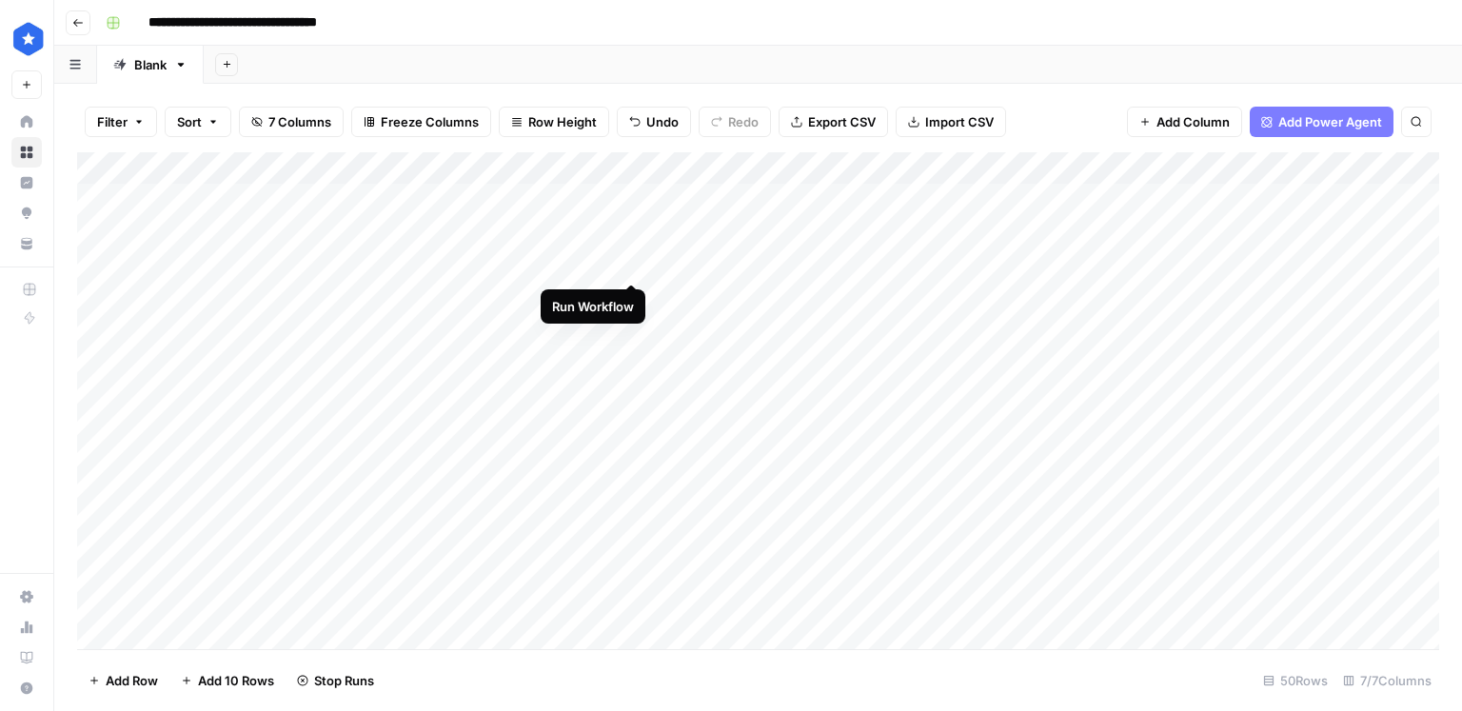
click at [637, 265] on div "Add Column" at bounding box center [758, 400] width 1362 height 497
click at [632, 290] on div "Add Column" at bounding box center [758, 400] width 1362 height 497
click at [633, 266] on div "Add Column" at bounding box center [758, 400] width 1362 height 497
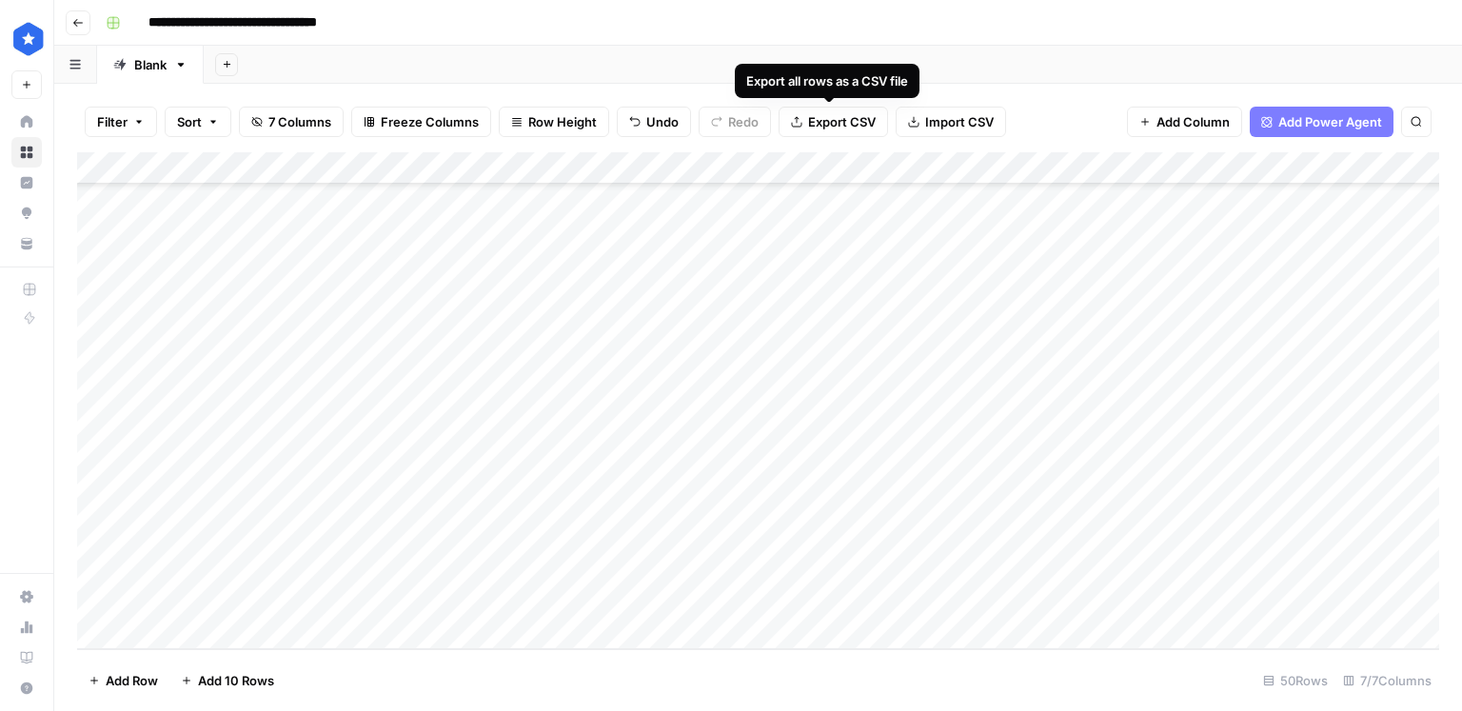
click at [858, 125] on span "Export CSV" at bounding box center [842, 121] width 68 height 19
drag, startPoint x: 733, startPoint y: 268, endPoint x: 1357, endPoint y: 263, distance: 624.3
click at [1357, 263] on div "Add Column" at bounding box center [758, 400] width 1362 height 497
click at [1084, 320] on div "Add Column" at bounding box center [758, 400] width 1362 height 497
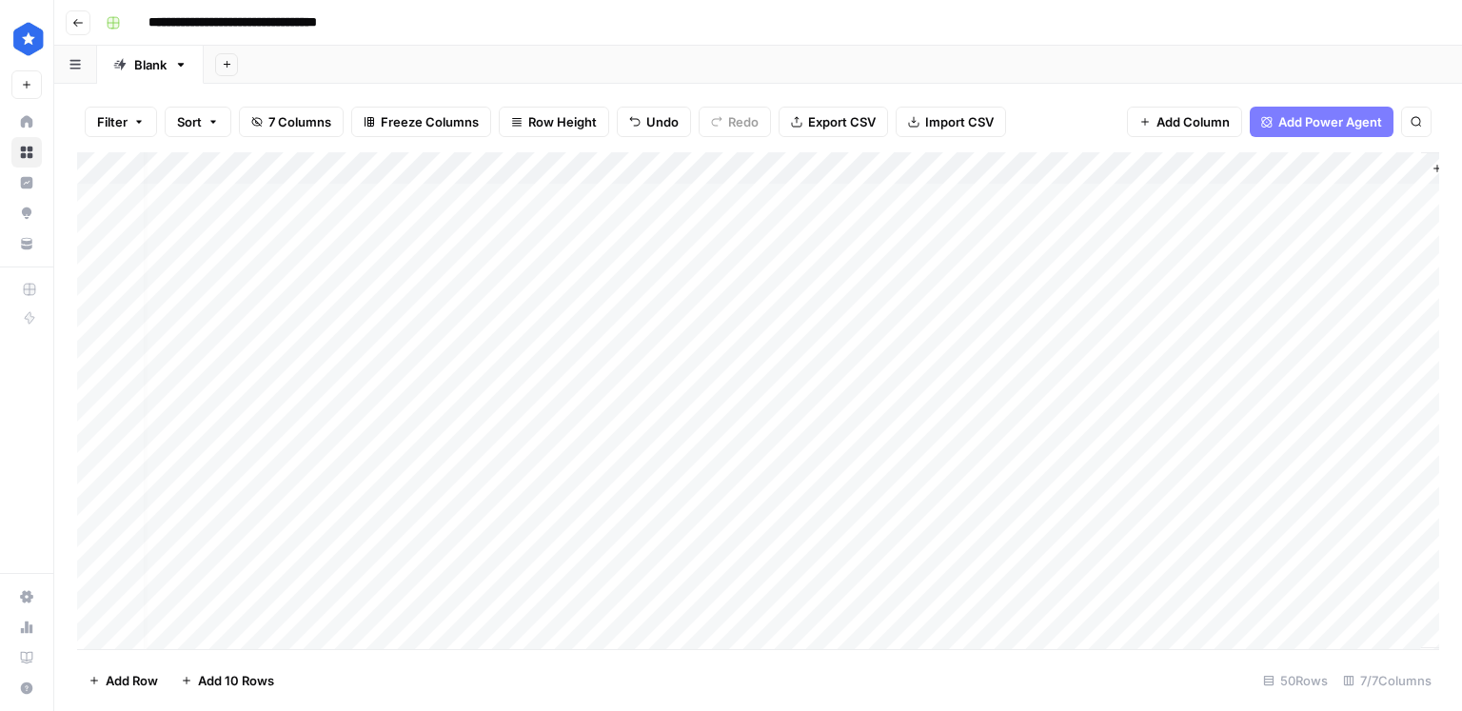
scroll to position [0, 173]
click at [152, 66] on div "Blank" at bounding box center [150, 64] width 32 height 19
type input "*****"
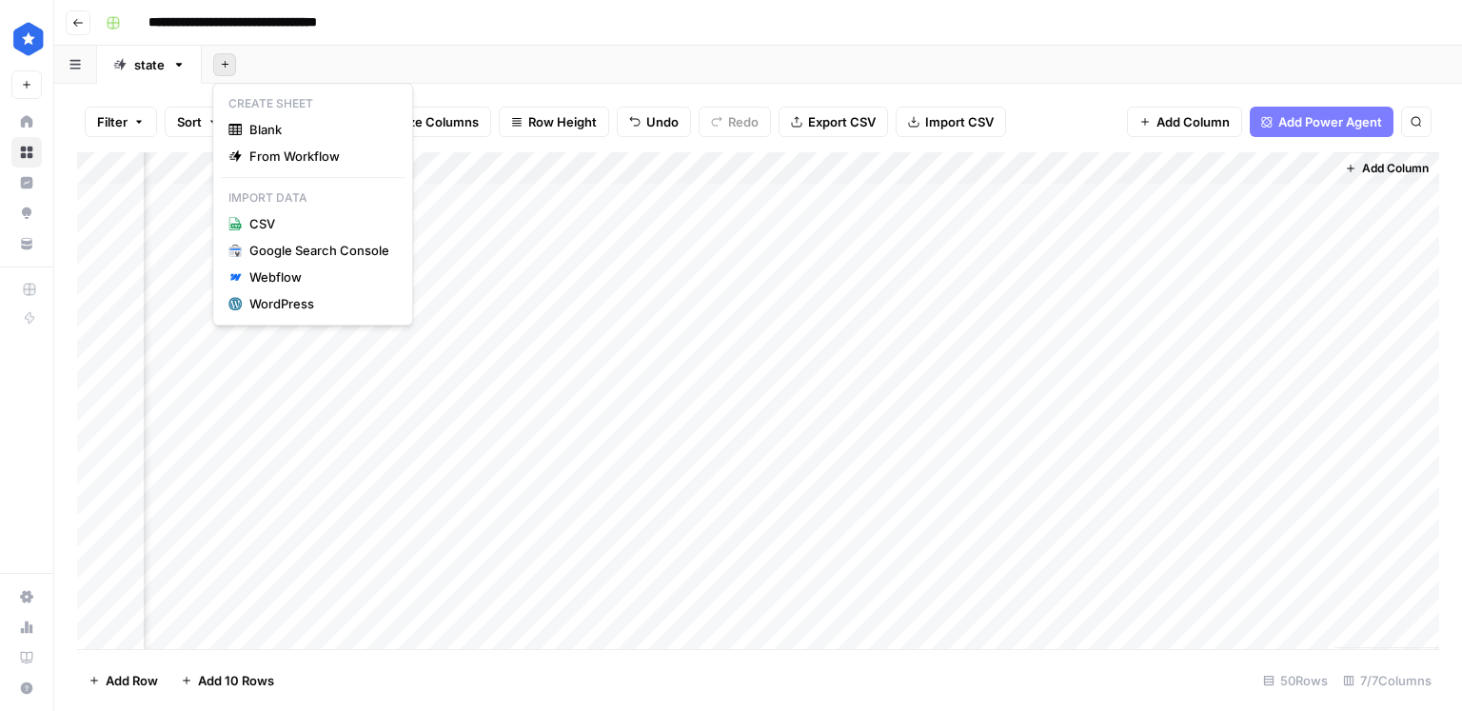
click at [229, 67] on button "Add Sheet" at bounding box center [224, 64] width 23 height 23
click at [258, 123] on span "Blank" at bounding box center [319, 129] width 140 height 19
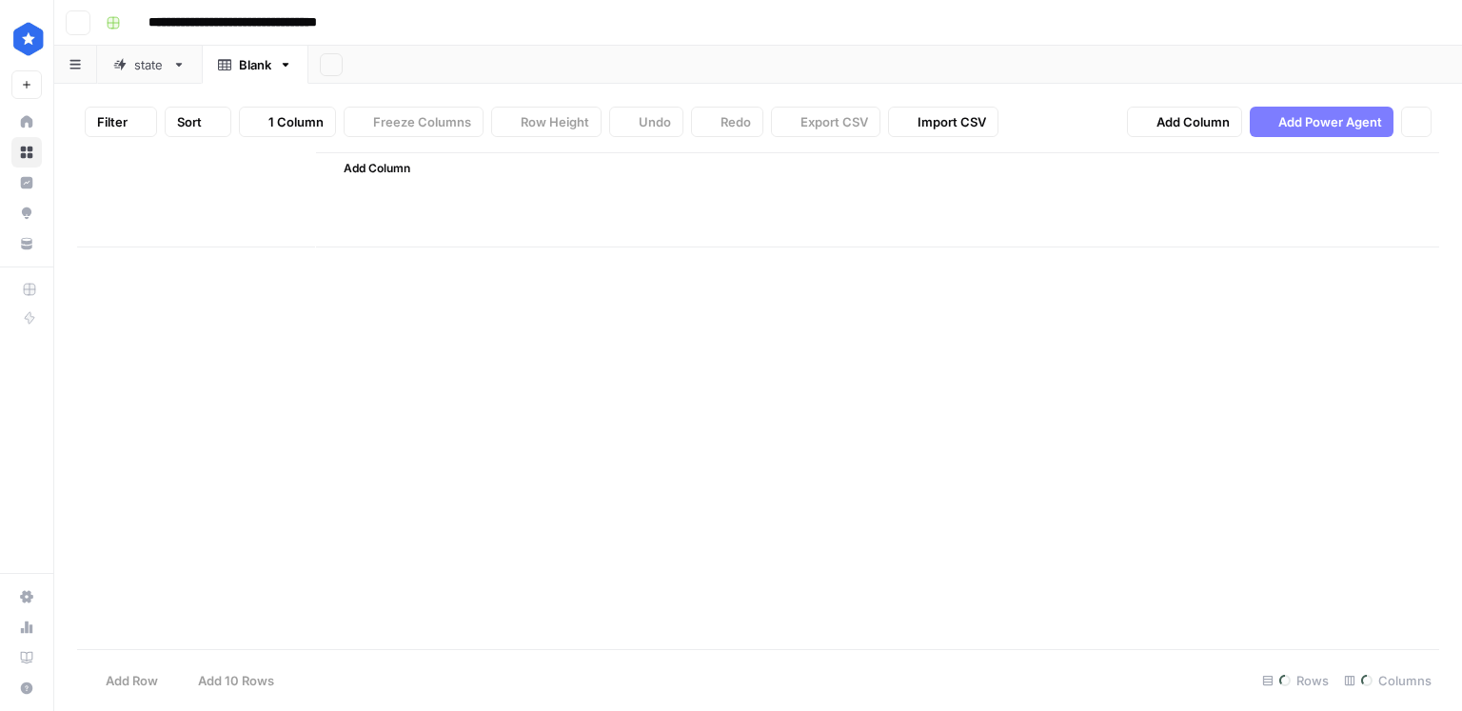
click at [240, 69] on div "Blank" at bounding box center [255, 64] width 32 height 19
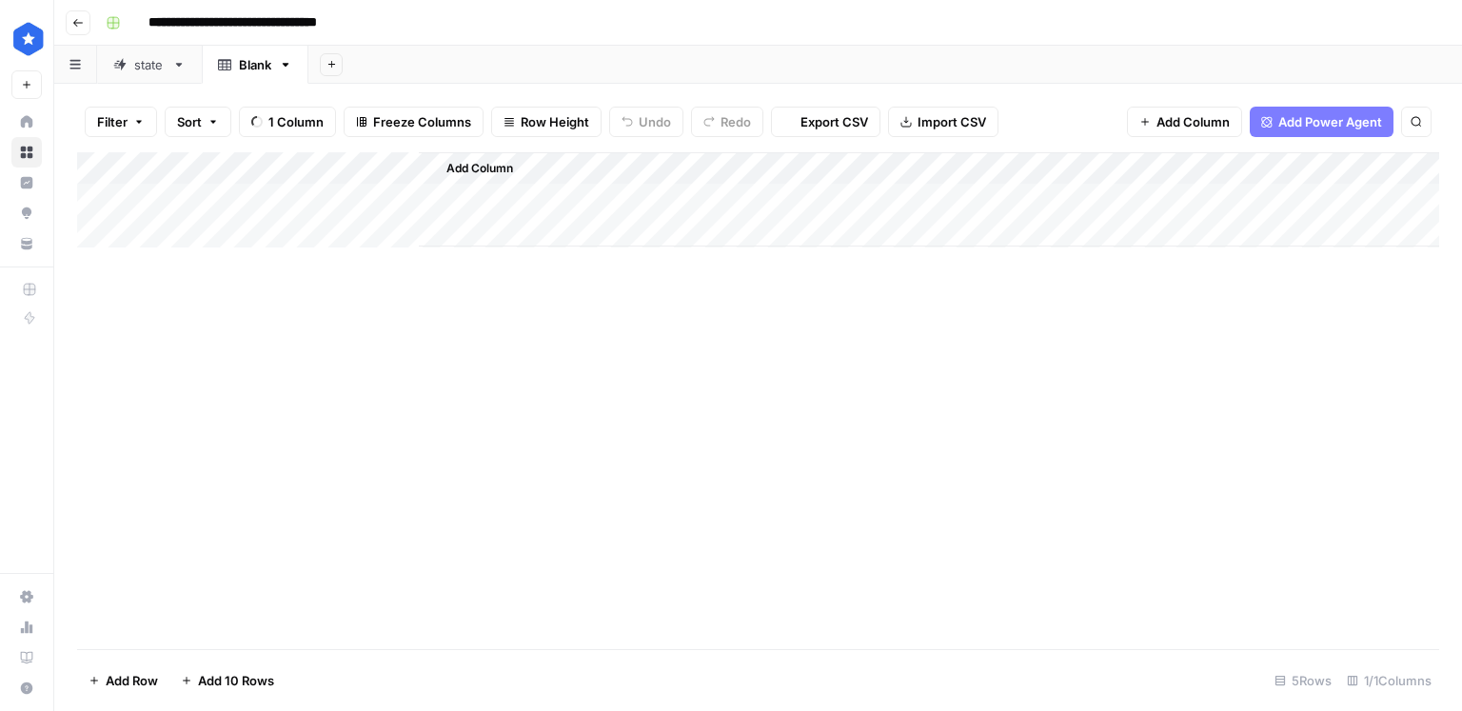
click at [240, 69] on div "Blank" at bounding box center [255, 64] width 32 height 19
type input "*********"
click at [249, 66] on div "Blankcity" at bounding box center [266, 64] width 55 height 19
type input "****"
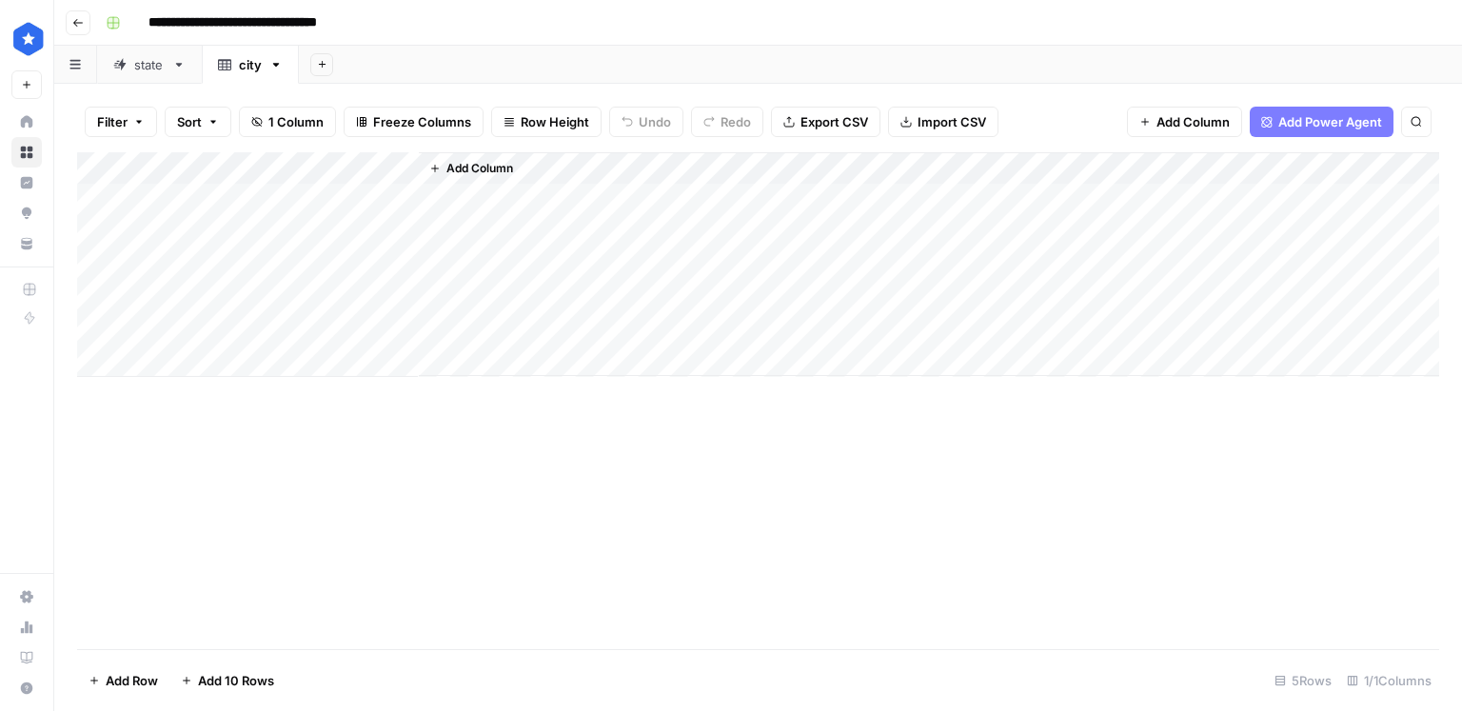
click at [384, 171] on div "Add Column" at bounding box center [758, 264] width 1362 height 225
click at [249, 215] on input "Title" at bounding box center [257, 214] width 193 height 19
type input "city"
click at [263, 204] on div "Add Column" at bounding box center [758, 264] width 1362 height 225
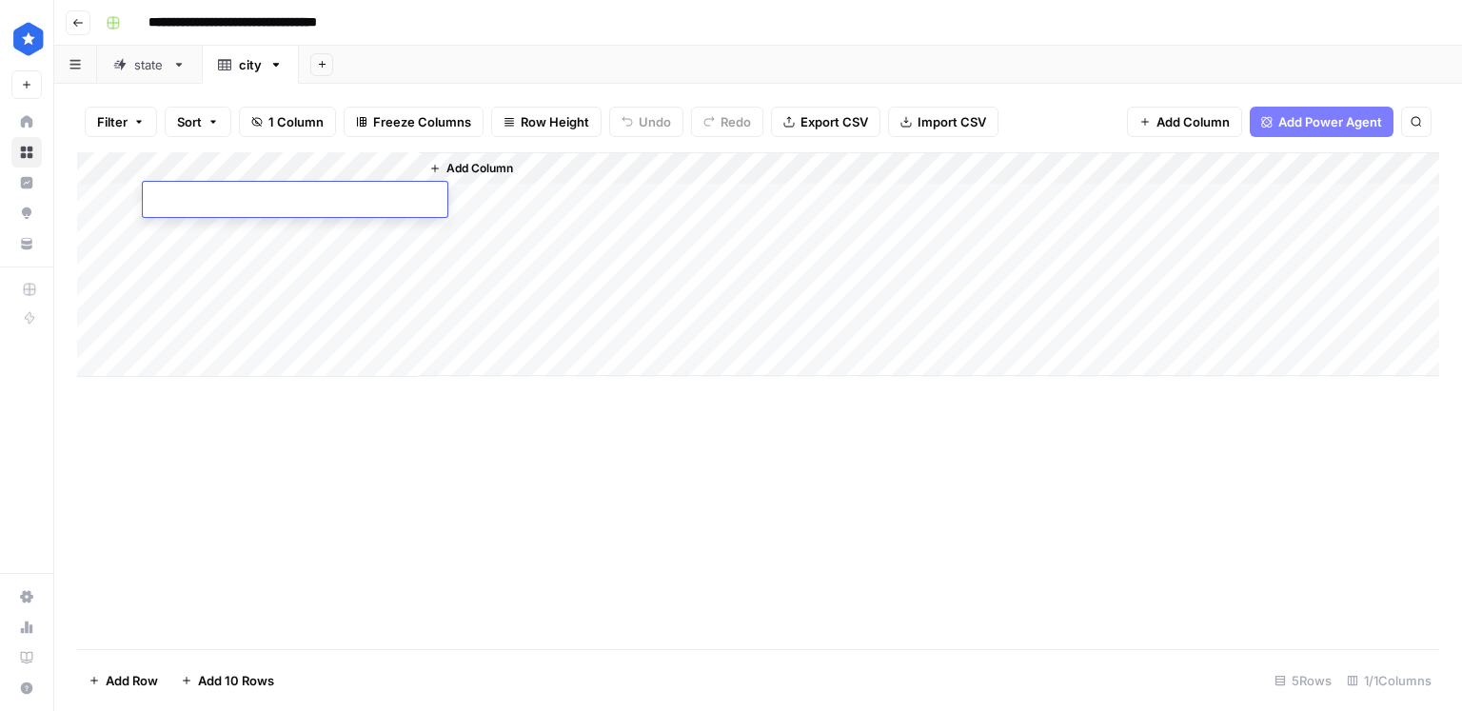
type textarea "**********"
click at [504, 225] on div "Add Column" at bounding box center [929, 264] width 1020 height 224
click at [286, 209] on div "Add Column" at bounding box center [758, 264] width 1362 height 225
click at [496, 235] on div "Add Column" at bounding box center [929, 264] width 1020 height 224
click at [384, 248] on div "Add Column" at bounding box center [758, 264] width 1362 height 225
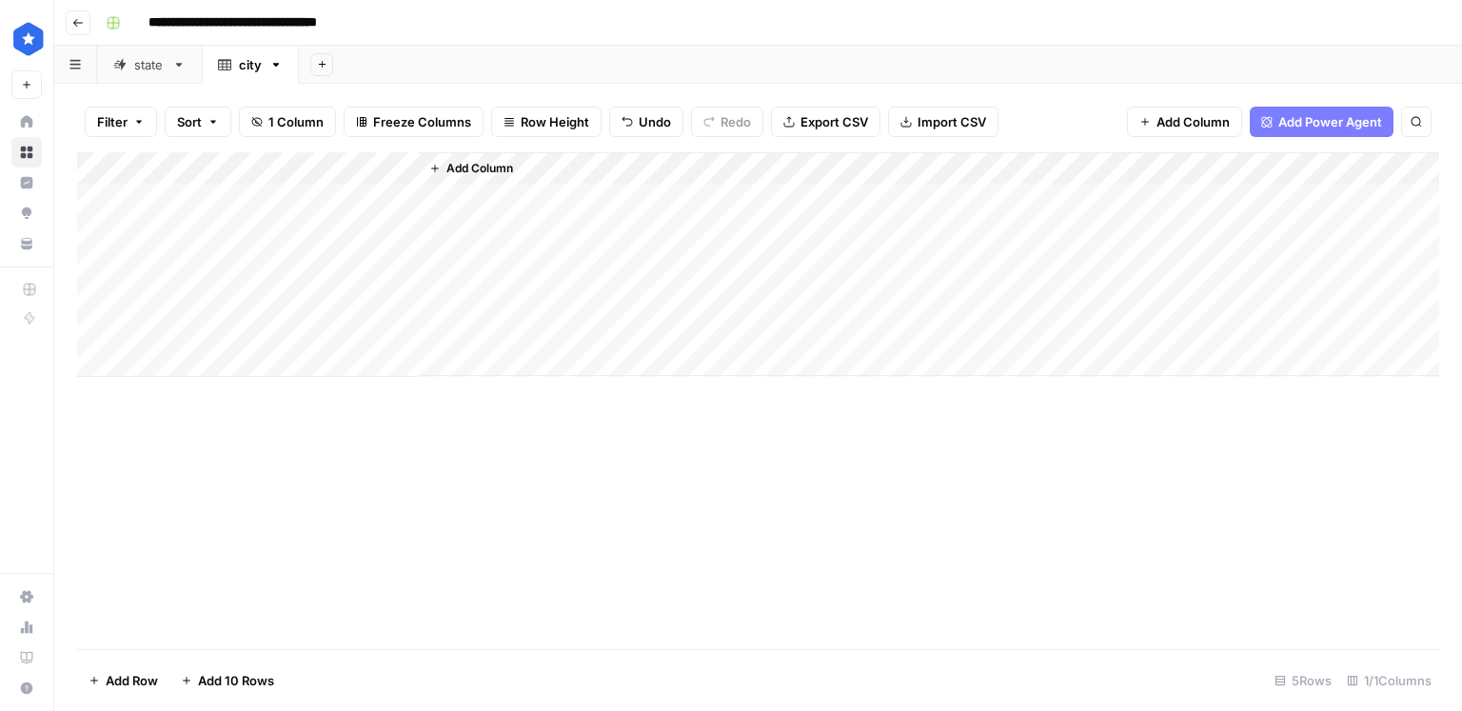
drag, startPoint x: 375, startPoint y: 207, endPoint x: 538, endPoint y: 187, distance: 164.0
click at [375, 207] on div "Add Column" at bounding box center [758, 264] width 1362 height 225
click at [919, 121] on span "Import CSV" at bounding box center [951, 121] width 69 height 19
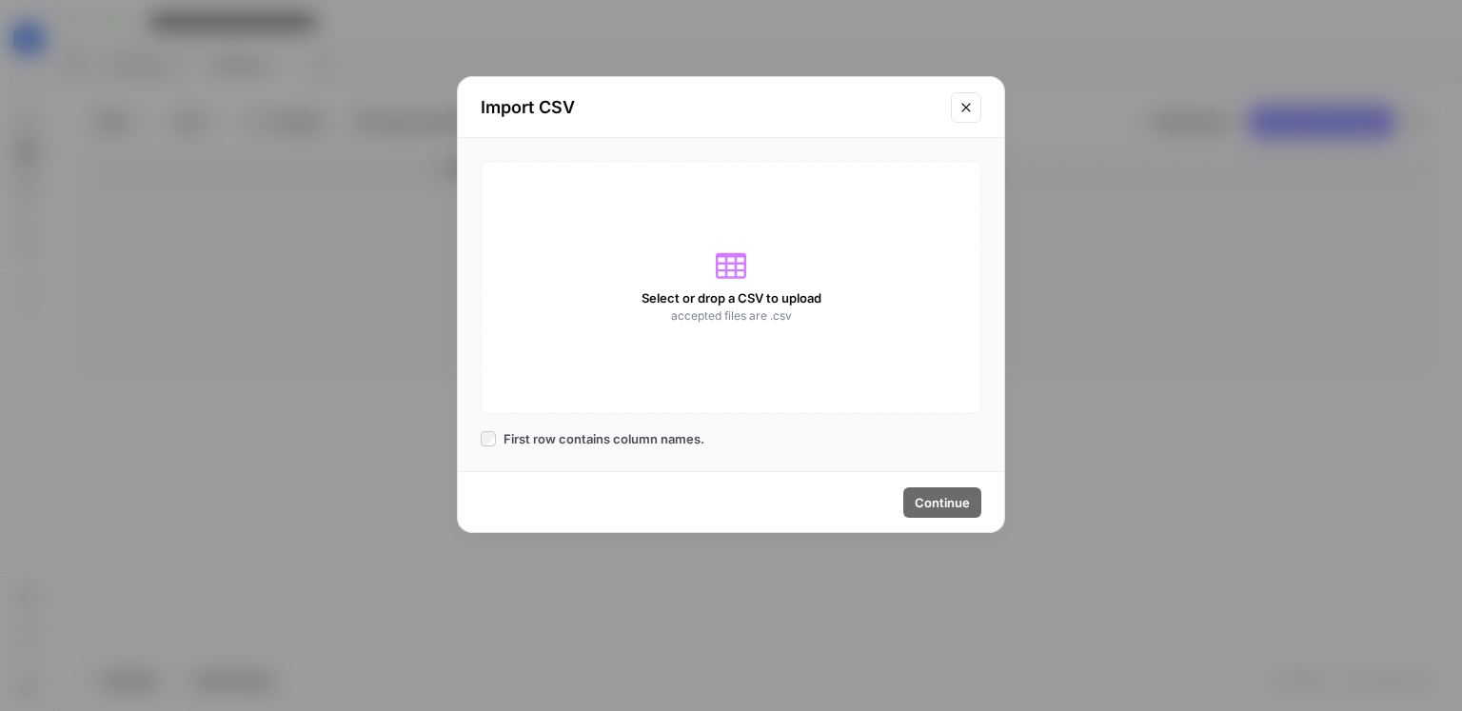
click at [759, 245] on div "Select or drop a CSV to upload accepted files are .csv" at bounding box center [731, 287] width 501 height 253
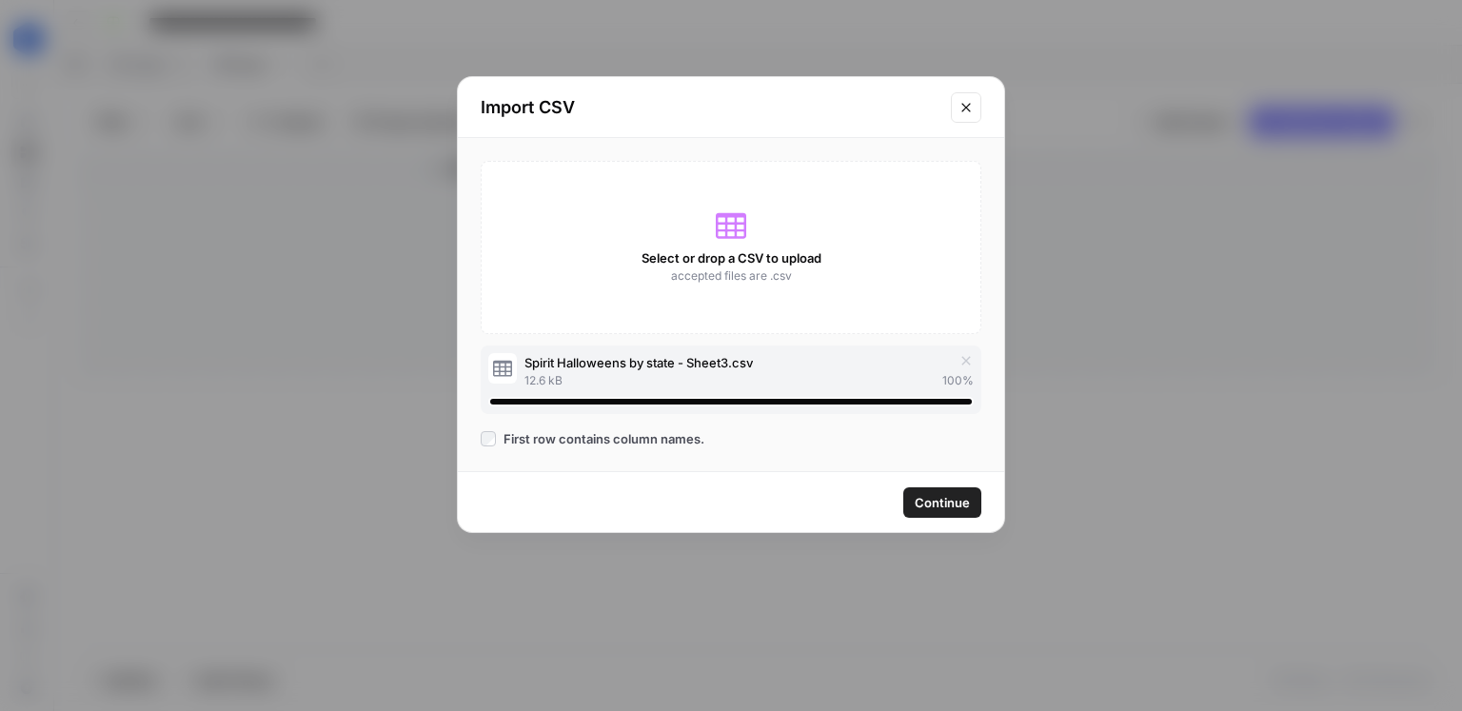
click at [953, 509] on span "Continue" at bounding box center [942, 502] width 55 height 19
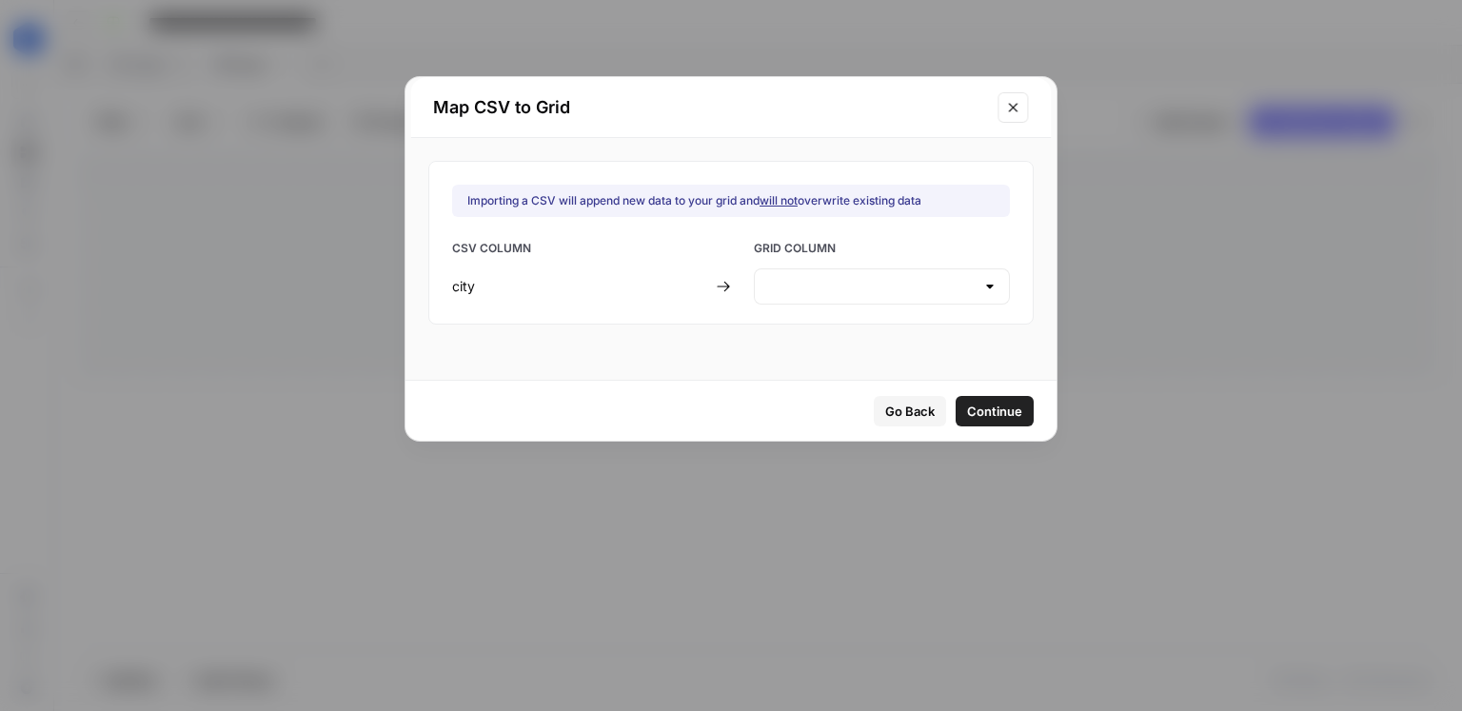
type input "Create new column"
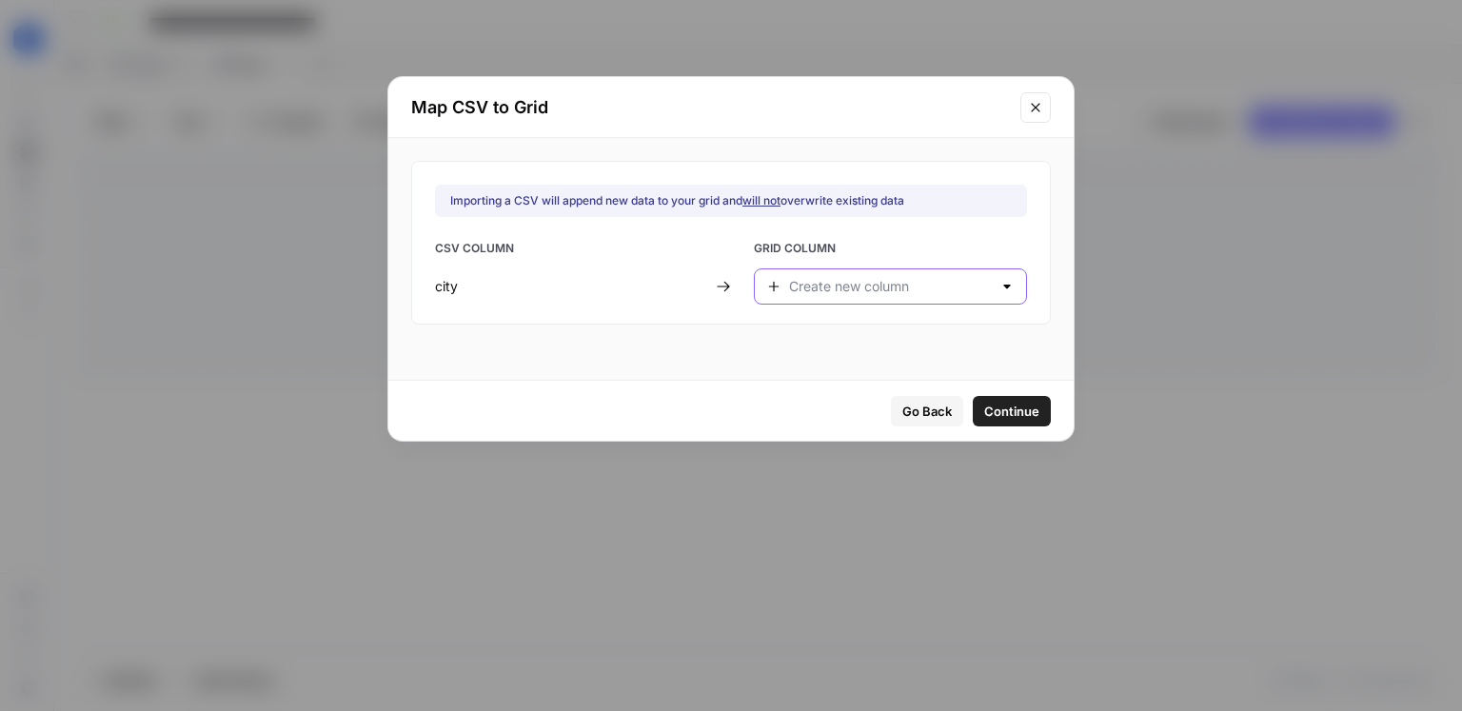
click at [874, 292] on input "text" at bounding box center [890, 286] width 203 height 19
click at [837, 330] on span "city" at bounding box center [874, 333] width 167 height 19
type input "city"
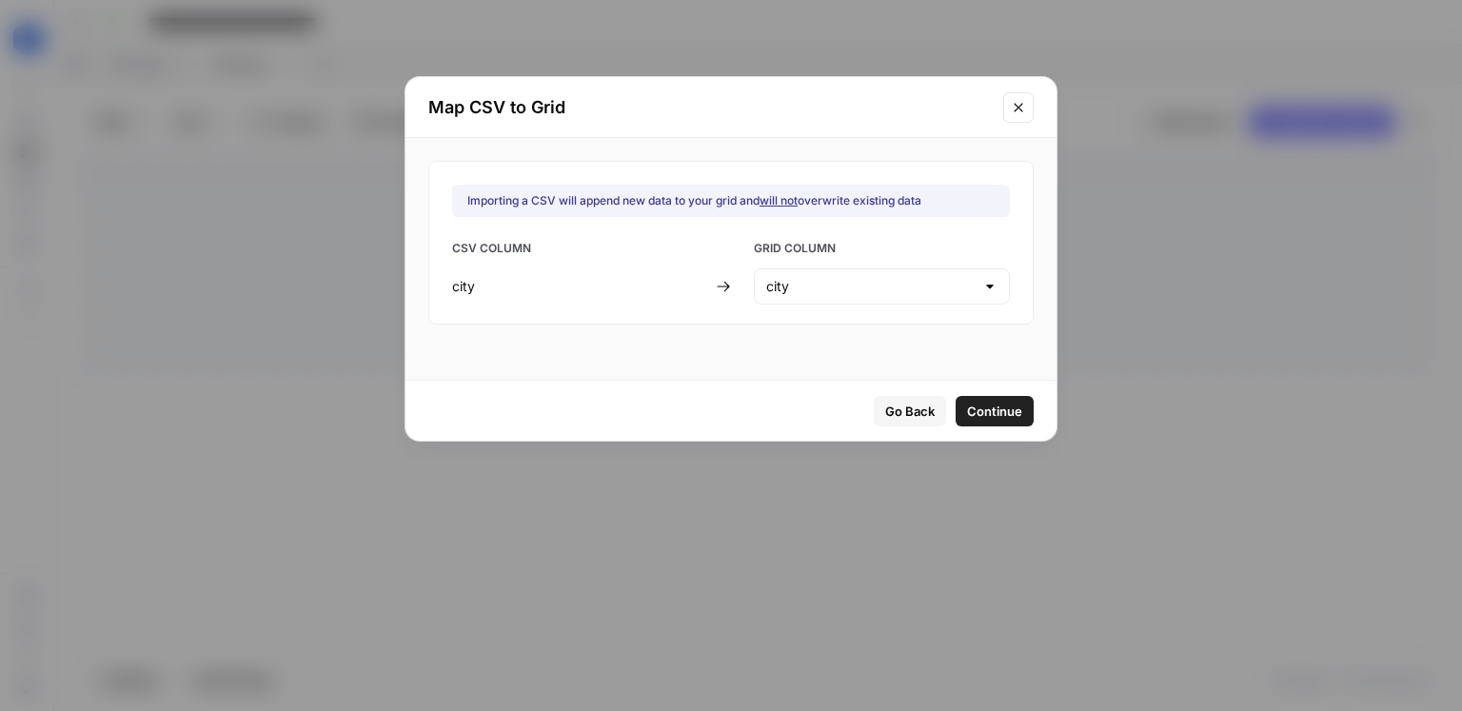
click at [967, 409] on span "Continue" at bounding box center [994, 411] width 55 height 19
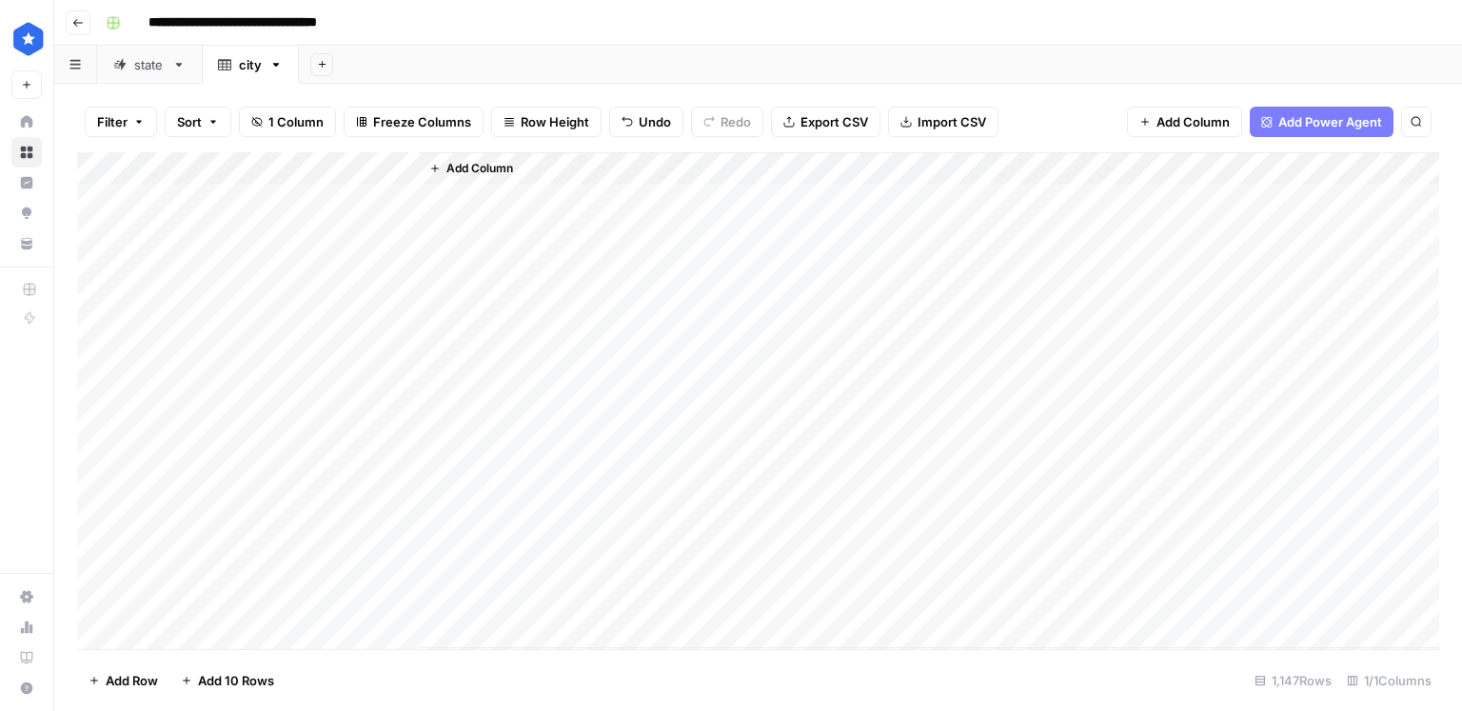
click at [106, 327] on div "Add Column" at bounding box center [758, 400] width 1362 height 497
click at [98, 287] on div "Add Column" at bounding box center [758, 400] width 1362 height 497
click at [98, 269] on div "Add Column" at bounding box center [758, 400] width 1362 height 497
click at [101, 246] on div "Add Column" at bounding box center [758, 400] width 1362 height 497
click at [101, 206] on div "Add Column" at bounding box center [758, 400] width 1362 height 497
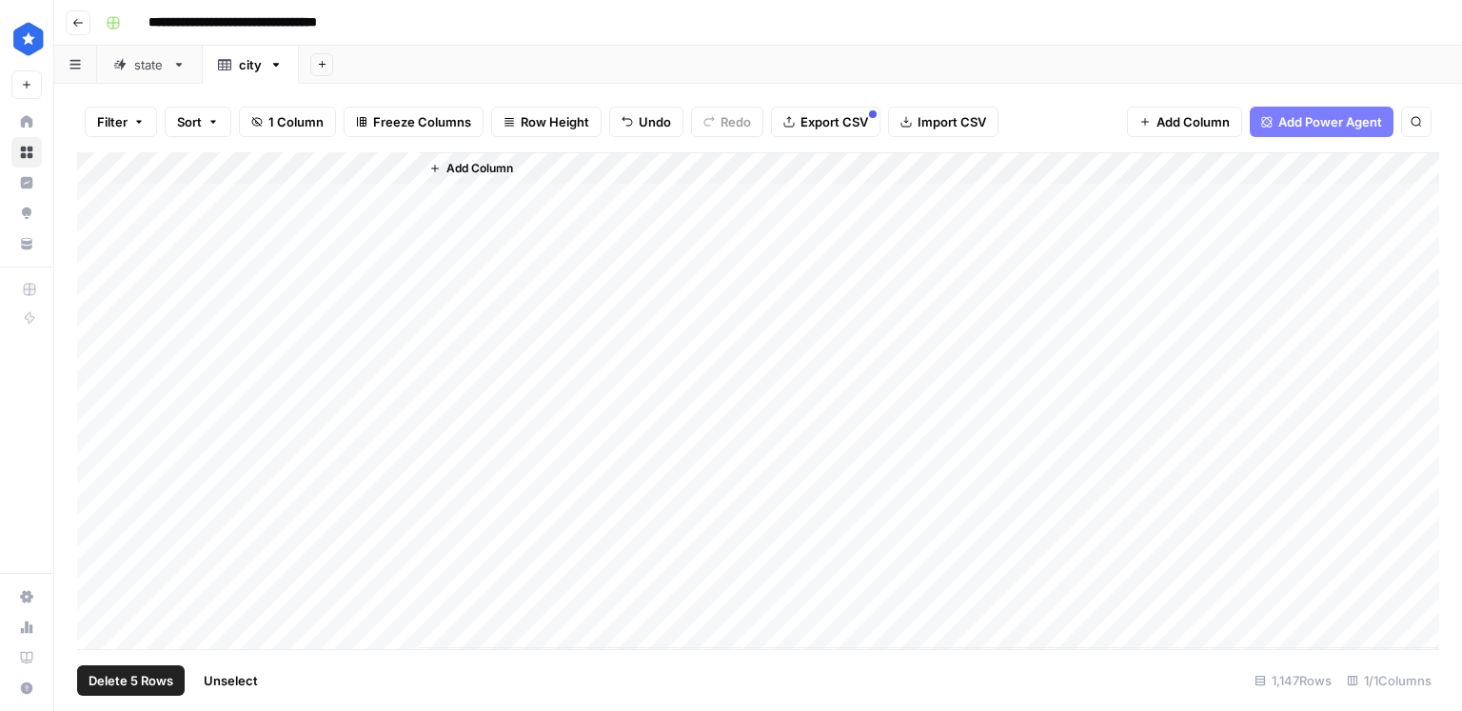
click at [102, 233] on div "Add Column" at bounding box center [758, 400] width 1362 height 497
click at [121, 678] on span "Delete 5 Rows" at bounding box center [131, 680] width 85 height 19
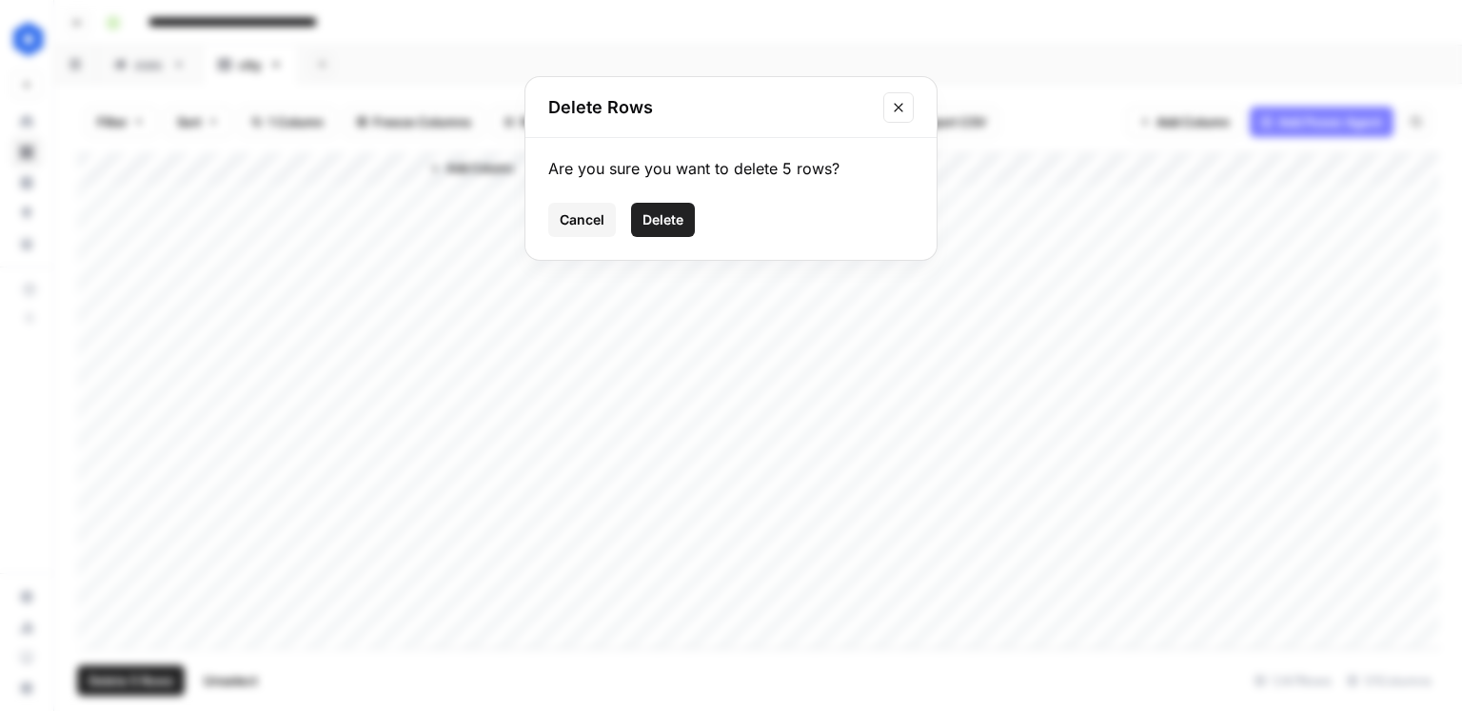
click at [672, 221] on span "Delete" at bounding box center [662, 219] width 41 height 19
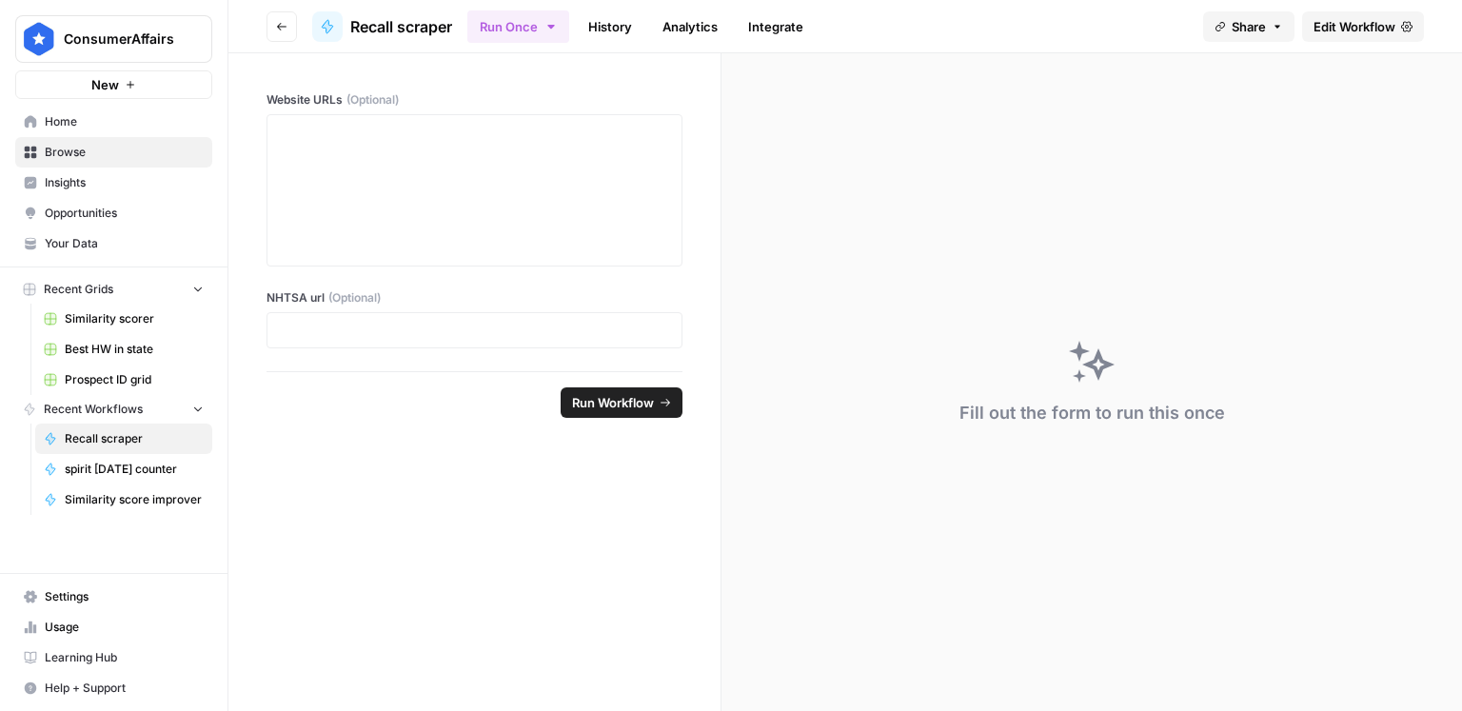
click at [522, 29] on button "Run Once" at bounding box center [518, 26] width 102 height 32
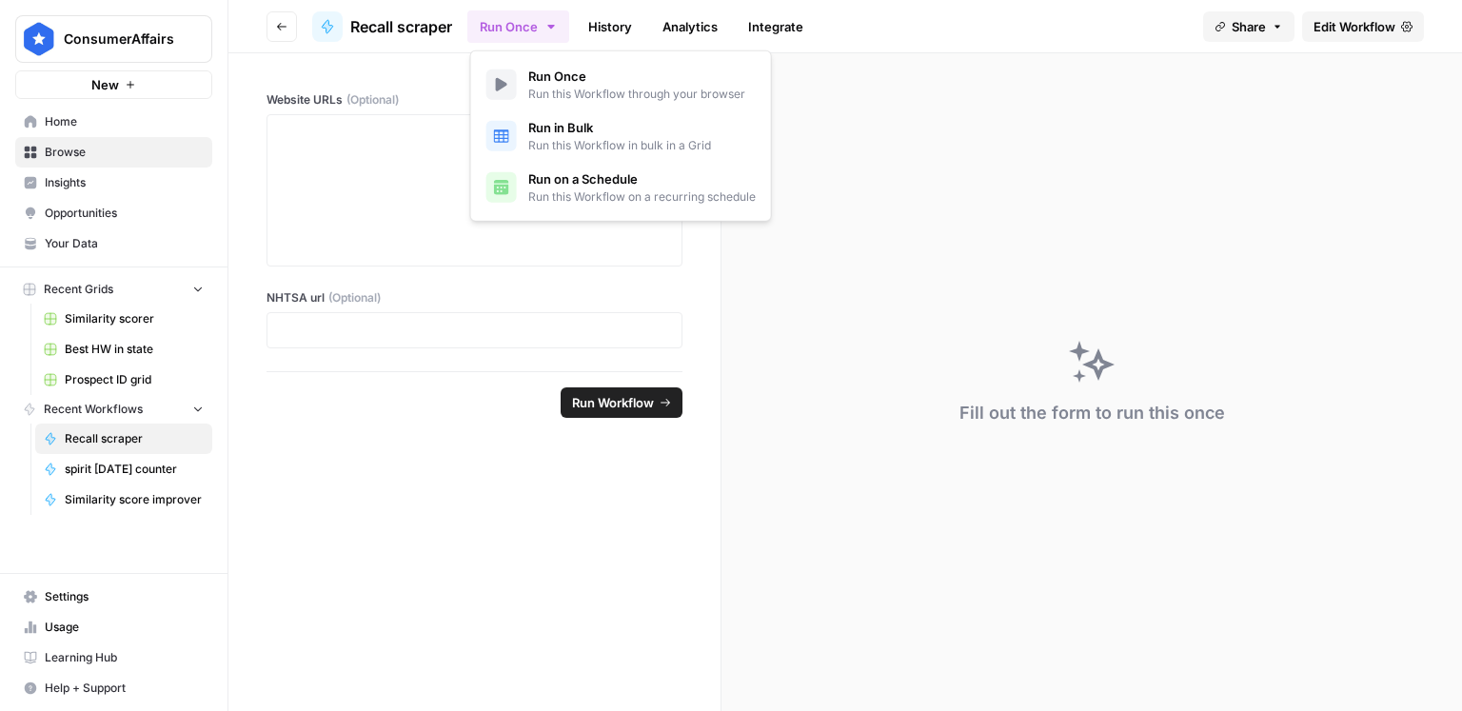
click at [592, 178] on span "Run on a Schedule" at bounding box center [641, 178] width 227 height 19
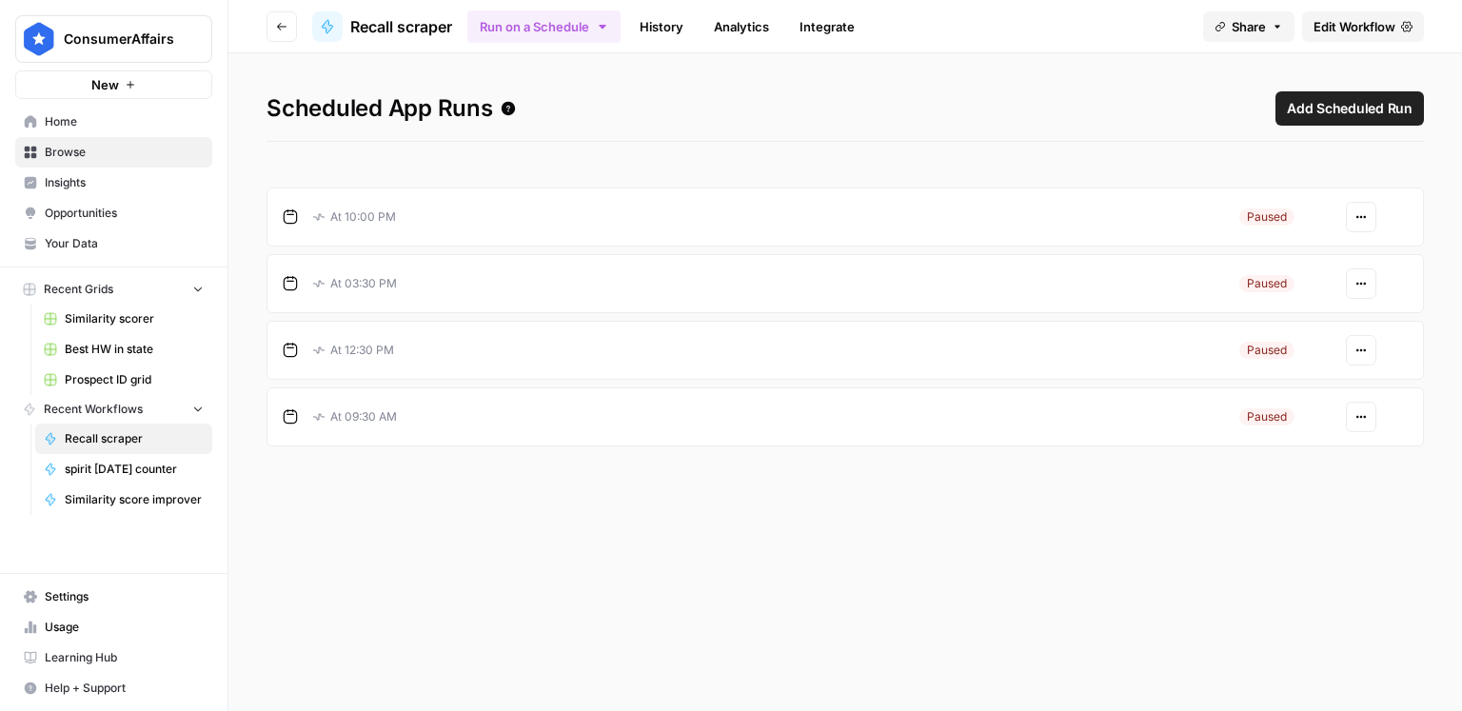
click at [1404, 220] on div "Actions" at bounding box center [1360, 217] width 93 height 30
click at [1384, 222] on div "Actions" at bounding box center [1360, 217] width 93 height 30
click at [1364, 221] on icon "button" at bounding box center [1360, 216] width 11 height 11
click at [1337, 253] on span "Resume" at bounding box center [1312, 260] width 82 height 19
click at [1355, 411] on icon "button" at bounding box center [1360, 416] width 11 height 11
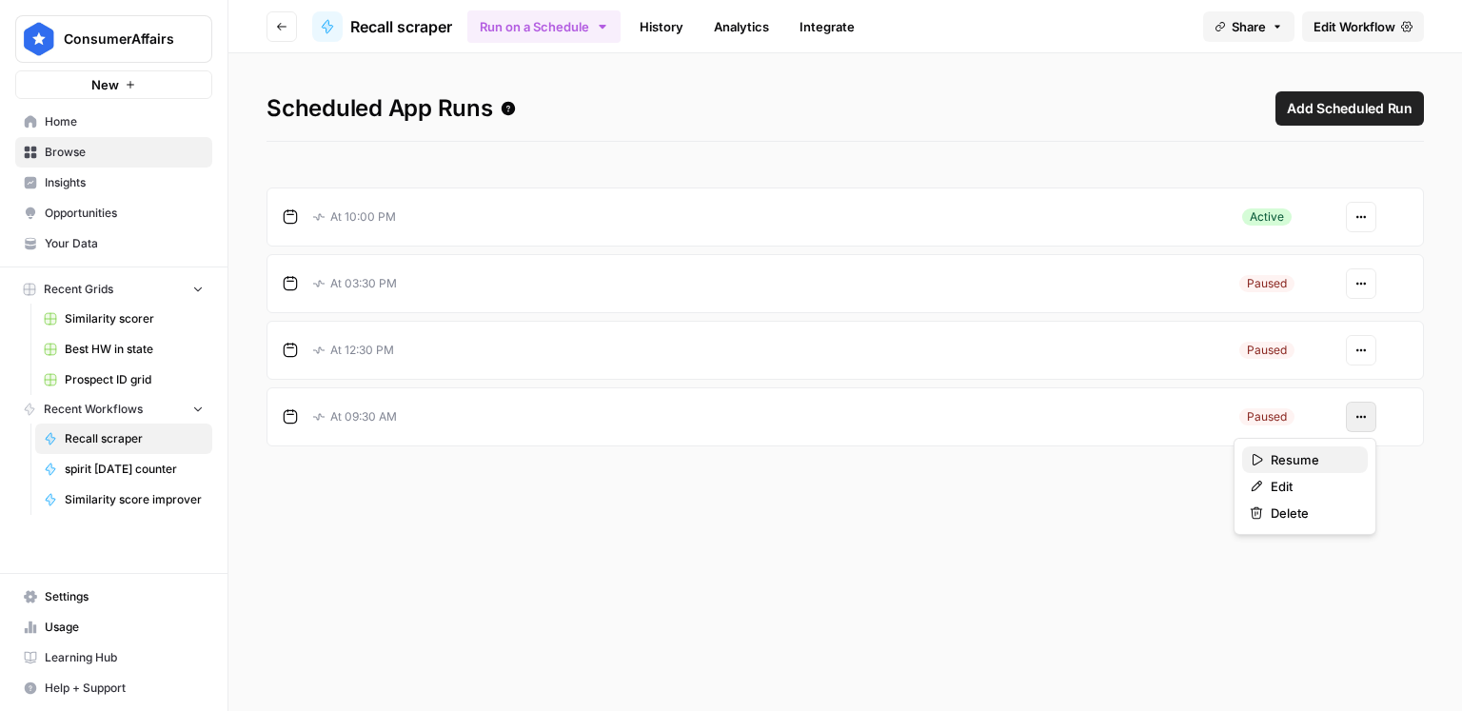
click at [1319, 456] on span "Resume" at bounding box center [1312, 459] width 82 height 19
click at [1370, 346] on button "Actions" at bounding box center [1361, 350] width 30 height 30
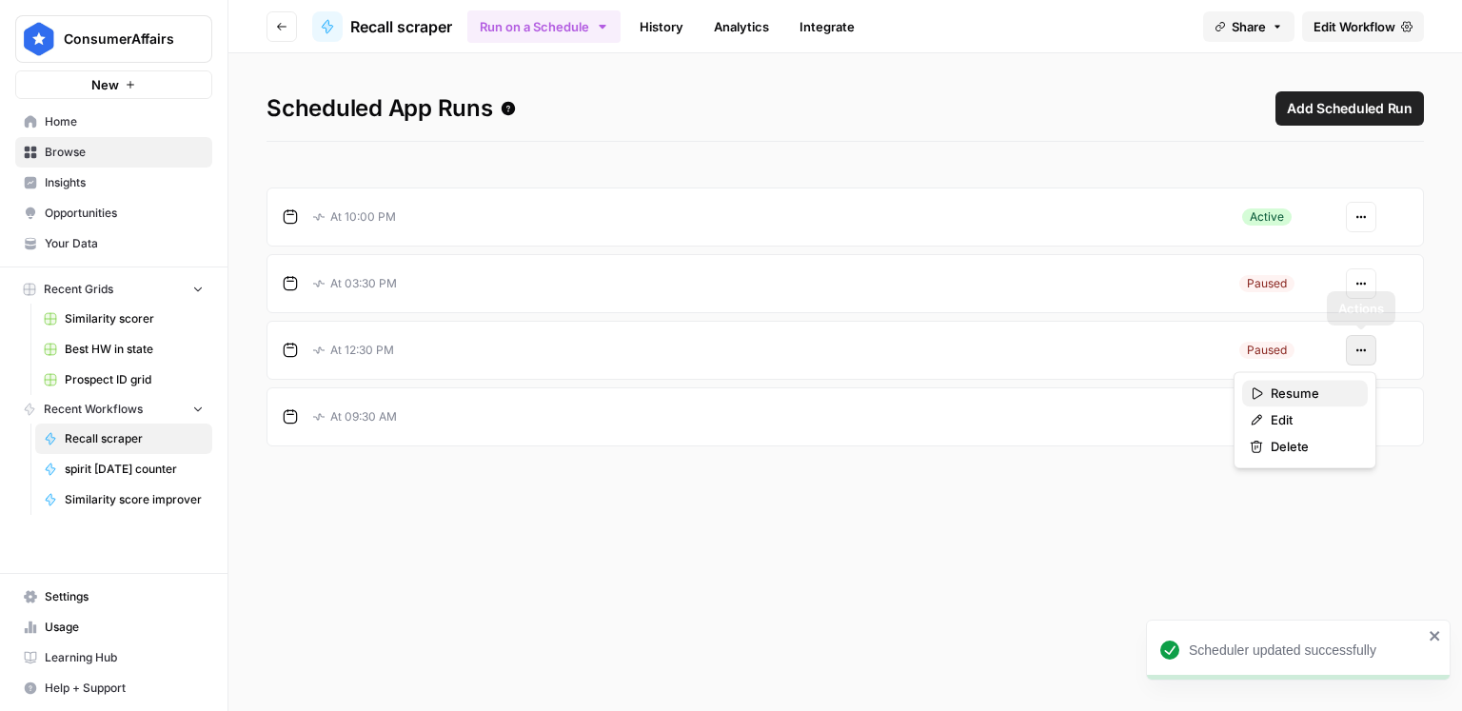
drag, startPoint x: 1338, startPoint y: 384, endPoint x: 1342, endPoint y: 375, distance: 10.3
click at [1338, 384] on span "Resume" at bounding box center [1312, 393] width 82 height 19
click at [1368, 287] on button "Actions" at bounding box center [1361, 283] width 30 height 30
click at [1350, 318] on span "Resume" at bounding box center [1312, 327] width 82 height 19
click at [660, 33] on link "History" at bounding box center [661, 26] width 67 height 30
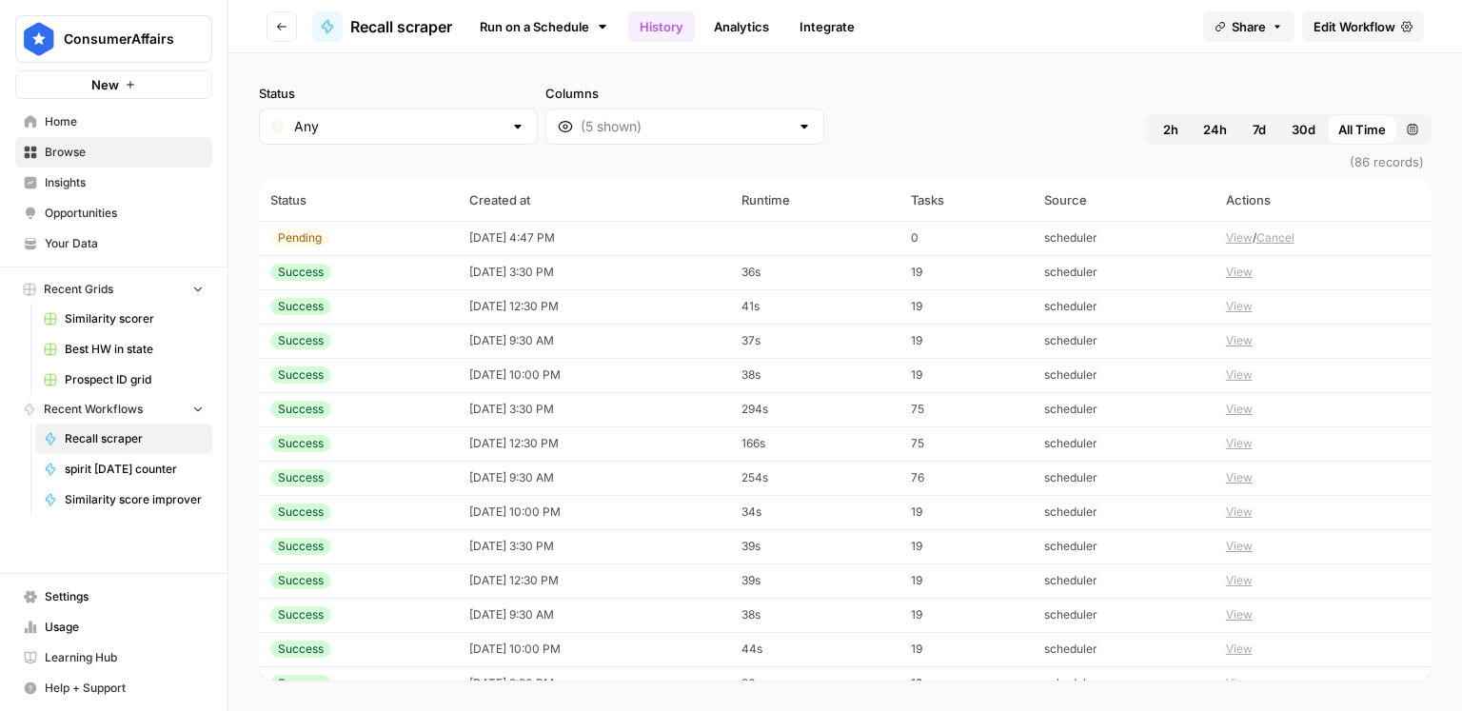
click at [1074, 148] on span "(86 records)" at bounding box center [845, 162] width 1172 height 34
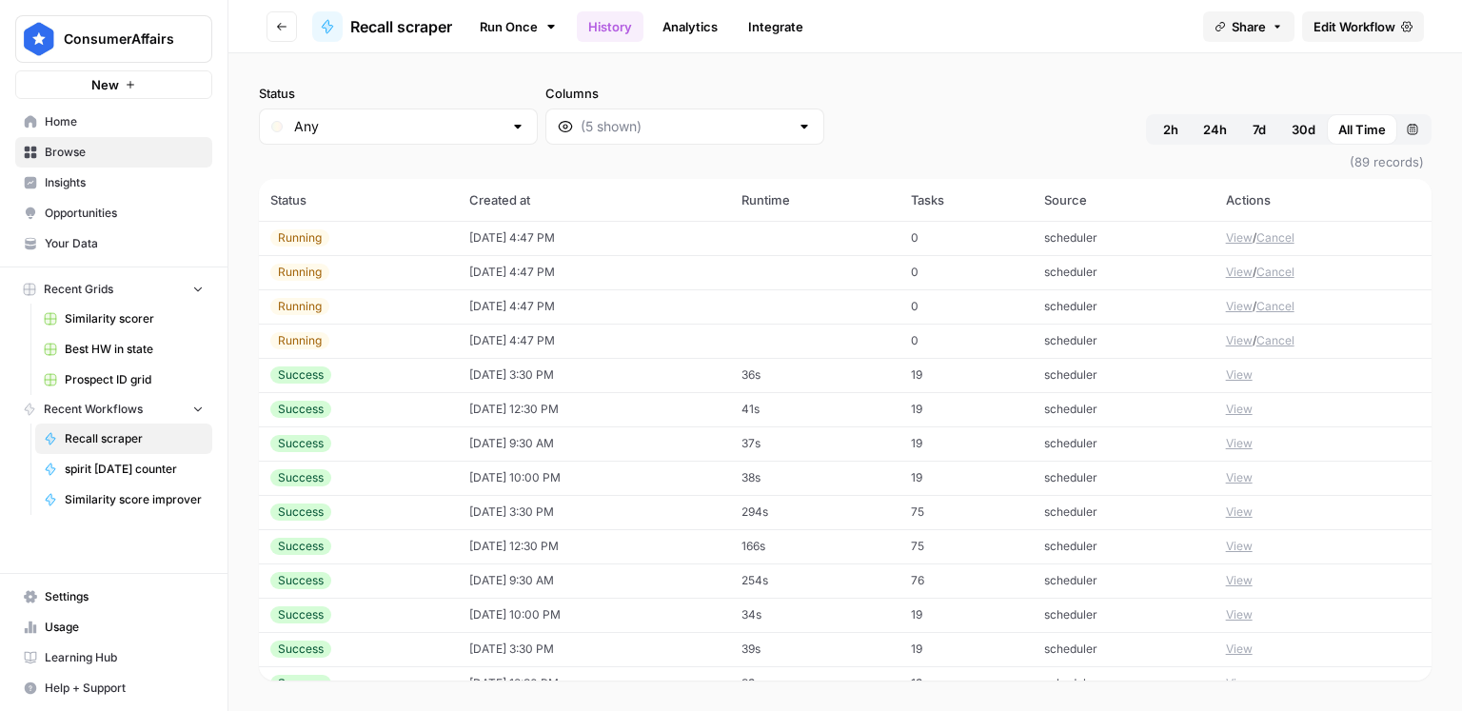
click at [1291, 303] on button "Cancel" at bounding box center [1275, 306] width 38 height 17
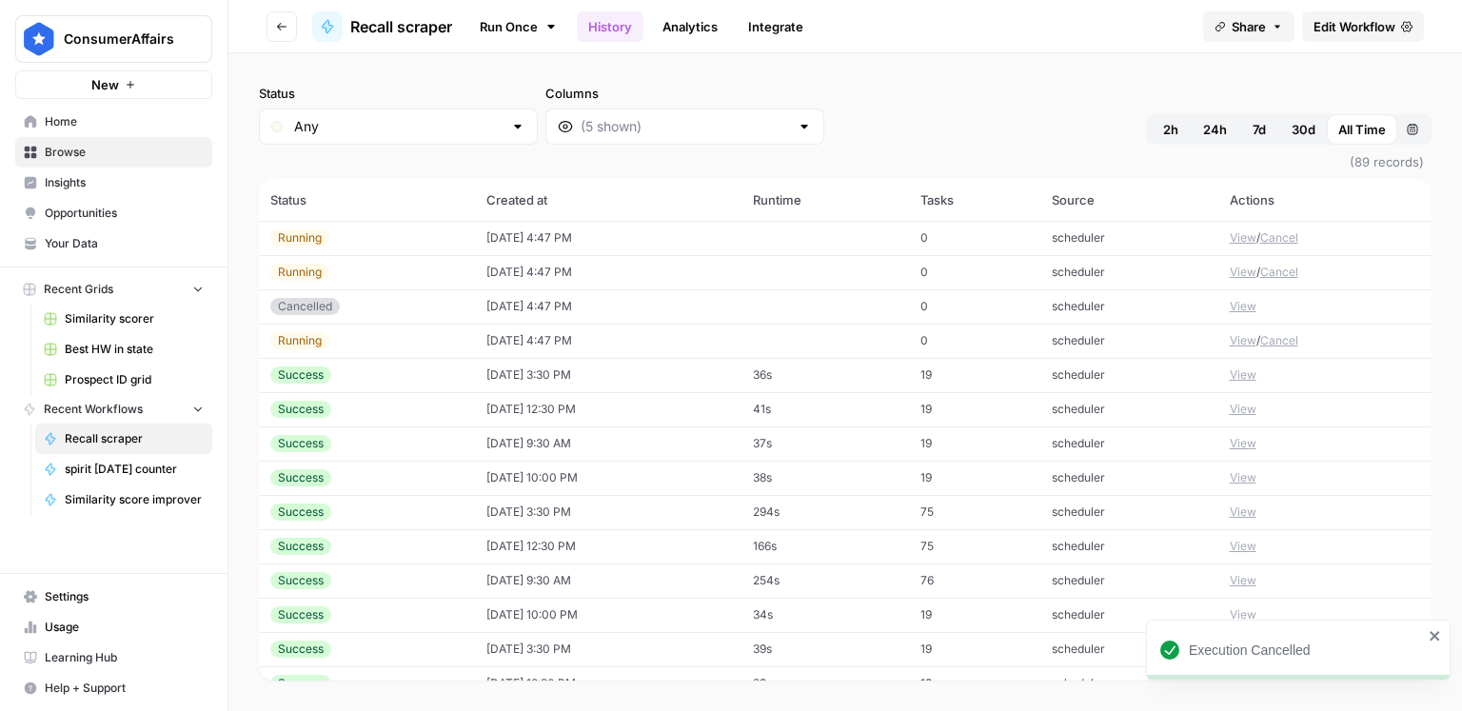
click at [1290, 276] on button "Cancel" at bounding box center [1279, 272] width 38 height 17
click at [1288, 239] on button "Cancel" at bounding box center [1279, 237] width 38 height 17
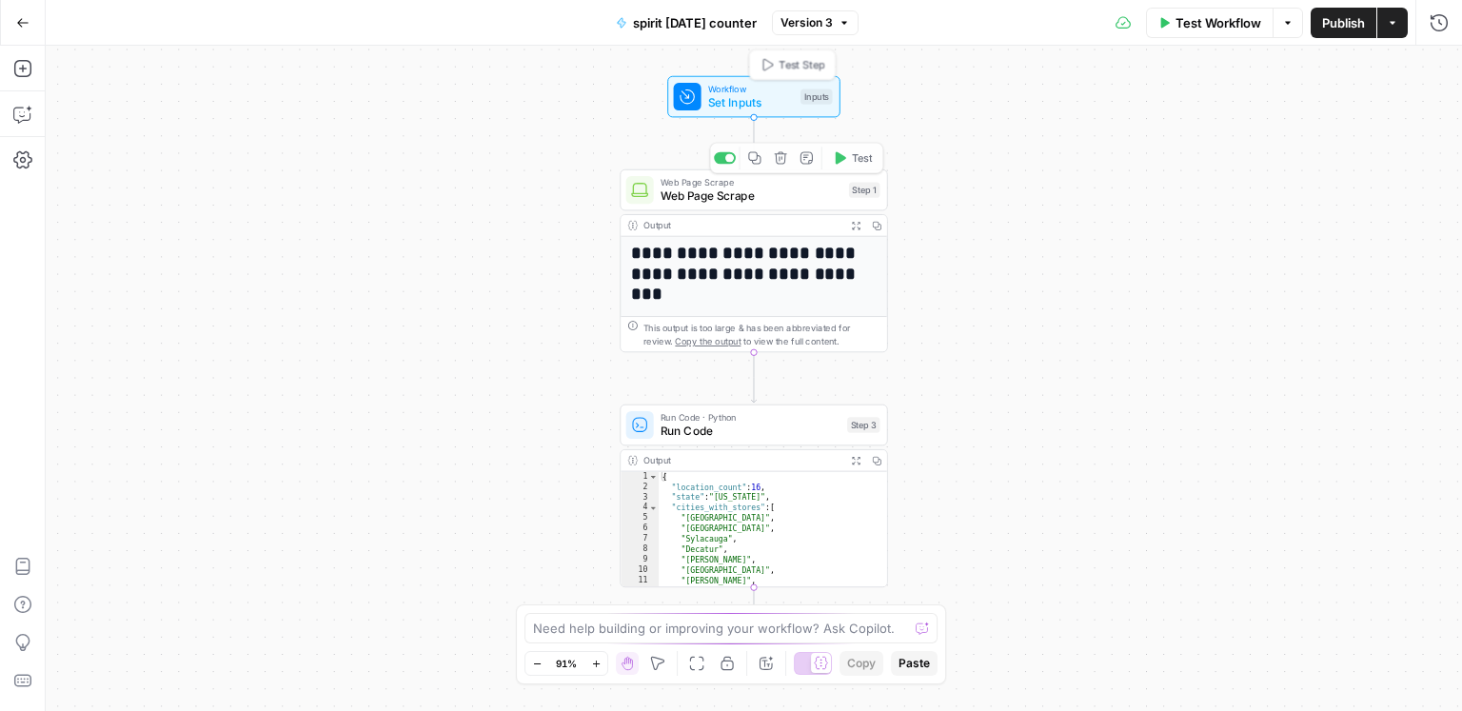
click at [737, 111] on div "Workflow Set Inputs Inputs Test Step" at bounding box center [753, 97] width 173 height 42
click at [1286, 220] on span "Add Field" at bounding box center [1285, 213] width 55 height 19
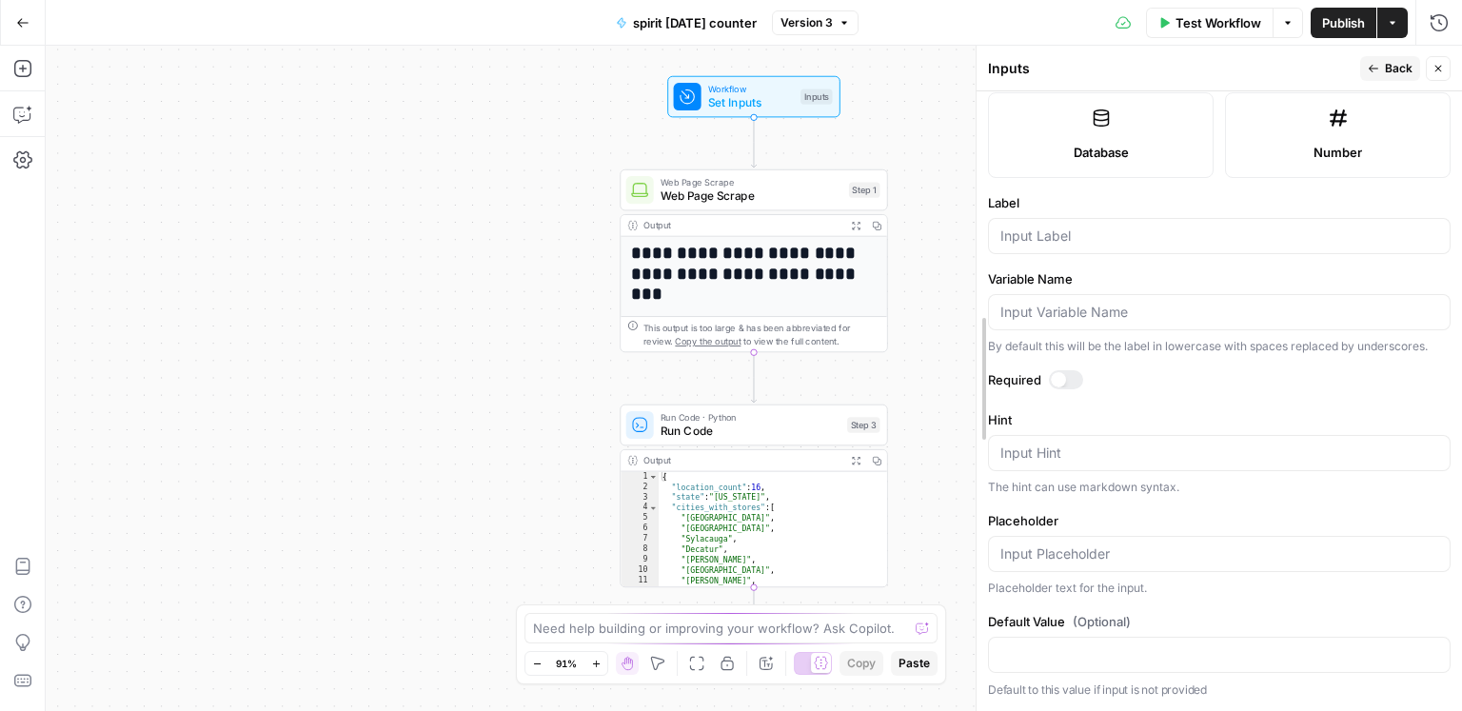
scroll to position [516, 0]
drag, startPoint x: 1160, startPoint y: 246, endPoint x: 1055, endPoint y: 246, distance: 104.7
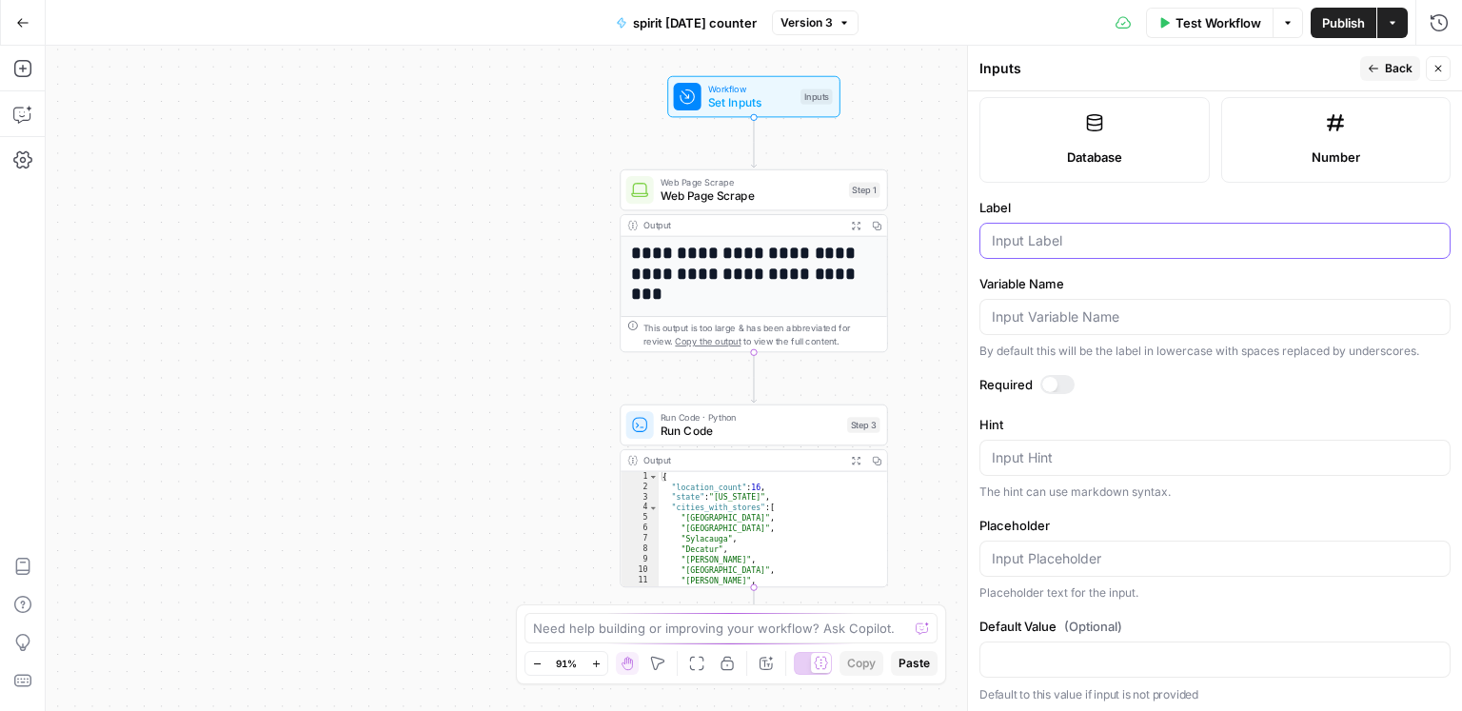
click at [1077, 239] on input "Label" at bounding box center [1215, 240] width 446 height 19
type input "city"
click at [794, 186] on span "Web Page Scrape" at bounding box center [751, 182] width 182 height 14
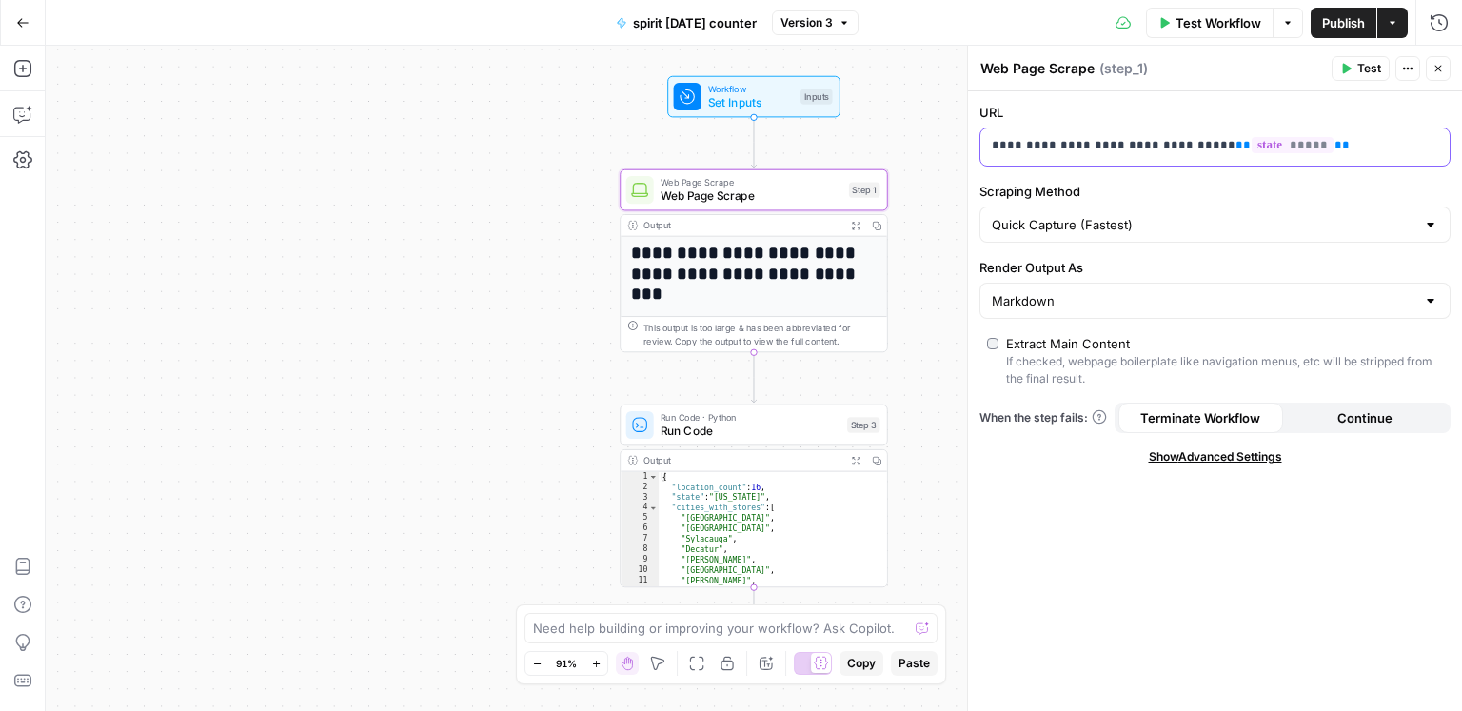
click at [1315, 148] on p "**********" at bounding box center [1215, 145] width 447 height 19
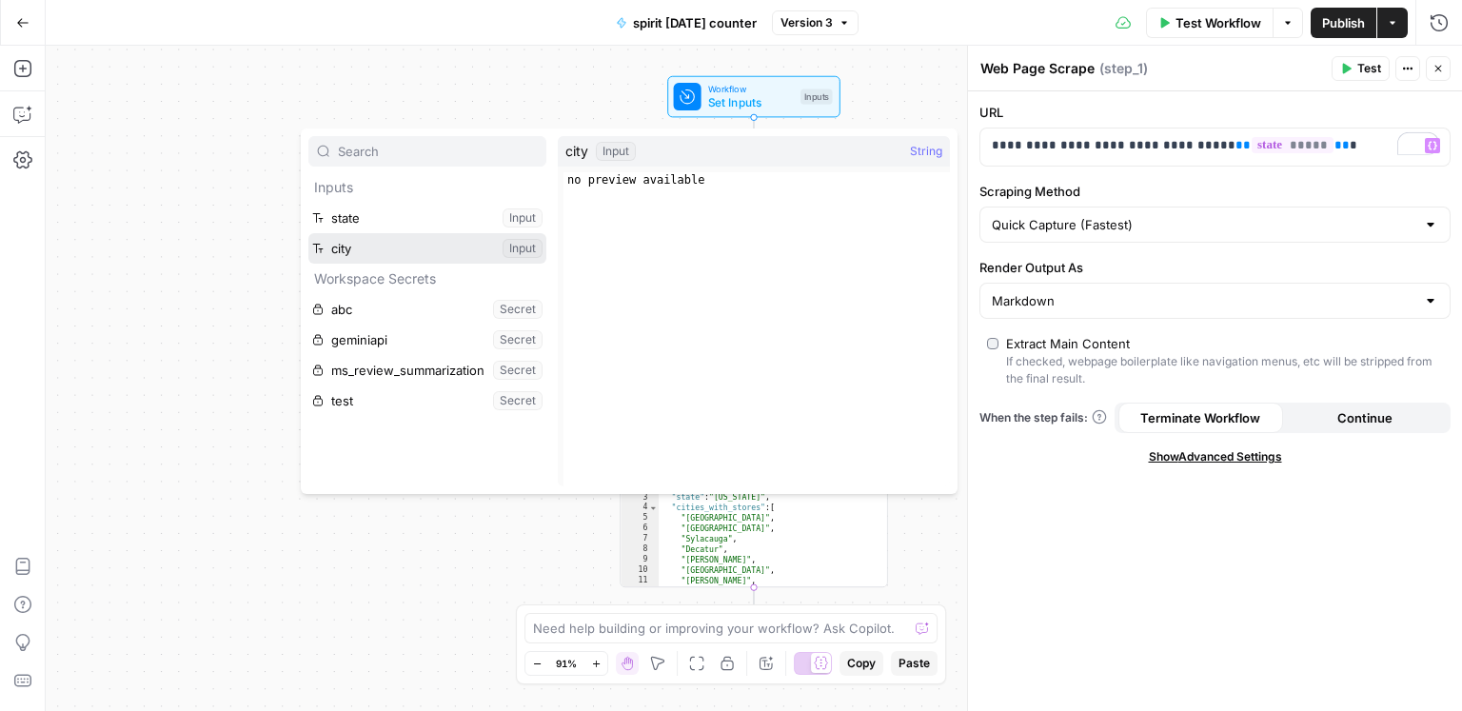
click at [388, 249] on button "Select variable city" at bounding box center [427, 248] width 238 height 30
click at [390, 255] on button "Select variable city" at bounding box center [427, 248] width 238 height 30
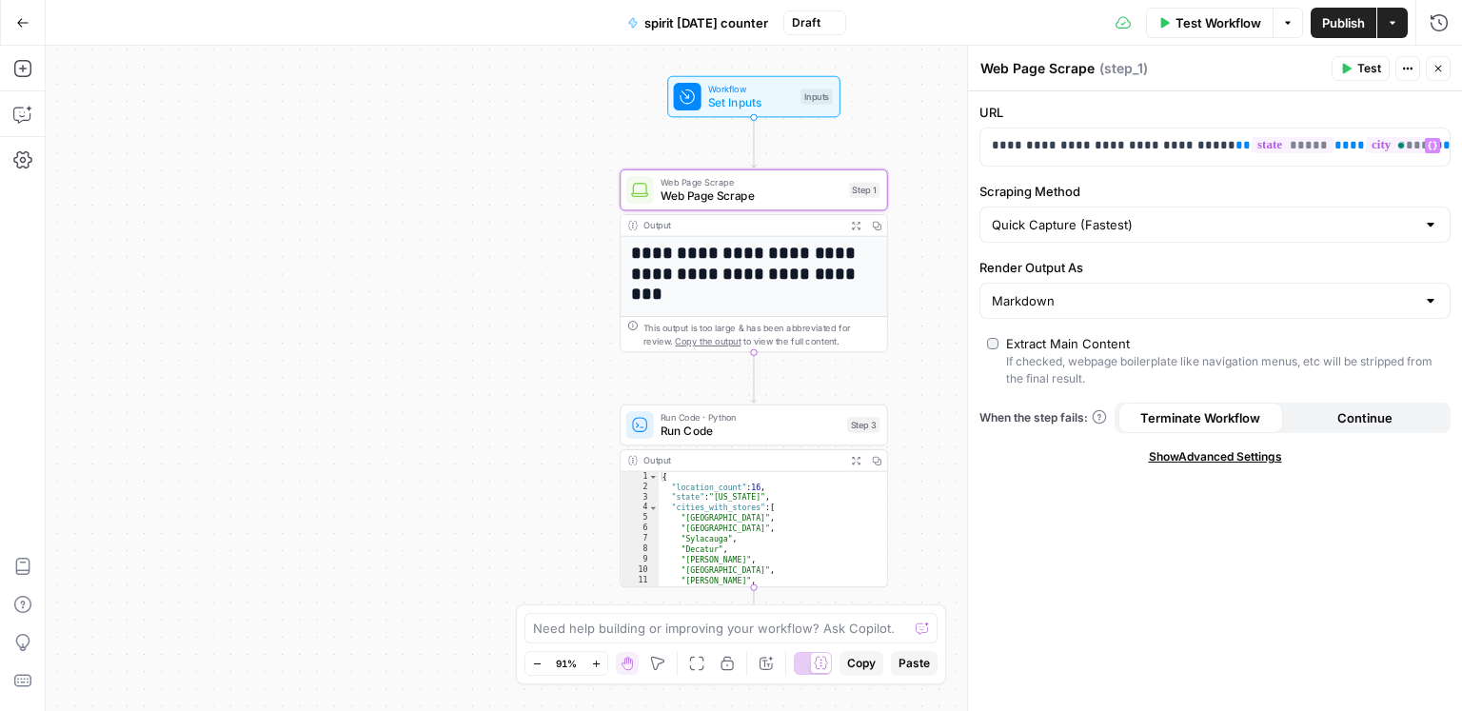
click at [501, 251] on div "**********" at bounding box center [754, 378] width 1416 height 665
click at [476, 251] on div "**********" at bounding box center [754, 378] width 1416 height 665
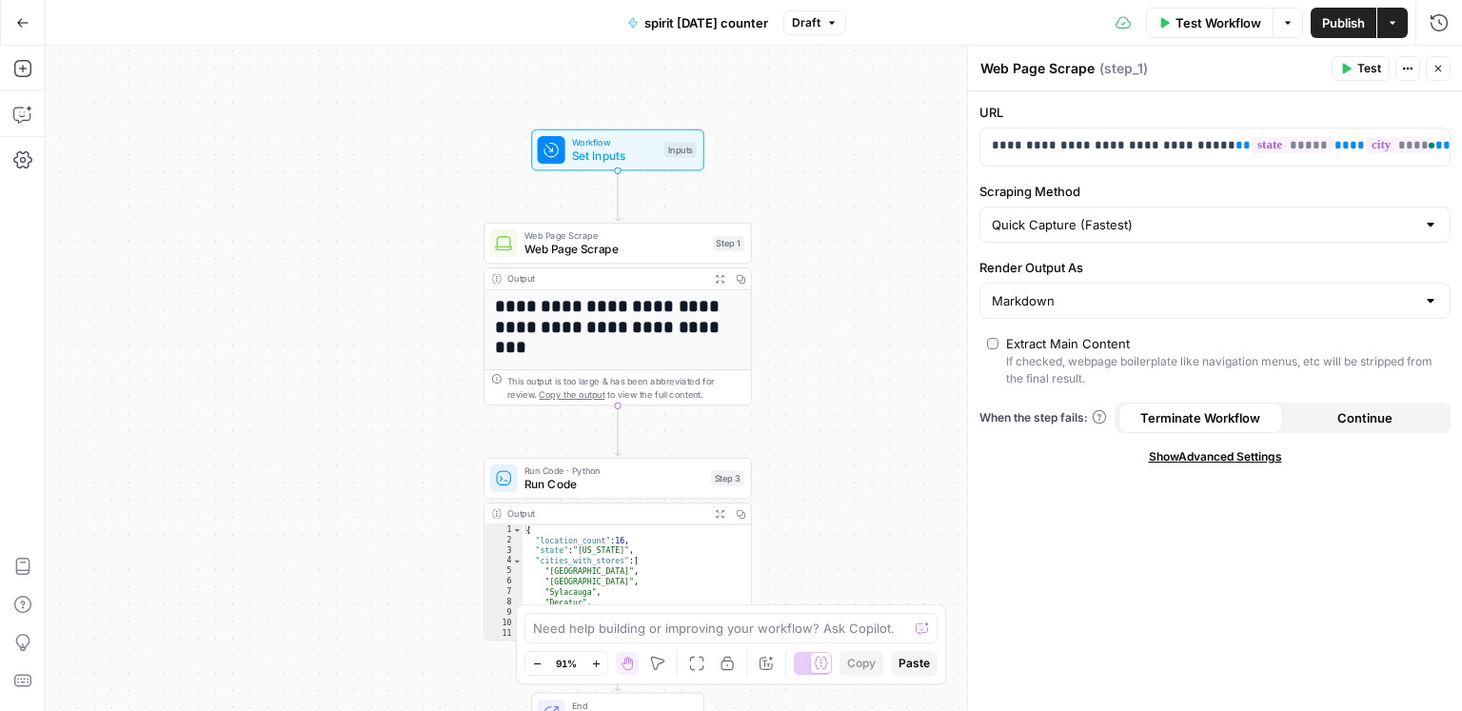
drag, startPoint x: 446, startPoint y: 244, endPoint x: 328, endPoint y: 294, distance: 128.3
click at [308, 297] on div "**********" at bounding box center [754, 378] width 1416 height 665
click at [648, 152] on span "Set Inputs" at bounding box center [613, 156] width 86 height 17
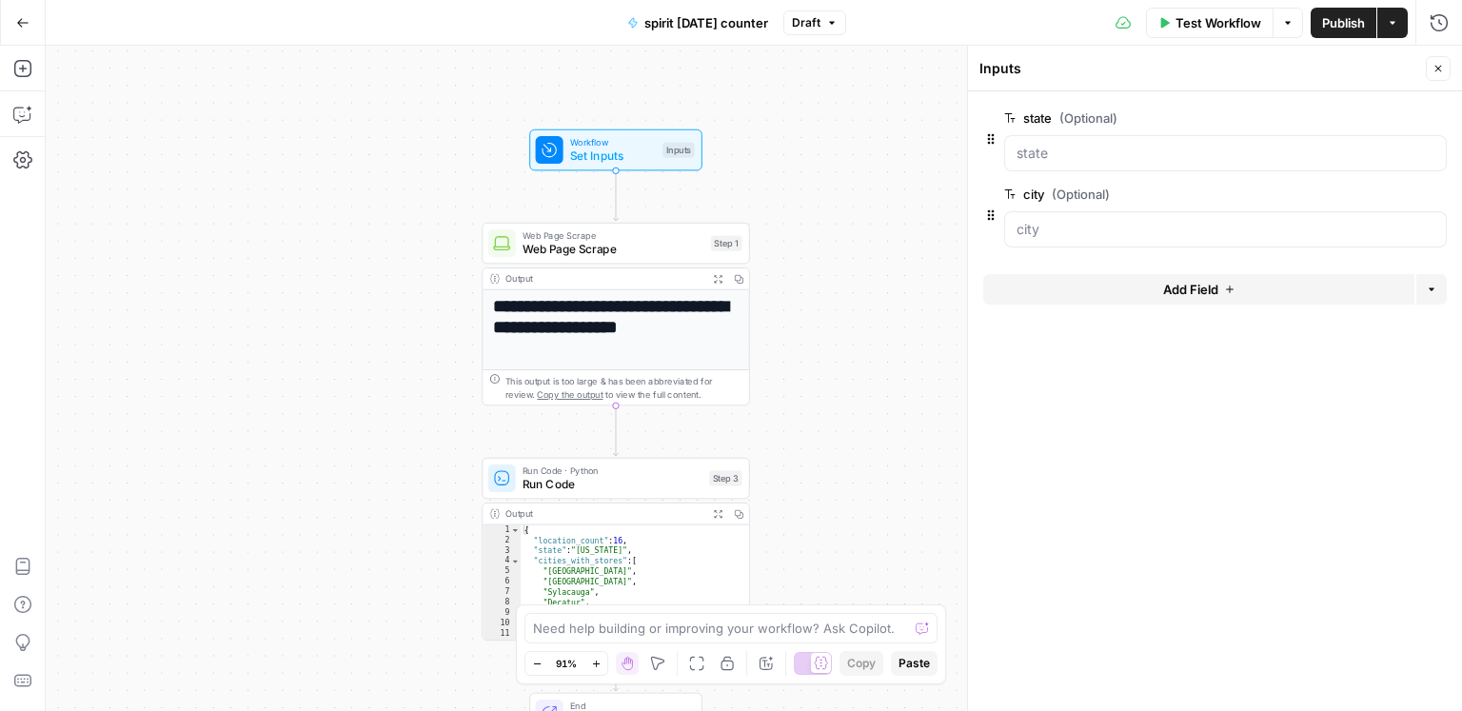
click at [1198, 26] on span "Test Workflow" at bounding box center [1218, 22] width 86 height 19
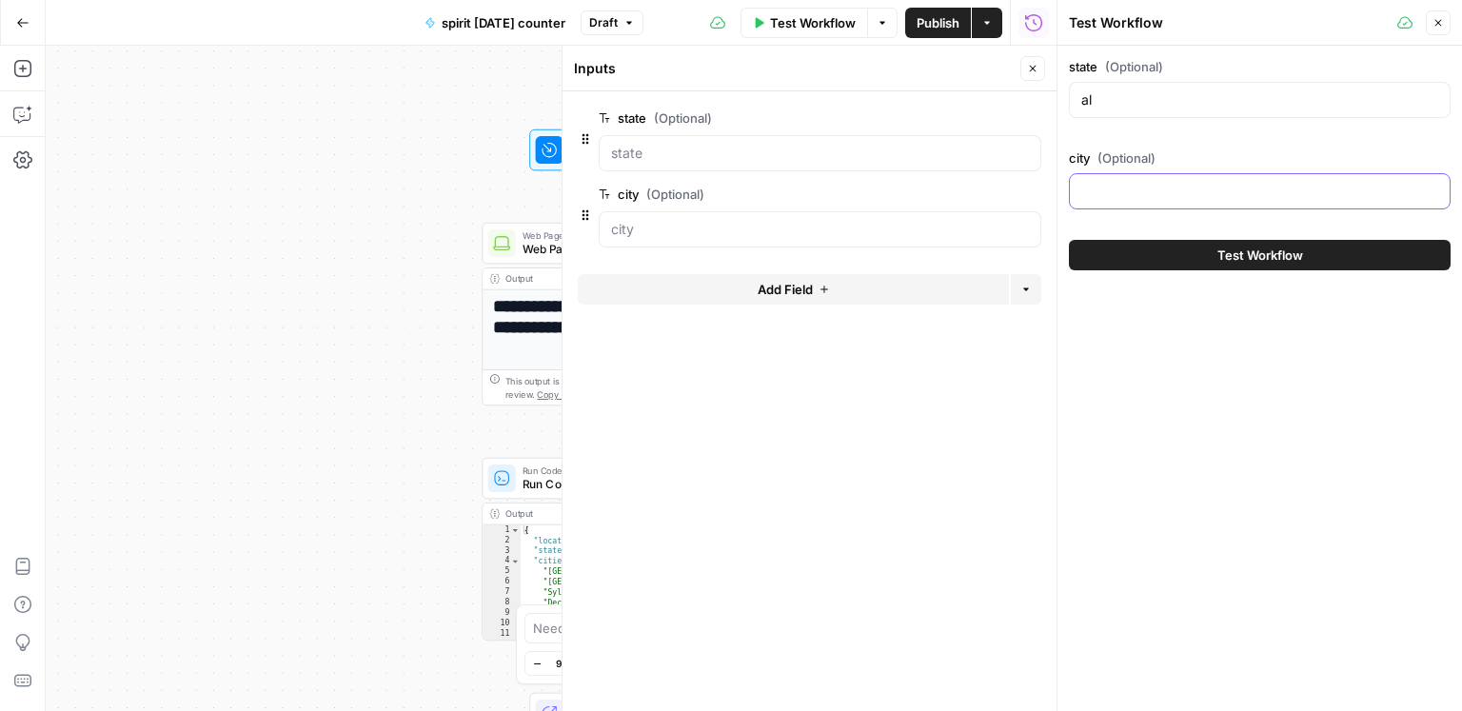
click at [1114, 183] on input "city (Optional)" at bounding box center [1259, 191] width 357 height 19
type input "birmingham"
click at [1149, 250] on button "Test Workflow" at bounding box center [1260, 255] width 382 height 30
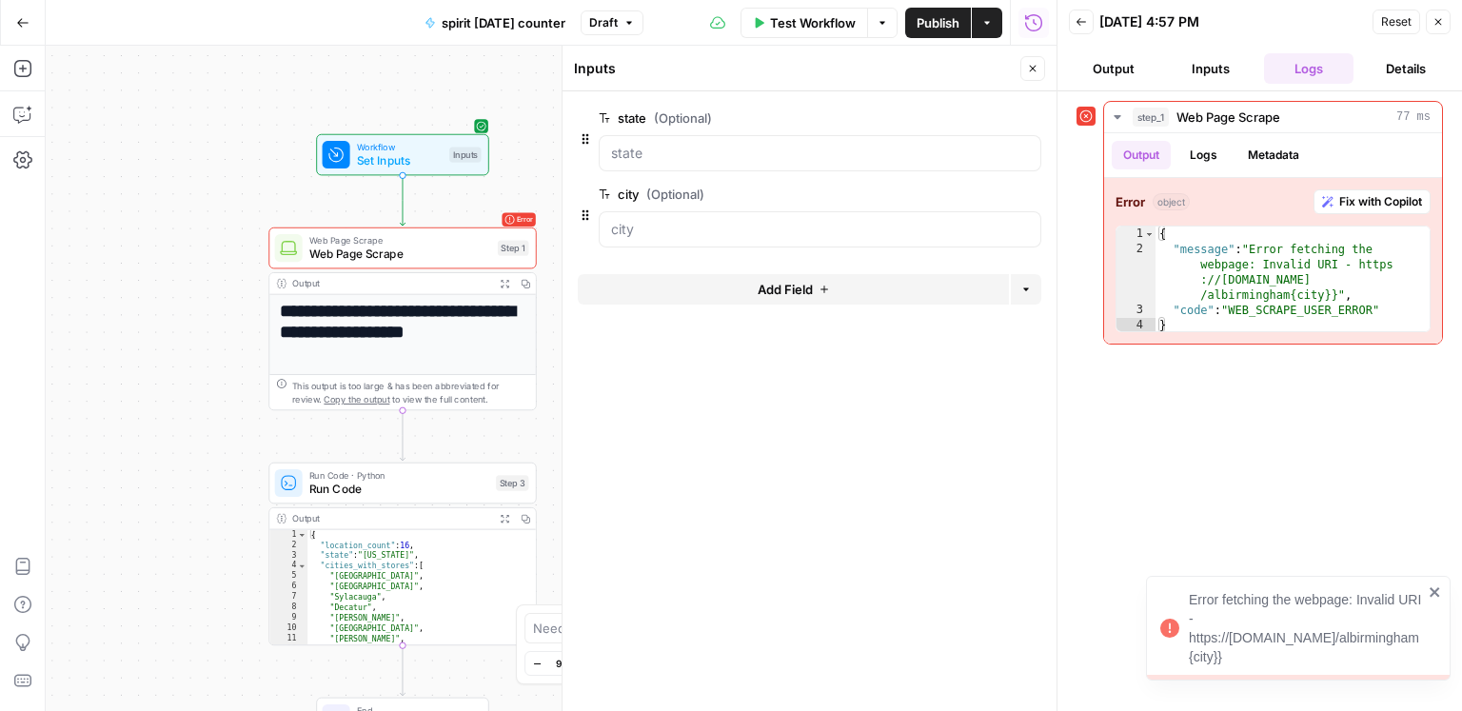
drag, startPoint x: 373, startPoint y: 197, endPoint x: 160, endPoint y: 202, distance: 213.2
click at [160, 202] on div "**********" at bounding box center [551, 378] width 1011 height 665
click at [435, 258] on span "Web Page Scrape" at bounding box center [400, 254] width 182 height 17
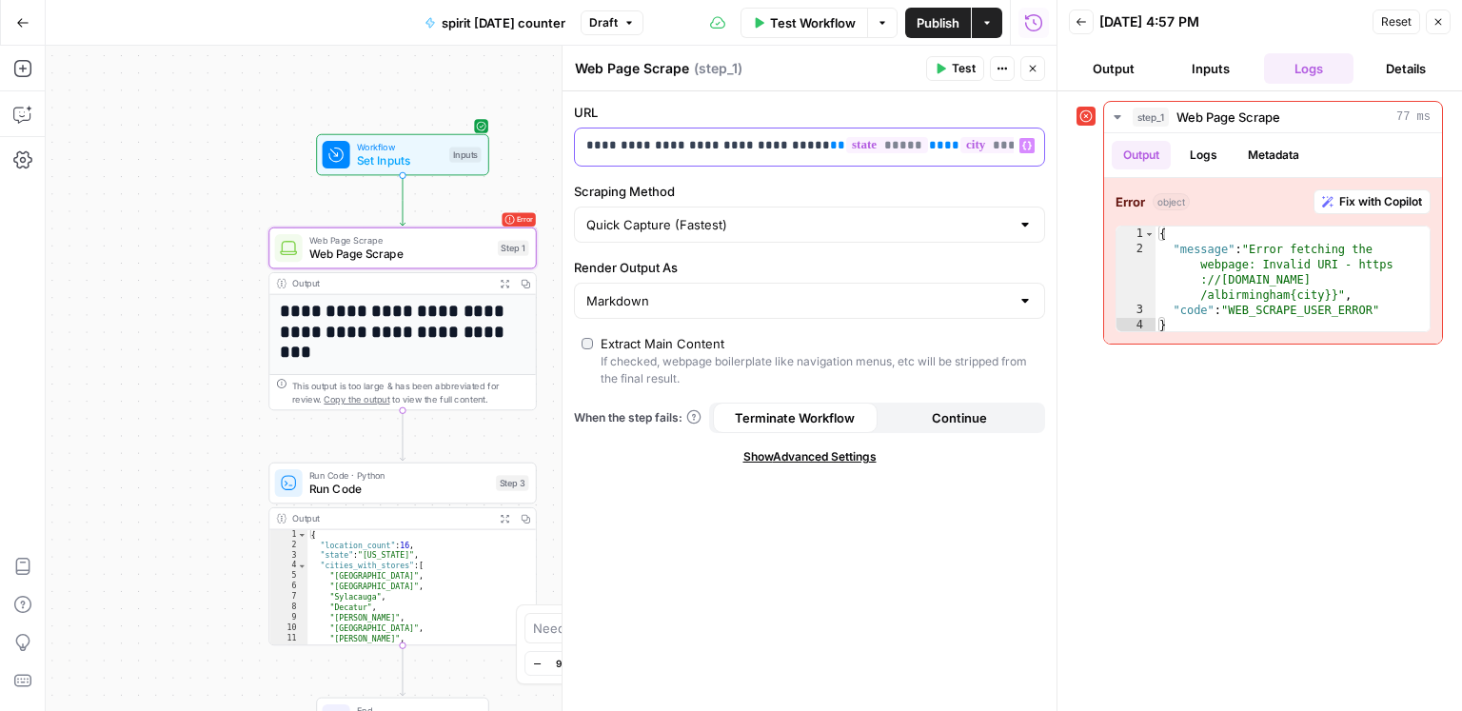
drag, startPoint x: 892, startPoint y: 148, endPoint x: 929, endPoint y: 147, distance: 37.1
click at [944, 148] on span "**" at bounding box center [951, 145] width 15 height 12
drag, startPoint x: 979, startPoint y: 143, endPoint x: 1034, endPoint y: 143, distance: 55.2
click at [1034, 143] on div "**********" at bounding box center [809, 146] width 469 height 37
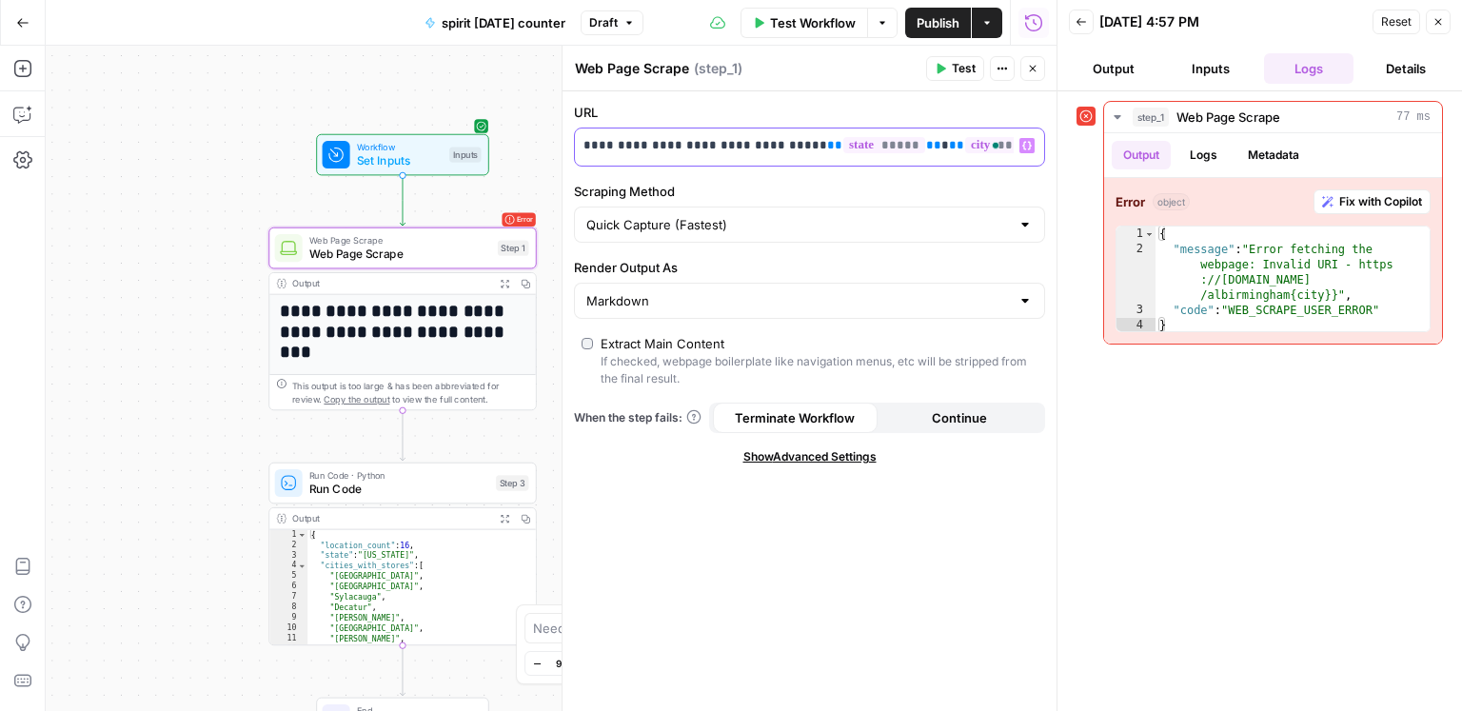
scroll to position [0, 0]
click at [808, 21] on span "Test Workflow" at bounding box center [813, 22] width 86 height 19
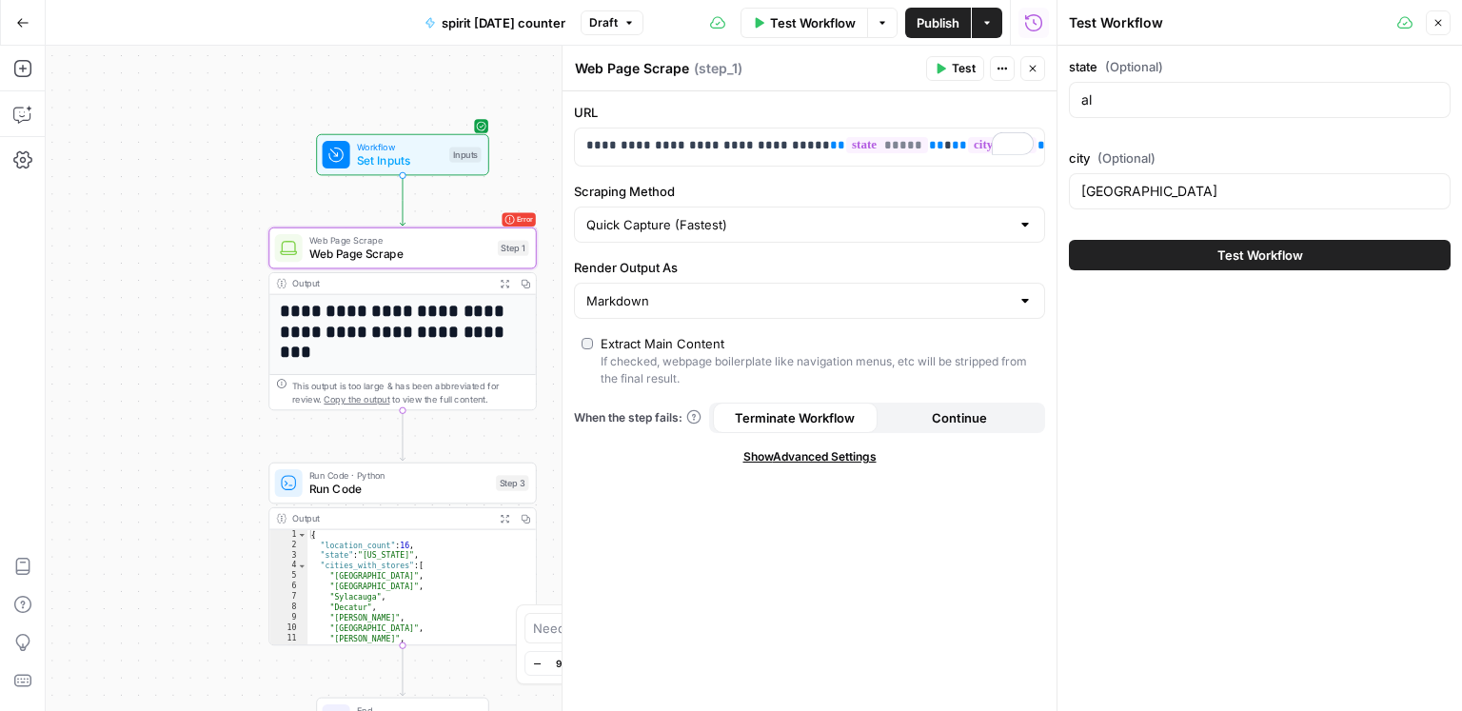
click at [1124, 257] on button "Test Workflow" at bounding box center [1260, 255] width 382 height 30
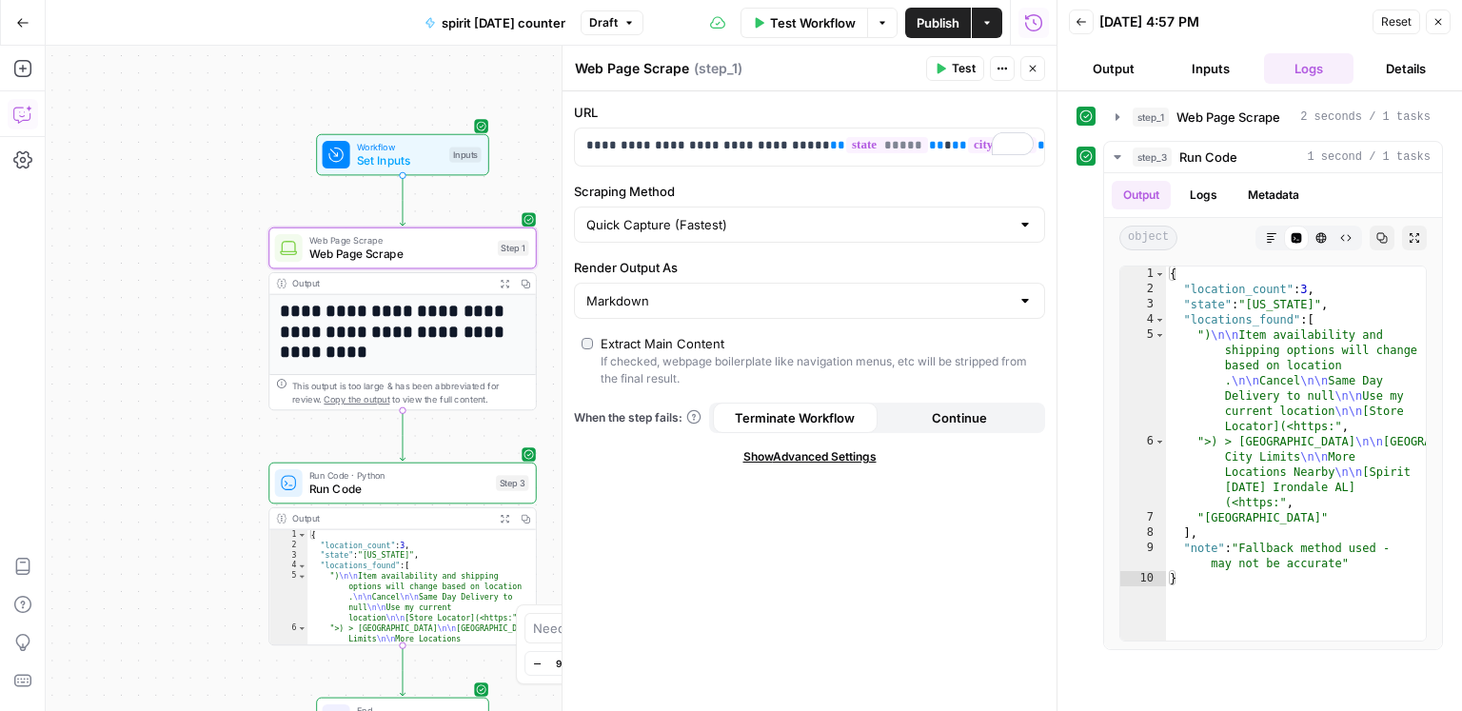
click at [22, 121] on icon "button" at bounding box center [22, 114] width 19 height 19
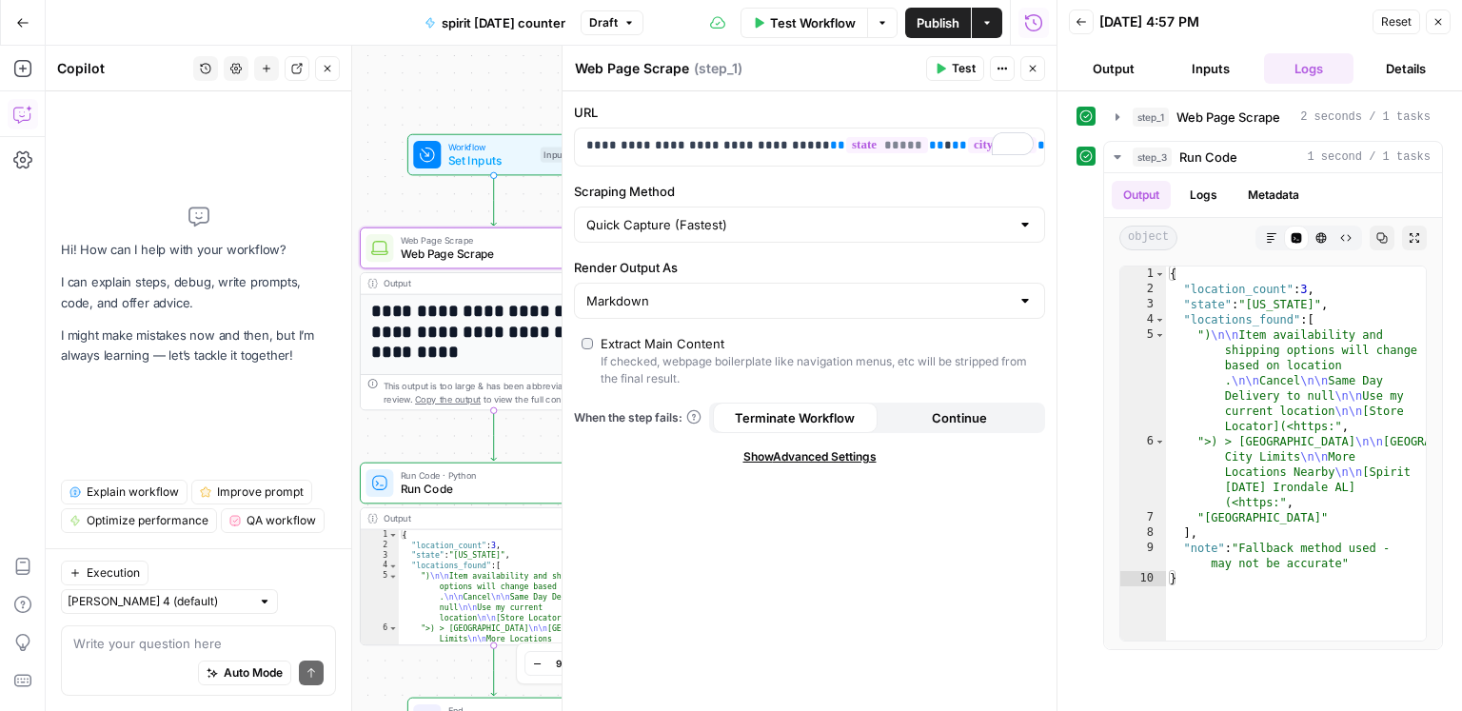
click at [144, 638] on textarea at bounding box center [198, 643] width 250 height 19
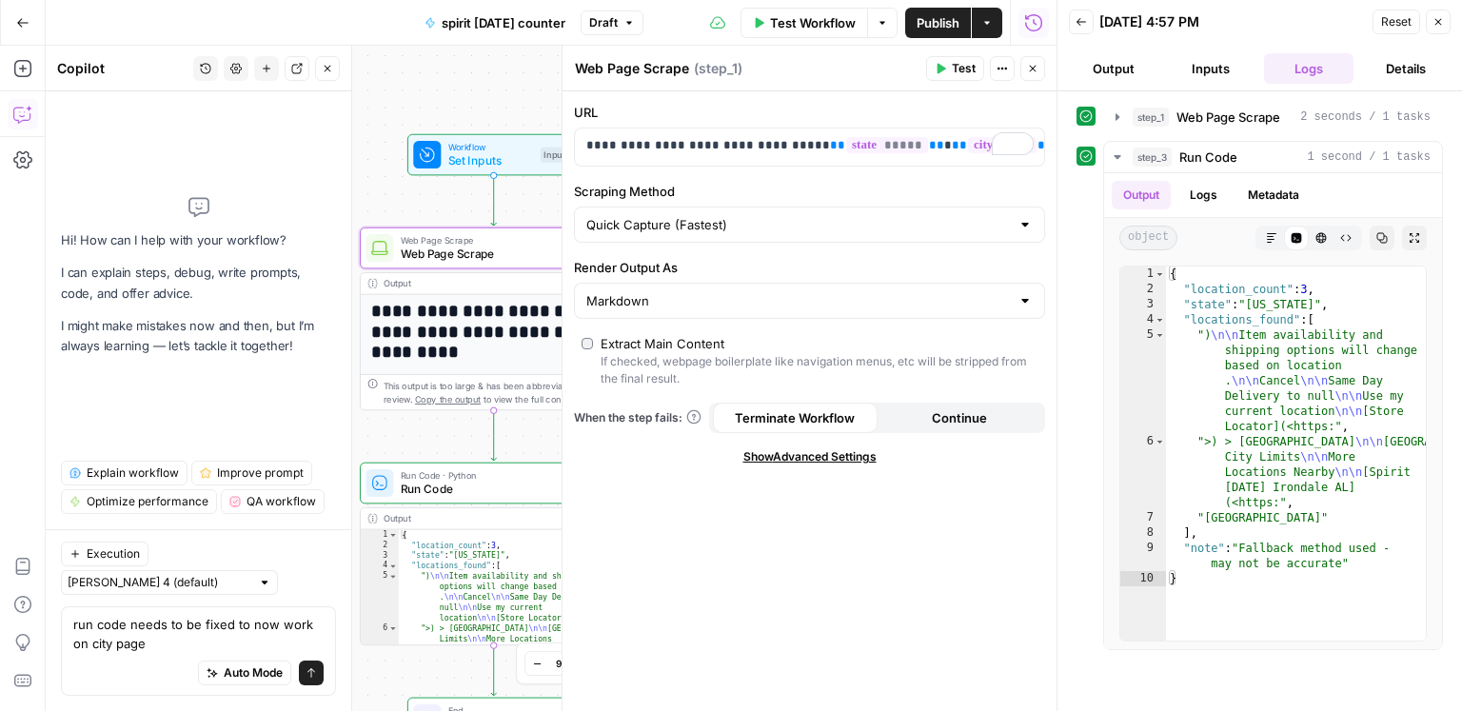
type textarea "run code needs to be fixed to now work on city pages"
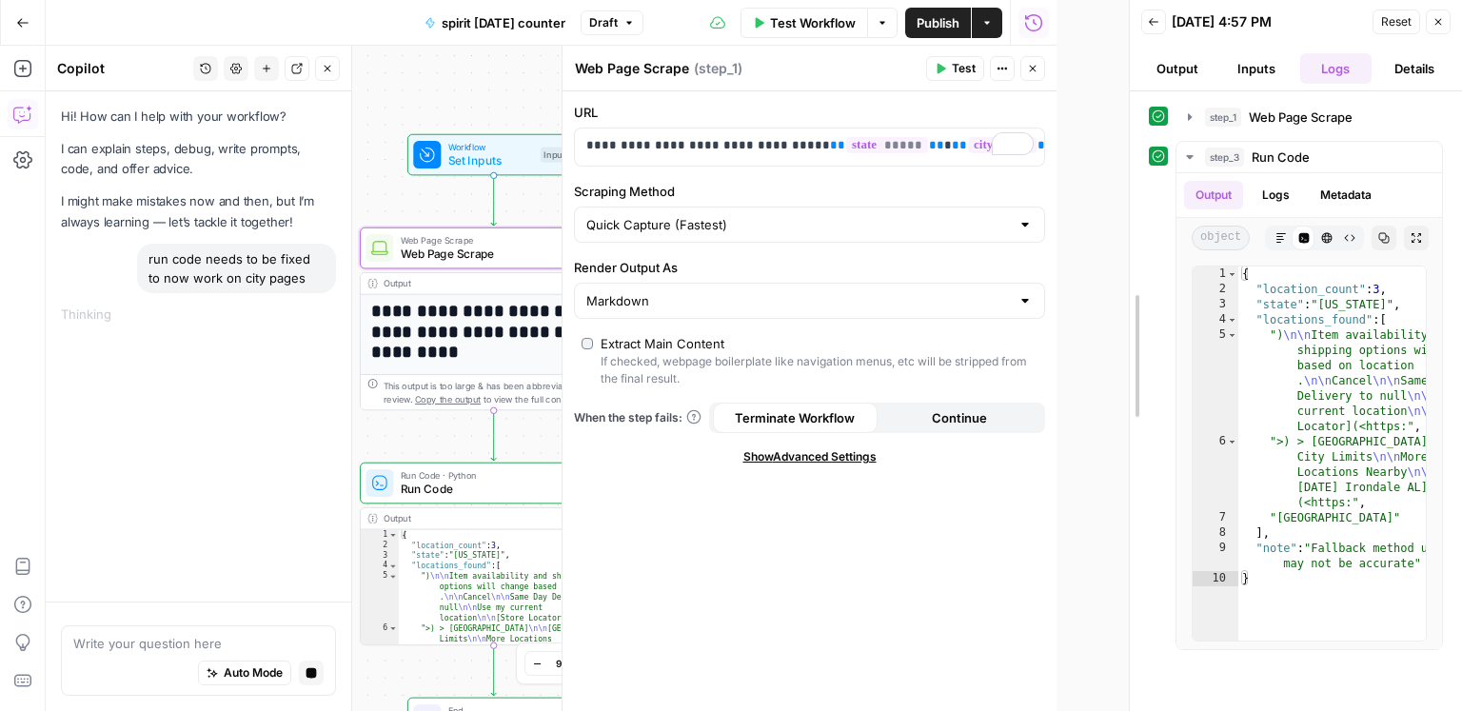
drag, startPoint x: 1056, startPoint y: 473, endPoint x: 1127, endPoint y: 472, distance: 70.4
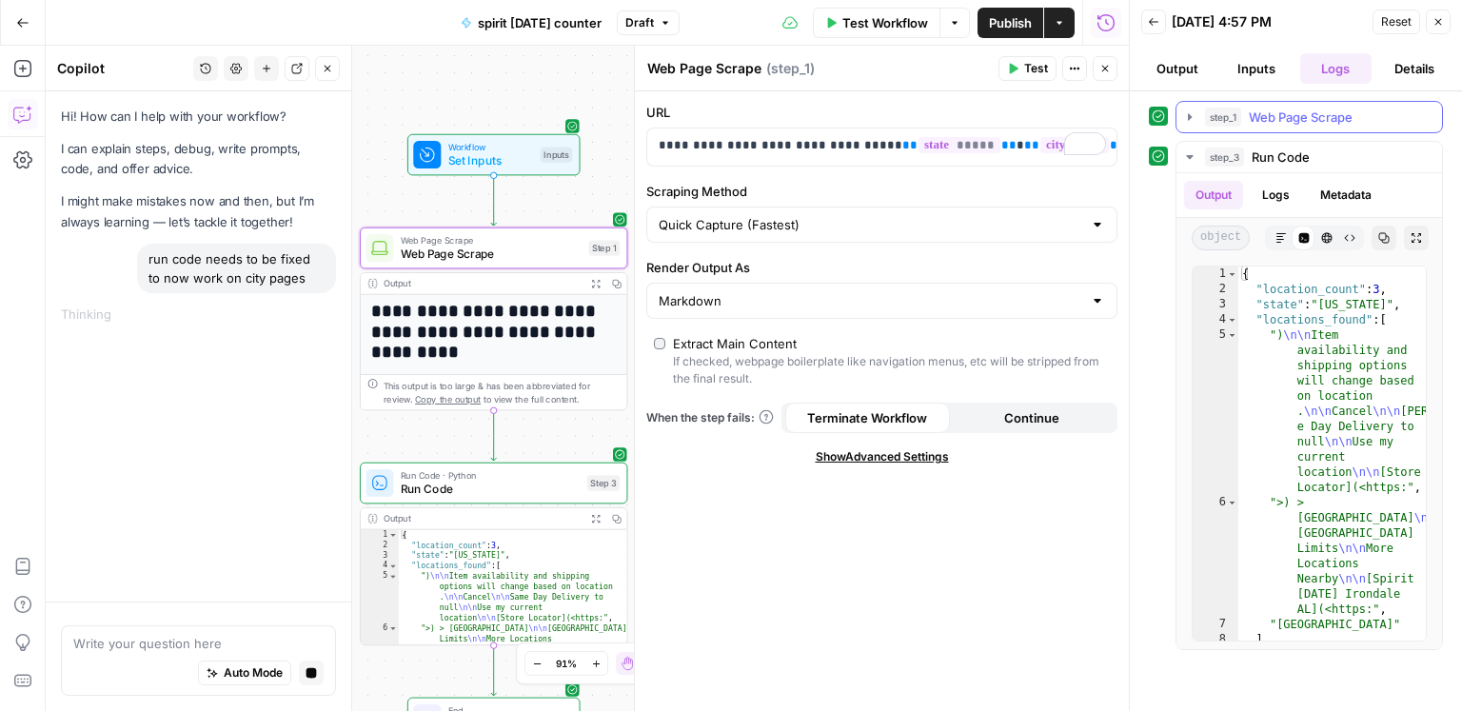
click at [1335, 123] on span "Web Page Scrape" at bounding box center [1301, 117] width 104 height 19
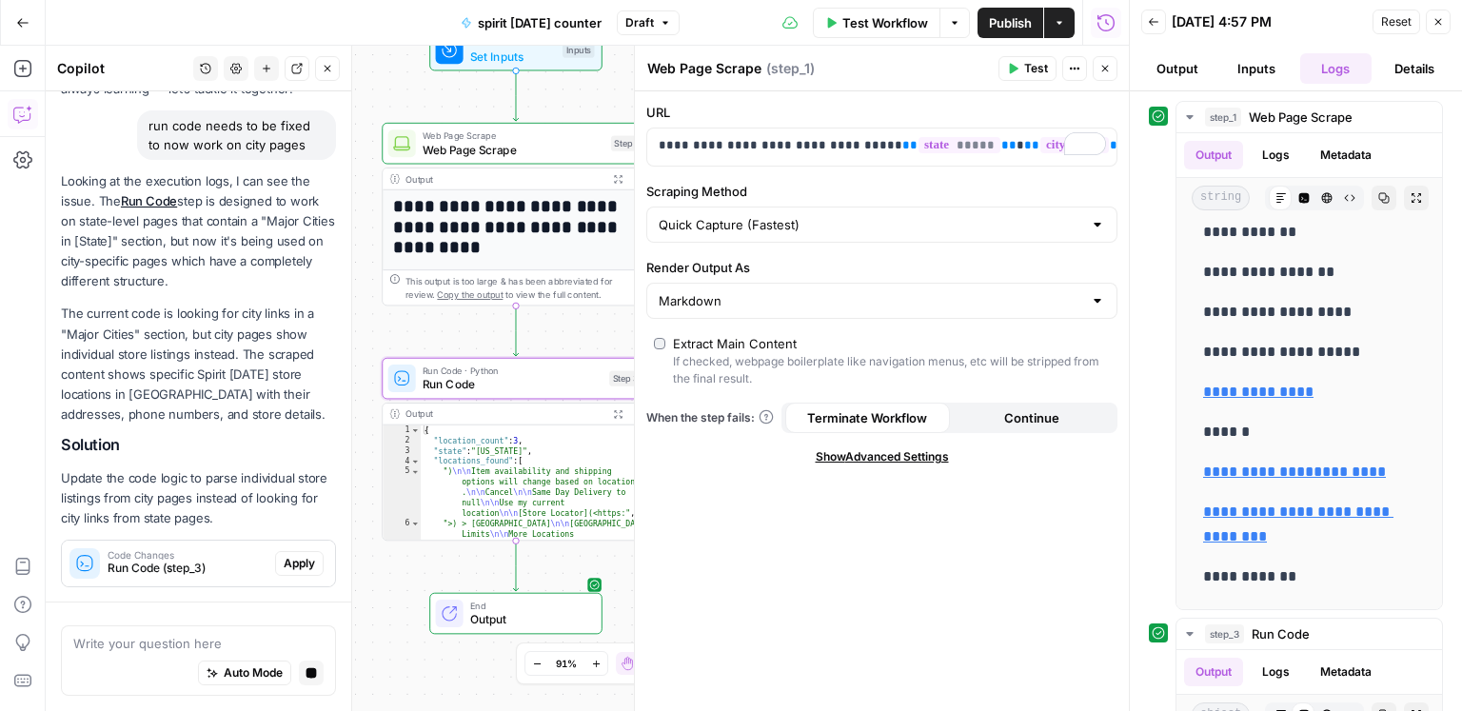
scroll to position [187, 0]
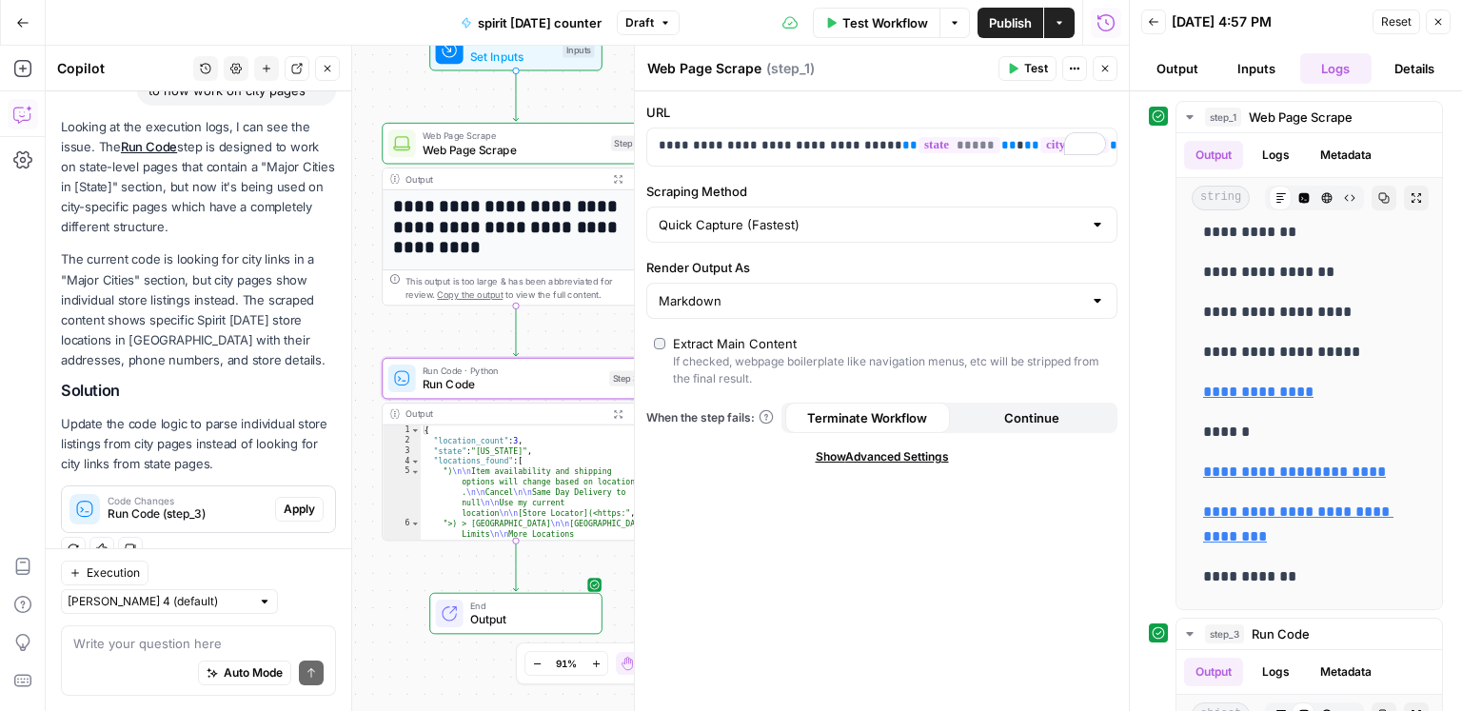
click at [302, 509] on span "Apply" at bounding box center [299, 509] width 31 height 17
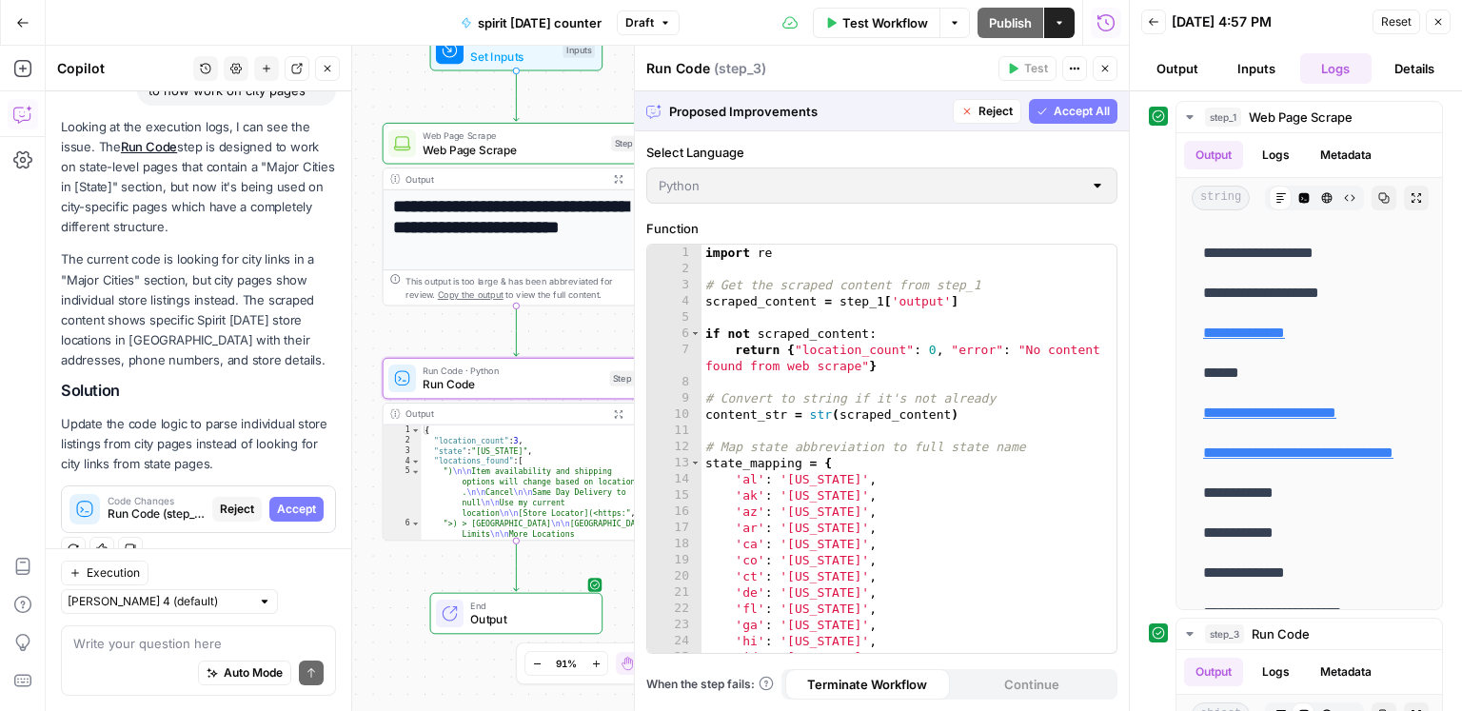
click at [300, 509] on span "Accept" at bounding box center [296, 509] width 39 height 17
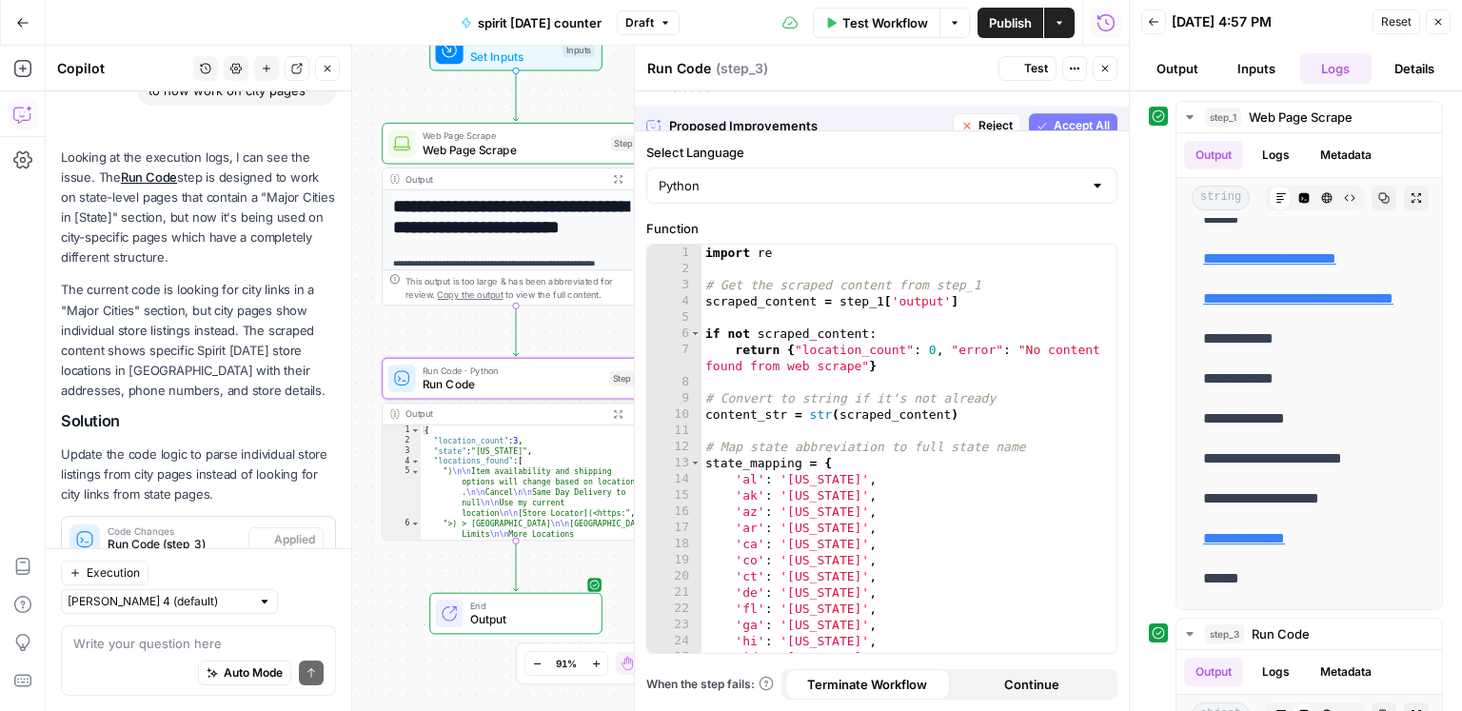
scroll to position [0, 0]
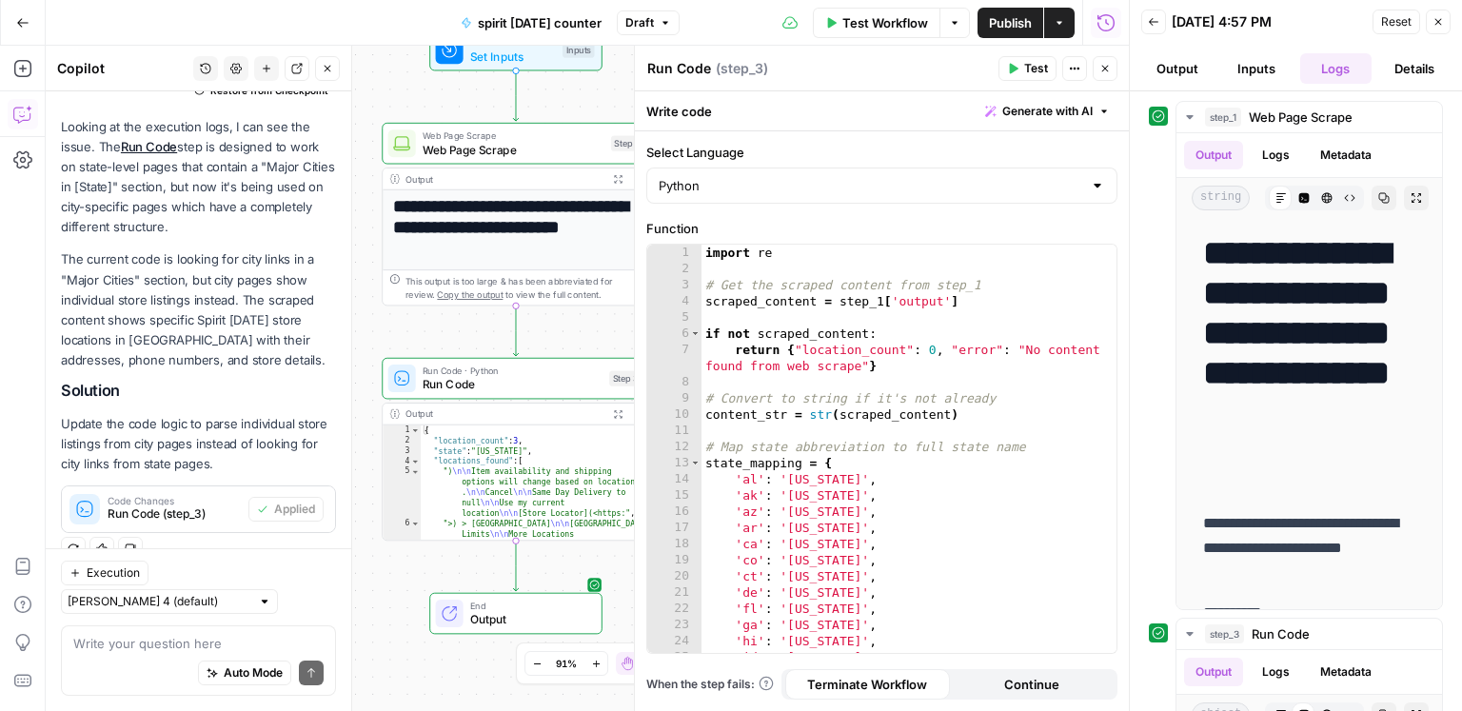
click at [1032, 77] on button "Test" at bounding box center [1027, 68] width 58 height 25
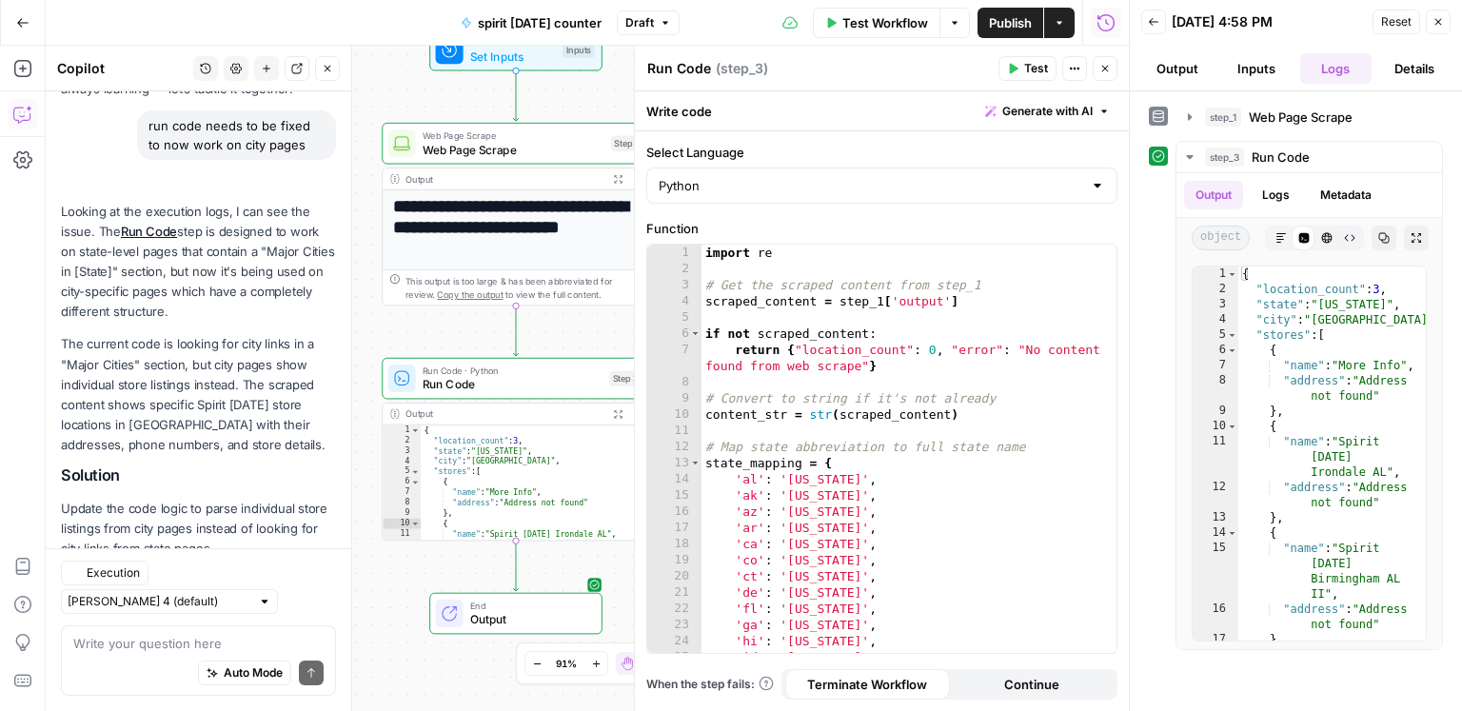
scroll to position [218, 0]
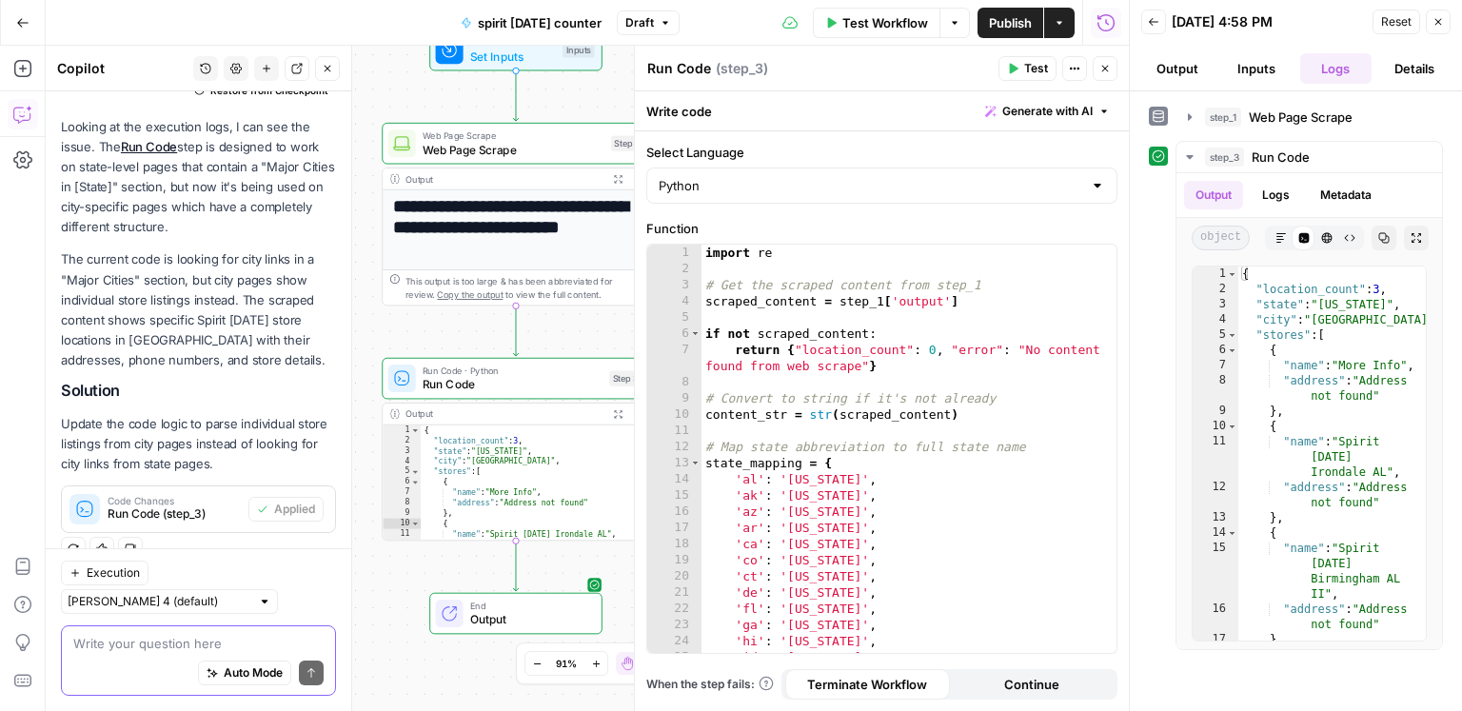
click at [160, 645] on textarea at bounding box center [198, 643] width 250 height 19
click at [157, 642] on textarea at bounding box center [198, 643] width 250 height 19
click at [141, 641] on textarea at bounding box center [198, 643] width 250 height 19
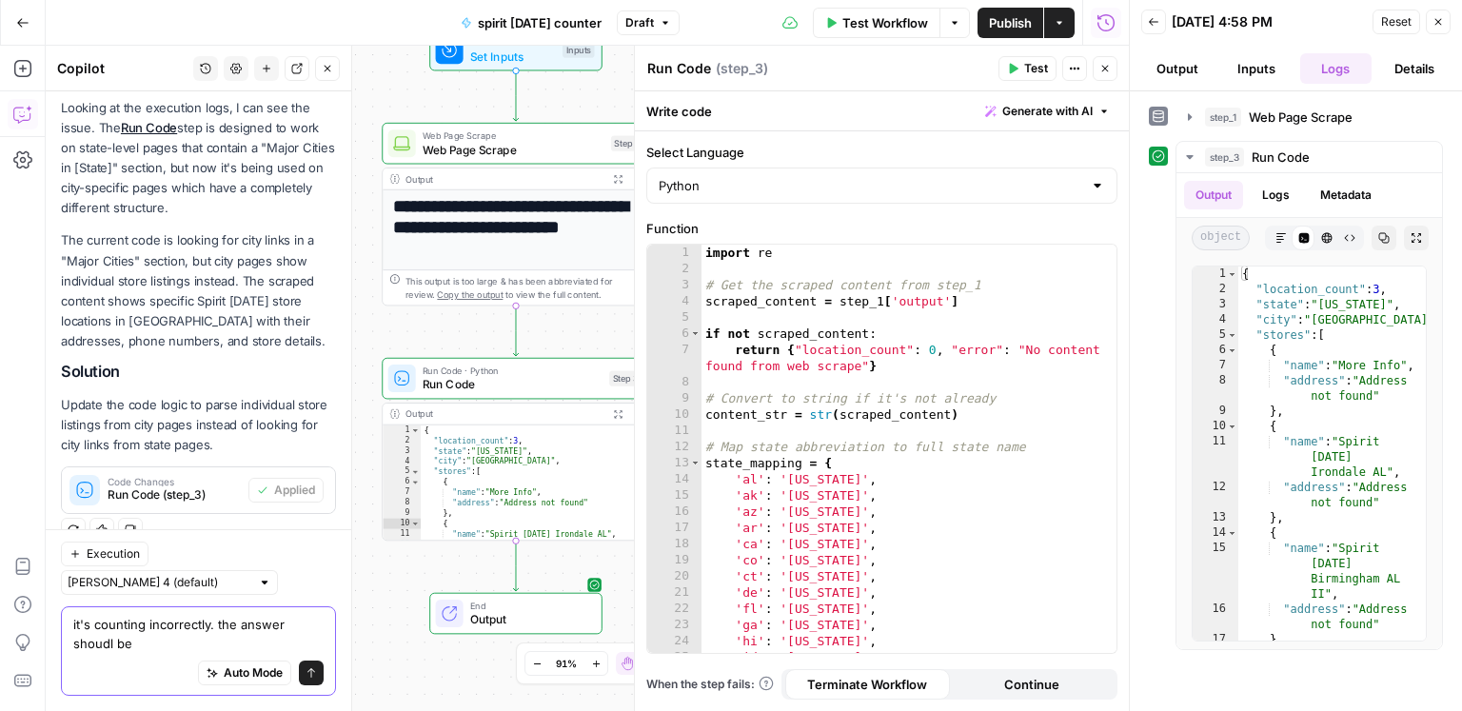
type textarea "it's counting incorrectly. the answer shoudl be 2"
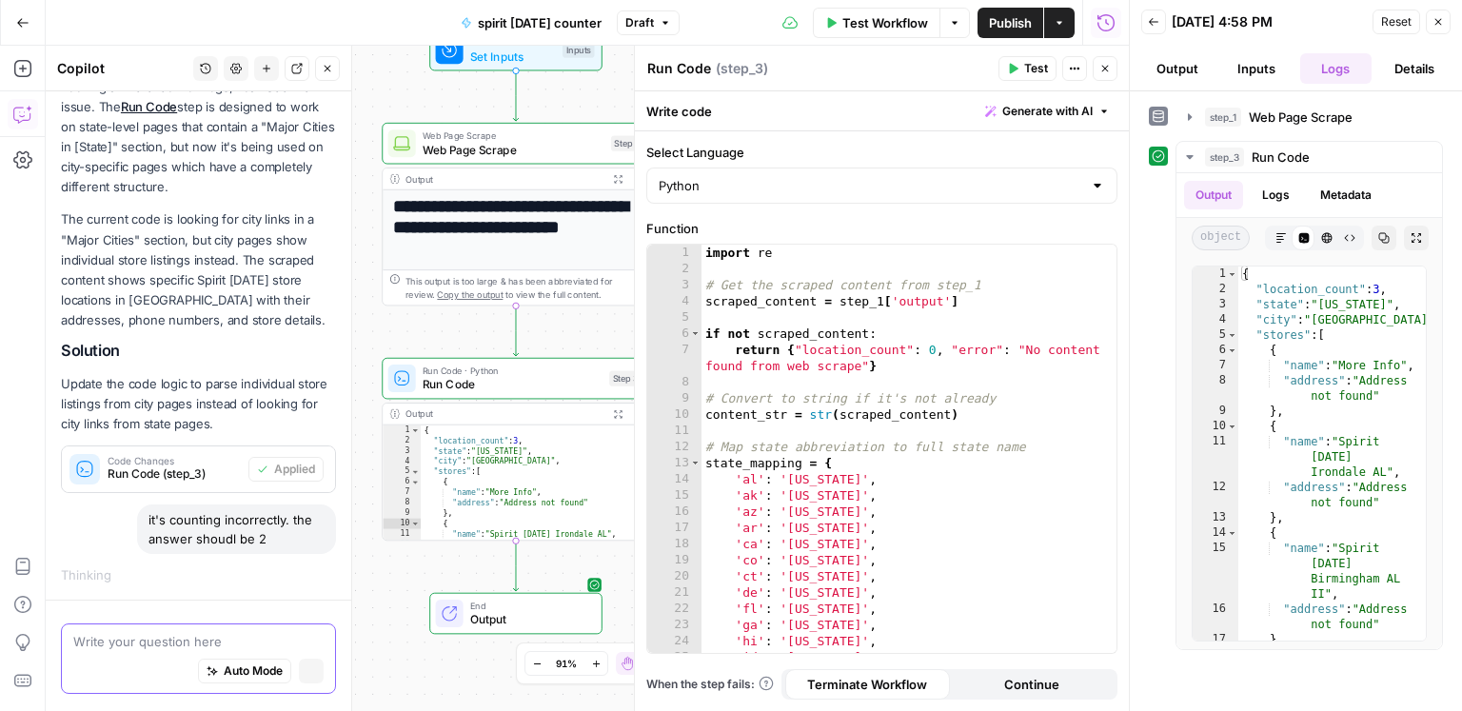
scroll to position [225, 0]
click at [1290, 120] on span "Web Page Scrape" at bounding box center [1301, 117] width 104 height 19
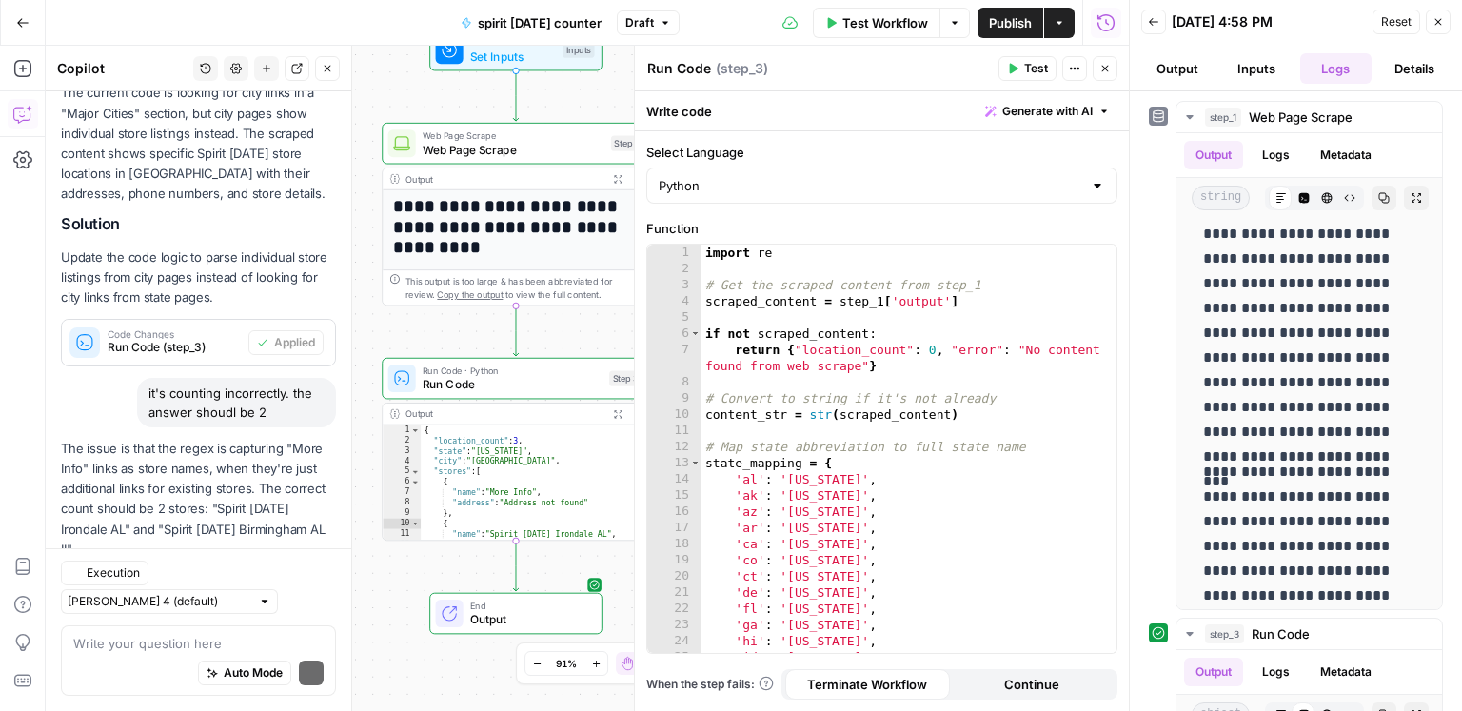
scroll to position [469, 0]
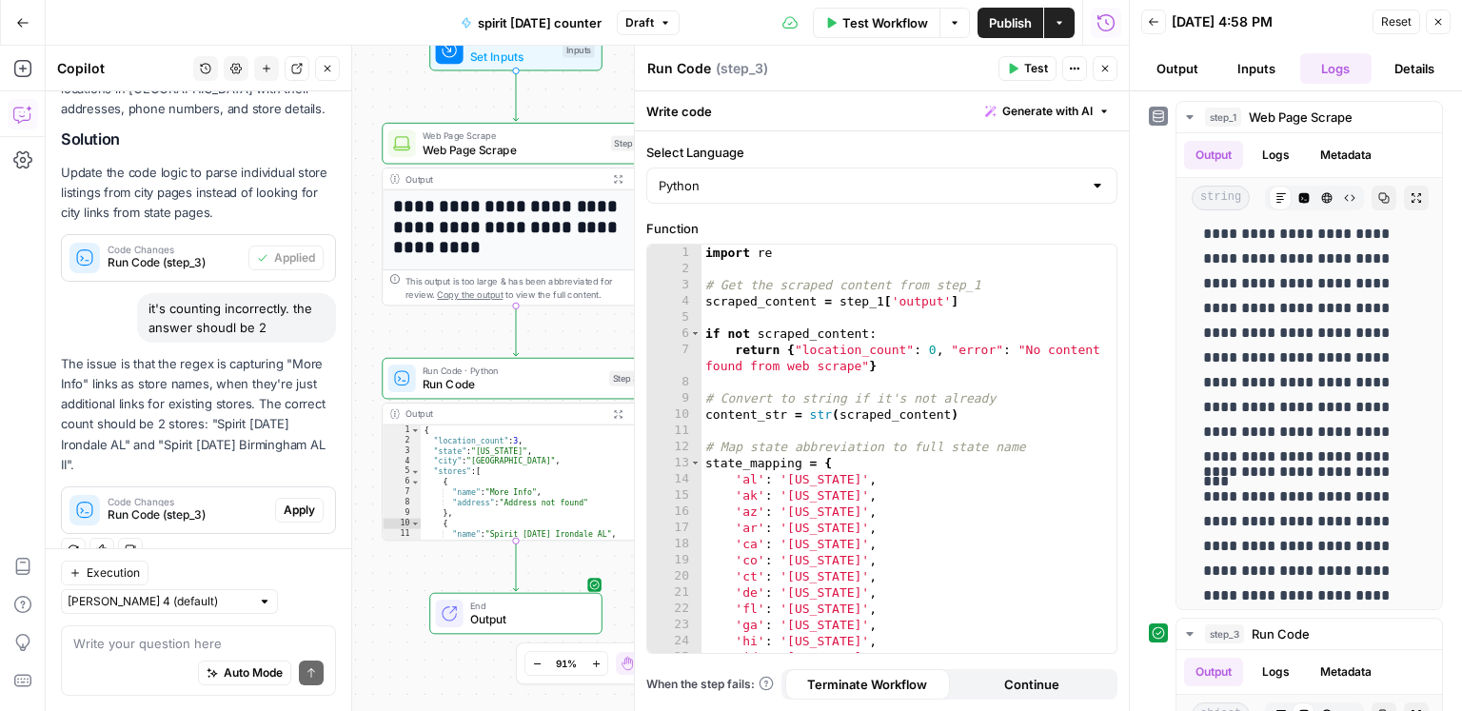
click at [296, 509] on span "Apply" at bounding box center [299, 510] width 31 height 17
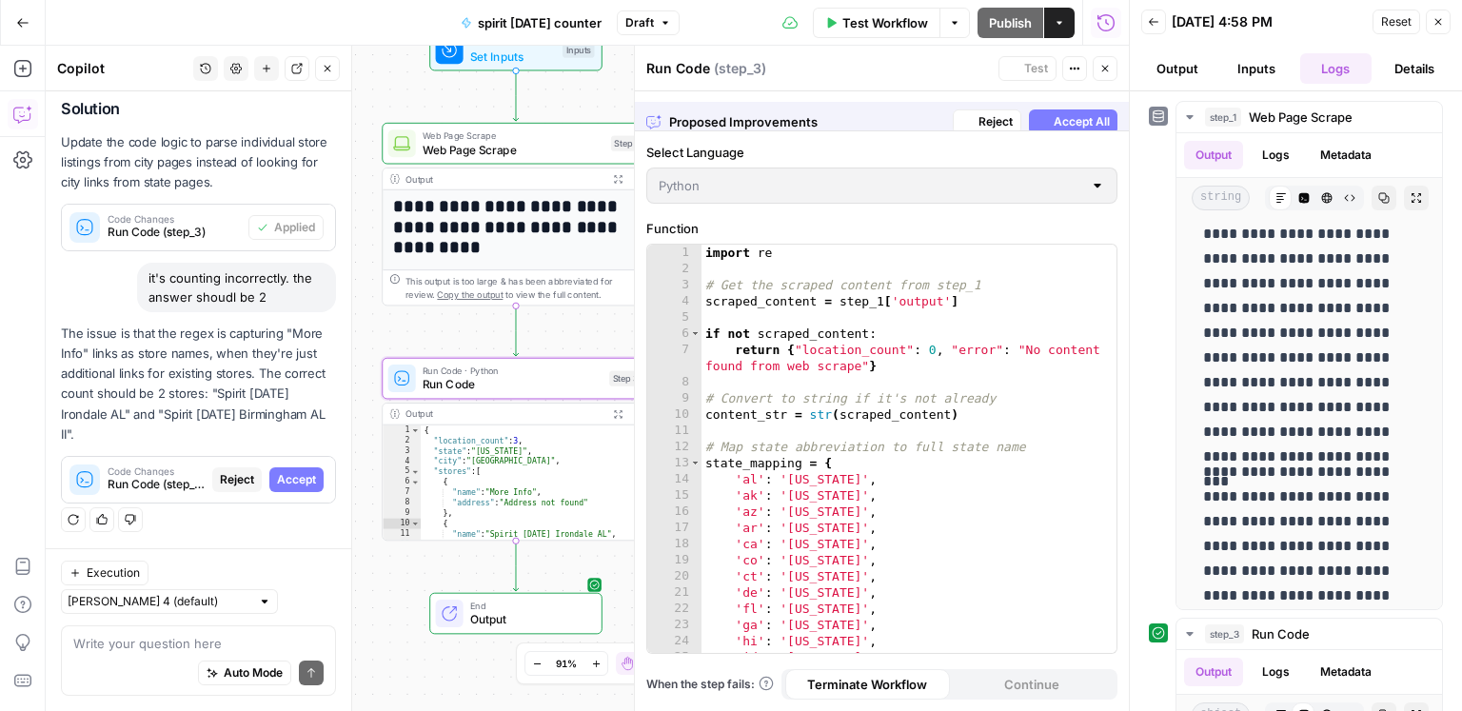
scroll to position [439, 0]
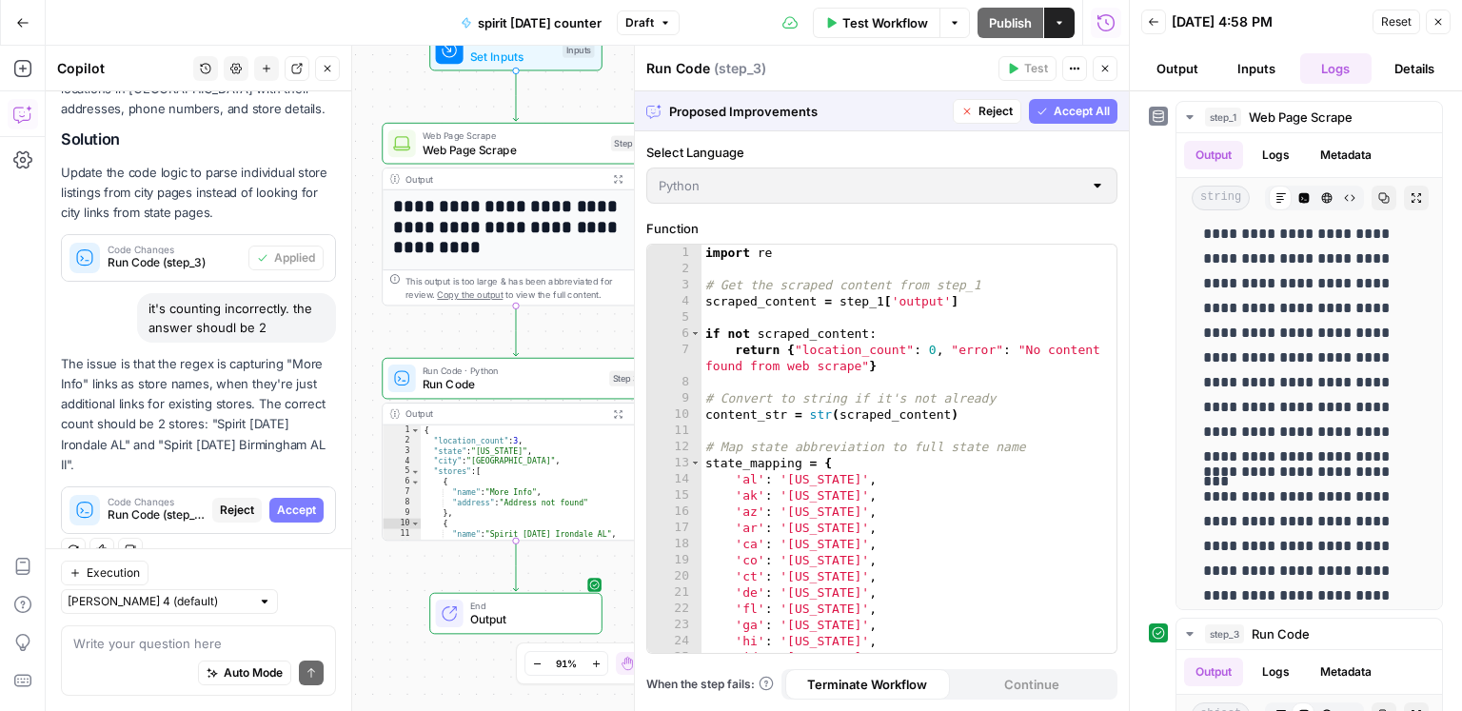
click at [1061, 112] on span "Accept All" at bounding box center [1082, 111] width 56 height 17
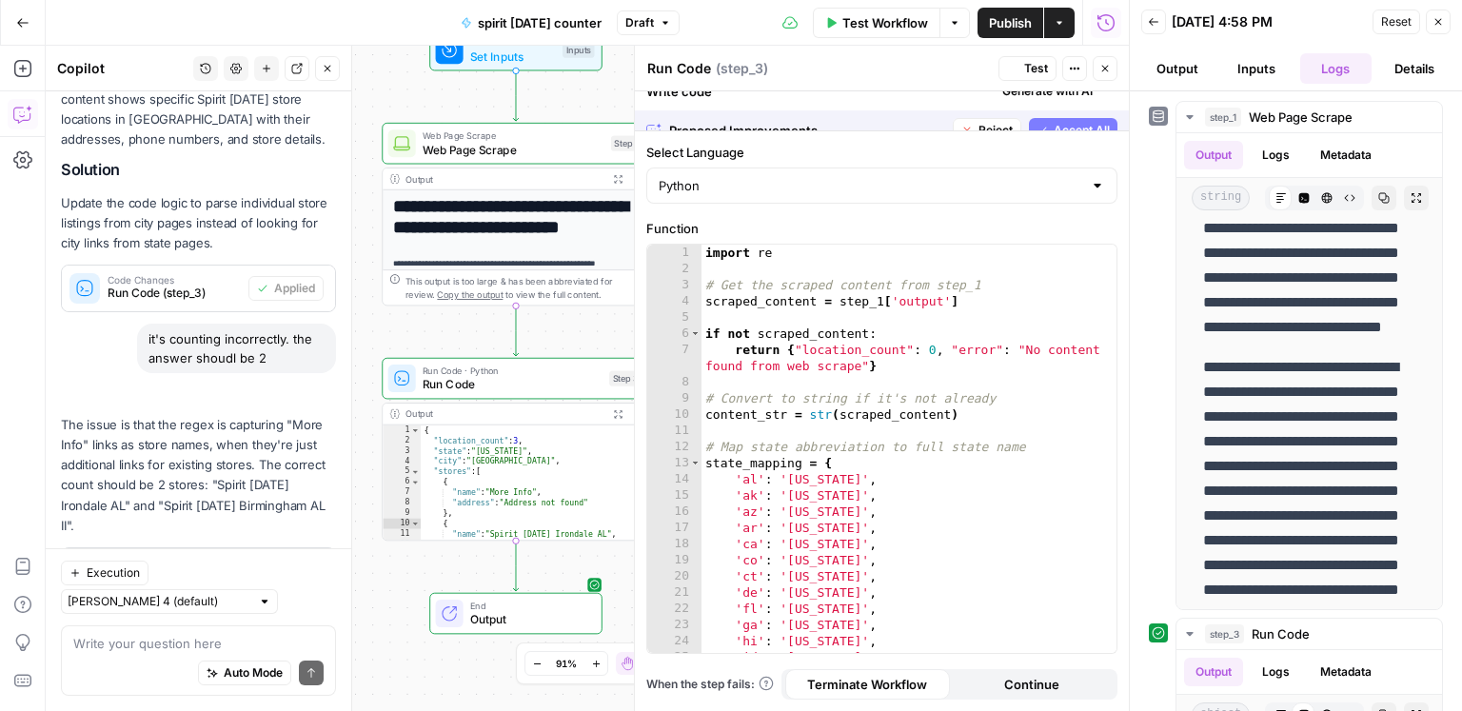
scroll to position [0, 0]
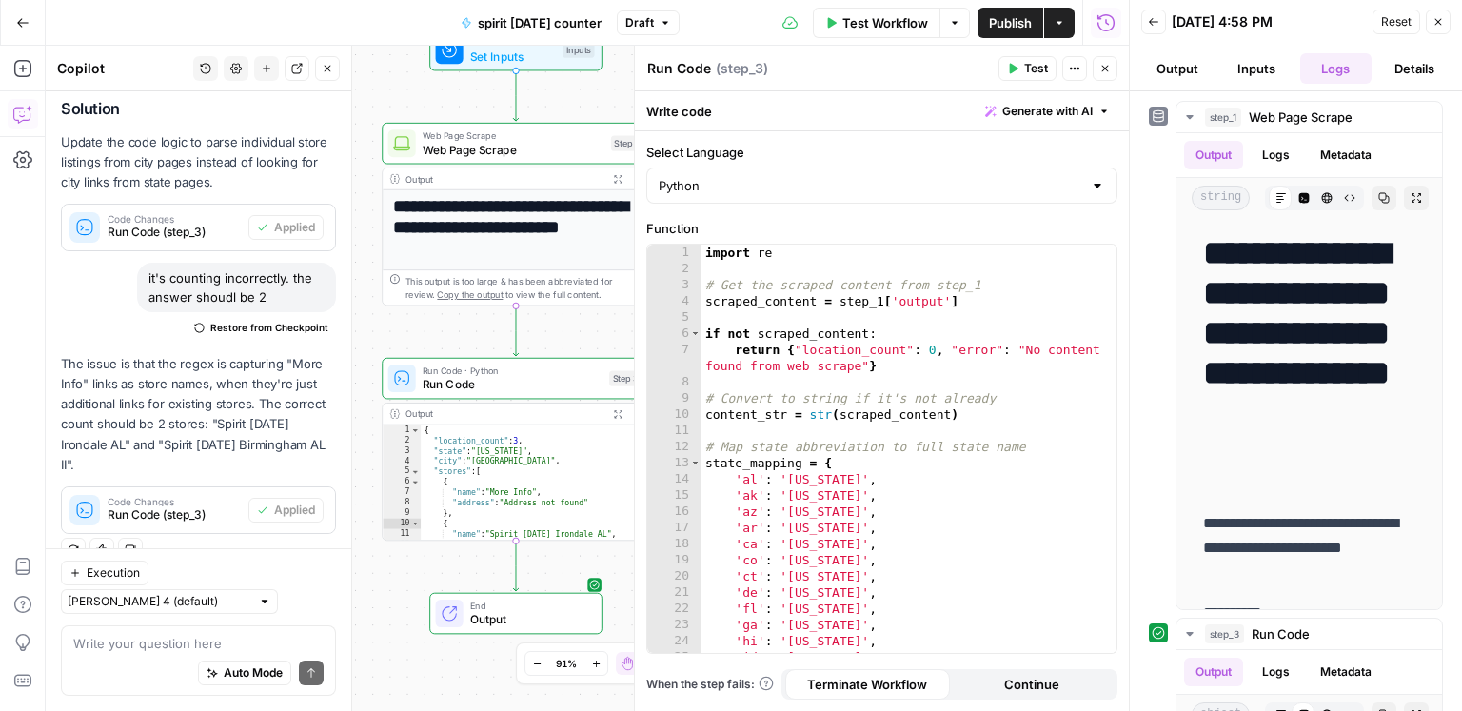
click at [1025, 68] on span "Test" at bounding box center [1036, 68] width 24 height 17
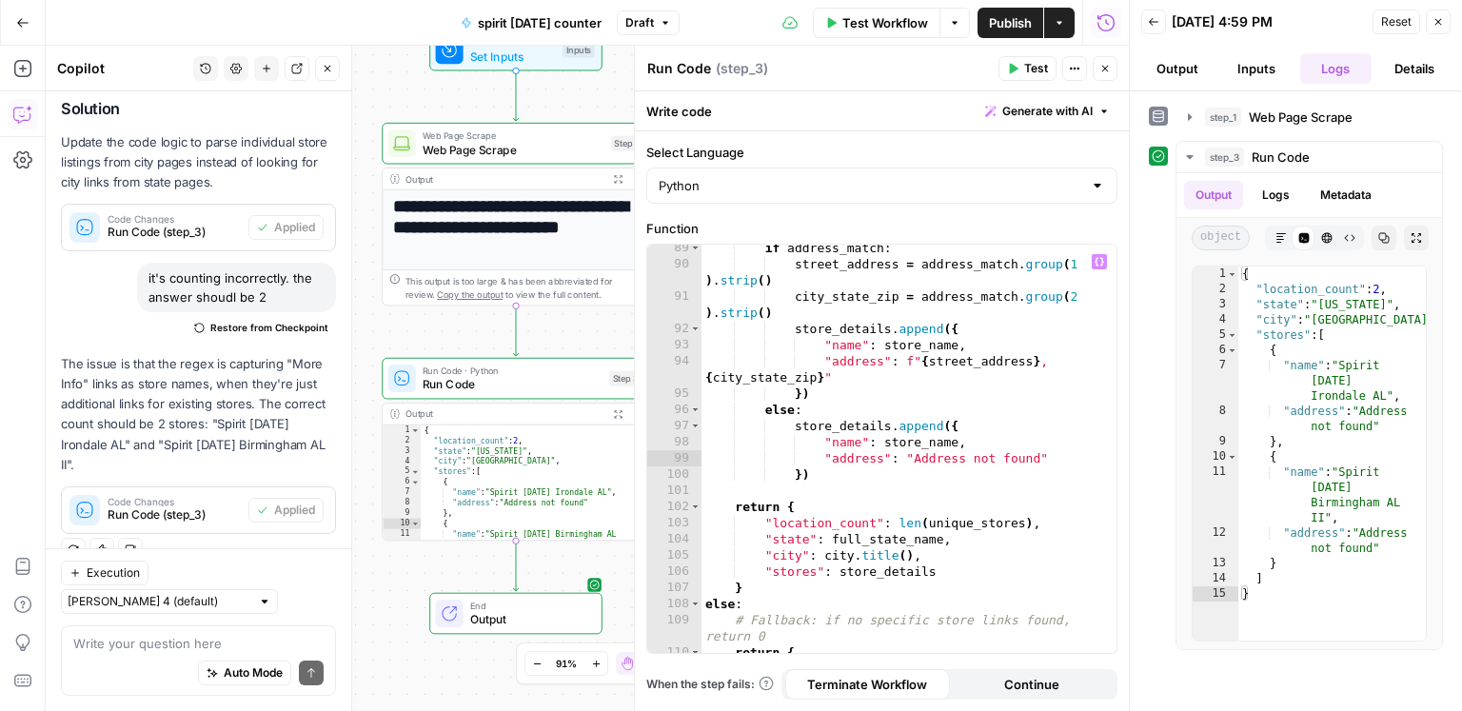
scroll to position [1790, 0]
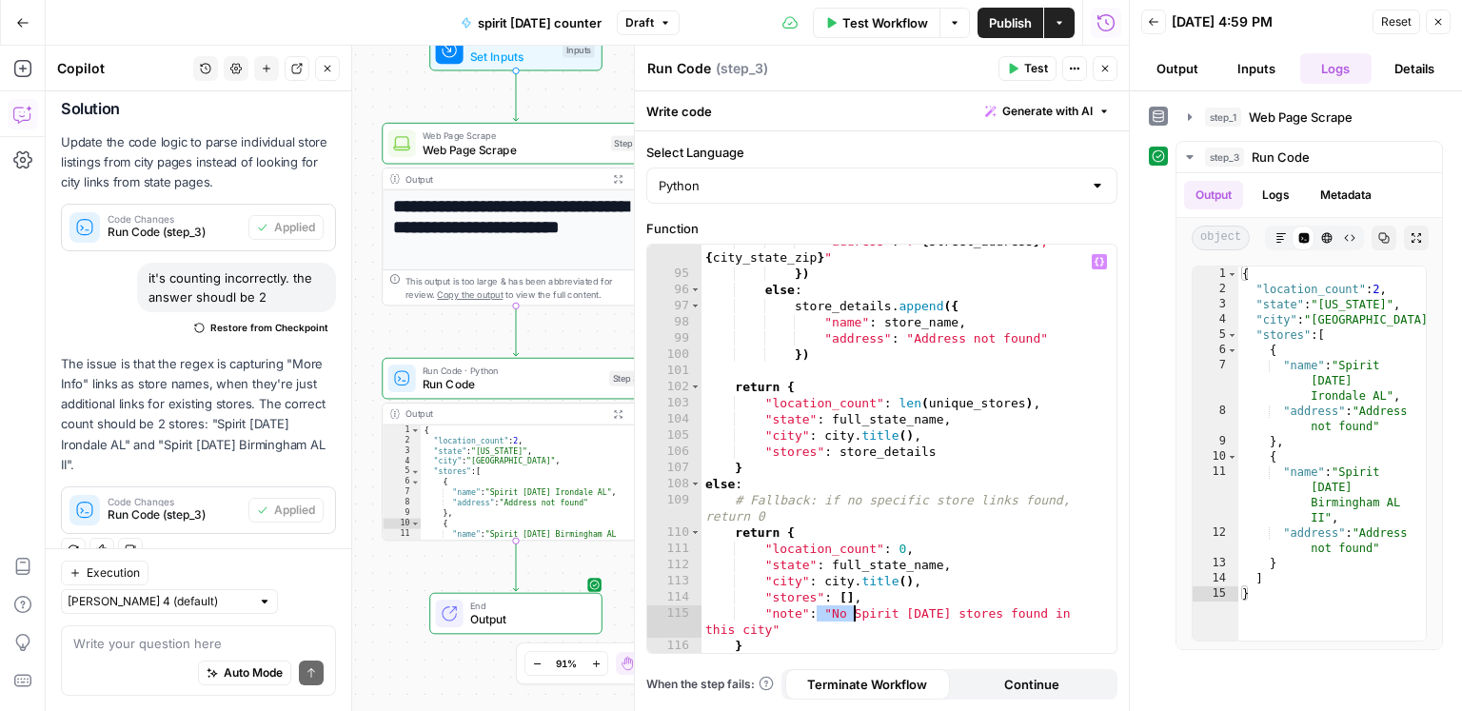
drag, startPoint x: 818, startPoint y: 621, endPoint x: 861, endPoint y: 607, distance: 44.9
click at [861, 607] on div ""address" : f" { street_address } , { city_state_zip } " }) else : store_detail…" at bounding box center [909, 462] width 416 height 458
click at [841, 624] on div ""address" : f" { street_address } , { city_state_zip } " }) else : store_detail…" at bounding box center [909, 462] width 416 height 458
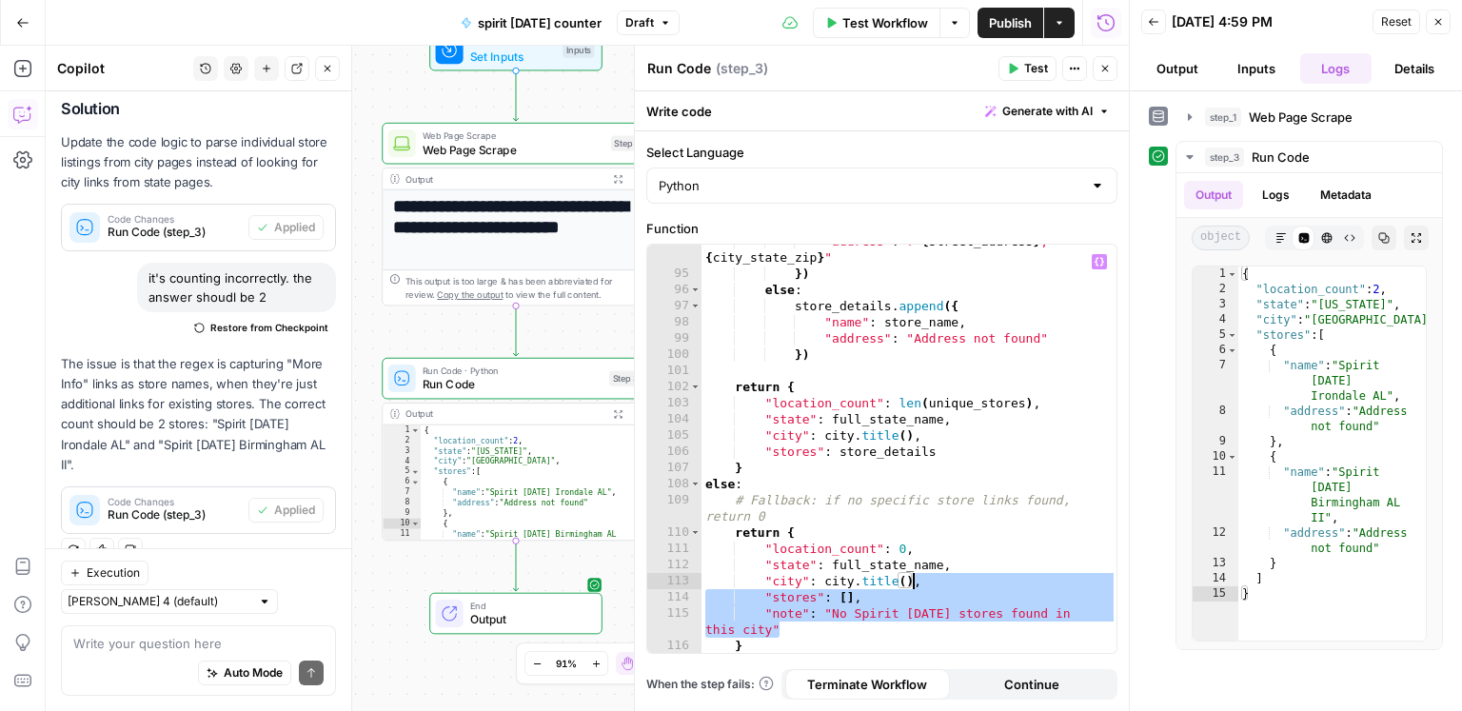
drag, startPoint x: 812, startPoint y: 631, endPoint x: 912, endPoint y: 584, distance: 110.3
click at [912, 584] on div ""address" : f" { street_address } , { city_state_zip } " }) else : store_detail…" at bounding box center [909, 462] width 416 height 458
type textarea "**********"
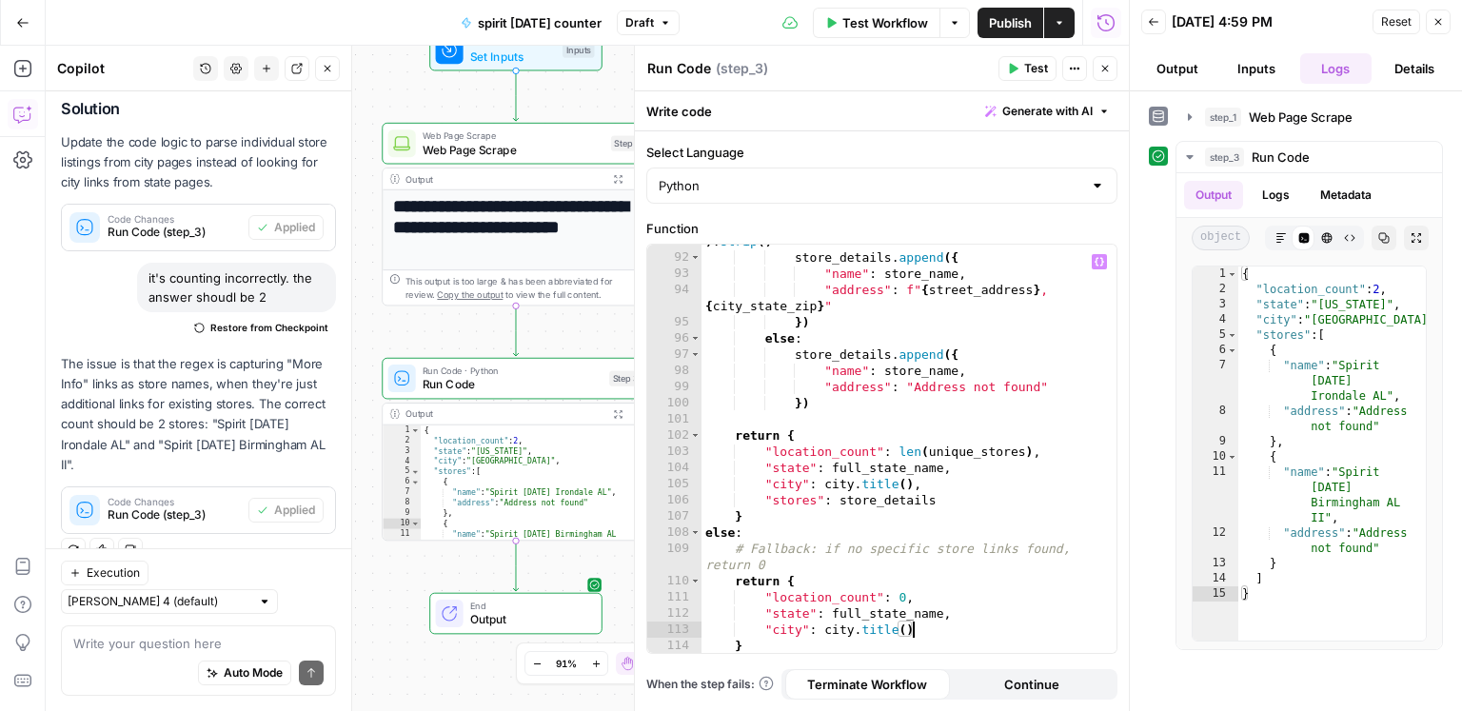
scroll to position [1742, 0]
click at [1027, 72] on span "Test" at bounding box center [1036, 68] width 24 height 17
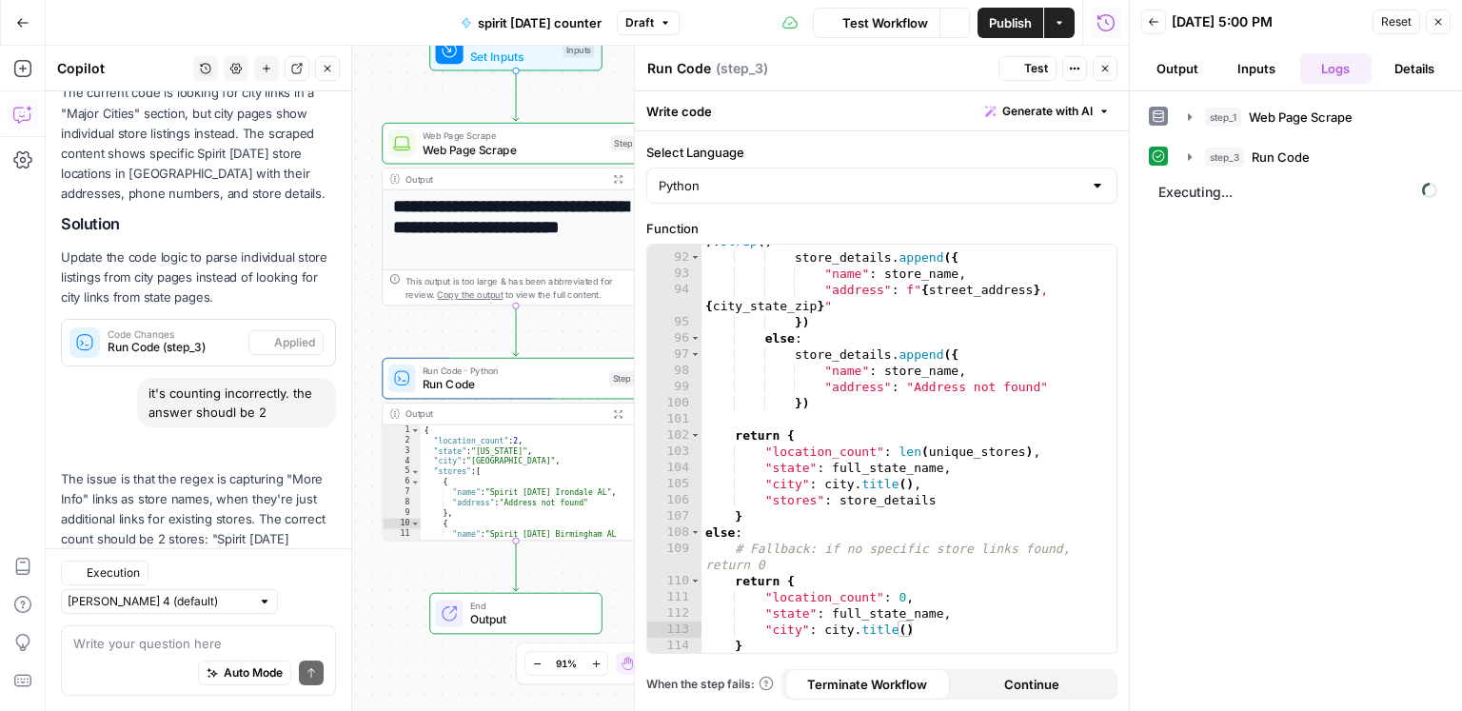
scroll to position [500, 0]
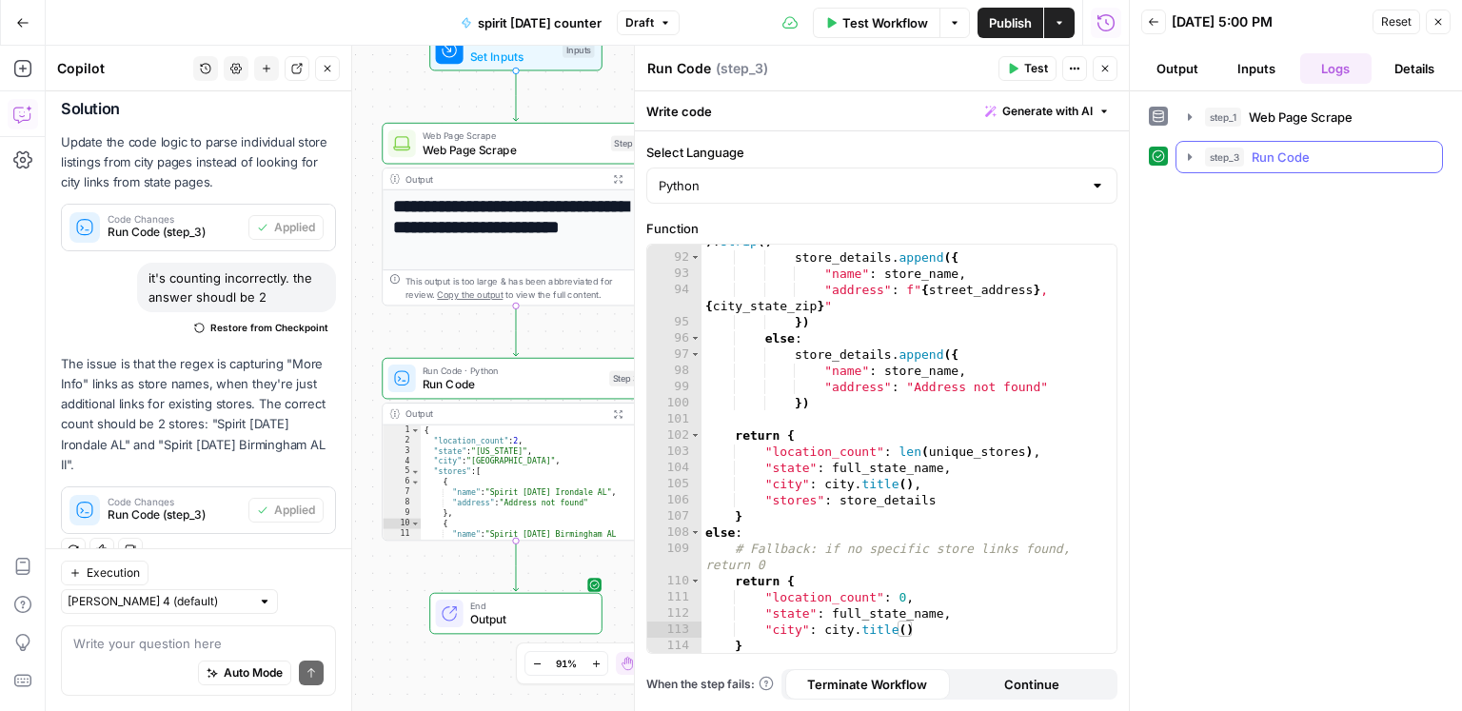
click at [1278, 165] on button "step_3 Run Code 1 second / 1 tasks" at bounding box center [1309, 157] width 266 height 30
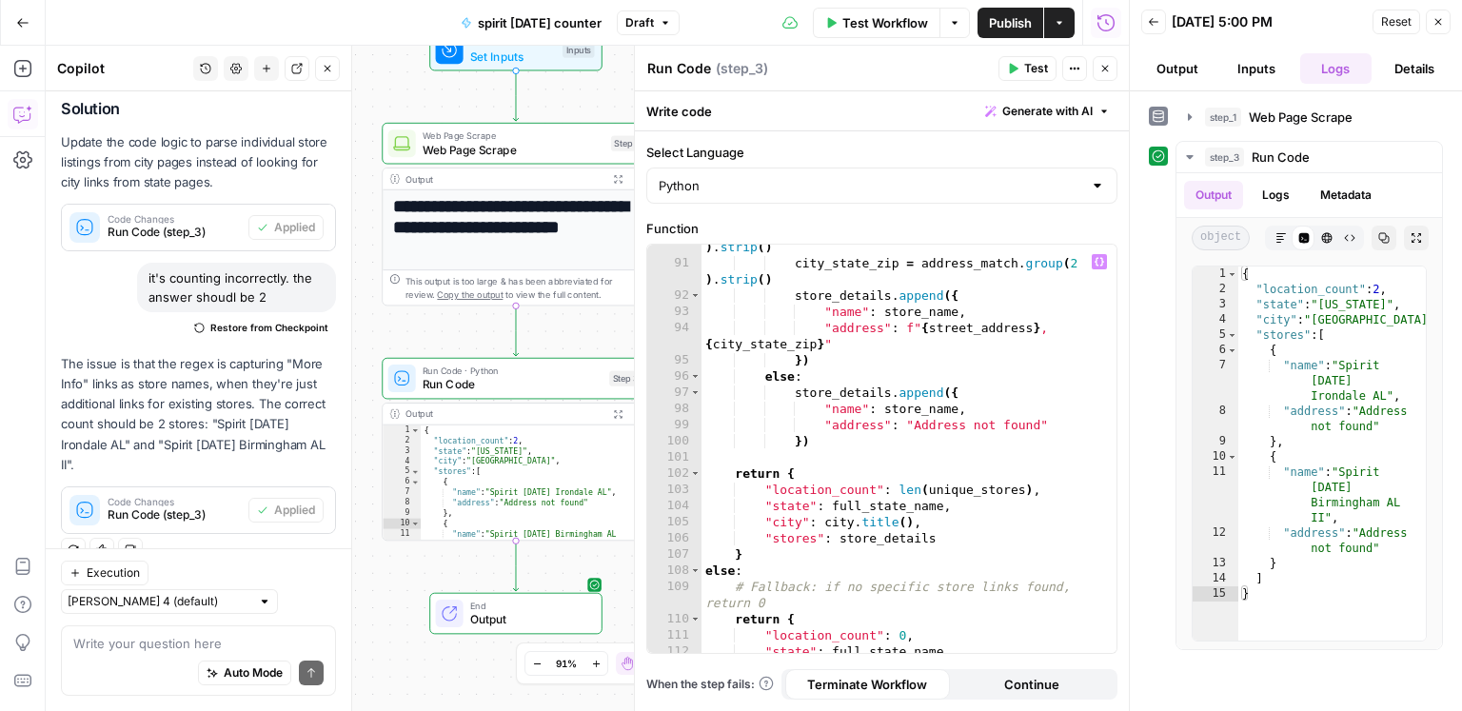
scroll to position [1704, 0]
click at [168, 640] on textarea at bounding box center [198, 643] width 250 height 19
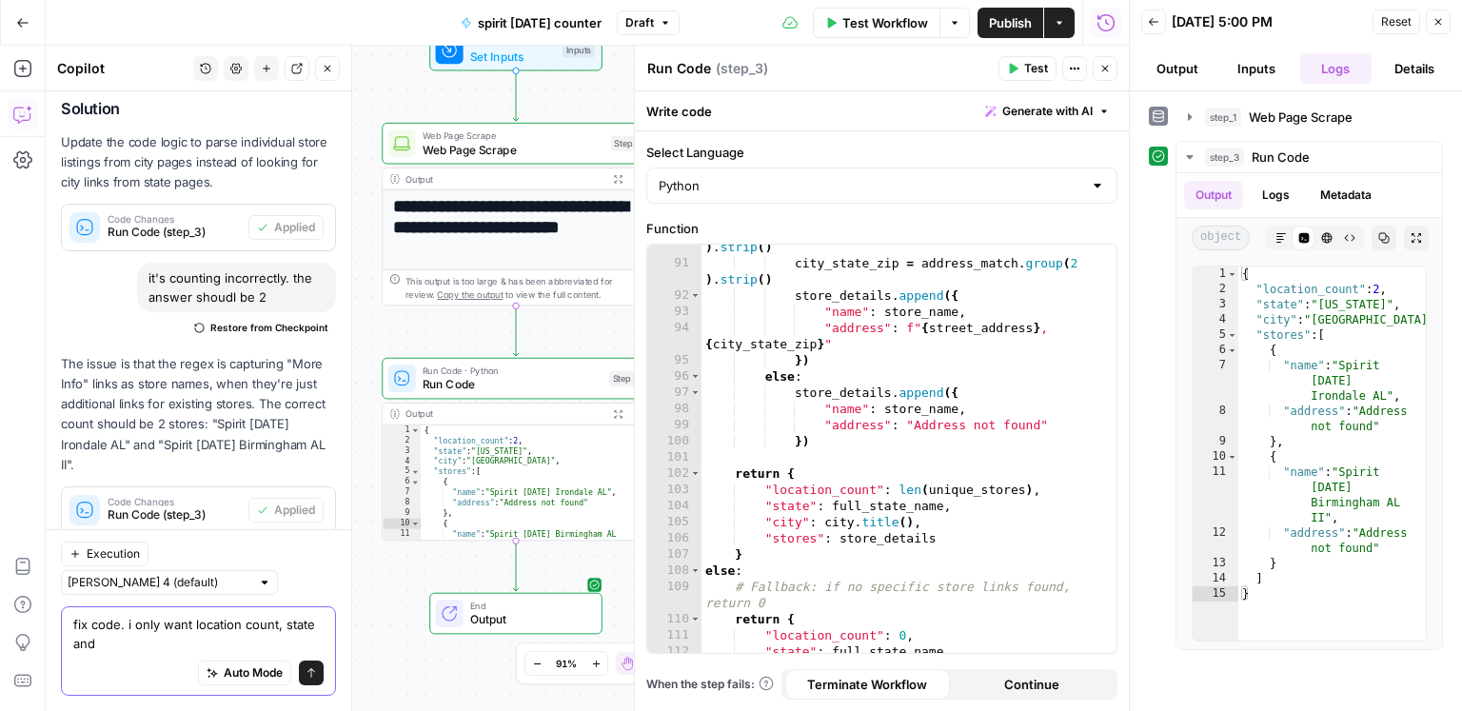
scroll to position [519, 0]
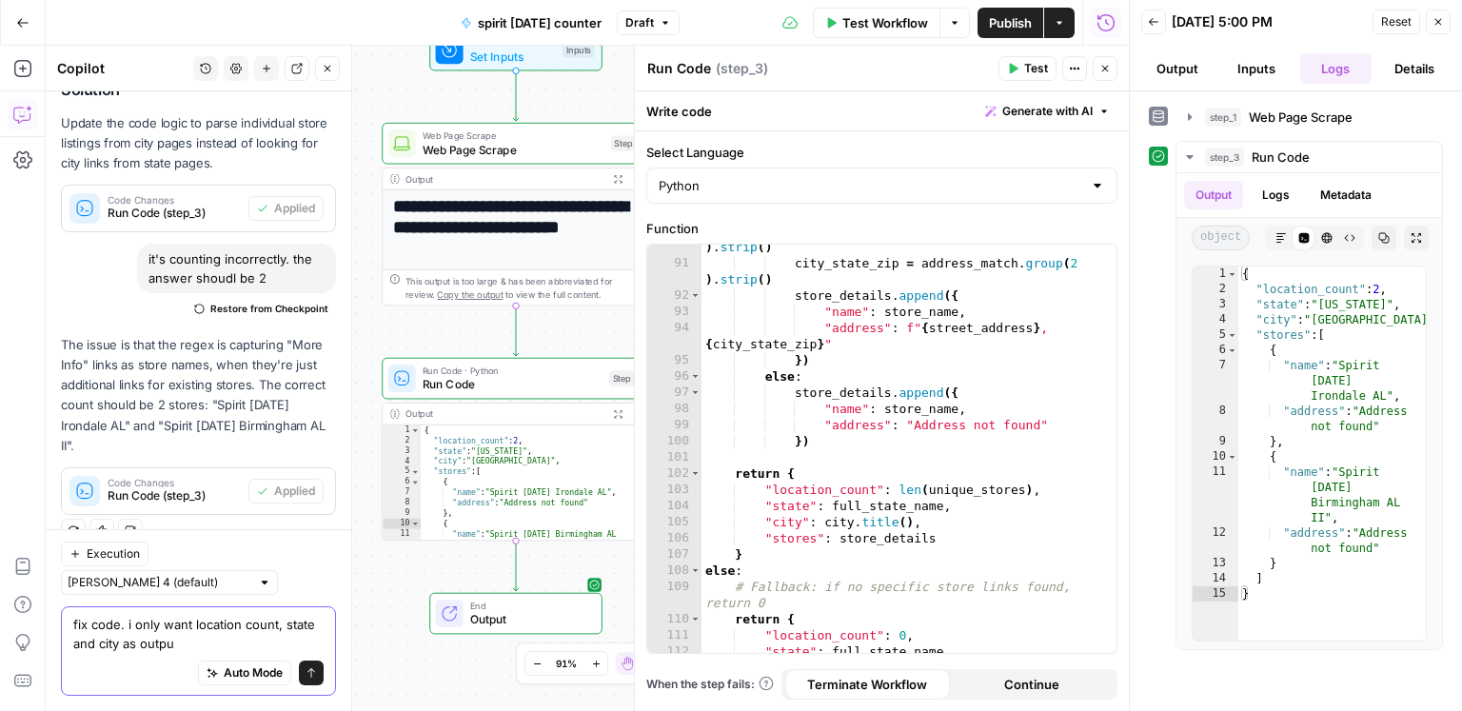
type textarea "fix code. i only want location count, state and city as output"
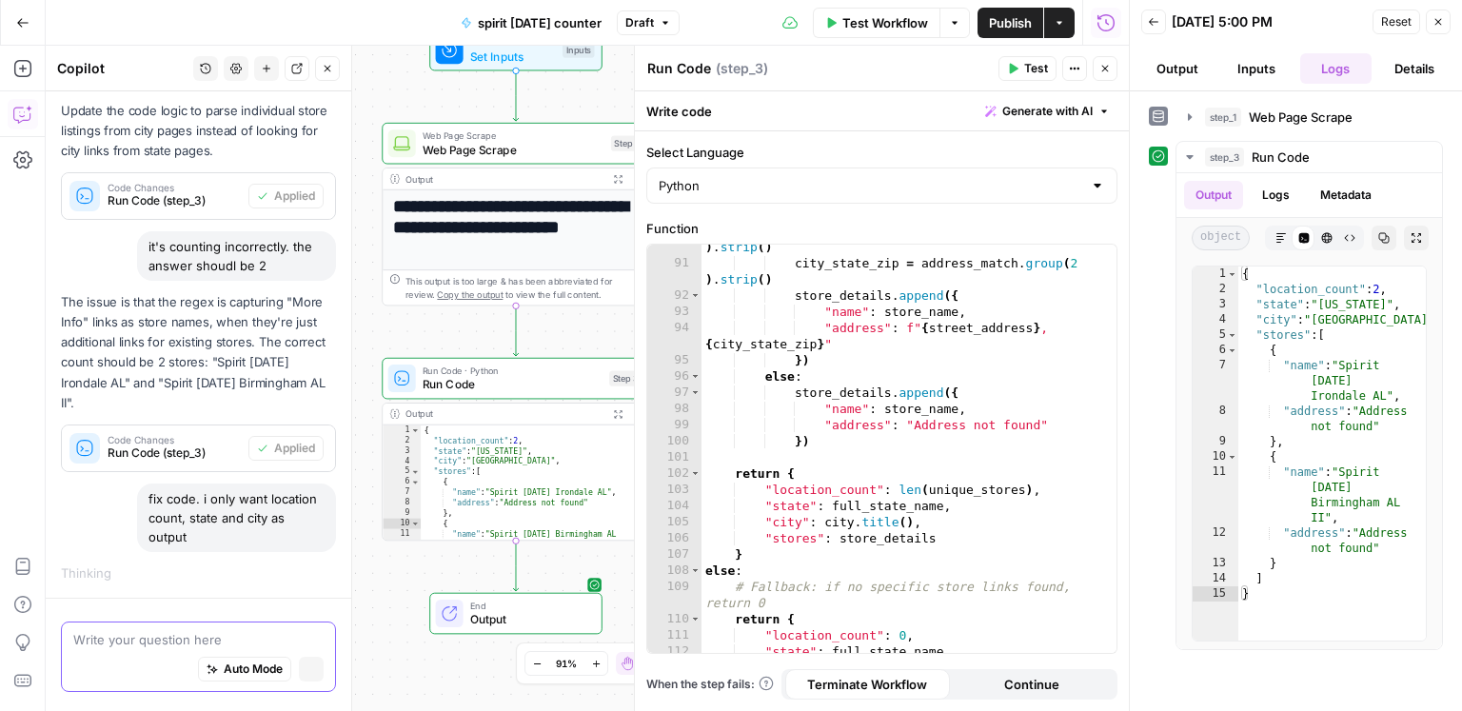
scroll to position [495, 0]
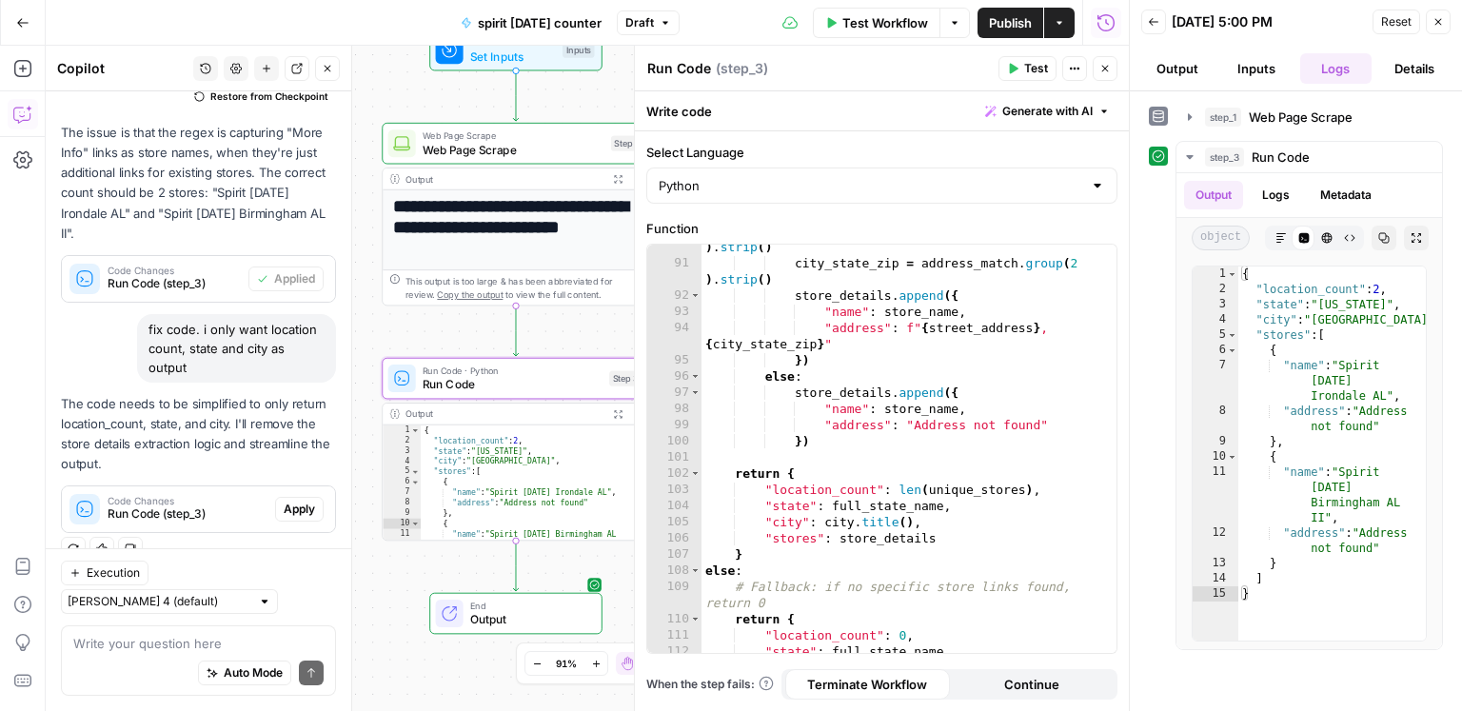
click at [301, 509] on span "Apply" at bounding box center [299, 509] width 31 height 17
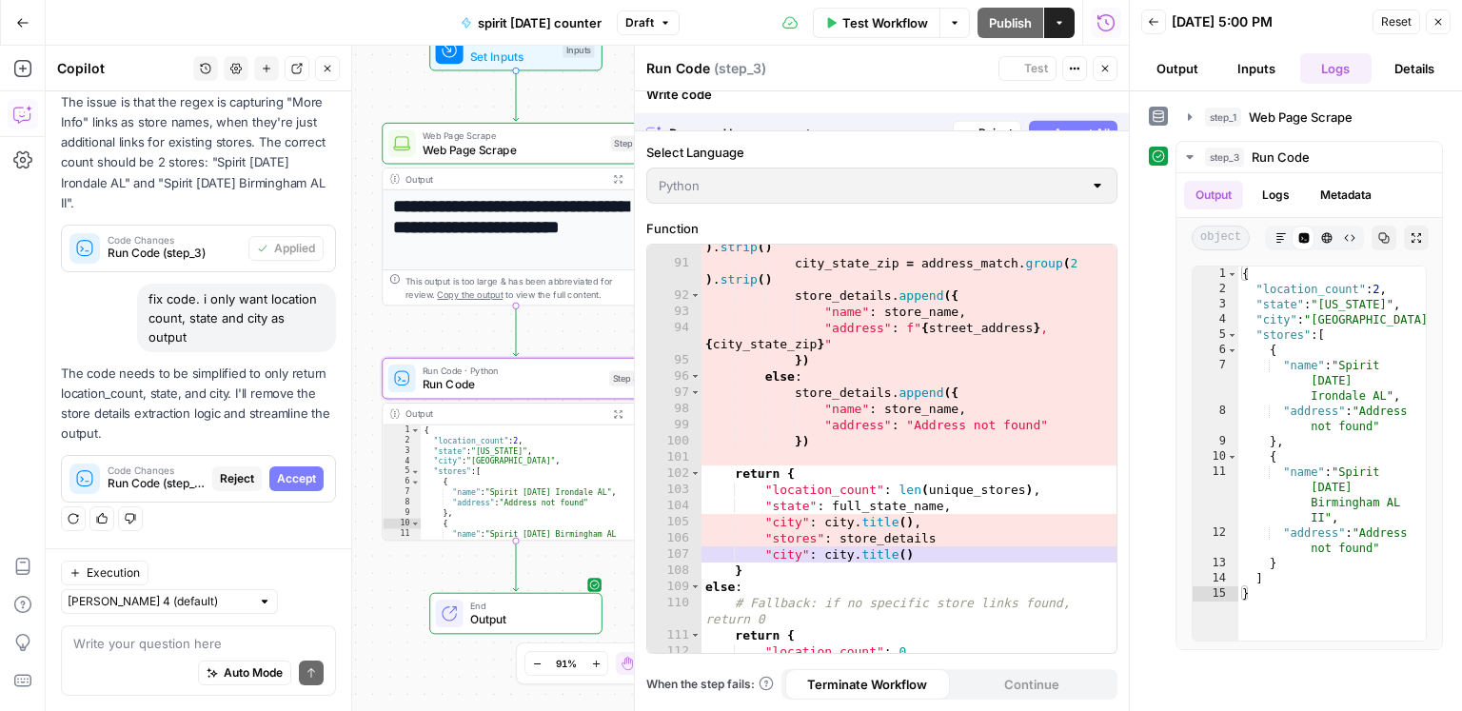
scroll to position [670, 0]
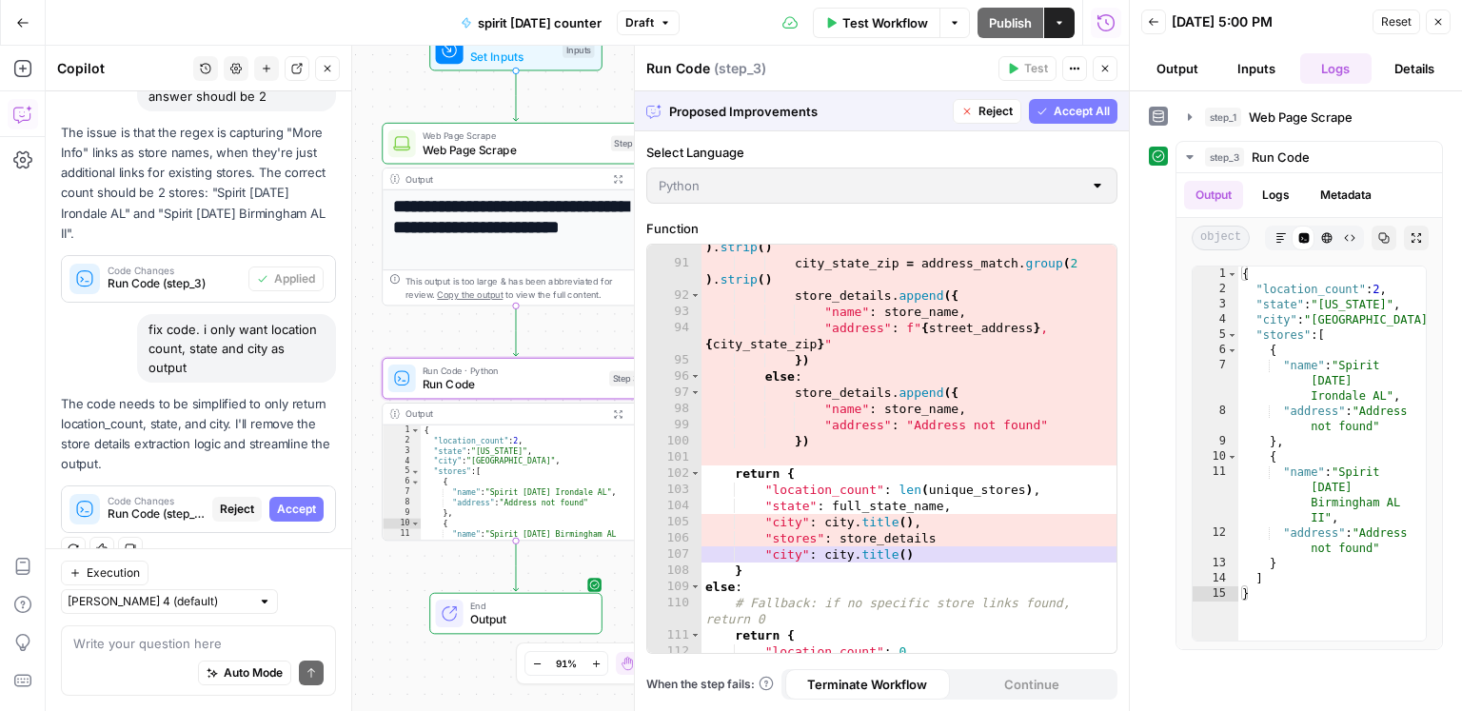
click at [298, 510] on span "Accept" at bounding box center [296, 509] width 39 height 17
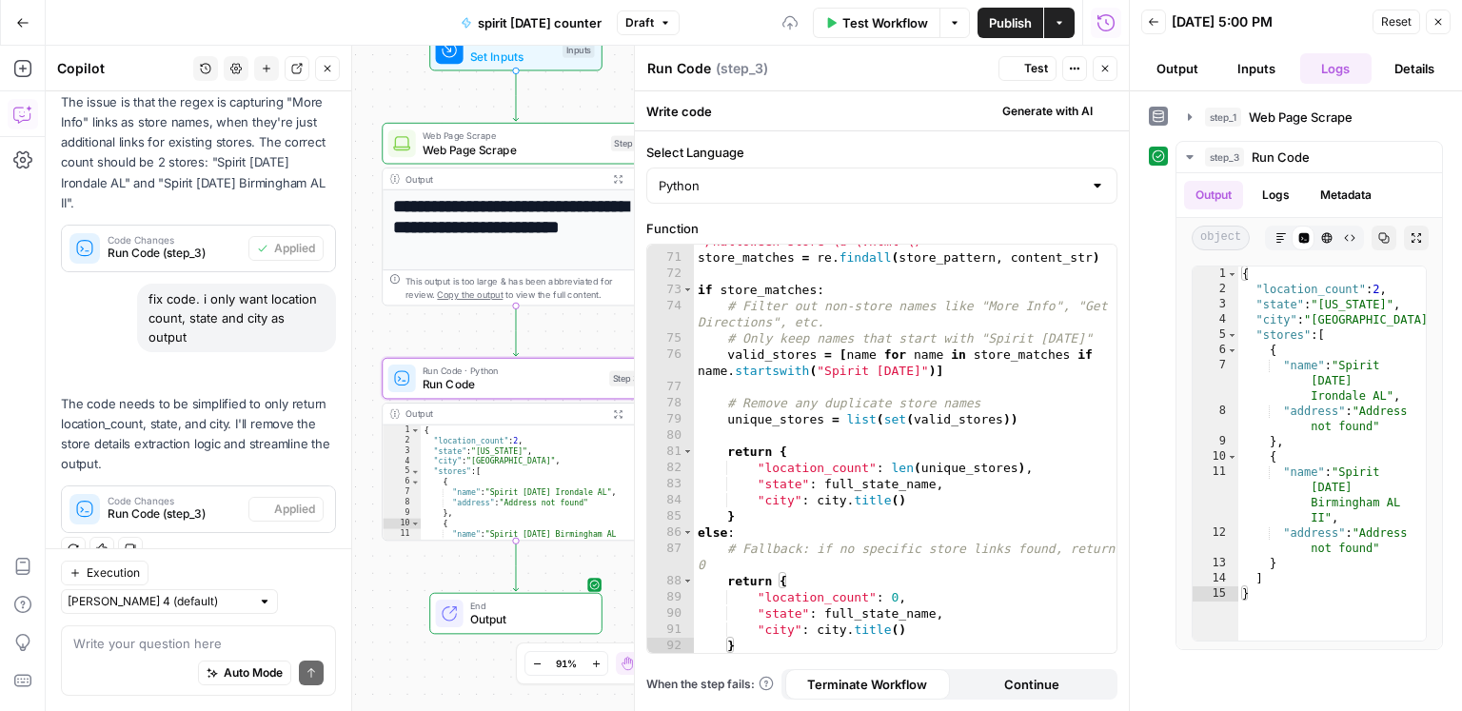
scroll to position [1224, 0]
click at [1022, 61] on button "Test" at bounding box center [1027, 68] width 58 height 25
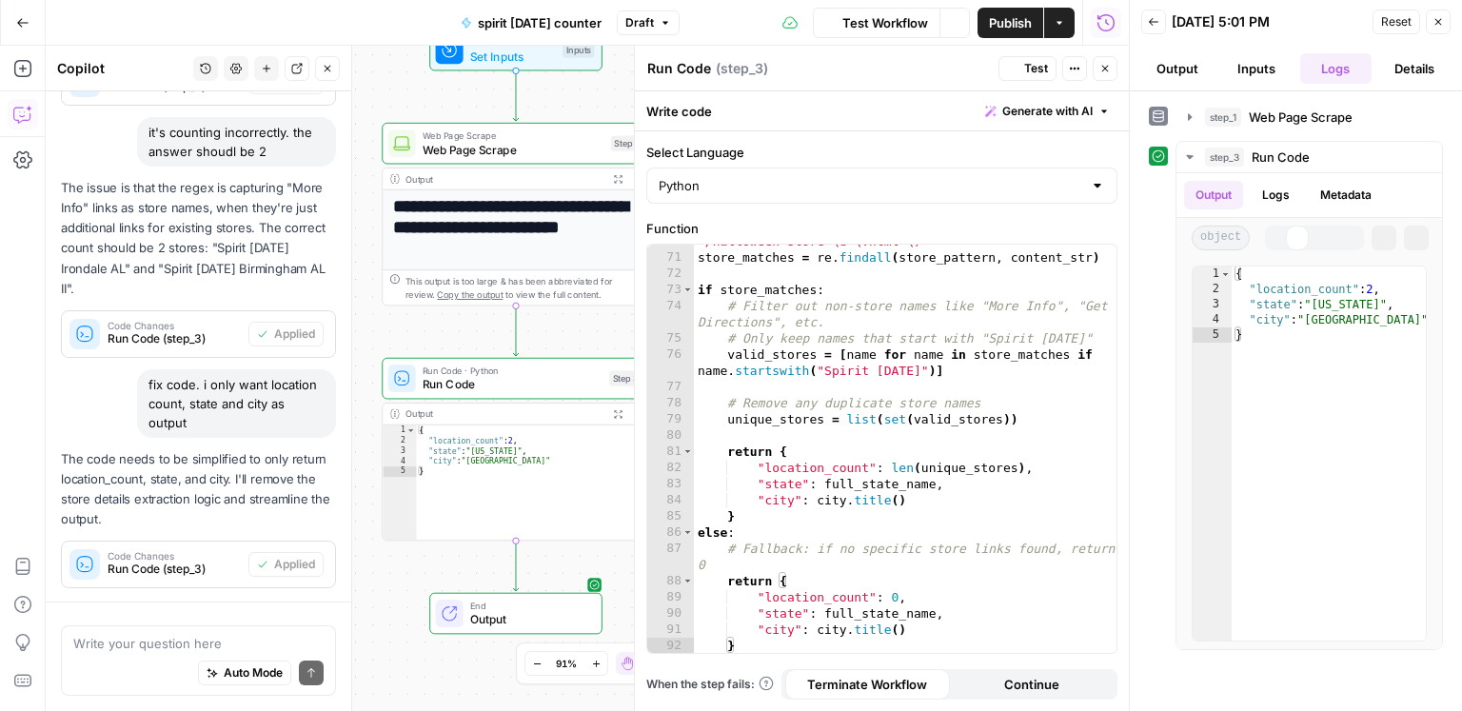
scroll to position [761, 0]
